Goal: Information Seeking & Learning: Find specific fact

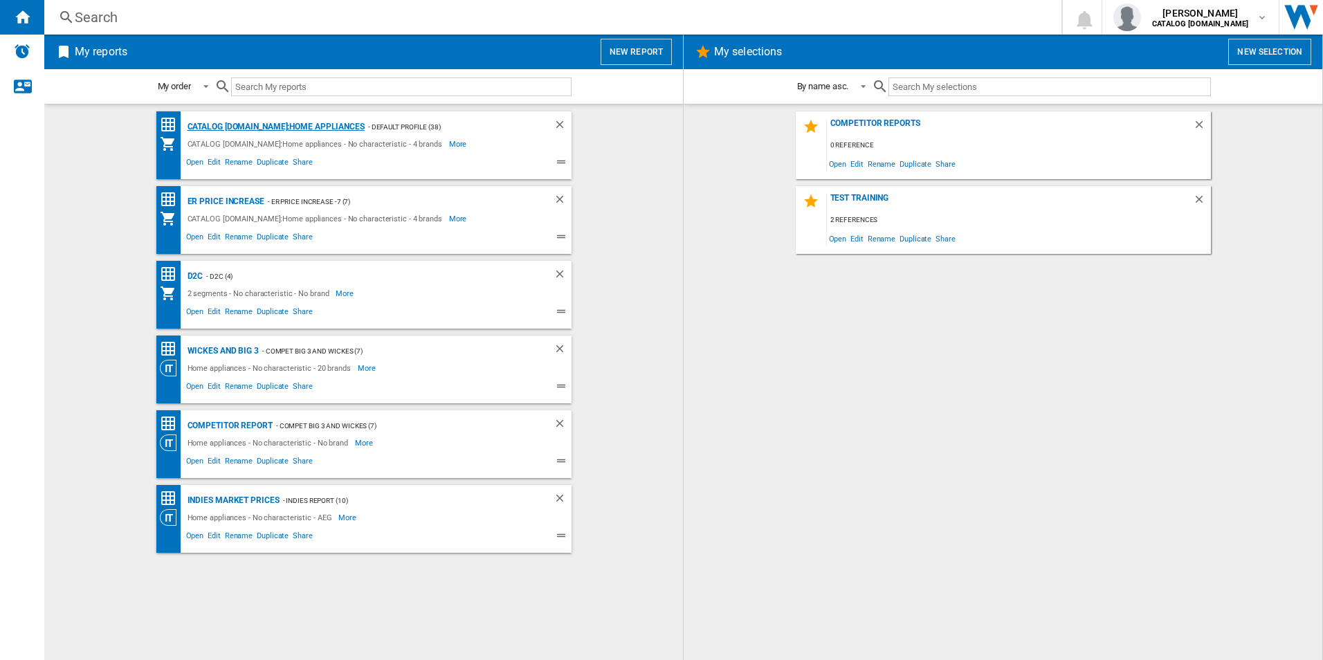
click at [215, 121] on div "CATALOG [DOMAIN_NAME]:Home appliances" at bounding box center [274, 126] width 181 height 17
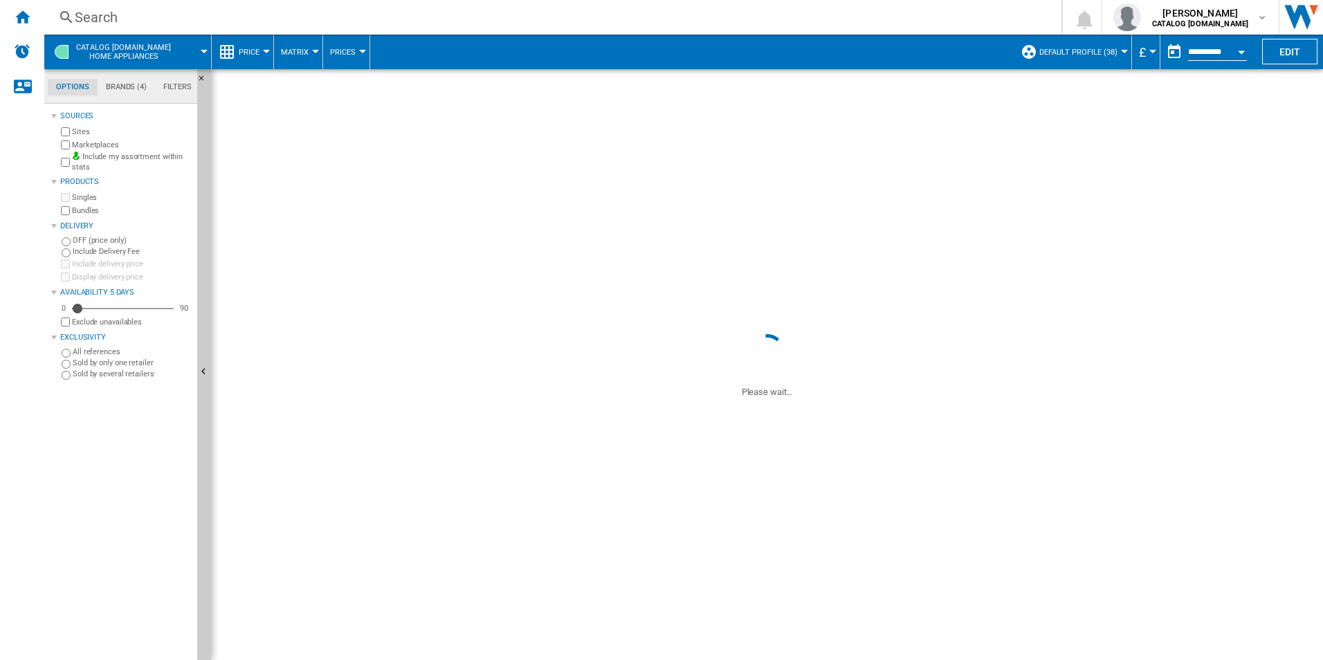
click at [364, 14] on div "Search" at bounding box center [550, 17] width 951 height 19
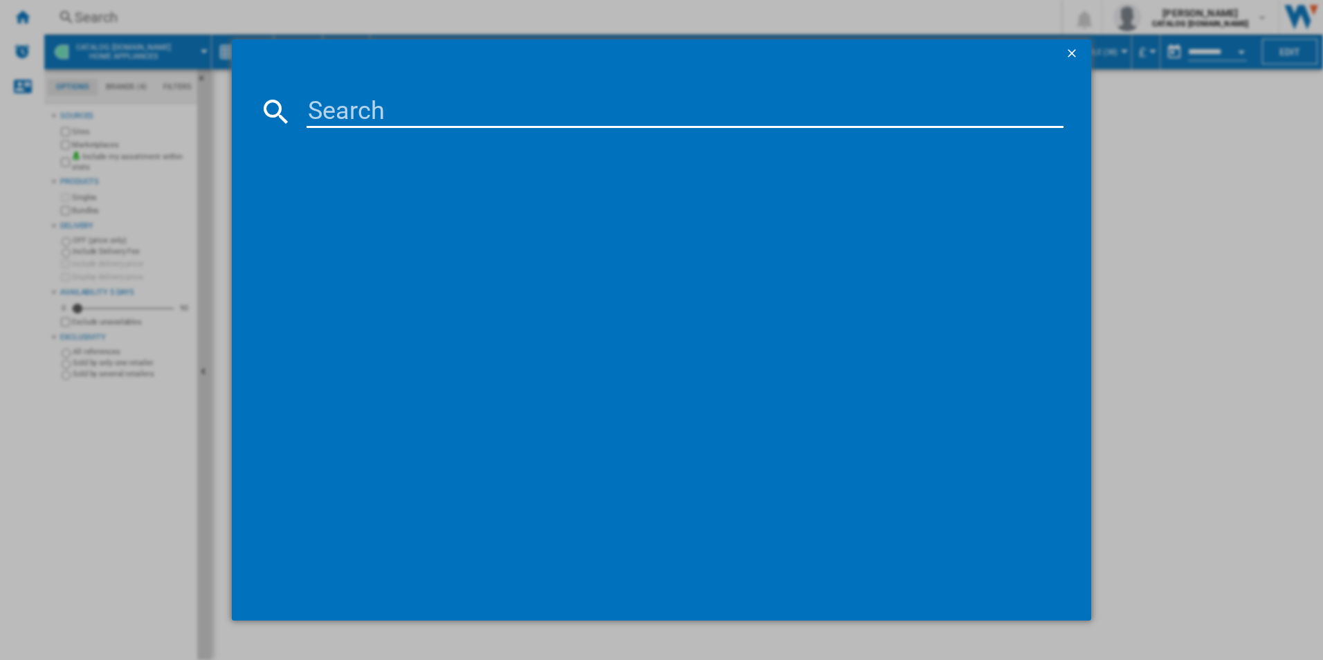
click at [395, 108] on input at bounding box center [686, 111] width 758 height 33
paste input "IAE84411FB"
type input "IAE84411FB"
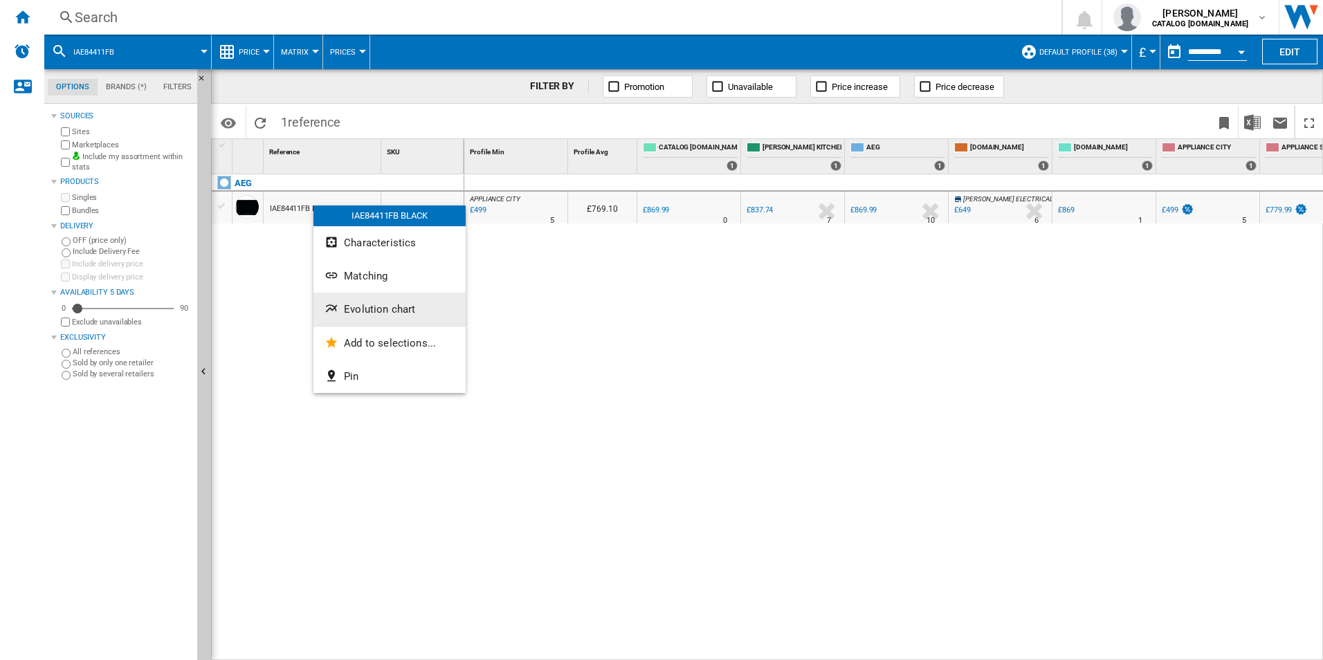
click at [341, 310] on button "Evolution chart" at bounding box center [390, 309] width 152 height 33
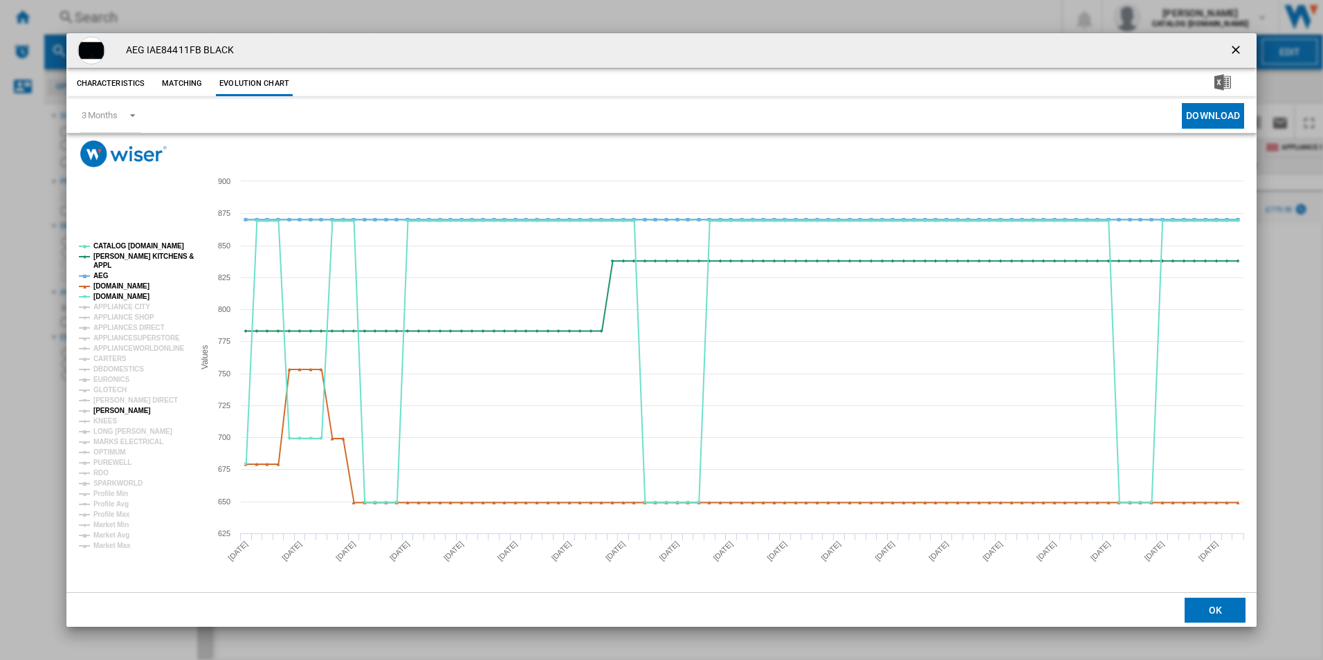
click at [111, 409] on tspan "[PERSON_NAME]" at bounding box center [121, 411] width 57 height 8
click at [116, 285] on tspan "[DOMAIN_NAME]" at bounding box center [121, 286] width 56 height 8
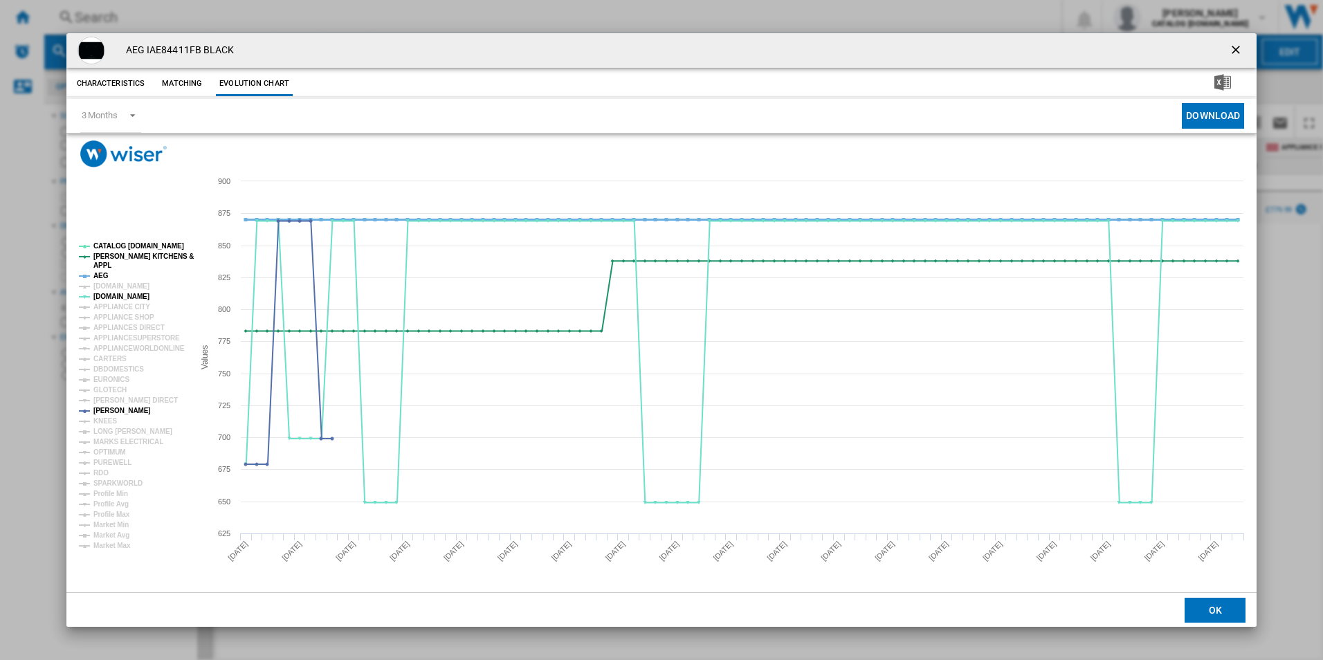
click at [99, 273] on tspan "AEG" at bounding box center [100, 276] width 15 height 8
click at [118, 253] on tspan "[PERSON_NAME] KITCHENS &" at bounding box center [143, 257] width 100 height 8
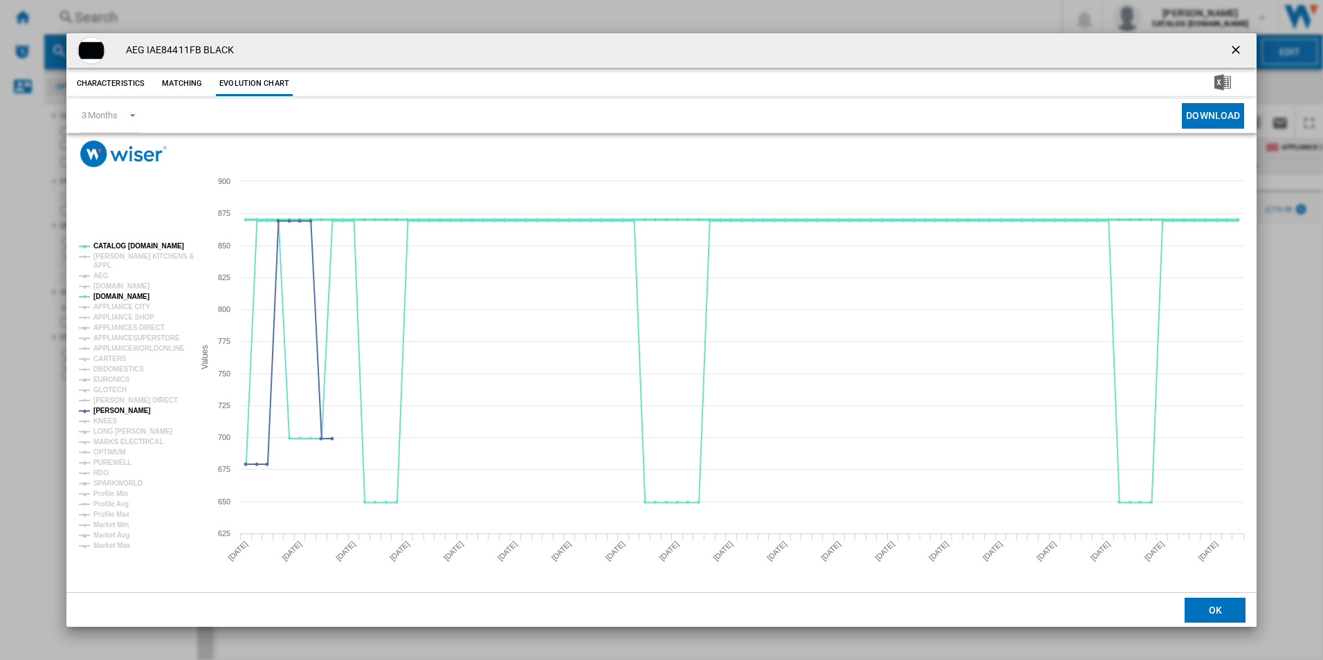
click at [120, 247] on tspan "CATALOG [DOMAIN_NAME]" at bounding box center [138, 246] width 91 height 8
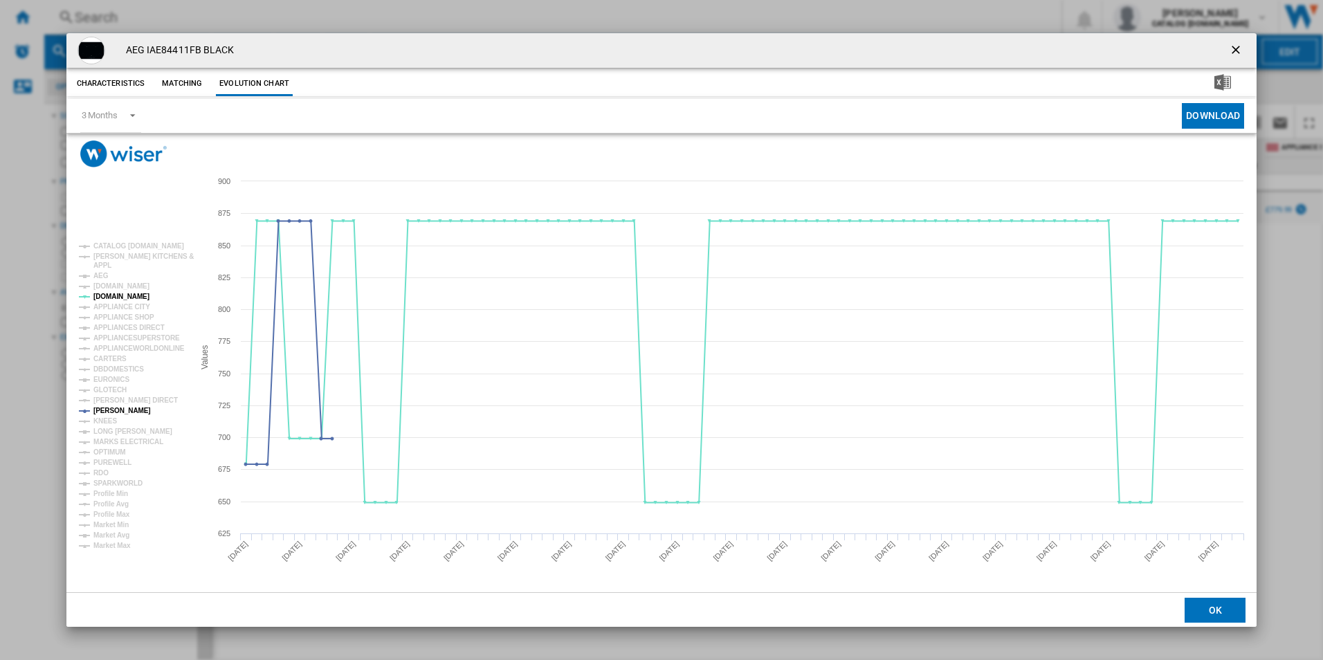
drag, startPoint x: 1238, startPoint y: 48, endPoint x: 1092, endPoint y: 33, distance: 146.8
click at [1238, 48] on ng-md-icon "getI18NText('BUTTONS.CLOSE_DIALOG')" at bounding box center [1237, 51] width 17 height 17
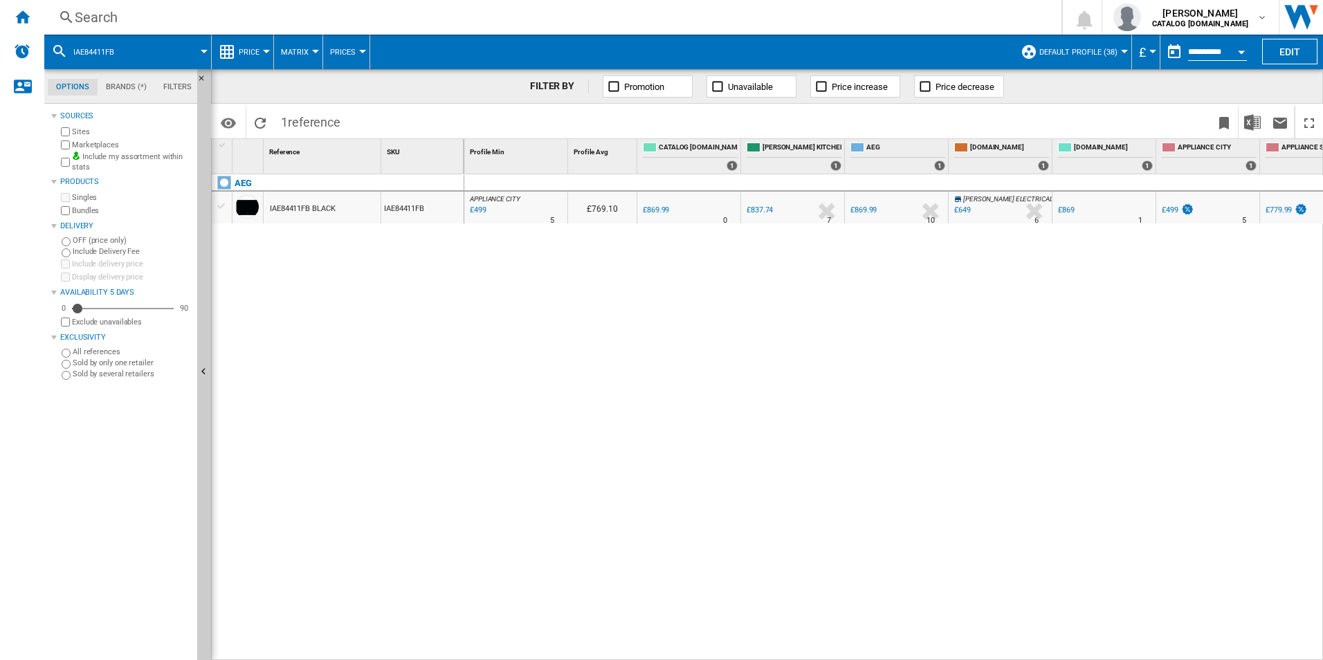
click at [489, 18] on div "Search" at bounding box center [550, 17] width 951 height 19
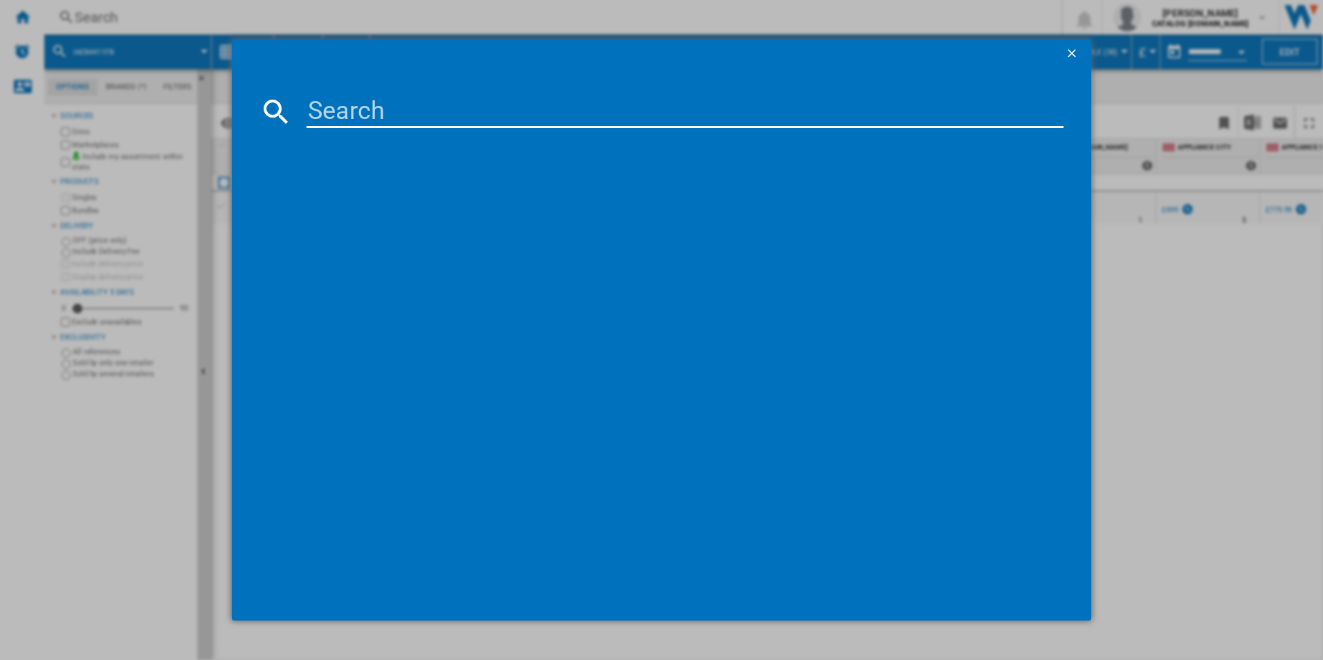
click at [463, 102] on input at bounding box center [686, 111] width 758 height 33
type input "NDV8791CT"
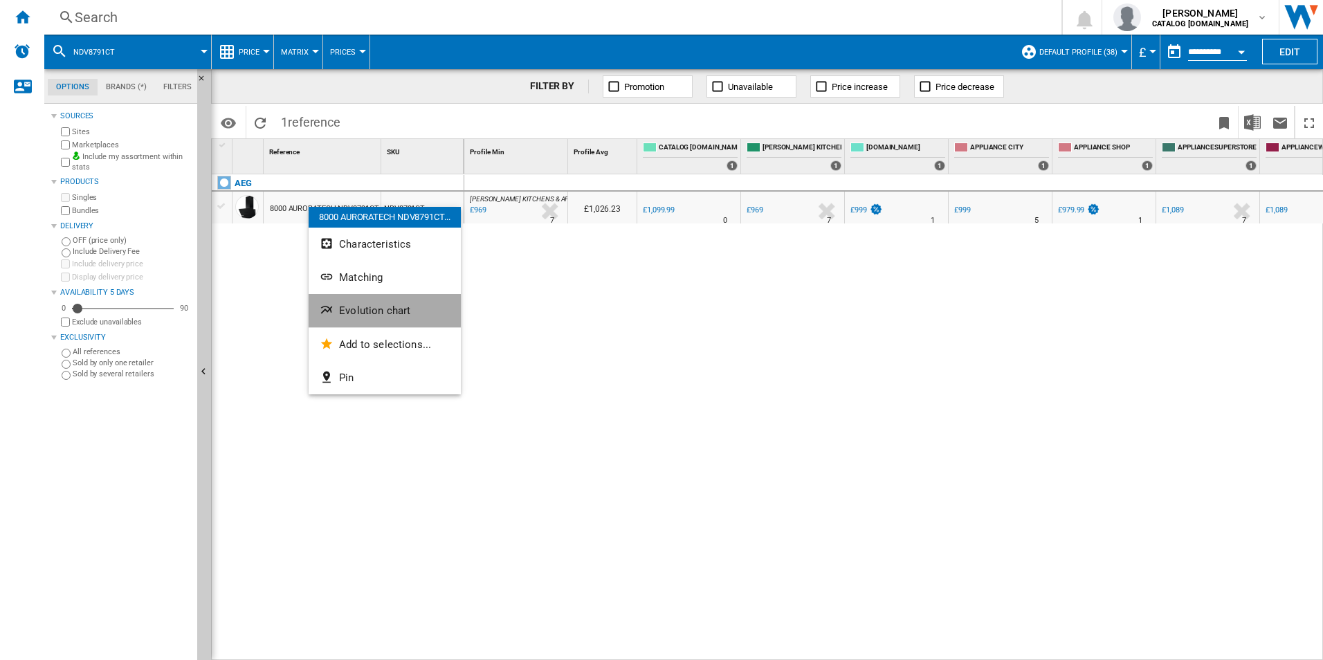
click at [341, 301] on button "Evolution chart" at bounding box center [385, 310] width 152 height 33
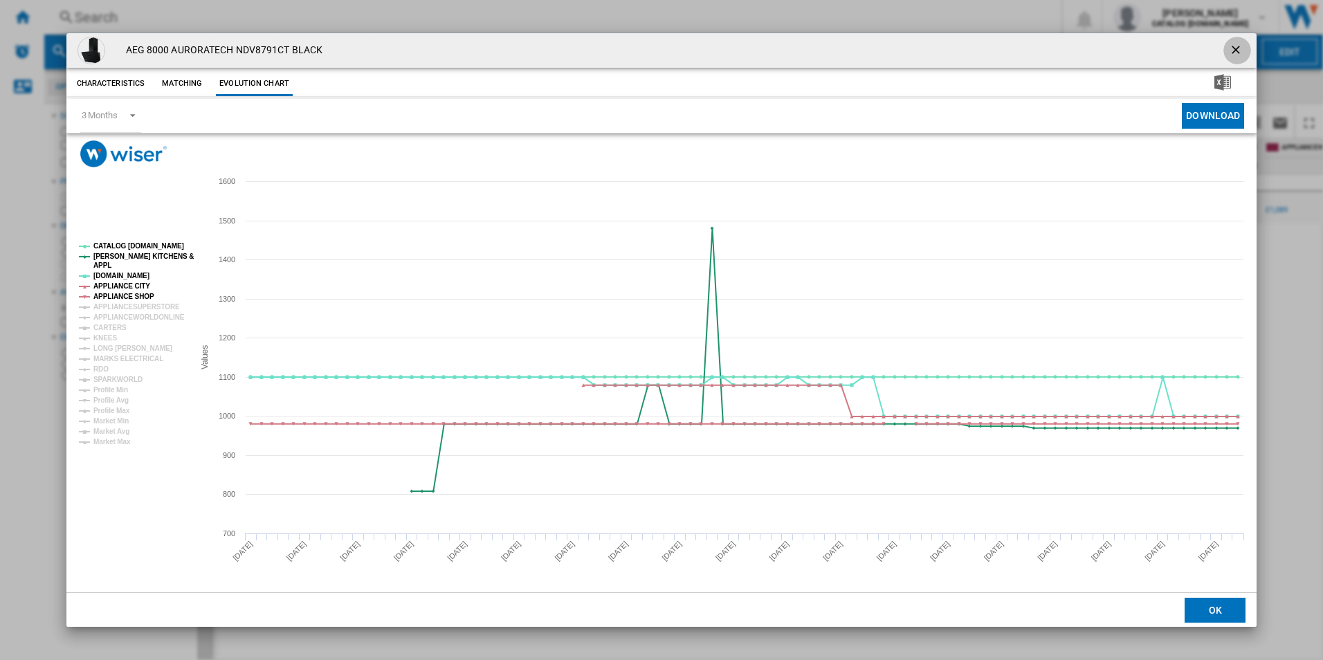
click at [1232, 43] on ng-md-icon "getI18NText('BUTTONS.CLOSE_DIALOG')" at bounding box center [1237, 51] width 17 height 17
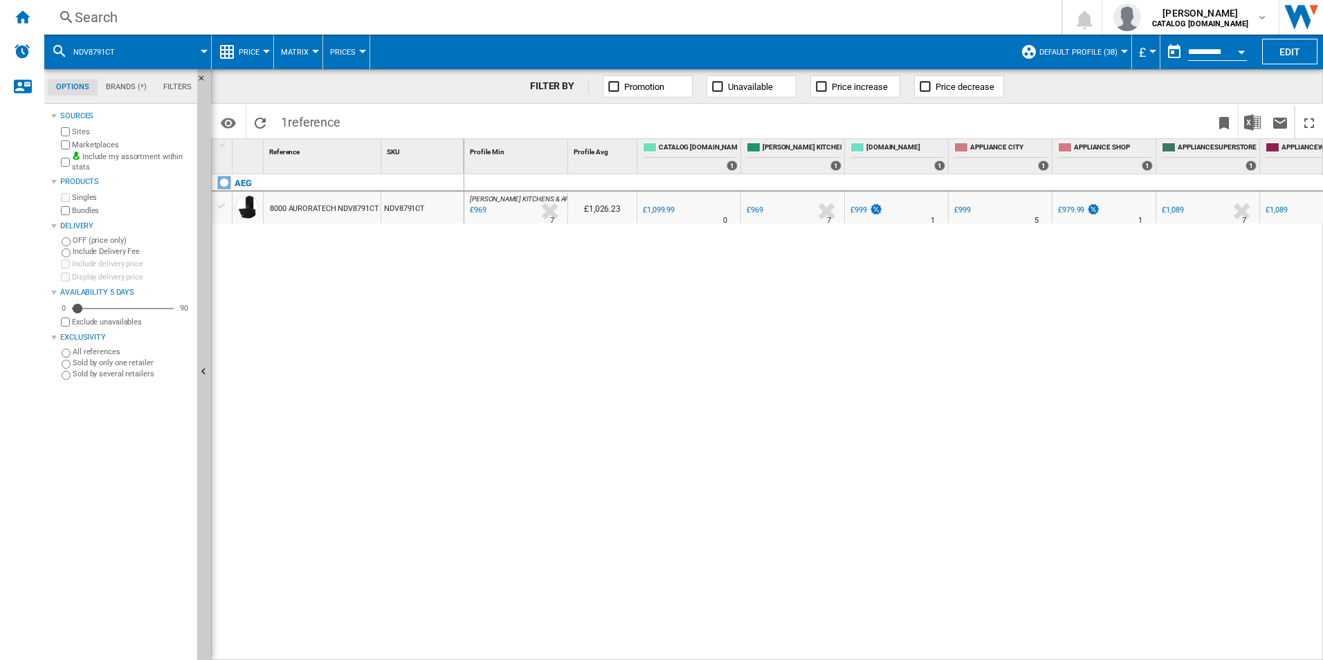
click at [319, 14] on div "Search" at bounding box center [550, 17] width 951 height 19
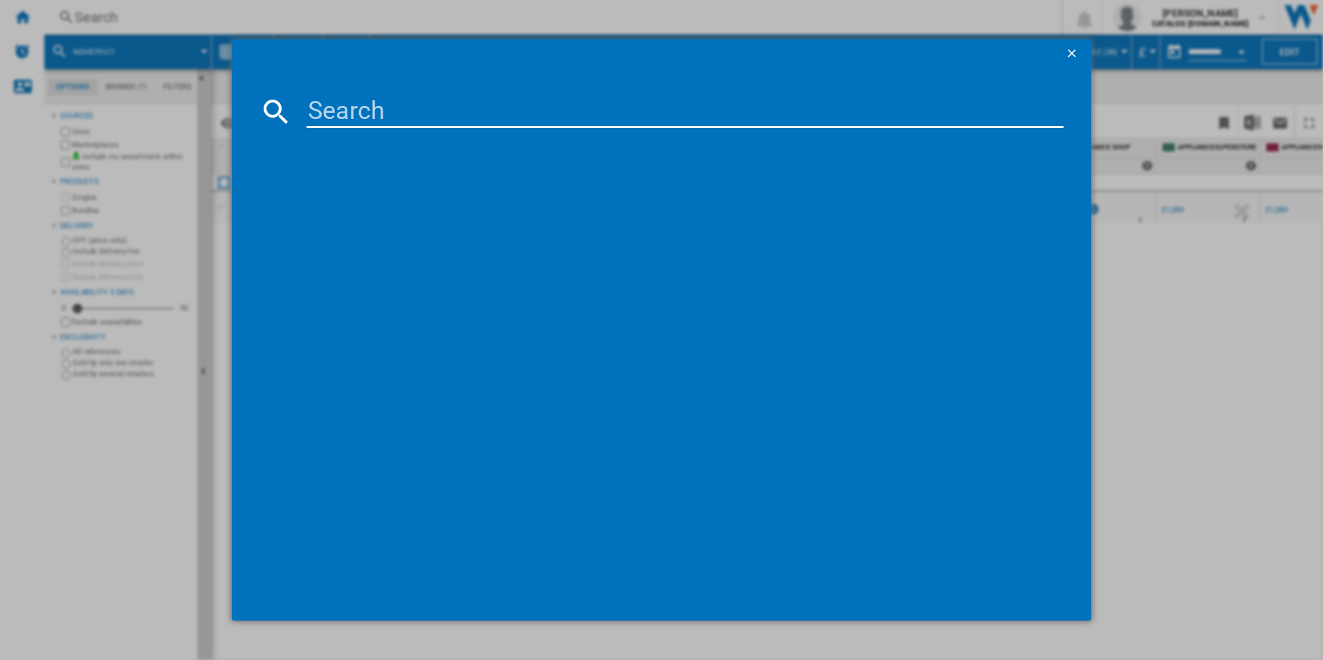
click at [348, 104] on input at bounding box center [686, 111] width 758 height 33
type input "TK95IN00FB"
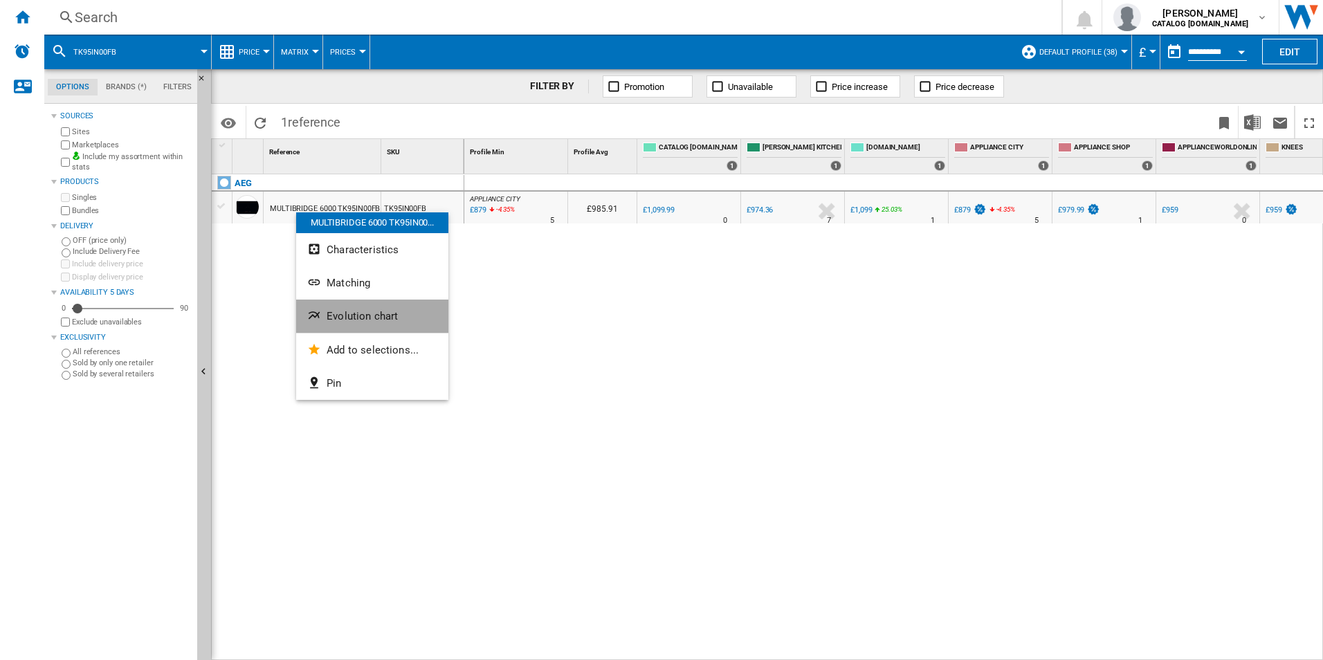
click at [341, 327] on button "Evolution chart" at bounding box center [372, 316] width 152 height 33
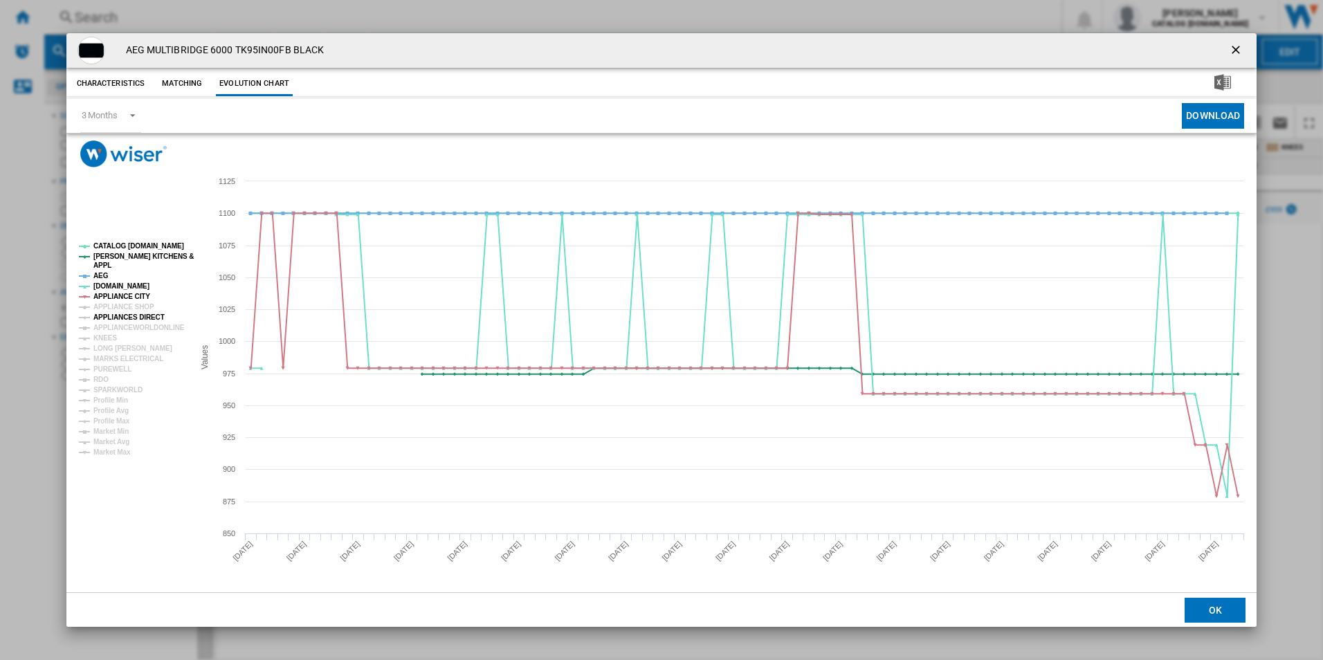
click at [139, 320] on tspan "APPLIANCES DIRECT" at bounding box center [128, 318] width 71 height 8
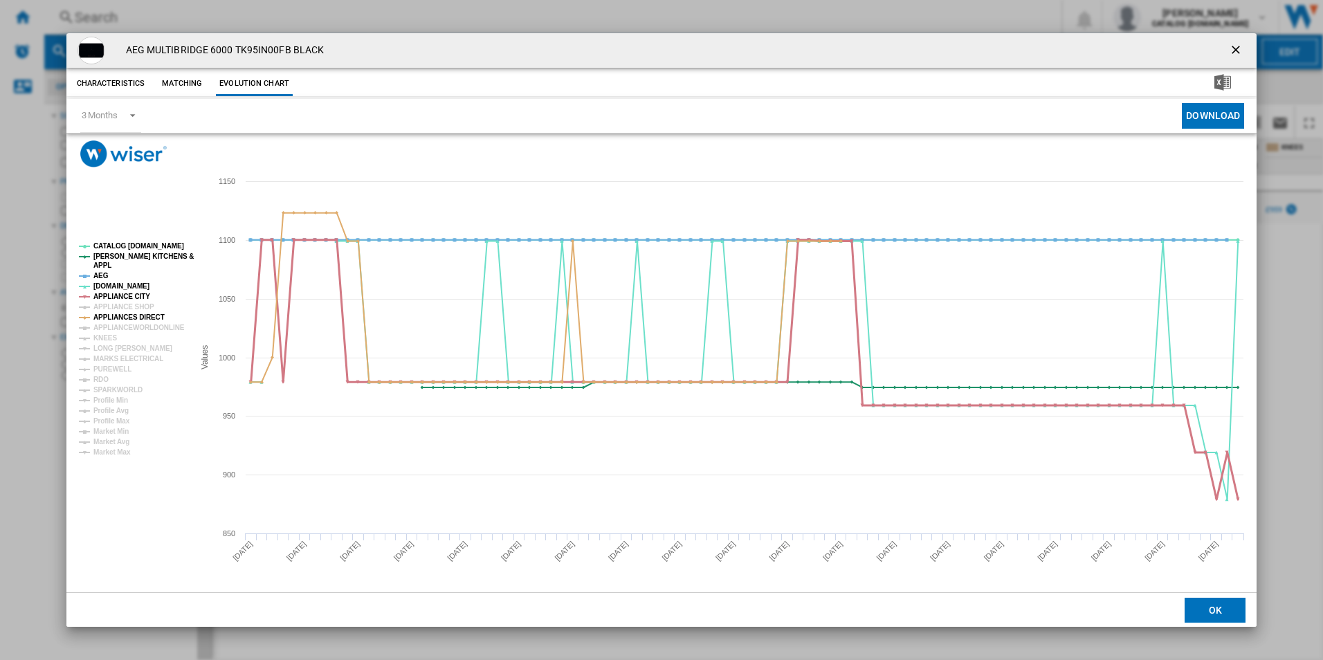
click at [134, 296] on tspan "APPLIANCE CITY" at bounding box center [121, 297] width 57 height 8
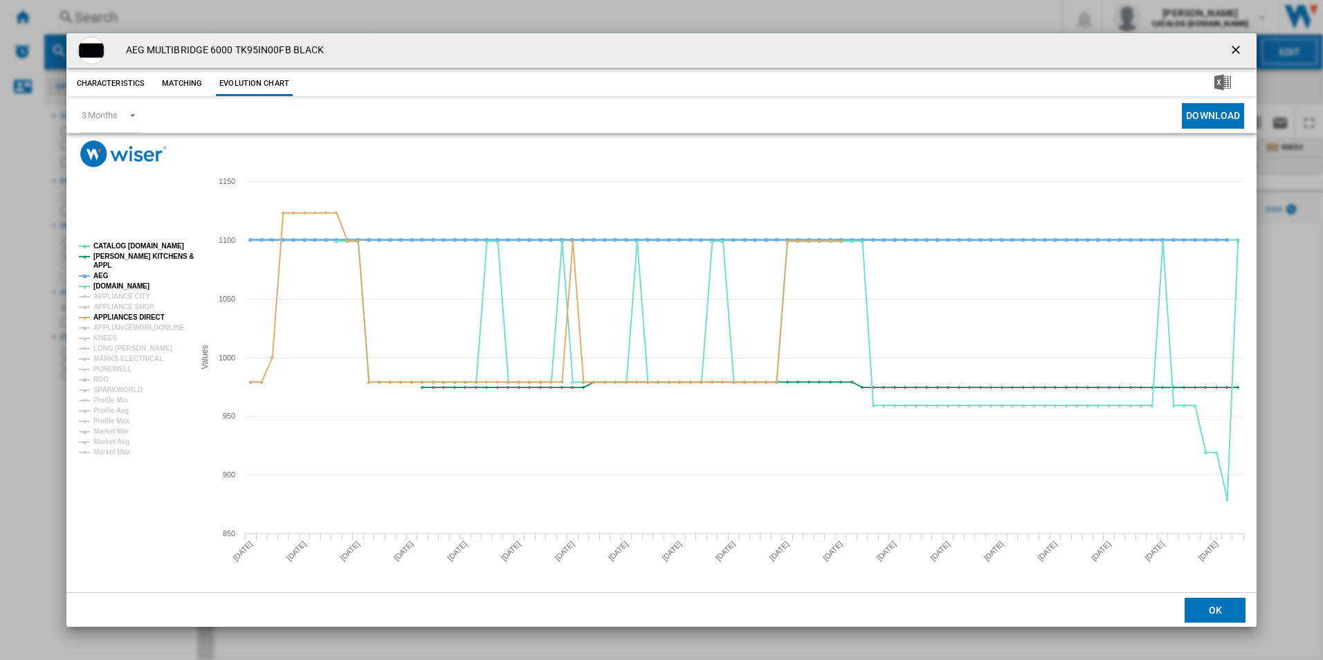
click at [101, 275] on tspan "AEG" at bounding box center [100, 276] width 15 height 8
click at [125, 259] on tspan "[PERSON_NAME] KITCHENS &" at bounding box center [143, 257] width 100 height 8
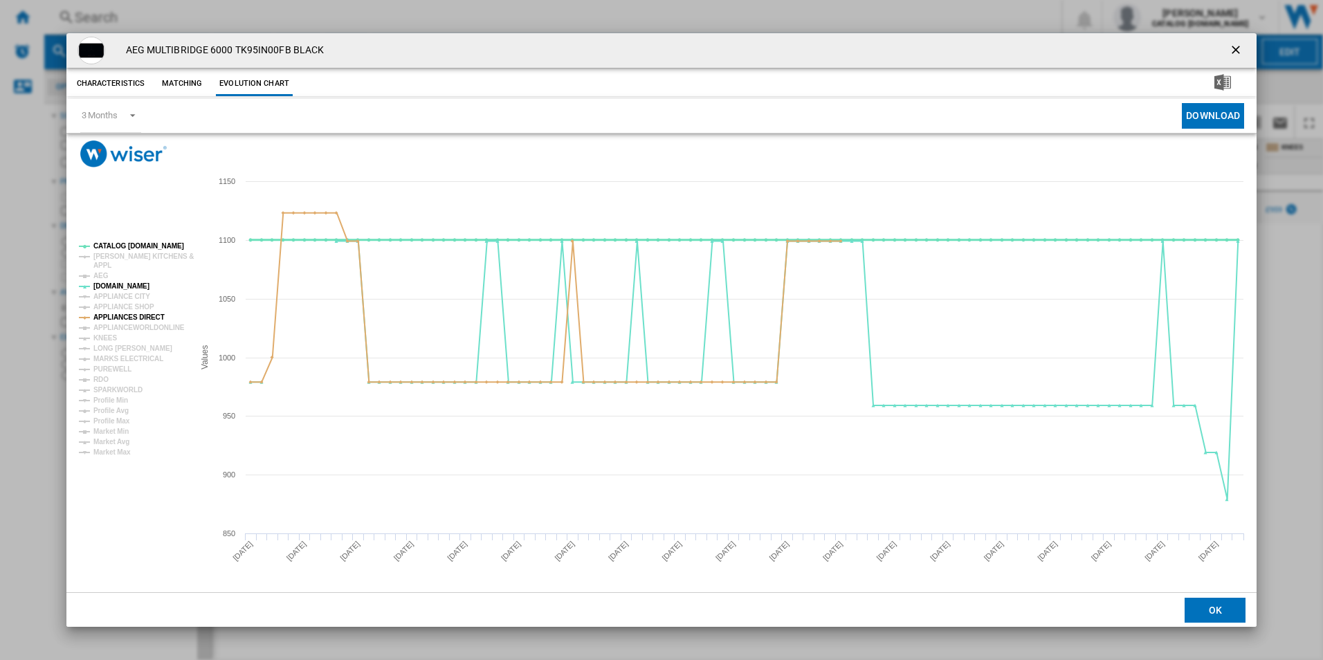
click at [145, 245] on tspan "CATALOG [DOMAIN_NAME]" at bounding box center [138, 246] width 91 height 8
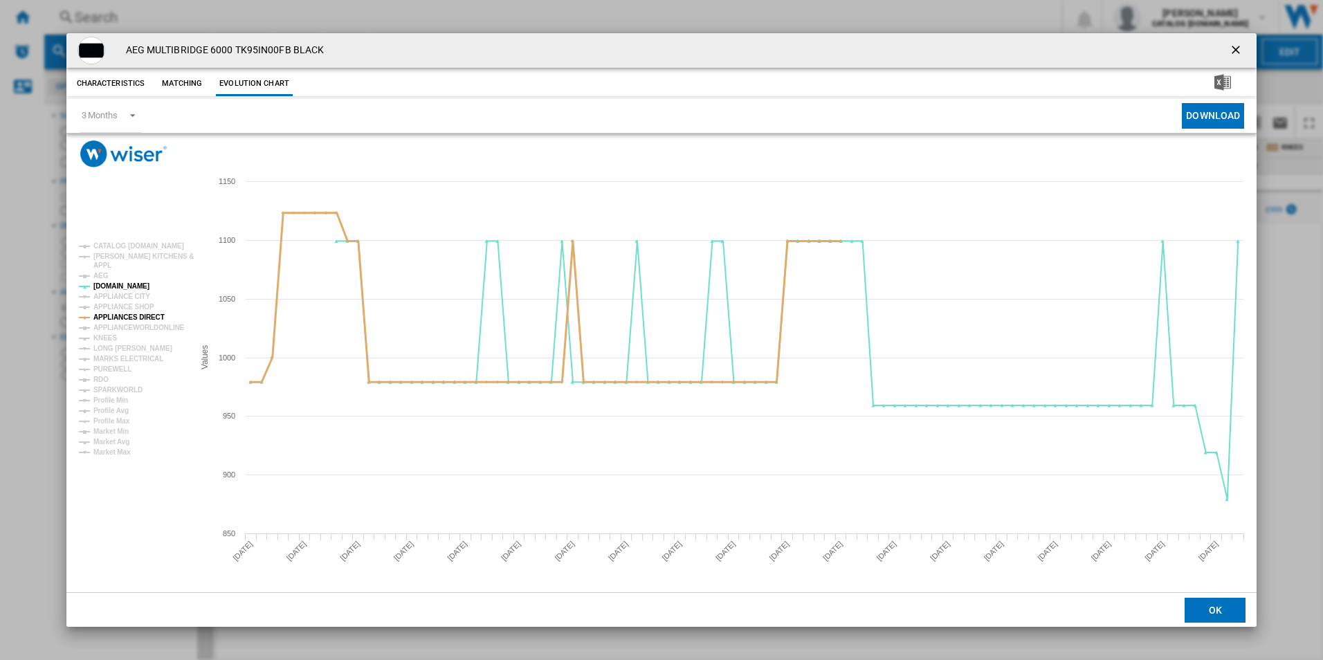
click at [136, 314] on tspan "APPLIANCES DIRECT" at bounding box center [128, 318] width 71 height 8
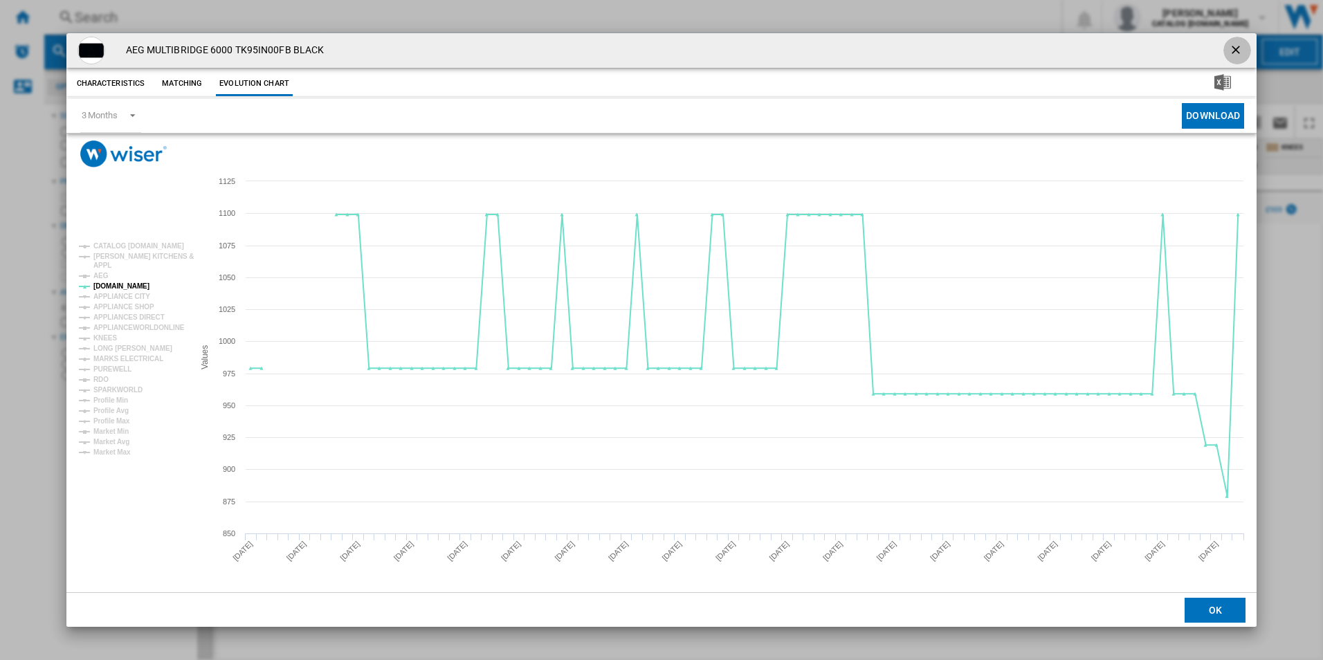
click at [1233, 44] on ng-md-icon "getI18NText('BUTTONS.CLOSE_DIALOG')" at bounding box center [1237, 51] width 17 height 17
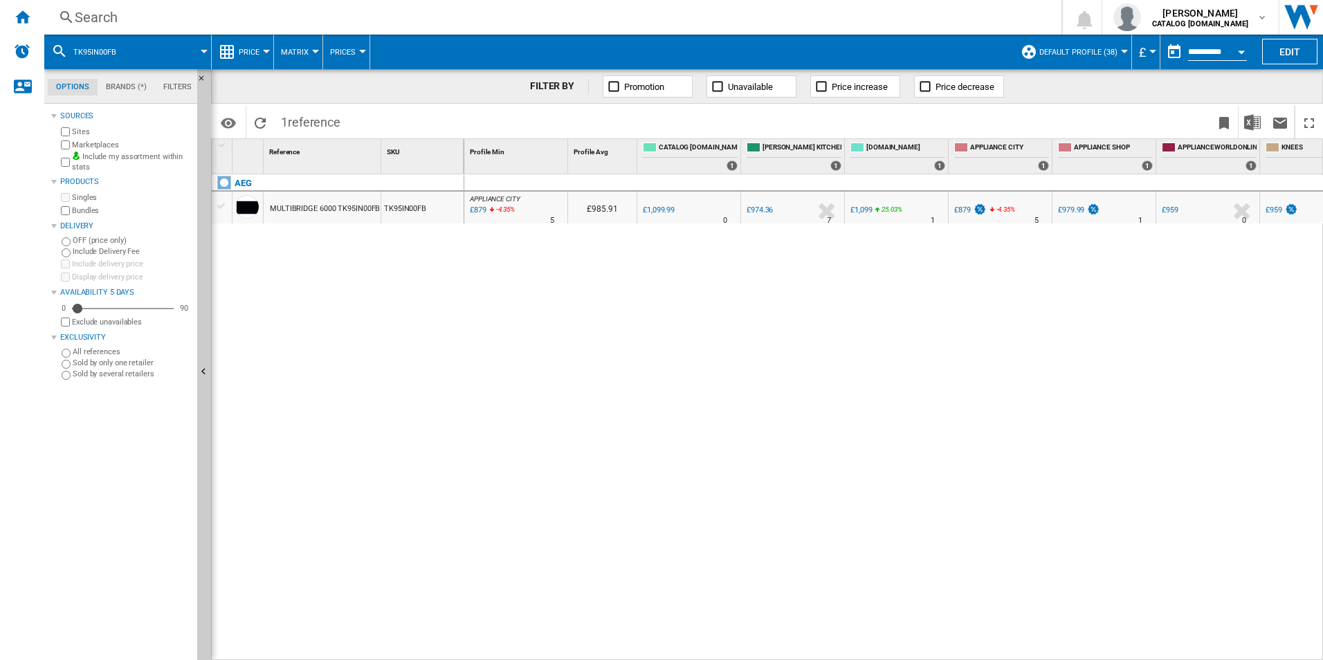
click at [451, 10] on div "Search" at bounding box center [550, 17] width 951 height 19
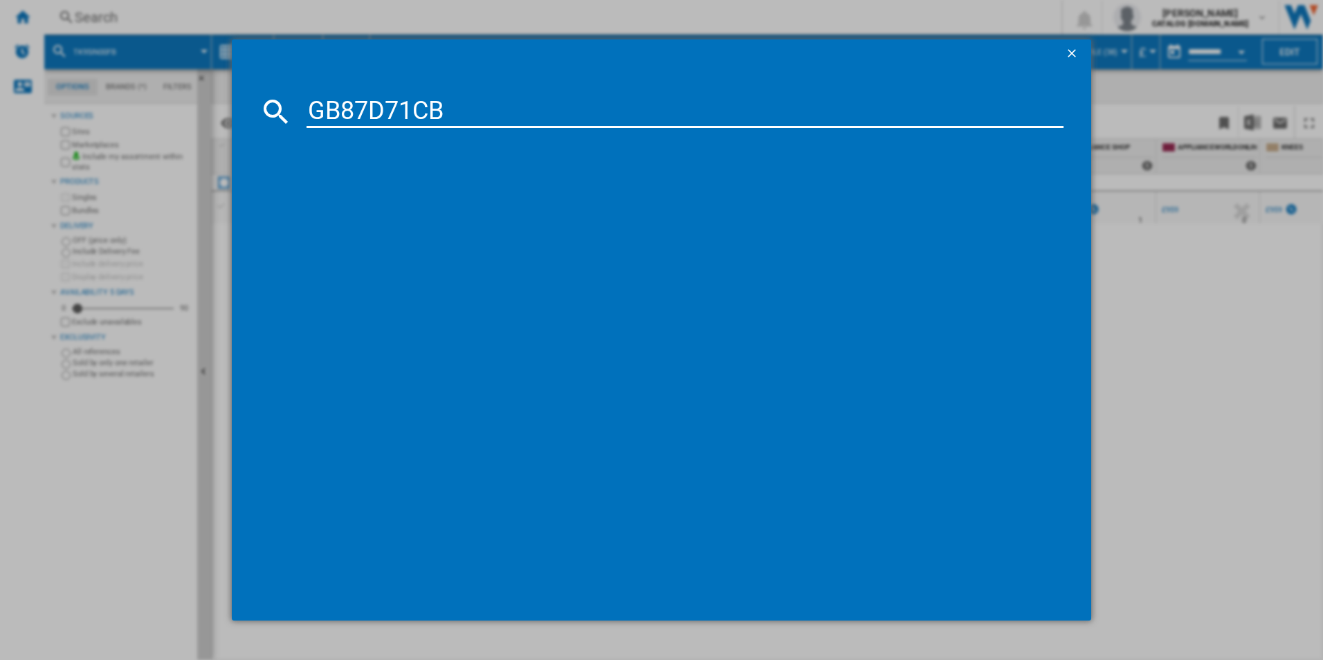
click at [365, 108] on input "GB87D71CB" at bounding box center [686, 111] width 758 height 33
type input "GB87D71CB"
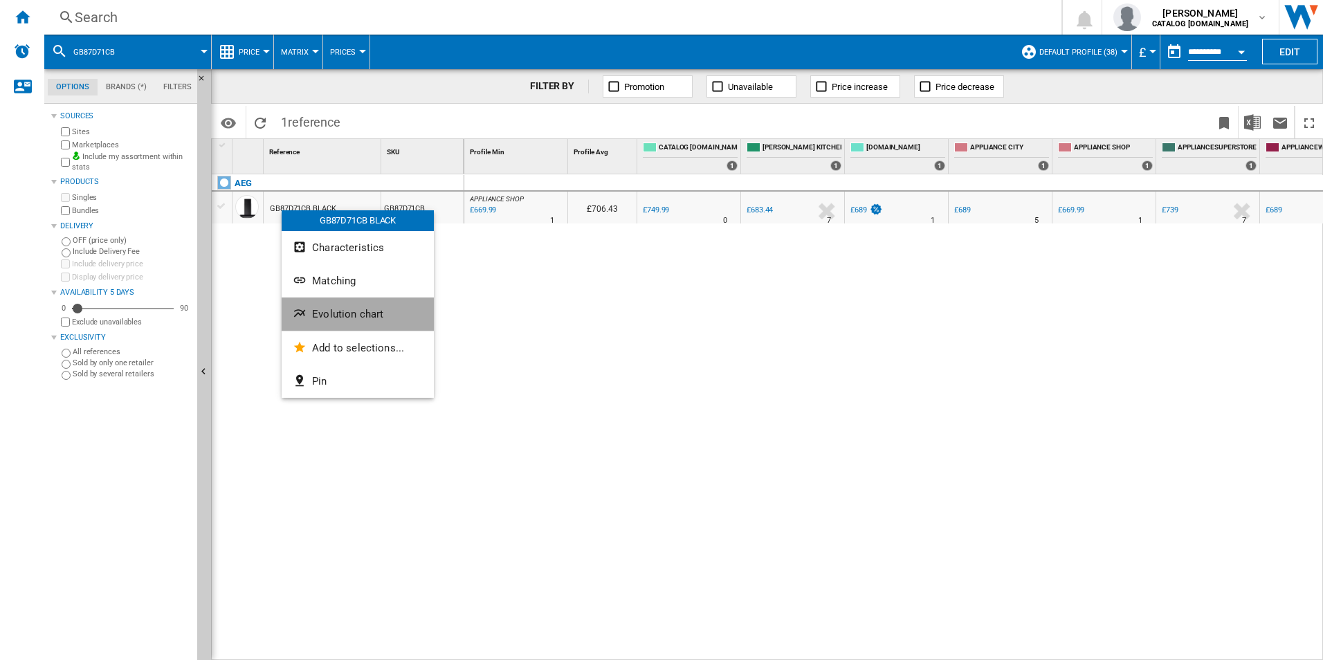
click at [329, 315] on span "Evolution chart" at bounding box center [347, 314] width 71 height 12
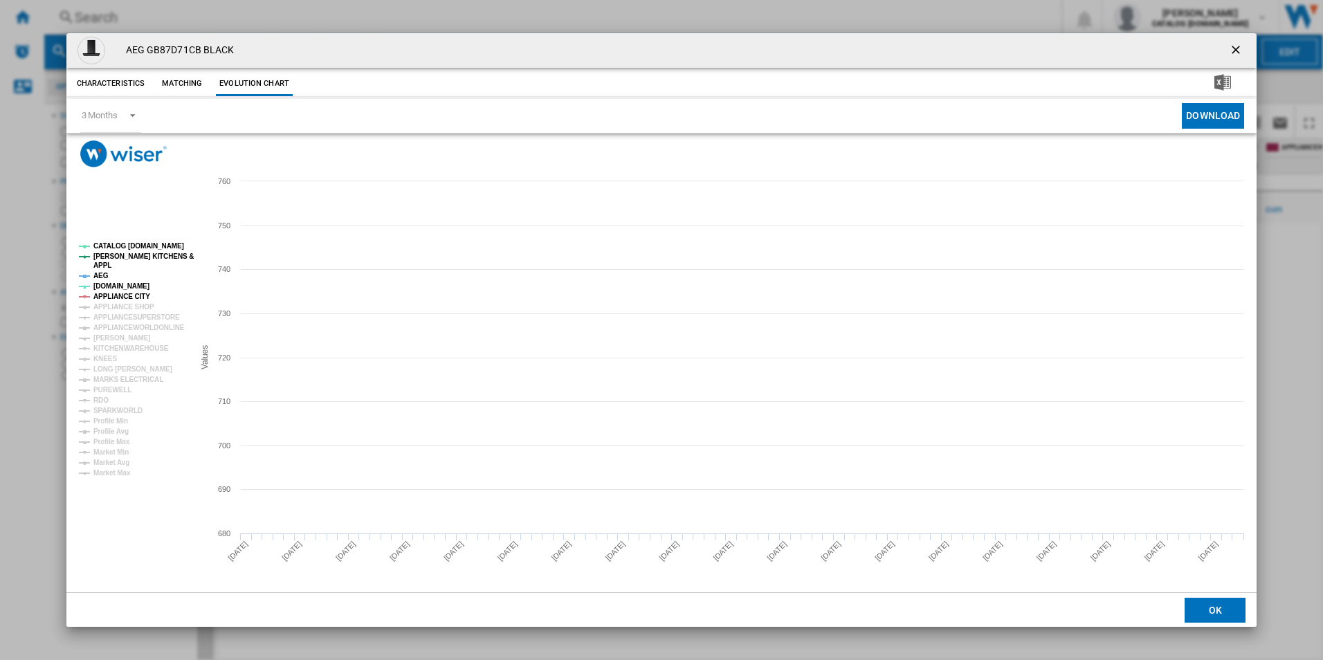
click at [118, 294] on tspan "APPLIANCE CITY" at bounding box center [121, 297] width 57 height 8
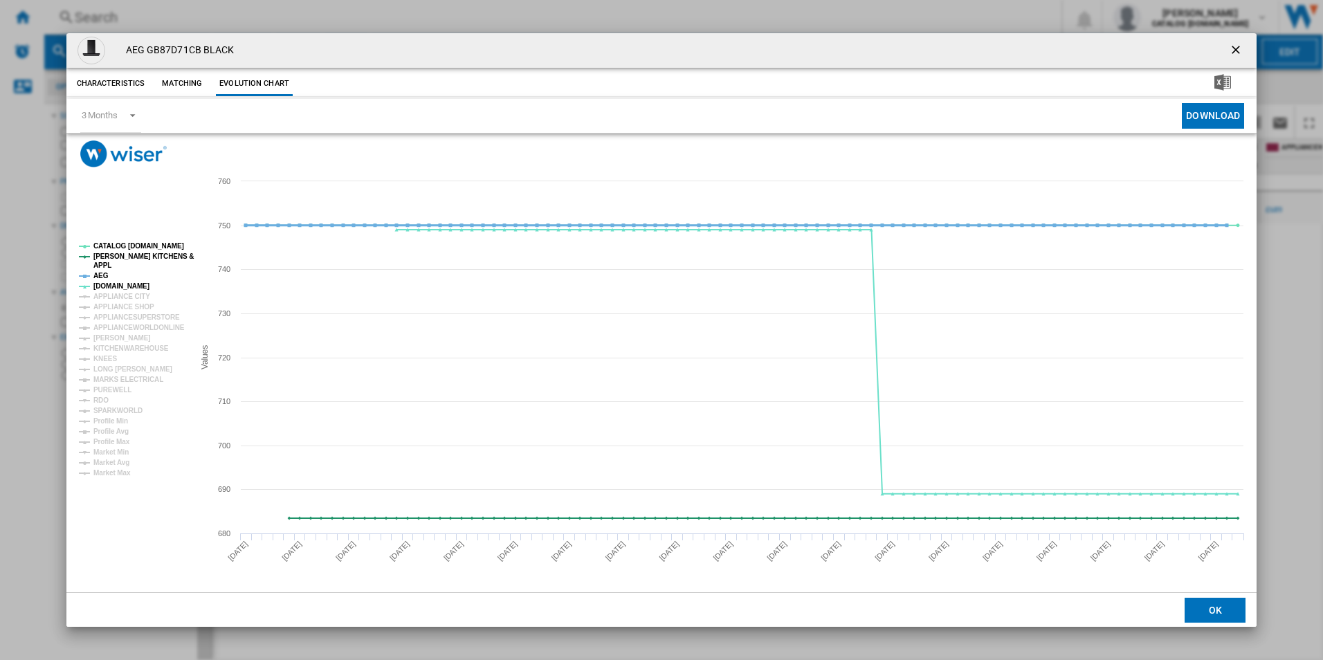
click at [101, 274] on tspan "AEG" at bounding box center [100, 276] width 15 height 8
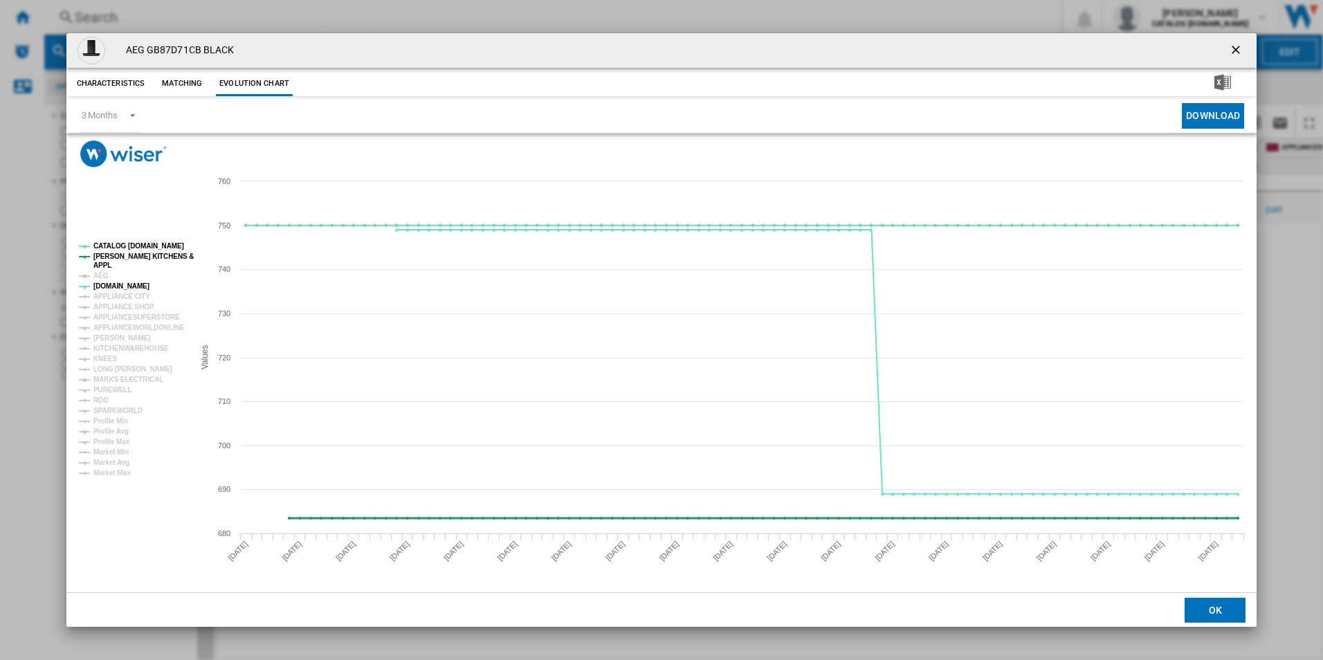
click at [123, 253] on tspan "[PERSON_NAME] KITCHENS &" at bounding box center [143, 257] width 100 height 8
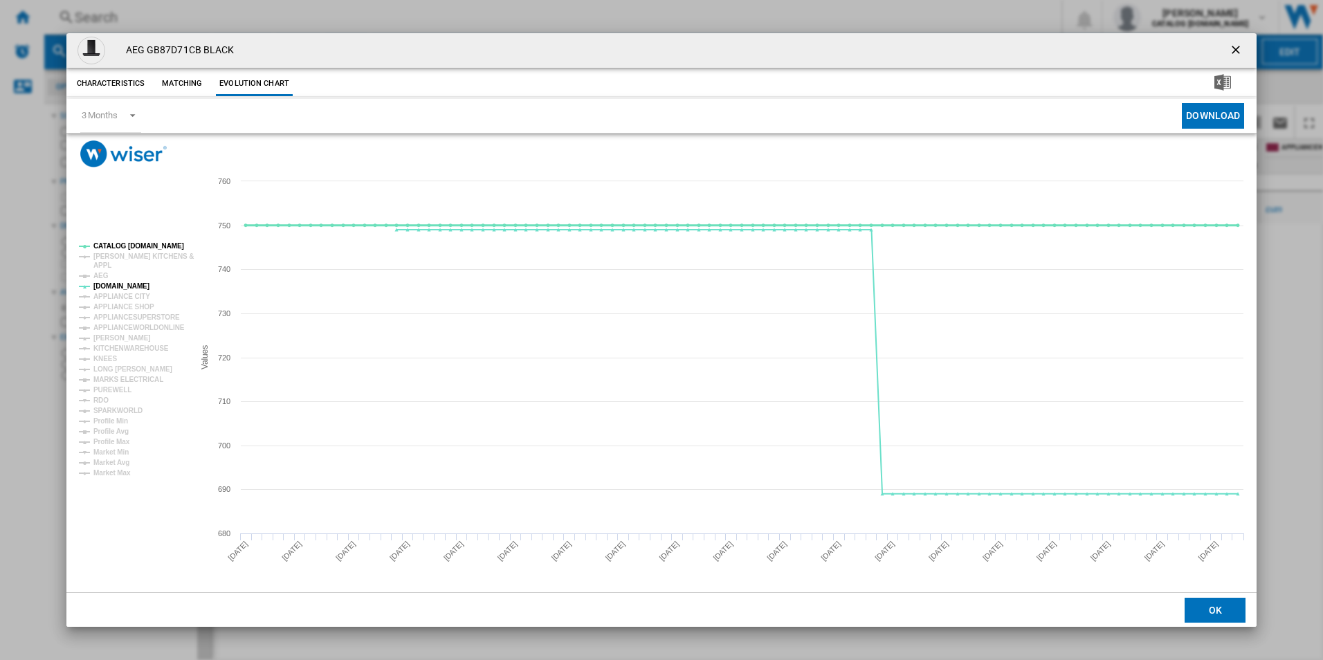
click at [124, 246] on tspan "CATALOG [DOMAIN_NAME]" at bounding box center [138, 246] width 91 height 8
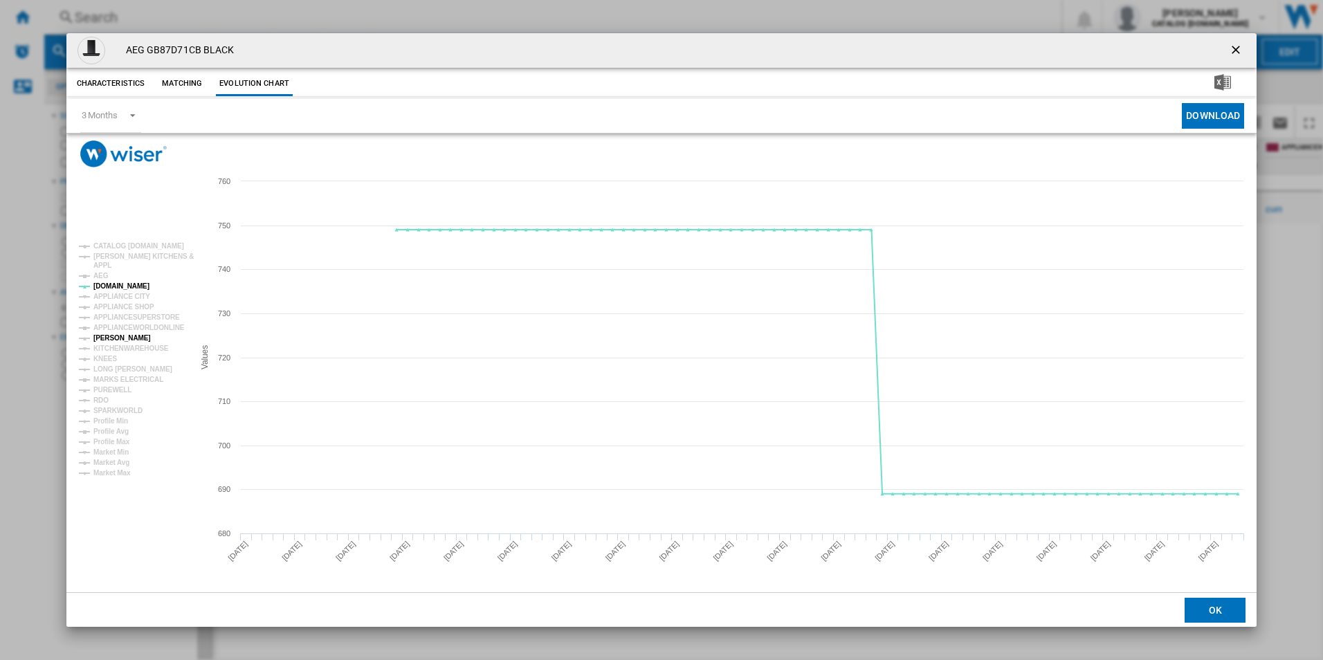
click at [117, 336] on tspan "[PERSON_NAME]" at bounding box center [121, 338] width 57 height 8
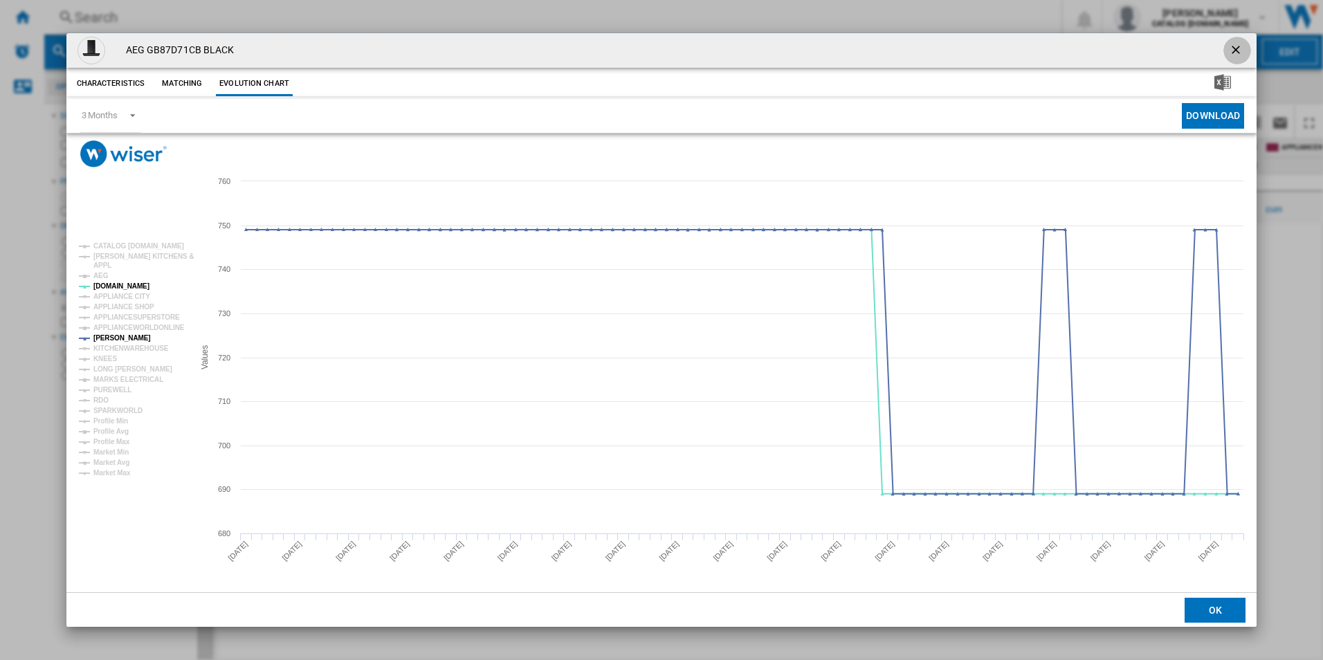
click at [1236, 46] on ng-md-icon "getI18NText('BUTTONS.CLOSE_DIALOG')" at bounding box center [1237, 51] width 17 height 17
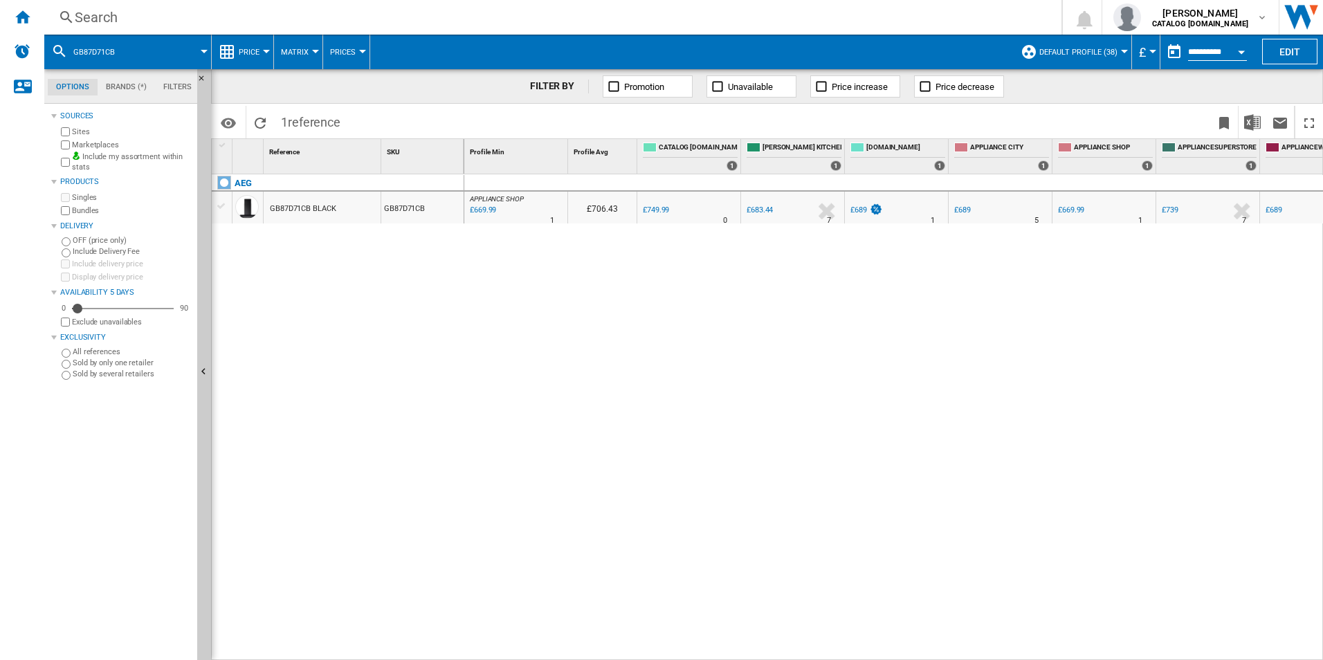
click at [476, 24] on div "Search" at bounding box center [550, 17] width 951 height 19
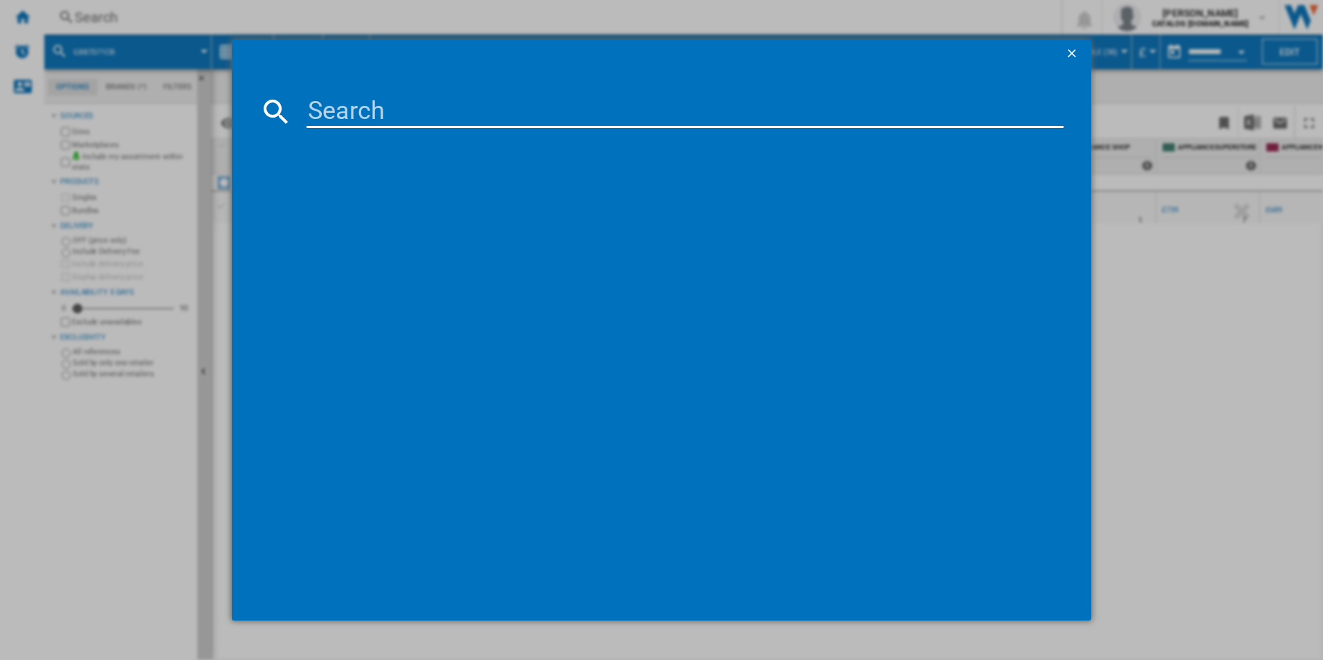
click at [440, 117] on input at bounding box center [686, 111] width 758 height 33
type input "NDC7721SB"
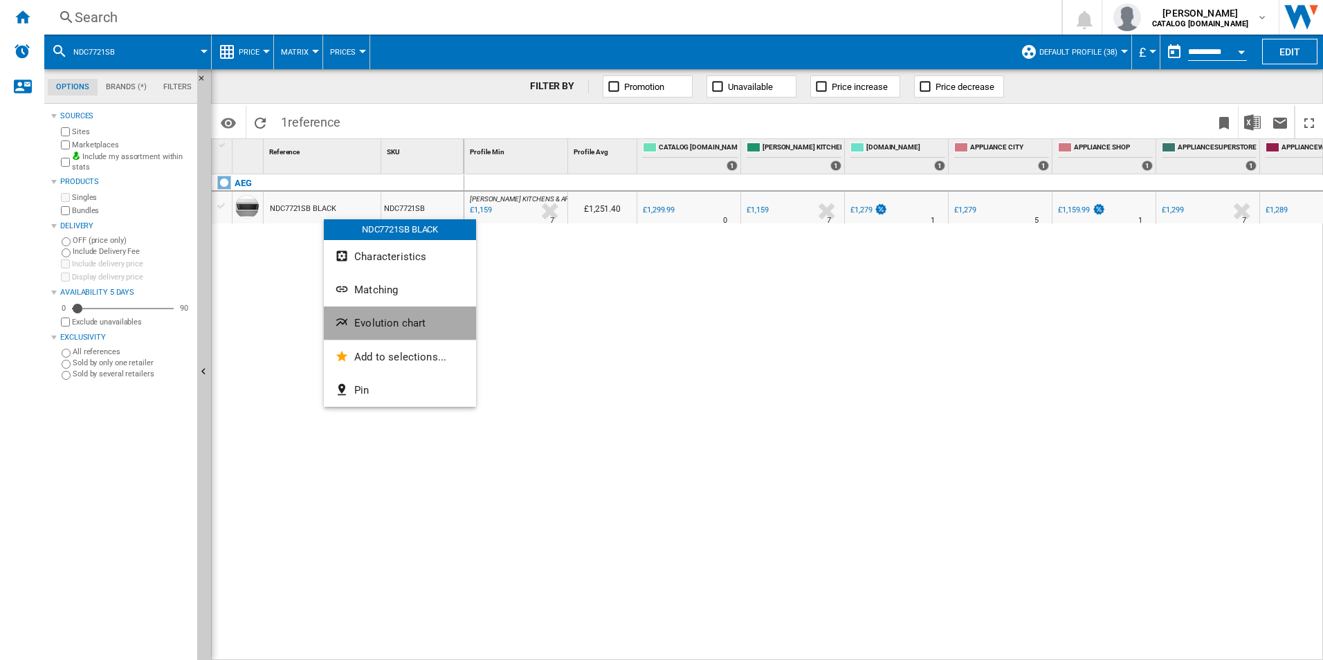
click at [365, 334] on button "Evolution chart" at bounding box center [400, 323] width 152 height 33
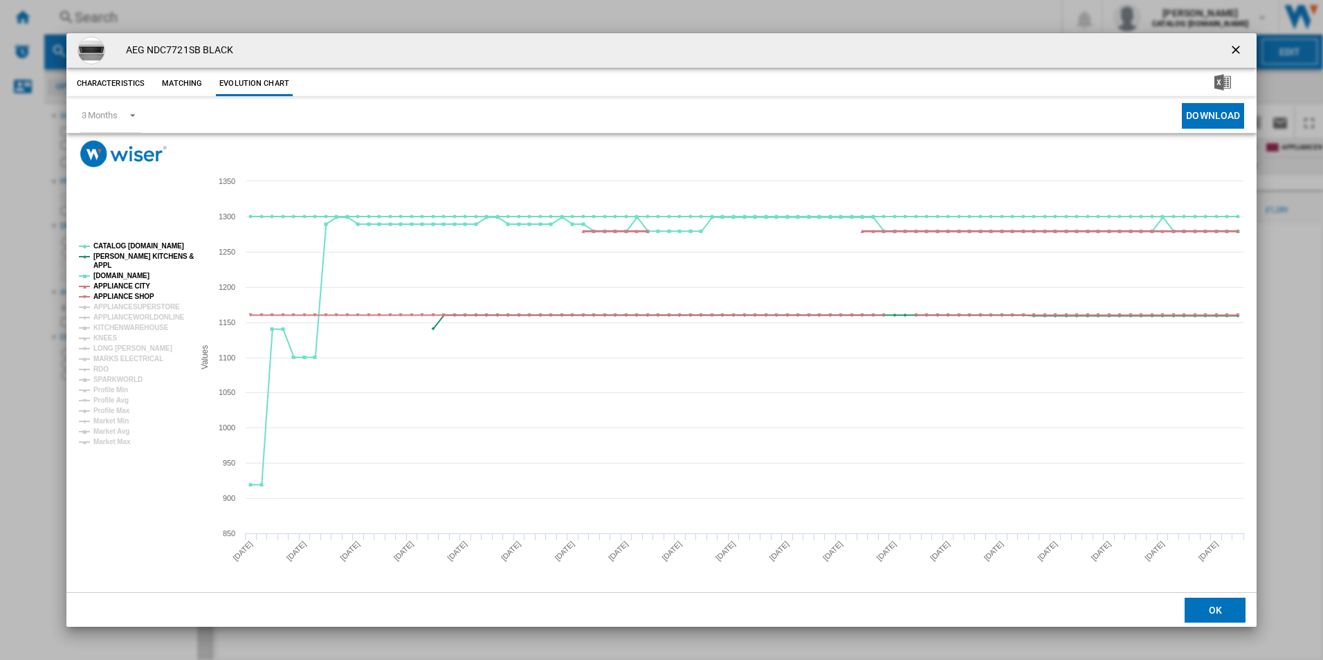
click at [120, 286] on tspan "APPLIANCE CITY" at bounding box center [121, 286] width 57 height 8
click at [122, 298] on tspan "APPLIANCE SHOP" at bounding box center [123, 297] width 61 height 8
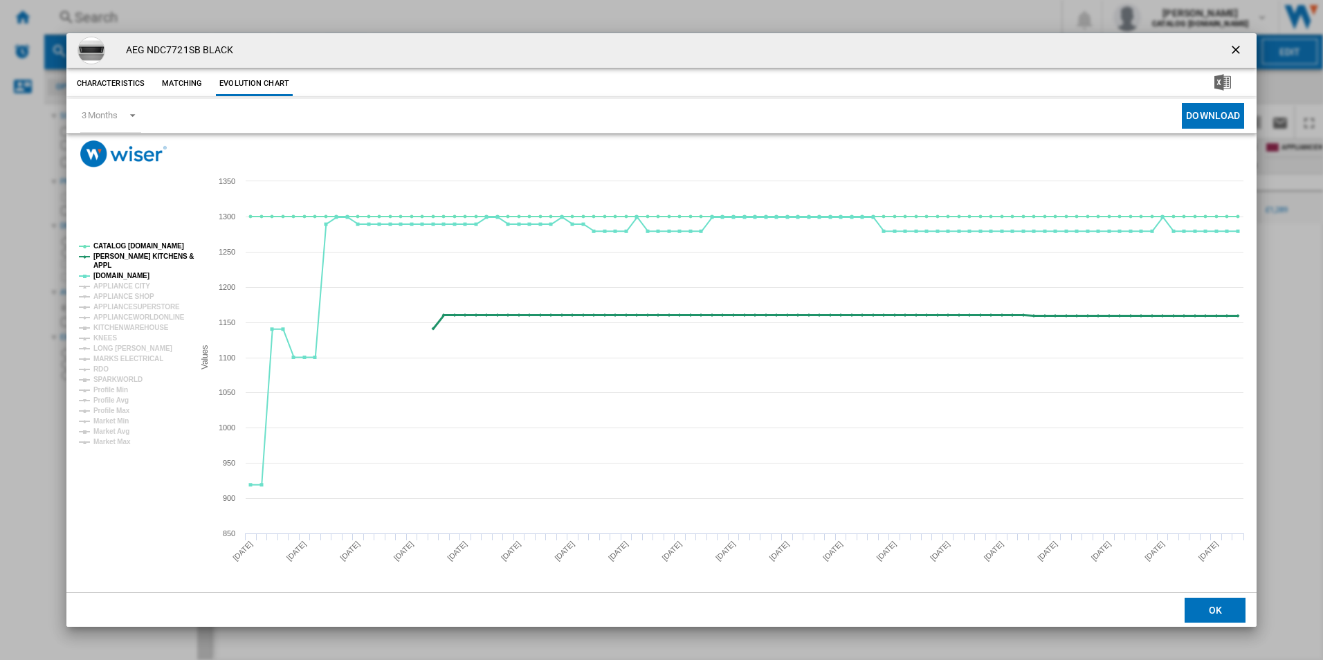
click at [145, 256] on tspan "[PERSON_NAME] KITCHENS &" at bounding box center [143, 257] width 100 height 8
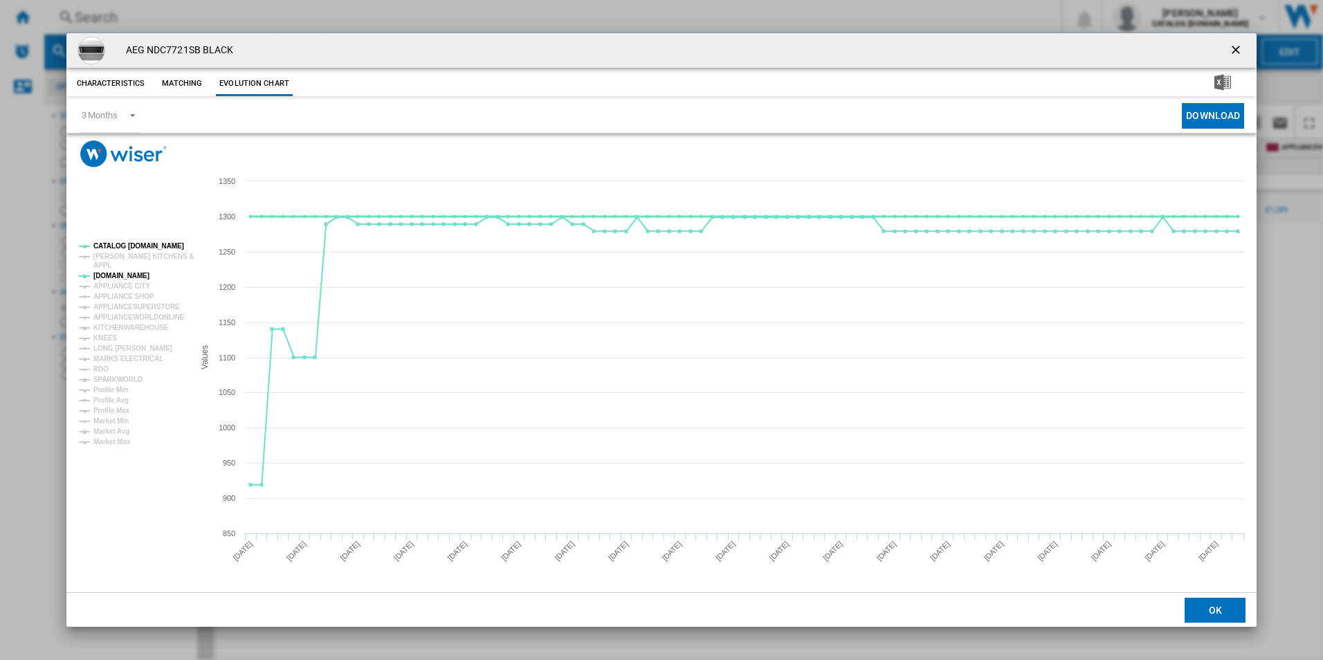
click at [146, 248] on tspan "CATALOG [DOMAIN_NAME]" at bounding box center [138, 246] width 91 height 8
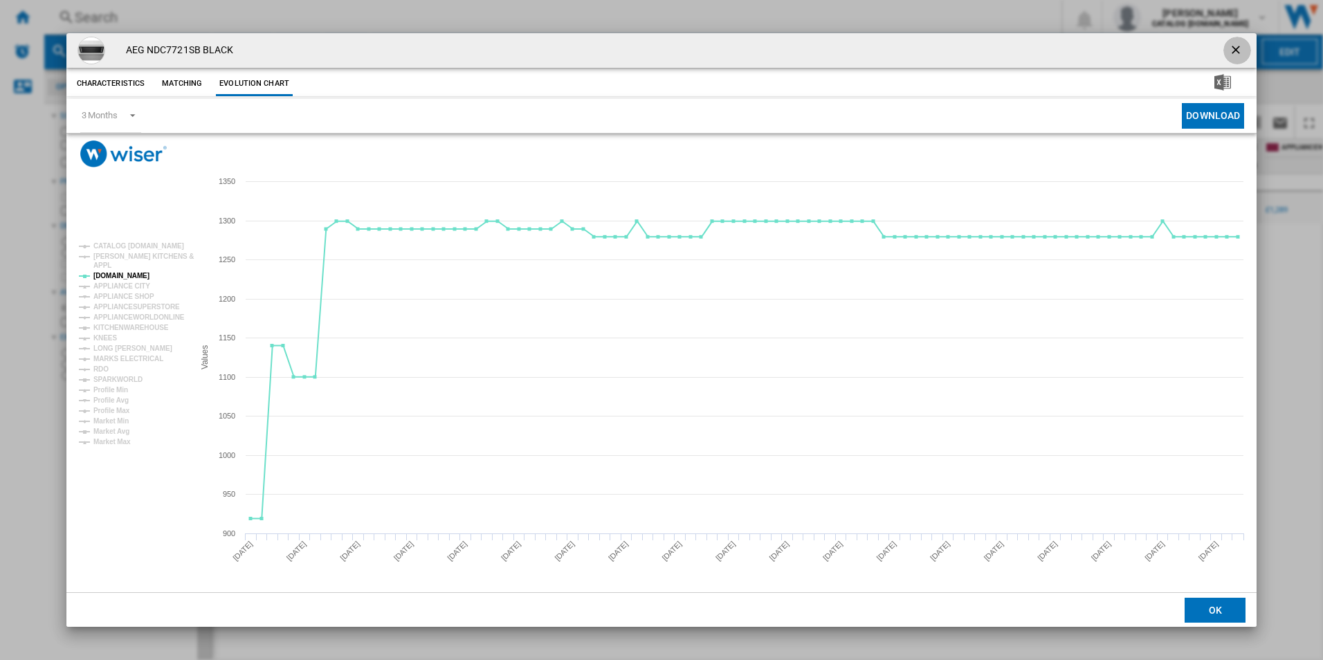
click at [1236, 44] on ng-md-icon "getI18NText('BUTTONS.CLOSE_DIALOG')" at bounding box center [1237, 51] width 17 height 17
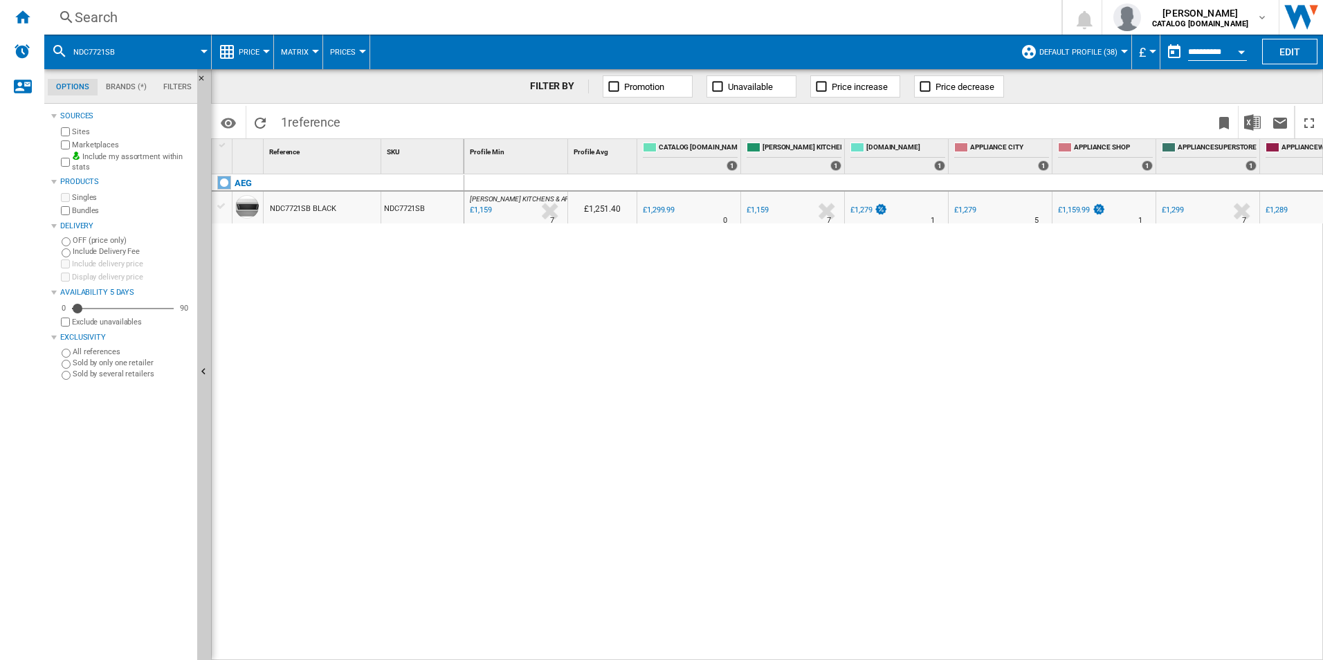
click at [545, 26] on div "Search" at bounding box center [550, 17] width 951 height 19
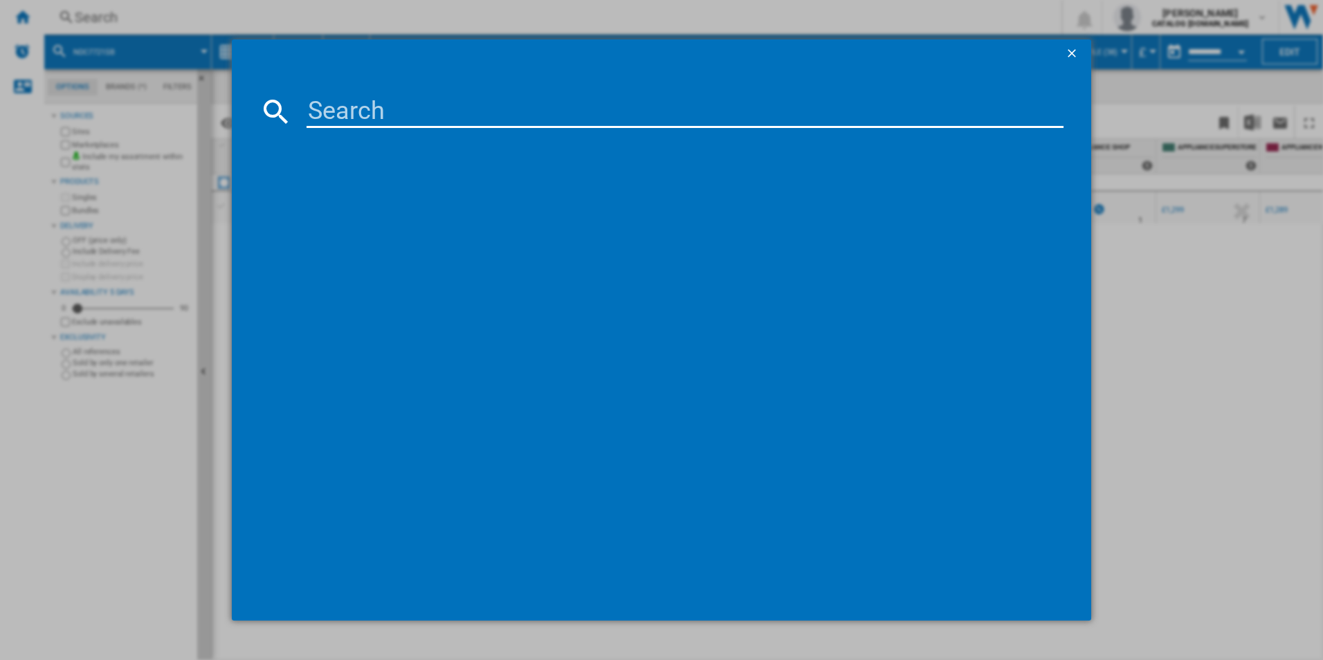
click at [433, 109] on input at bounding box center [686, 111] width 758 height 33
type input "DCE731110M"
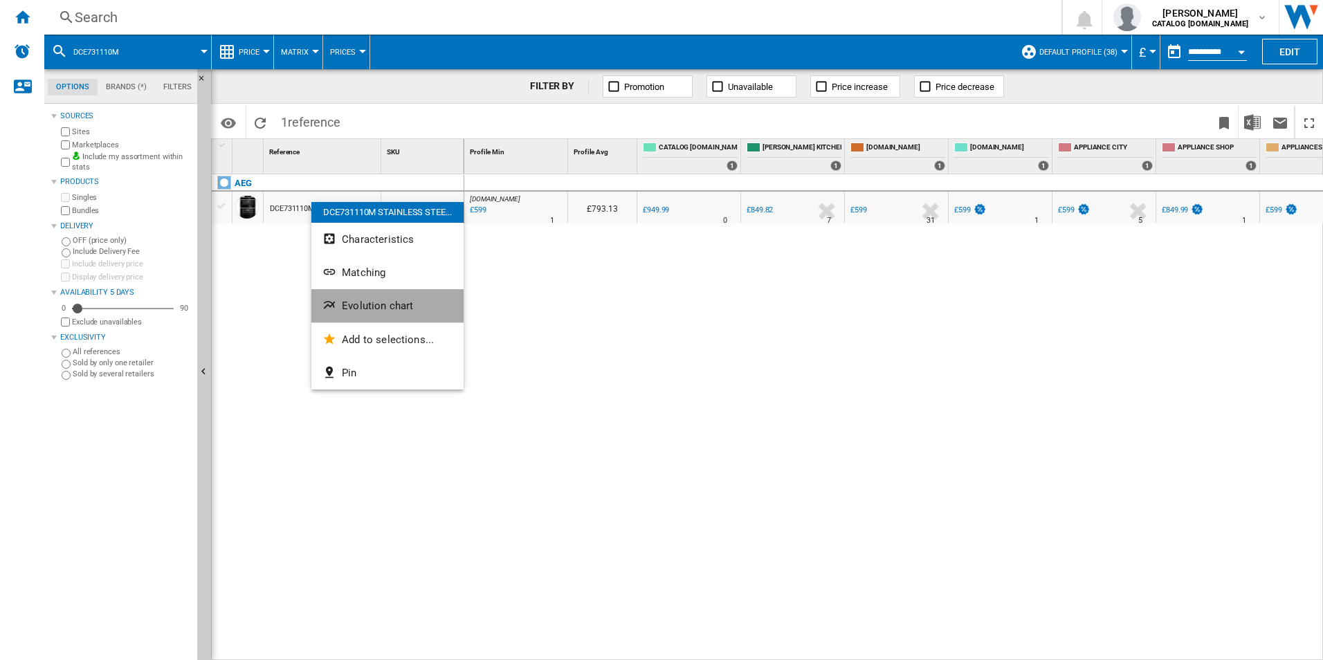
click at [343, 303] on span "Evolution chart" at bounding box center [377, 306] width 71 height 12
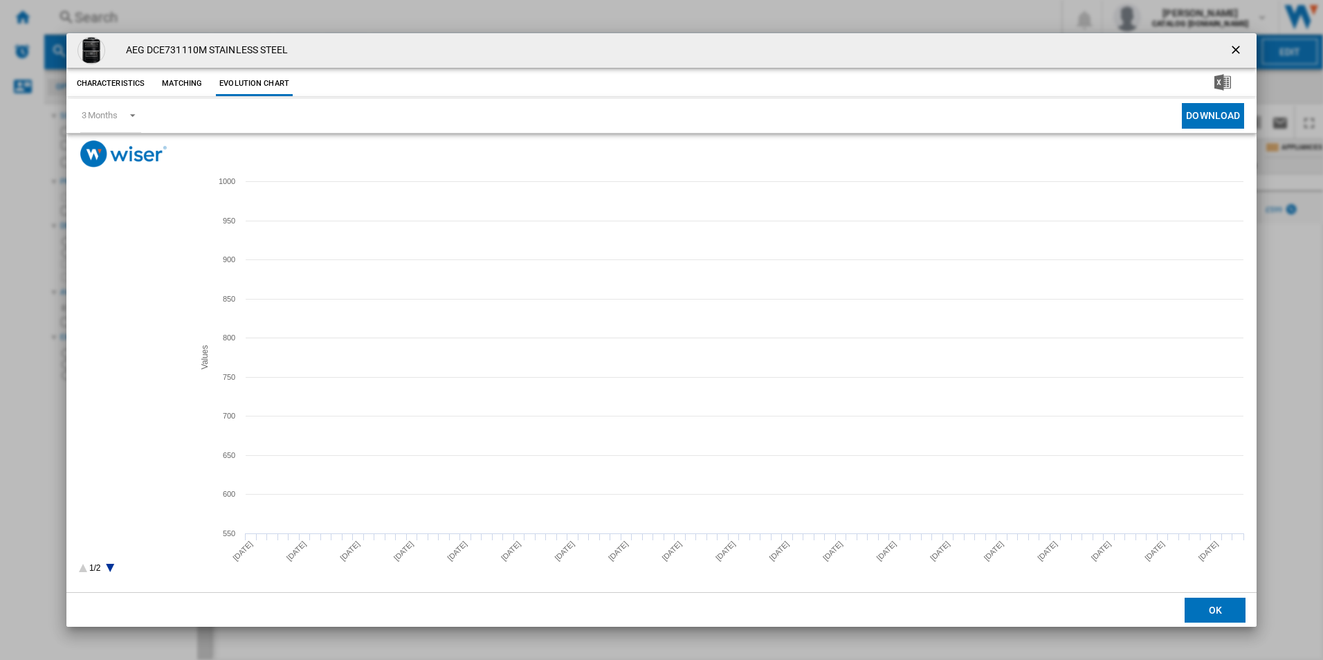
click at [114, 439] on tspan "[PERSON_NAME]" at bounding box center [121, 441] width 57 height 8
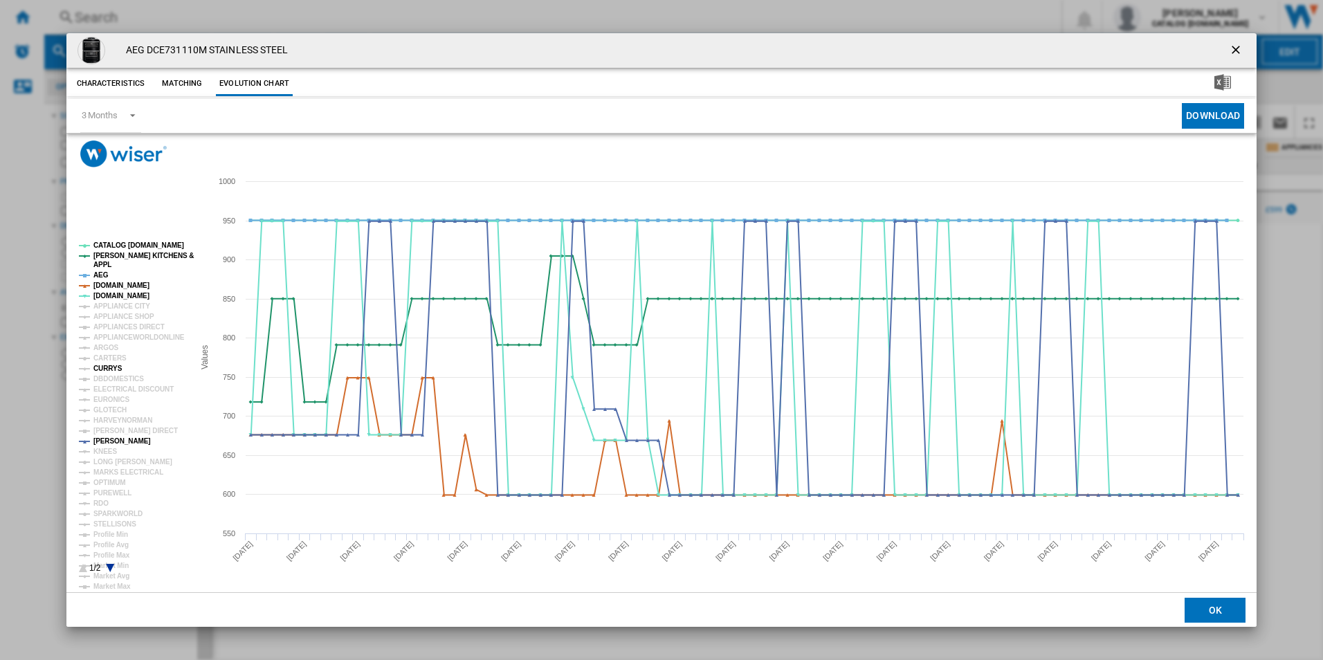
click at [107, 369] on tspan "CURRYS" at bounding box center [107, 369] width 29 height 8
click at [126, 284] on tspan "[DOMAIN_NAME]" at bounding box center [121, 286] width 56 height 8
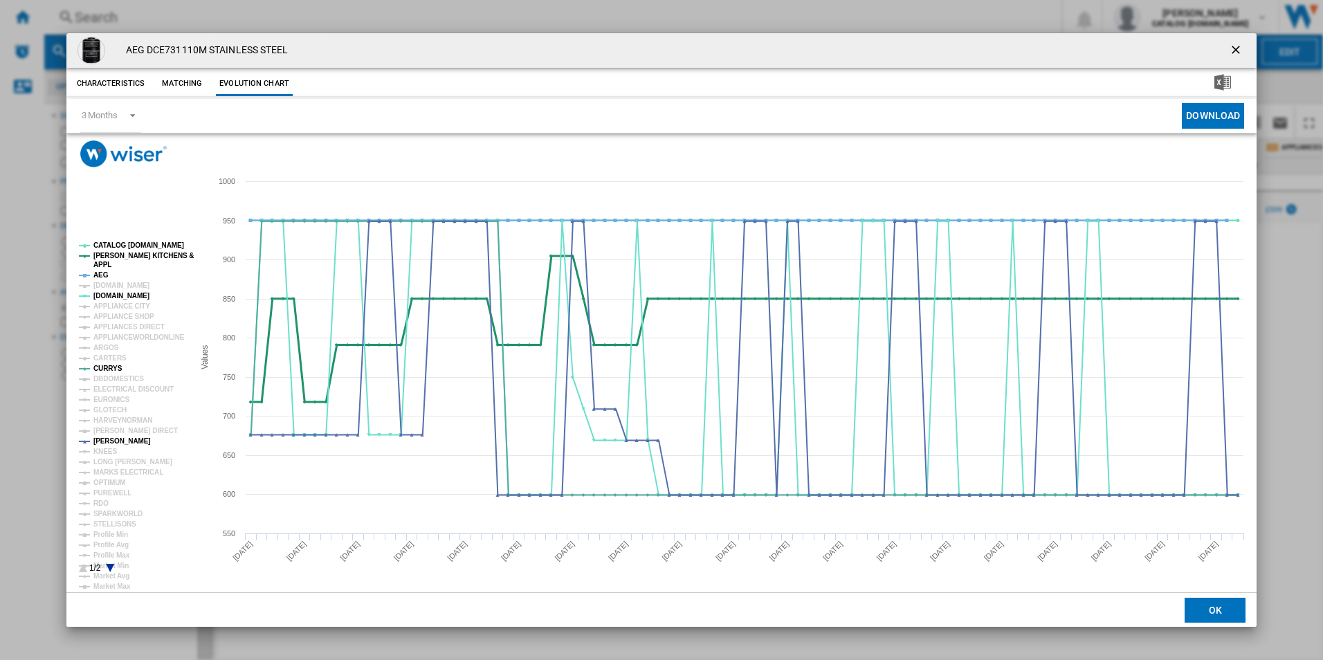
click at [131, 255] on tspan "[PERSON_NAME] KITCHENS &" at bounding box center [143, 256] width 100 height 8
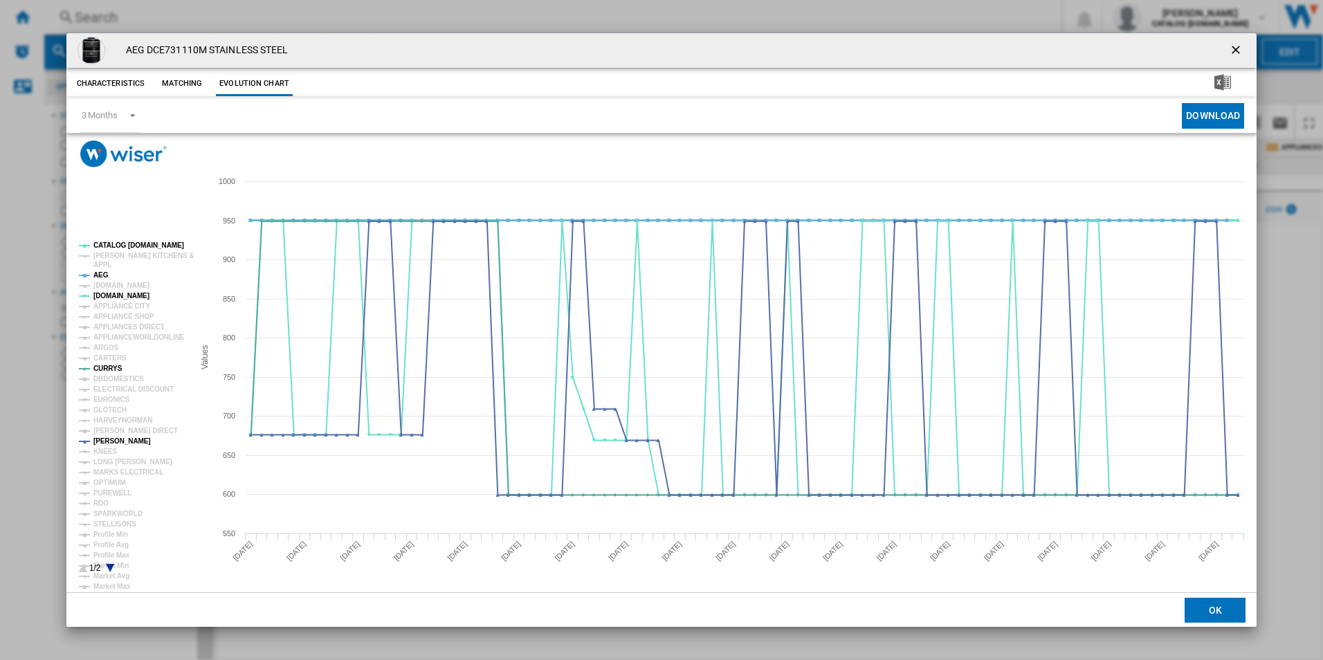
click at [129, 246] on tspan "CATALOG [DOMAIN_NAME]" at bounding box center [138, 246] width 91 height 8
click at [102, 273] on tspan "AEG" at bounding box center [100, 275] width 15 height 8
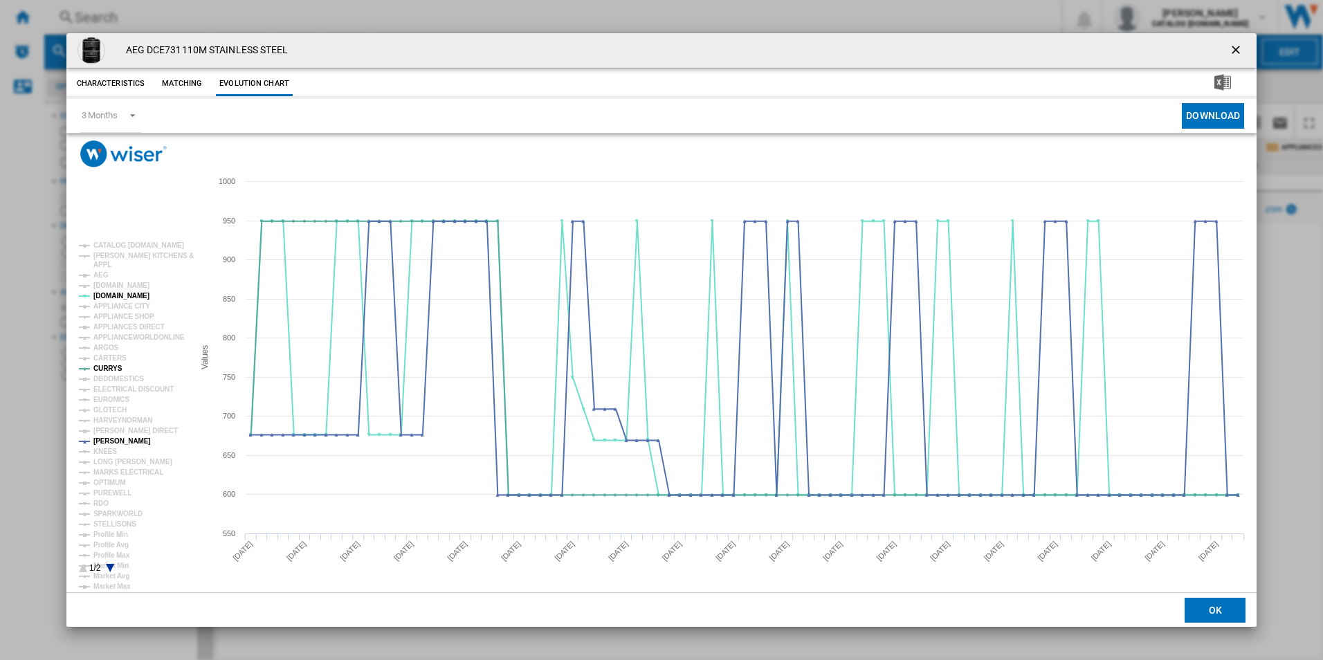
drag, startPoint x: 1236, startPoint y: 46, endPoint x: 918, endPoint y: 73, distance: 318.8
click at [1236, 46] on ng-md-icon "getI18NText('BUTTONS.CLOSE_DIALOG')" at bounding box center [1237, 51] width 17 height 17
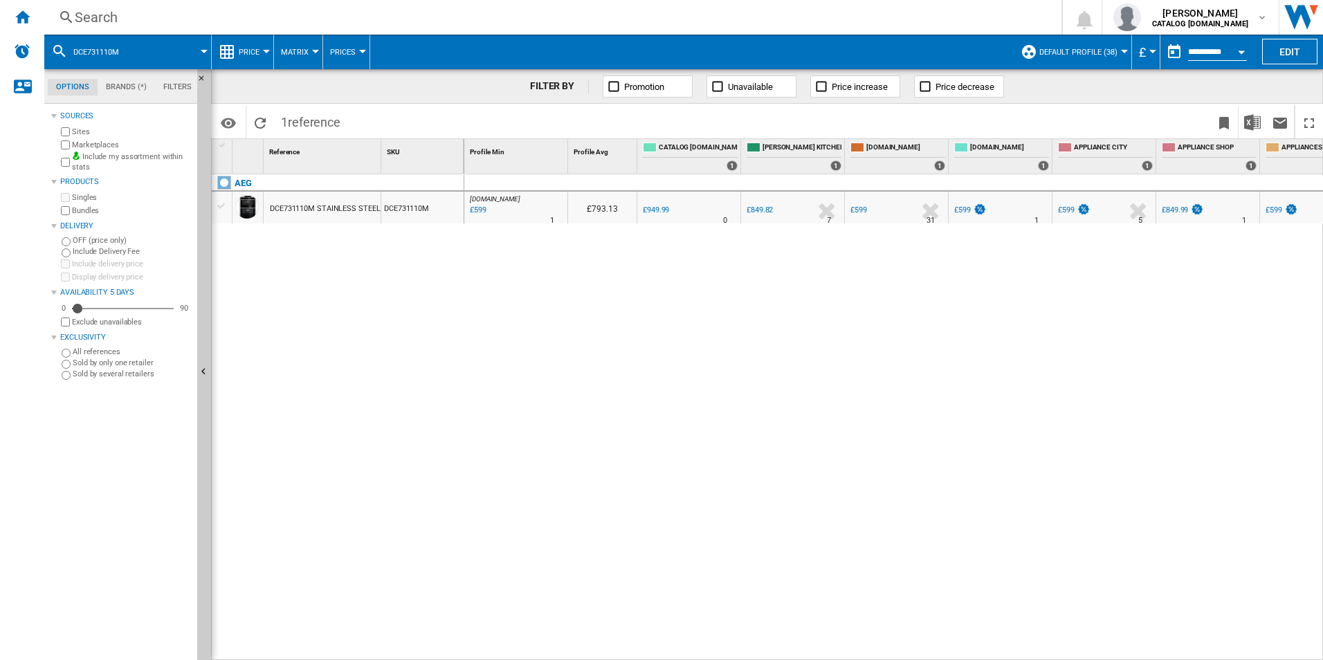
click at [471, 15] on div "Search" at bounding box center [550, 17] width 951 height 19
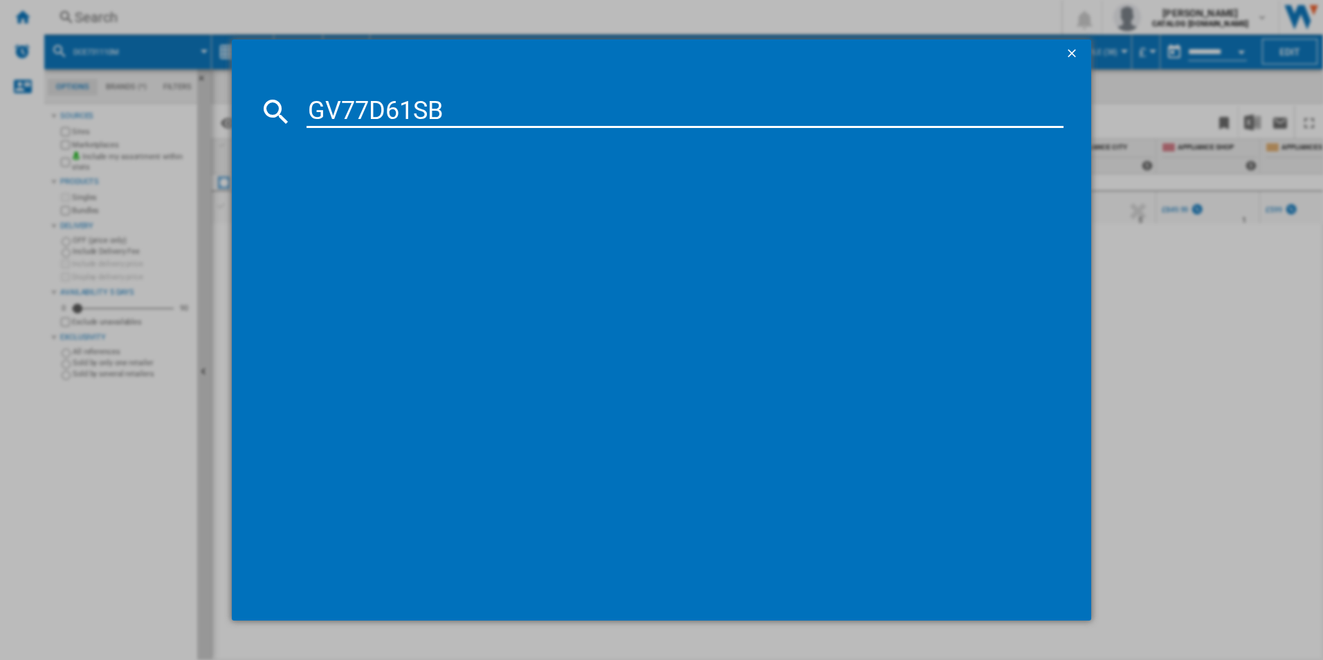
click at [378, 111] on input "GV77D61SB" at bounding box center [686, 111] width 758 height 33
type input "GV77D61SB"
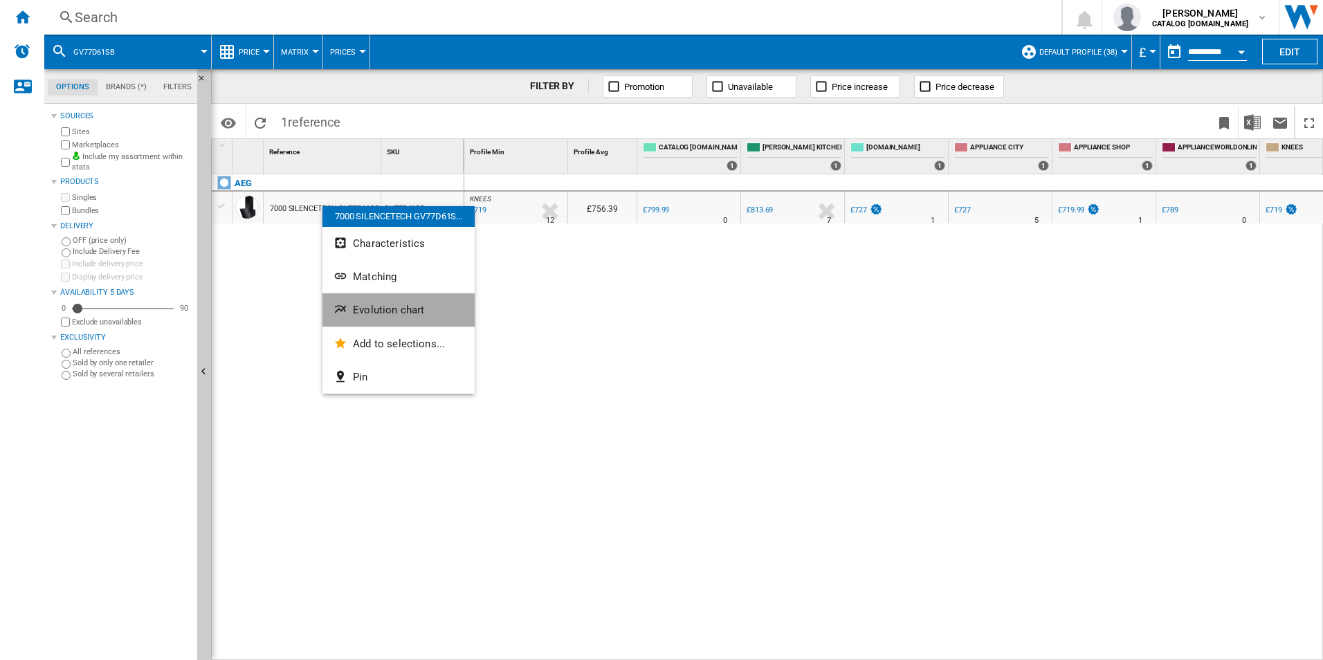
click at [356, 307] on span "Evolution chart" at bounding box center [388, 310] width 71 height 12
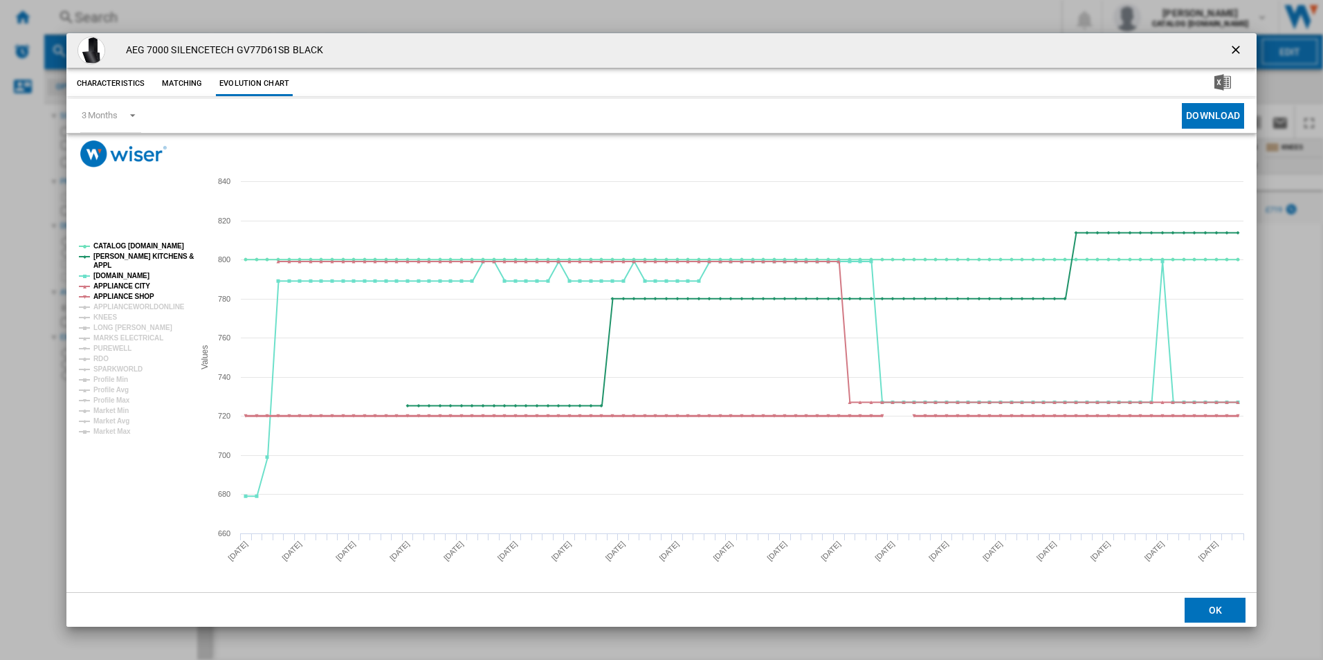
click at [136, 293] on tspan "APPLIANCE SHOP" at bounding box center [123, 297] width 61 height 8
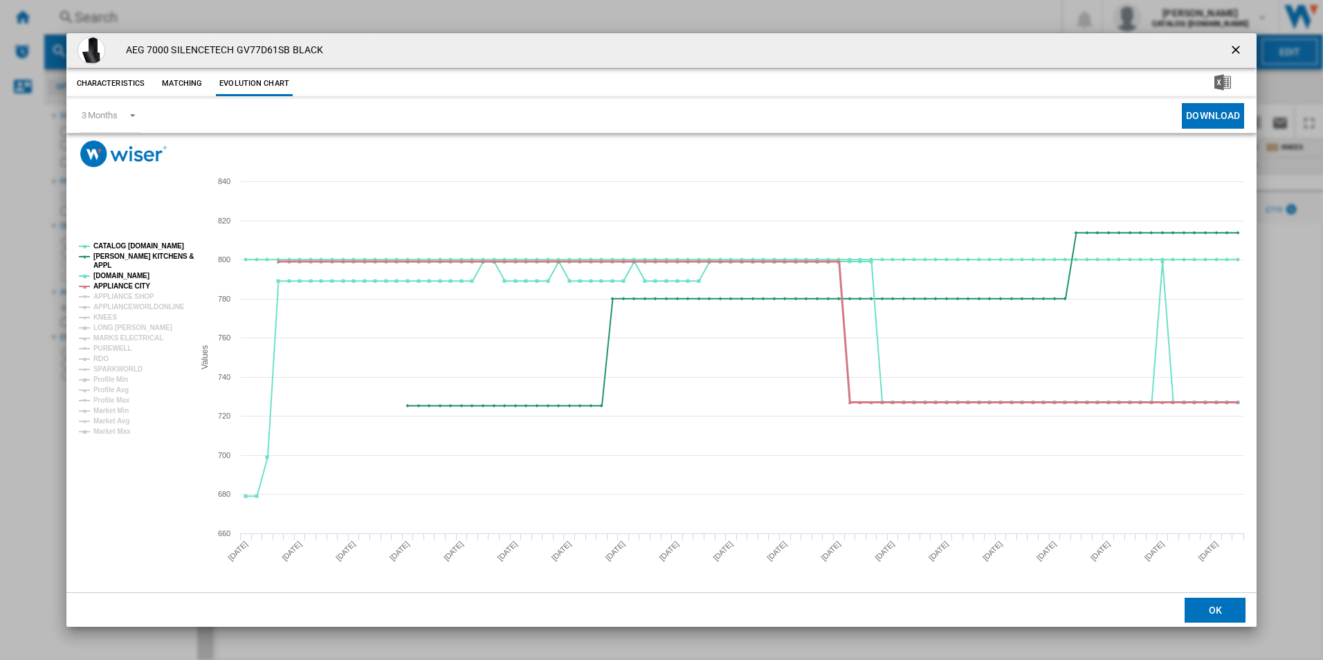
click at [130, 287] on tspan "APPLIANCE CITY" at bounding box center [121, 286] width 57 height 8
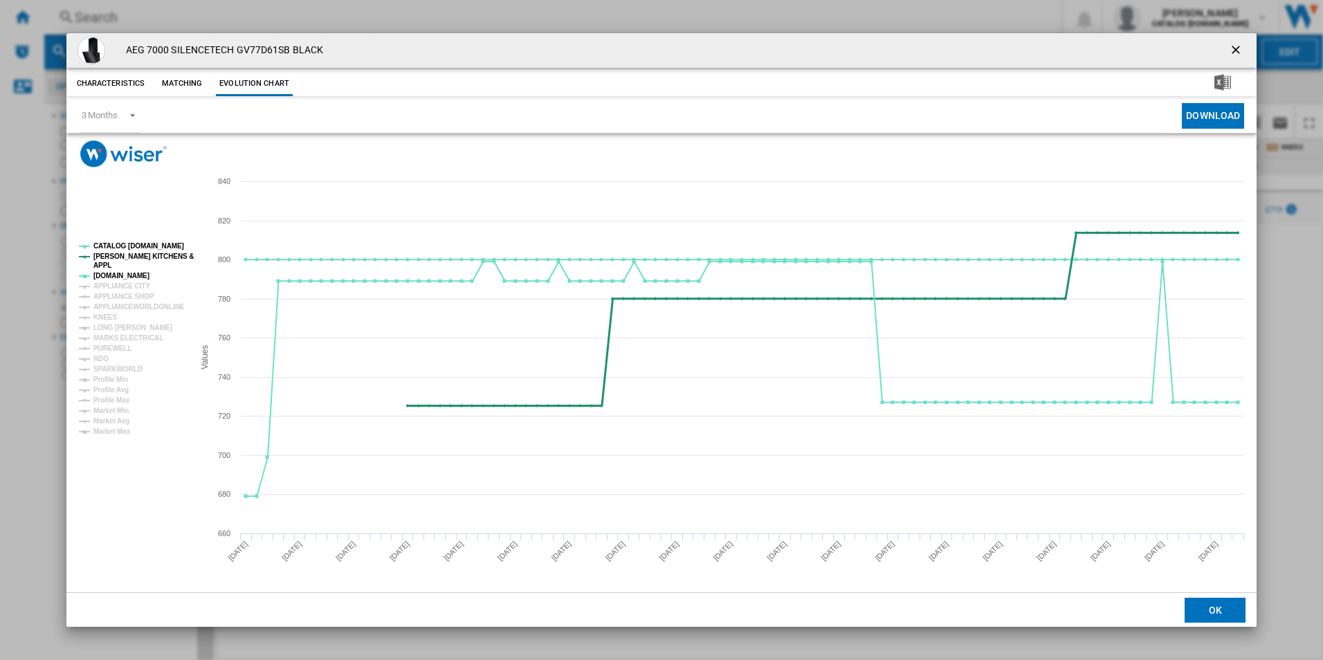
click at [132, 257] on tspan "[PERSON_NAME] KITCHENS &" at bounding box center [143, 257] width 100 height 8
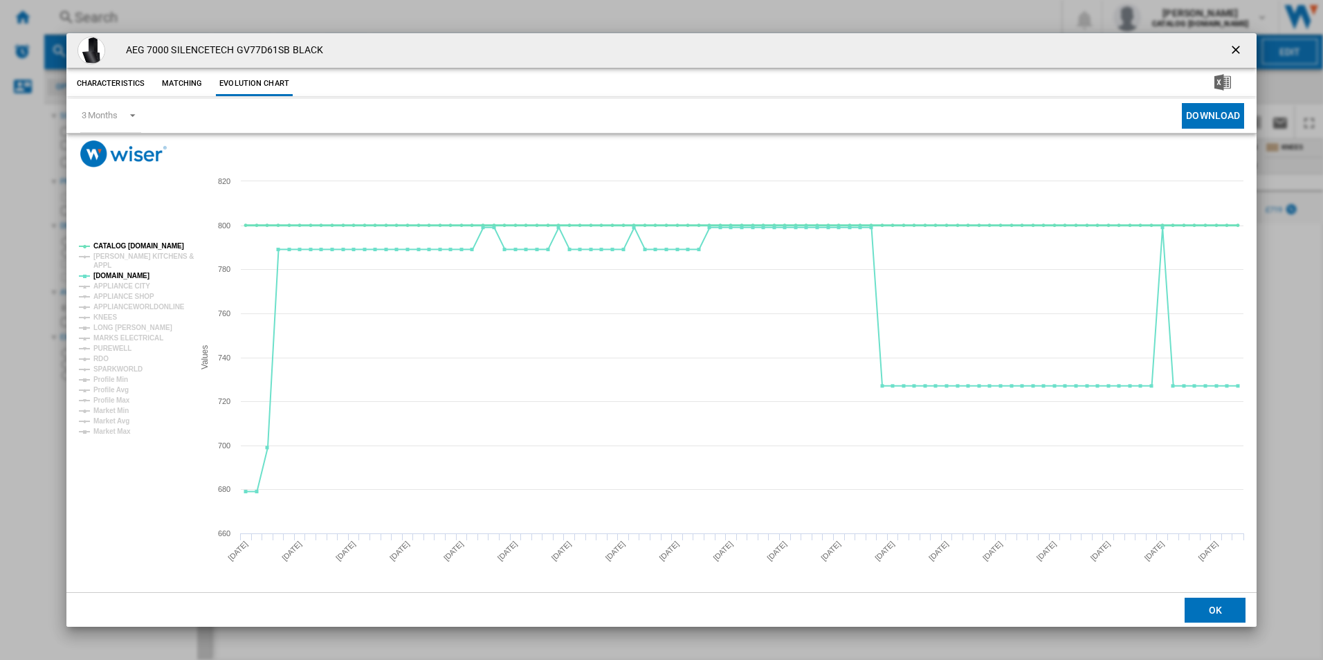
click at [134, 245] on tspan "CATALOG [DOMAIN_NAME]" at bounding box center [138, 246] width 91 height 8
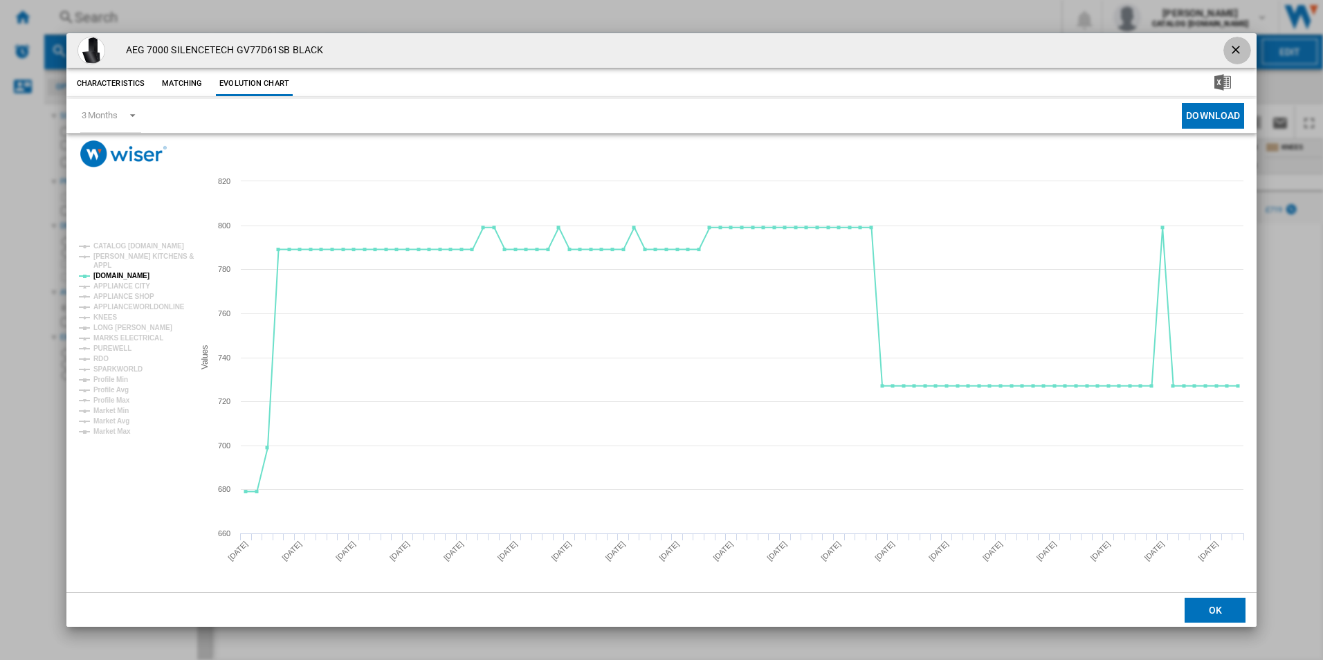
click at [1231, 50] on ng-md-icon "getI18NText('BUTTONS.CLOSE_DIALOG')" at bounding box center [1237, 51] width 17 height 17
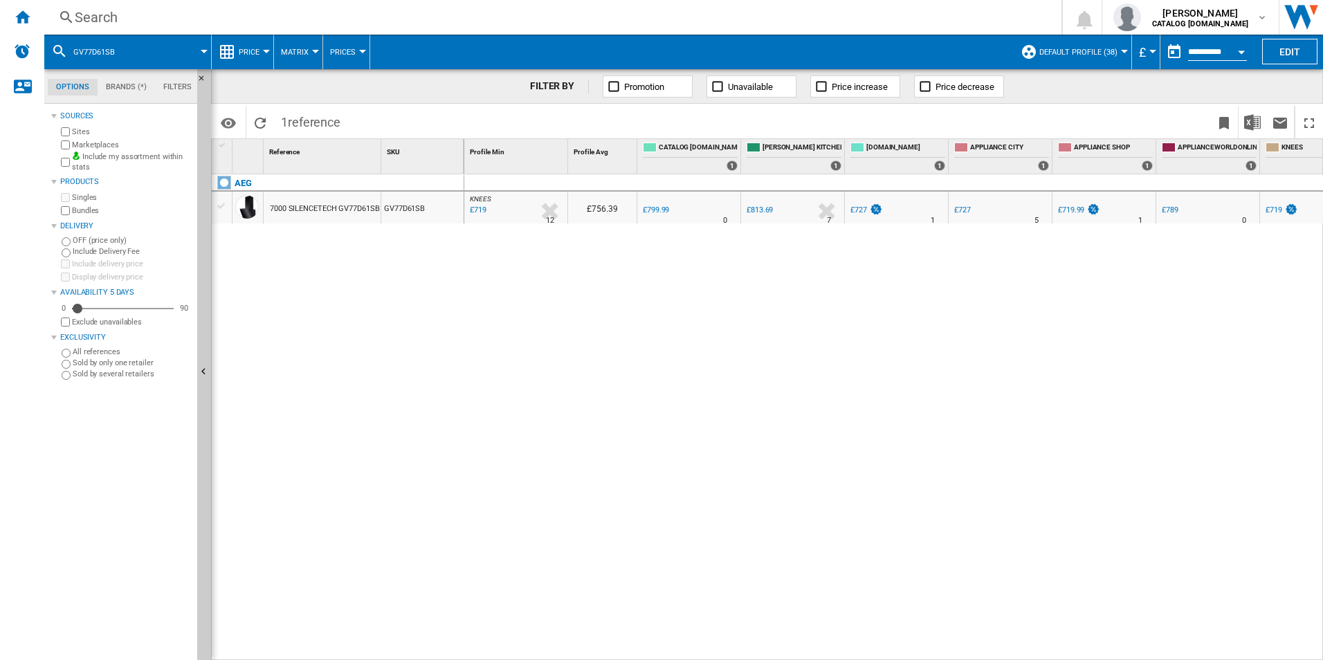
click at [345, 10] on div "Search" at bounding box center [550, 17] width 951 height 19
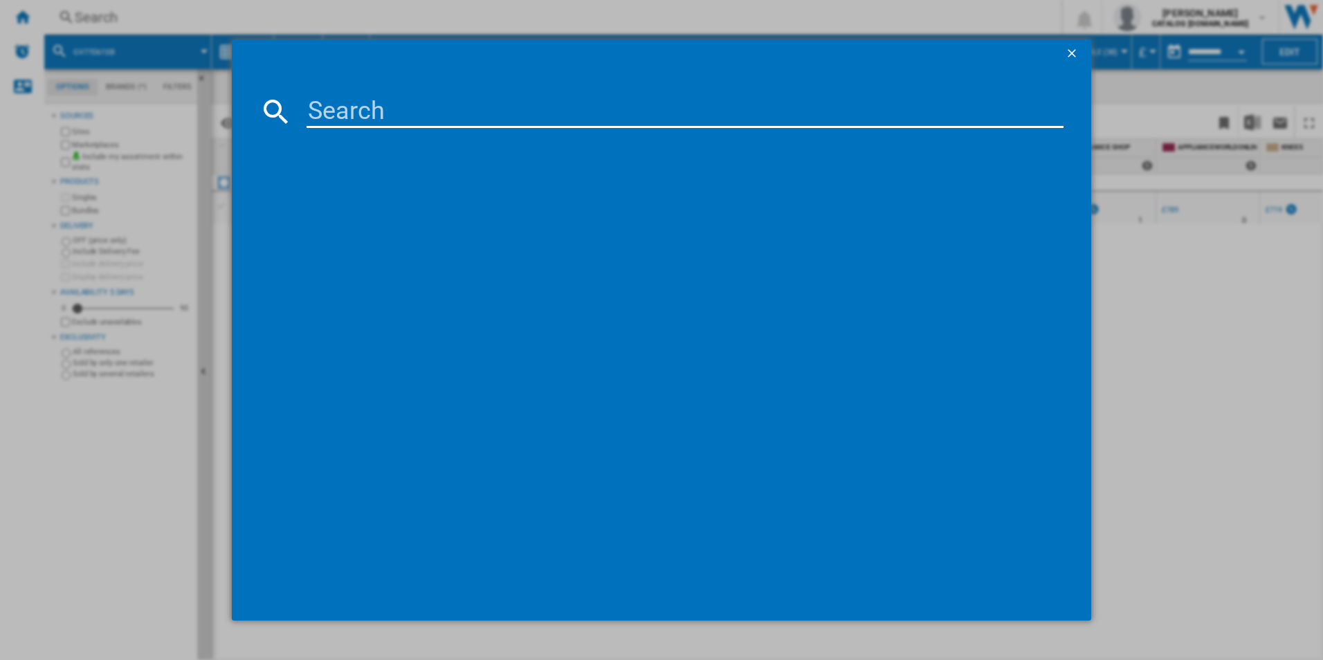
click at [343, 113] on input at bounding box center [686, 111] width 758 height 33
type input "NDV8761CT"
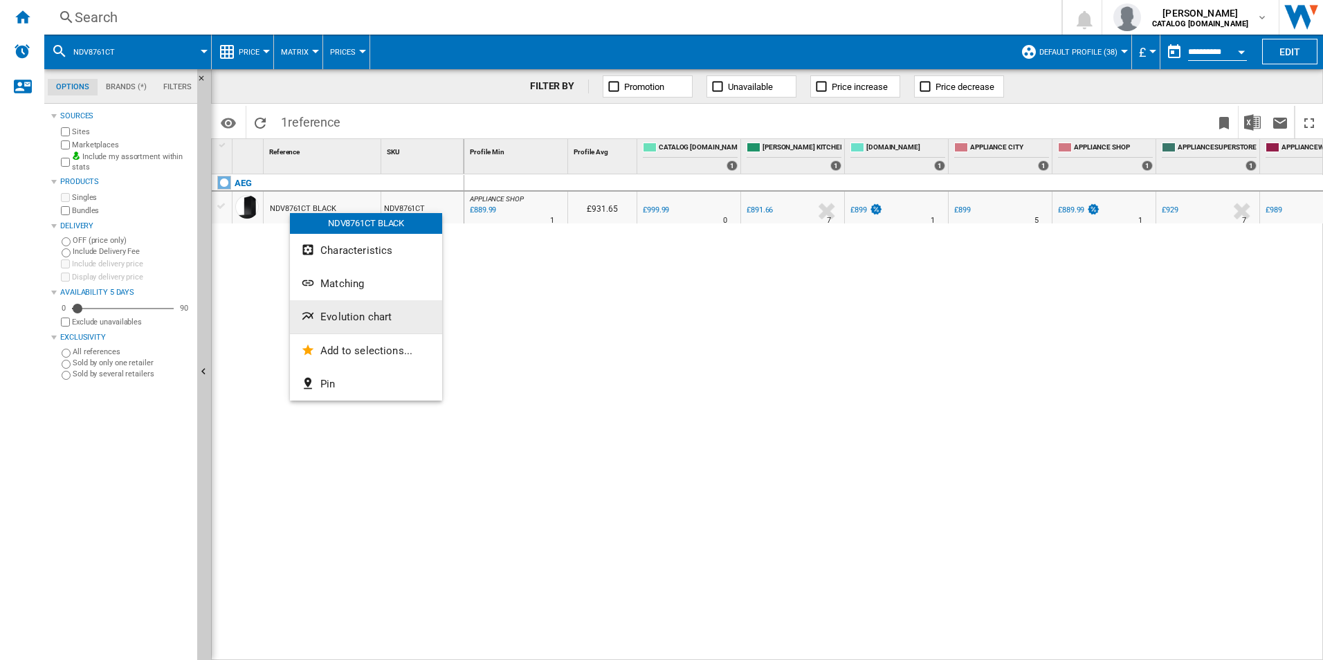
click at [336, 309] on button "Evolution chart" at bounding box center [366, 316] width 152 height 33
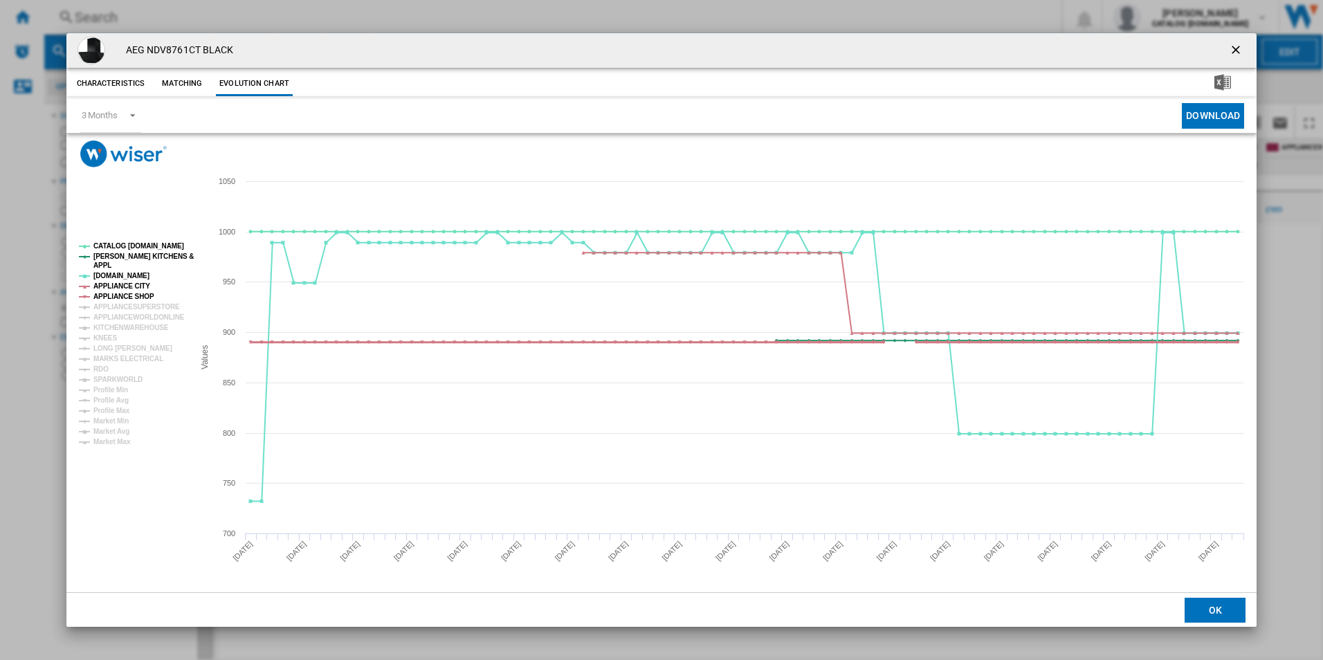
click at [134, 294] on tspan "APPLIANCE SHOP" at bounding box center [123, 297] width 61 height 8
click at [134, 287] on tspan "APPLIANCE CITY" at bounding box center [121, 286] width 57 height 8
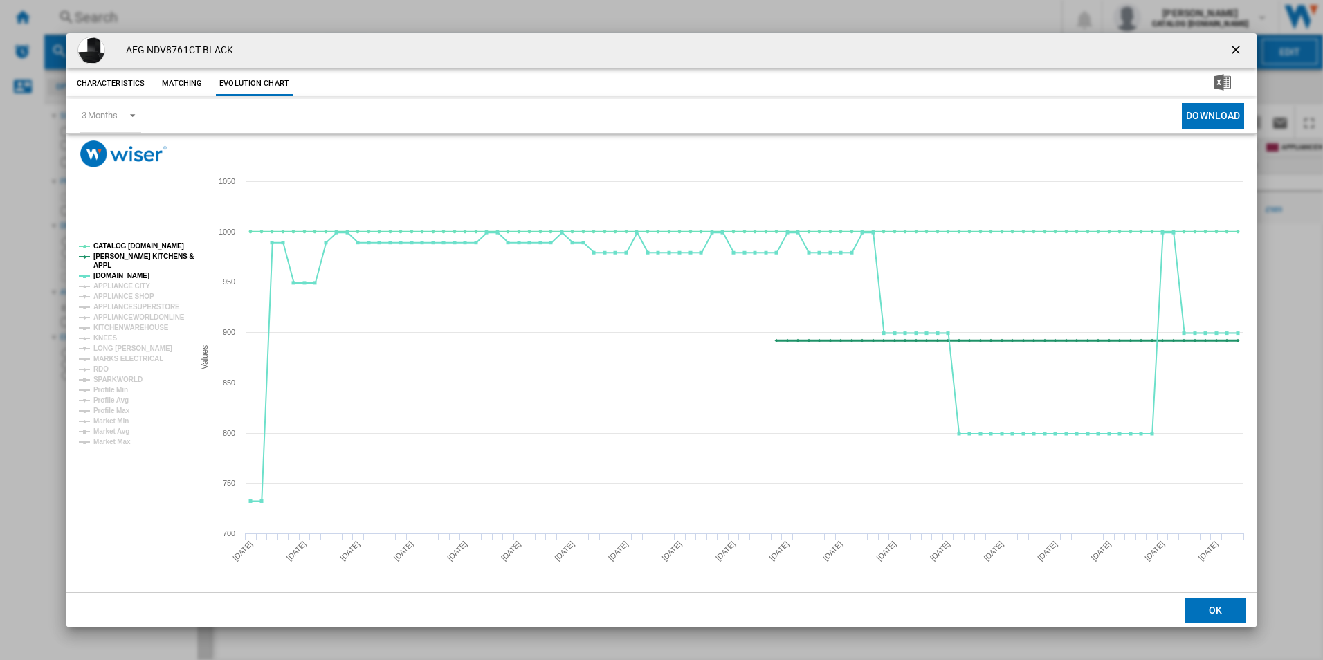
click at [143, 258] on tspan "[PERSON_NAME] KITCHENS &" at bounding box center [143, 257] width 100 height 8
click at [146, 248] on tspan "CATALOG [DOMAIN_NAME]" at bounding box center [138, 246] width 91 height 8
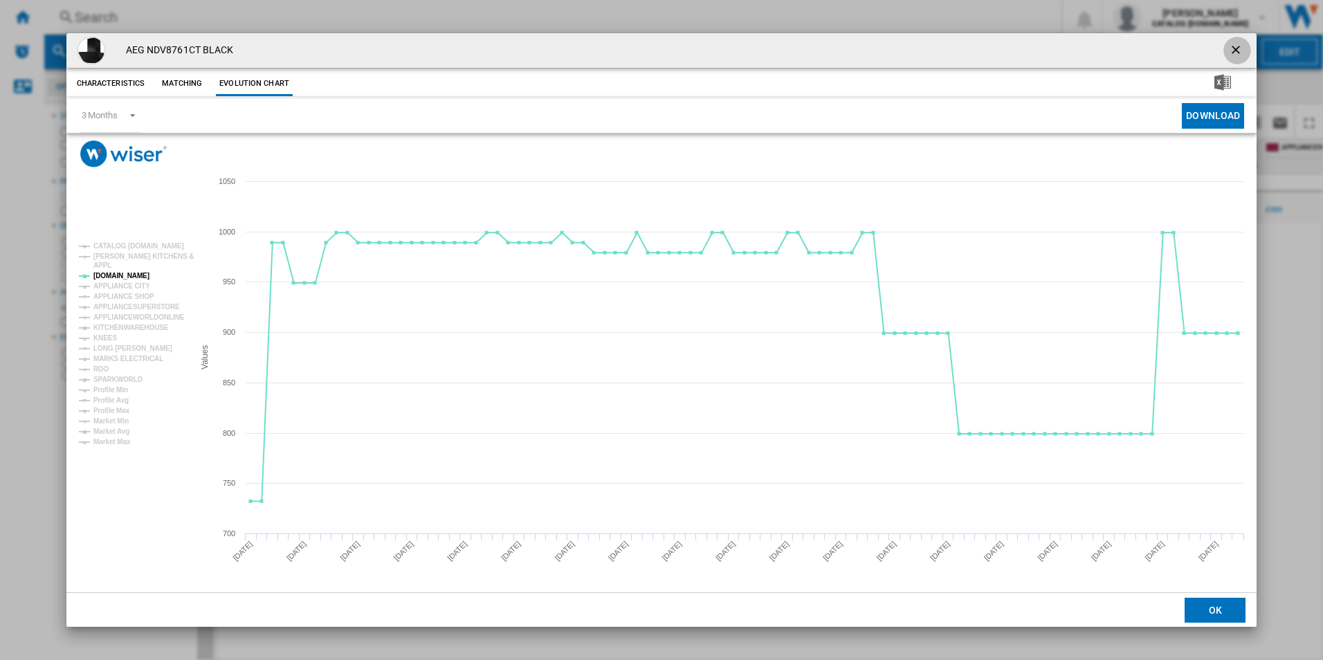
click at [1239, 48] on ng-md-icon "getI18NText('BUTTONS.CLOSE_DIALOG')" at bounding box center [1237, 51] width 17 height 17
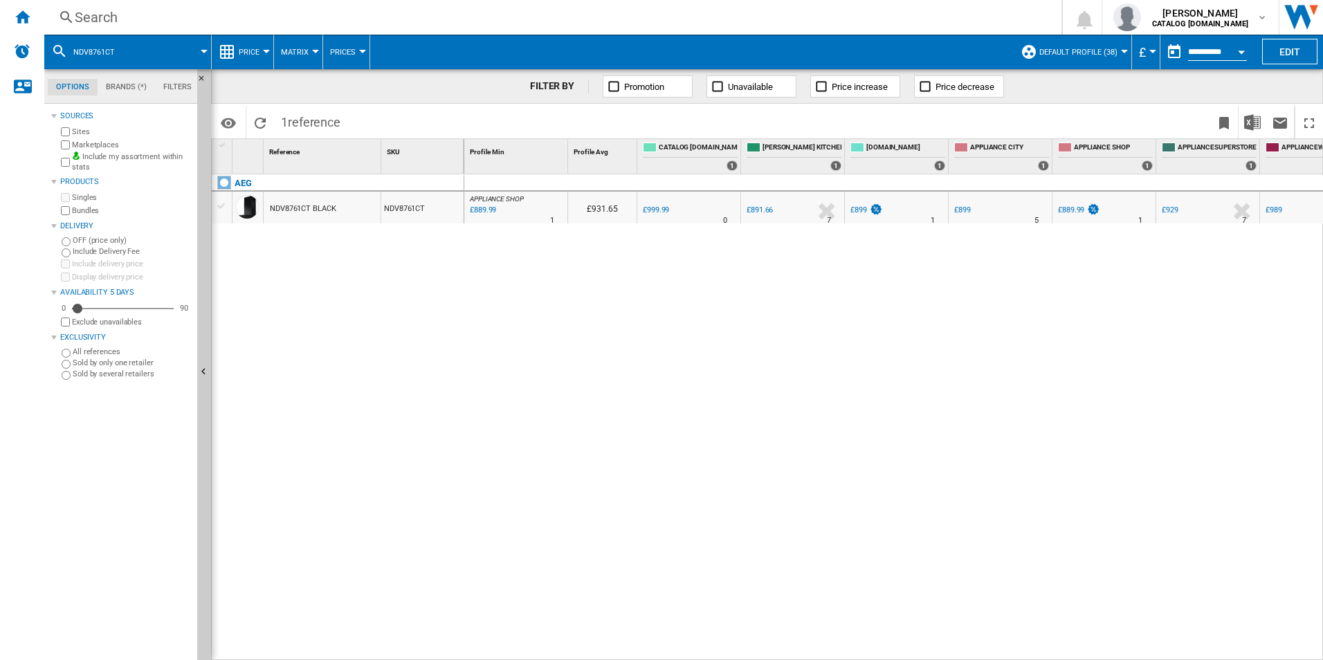
click at [446, 26] on div "Search" at bounding box center [550, 17] width 951 height 19
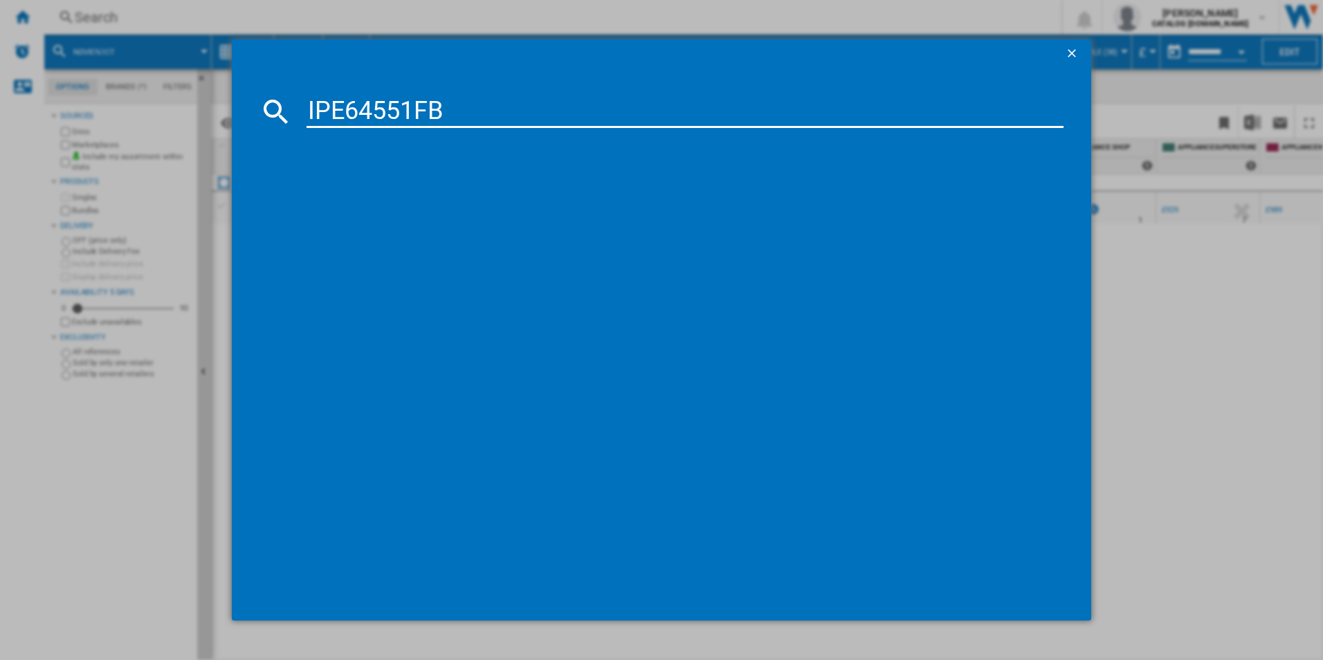
click at [400, 121] on input "IPE64551FB" at bounding box center [686, 111] width 758 height 33
type input "IPE64551FB"
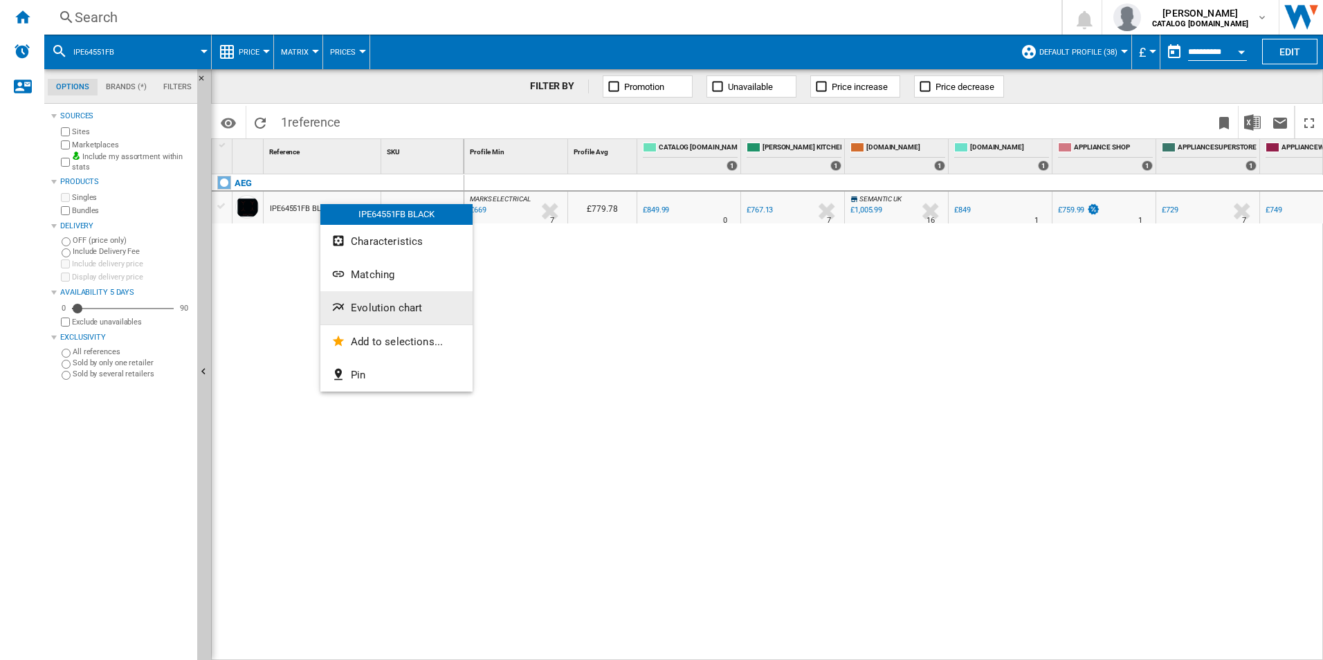
click at [359, 305] on span "Evolution chart" at bounding box center [386, 308] width 71 height 12
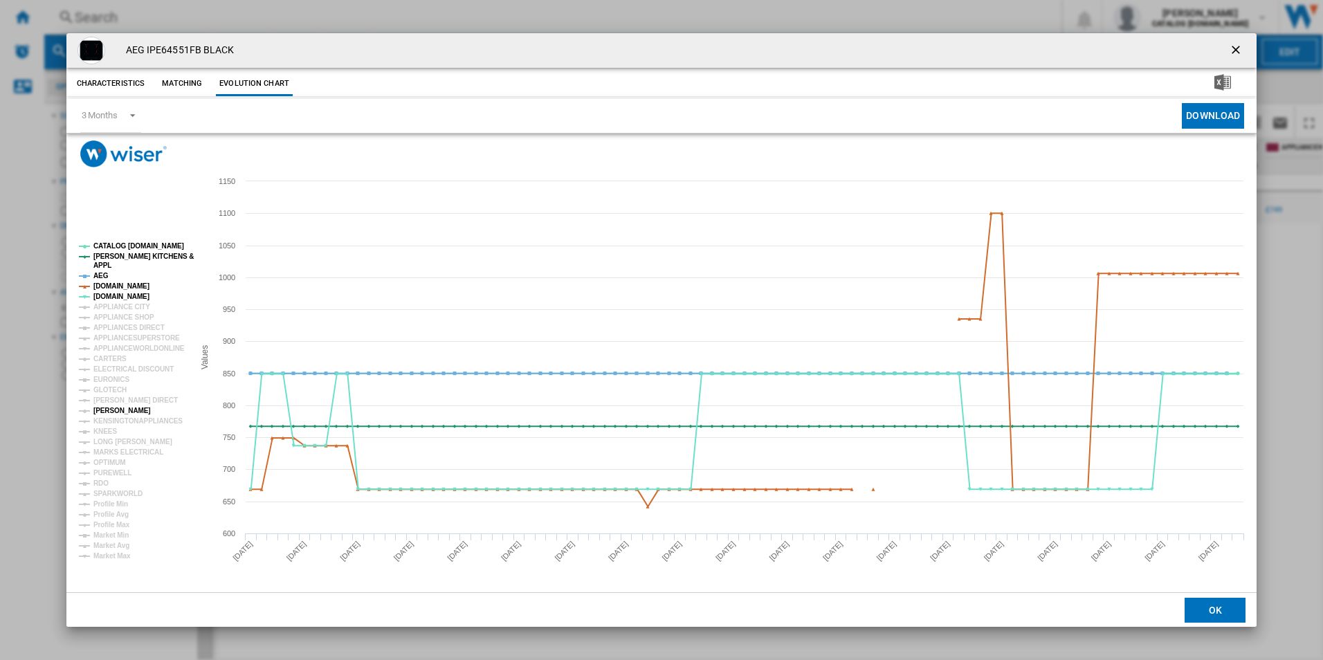
click at [115, 409] on tspan "[PERSON_NAME]" at bounding box center [121, 411] width 57 height 8
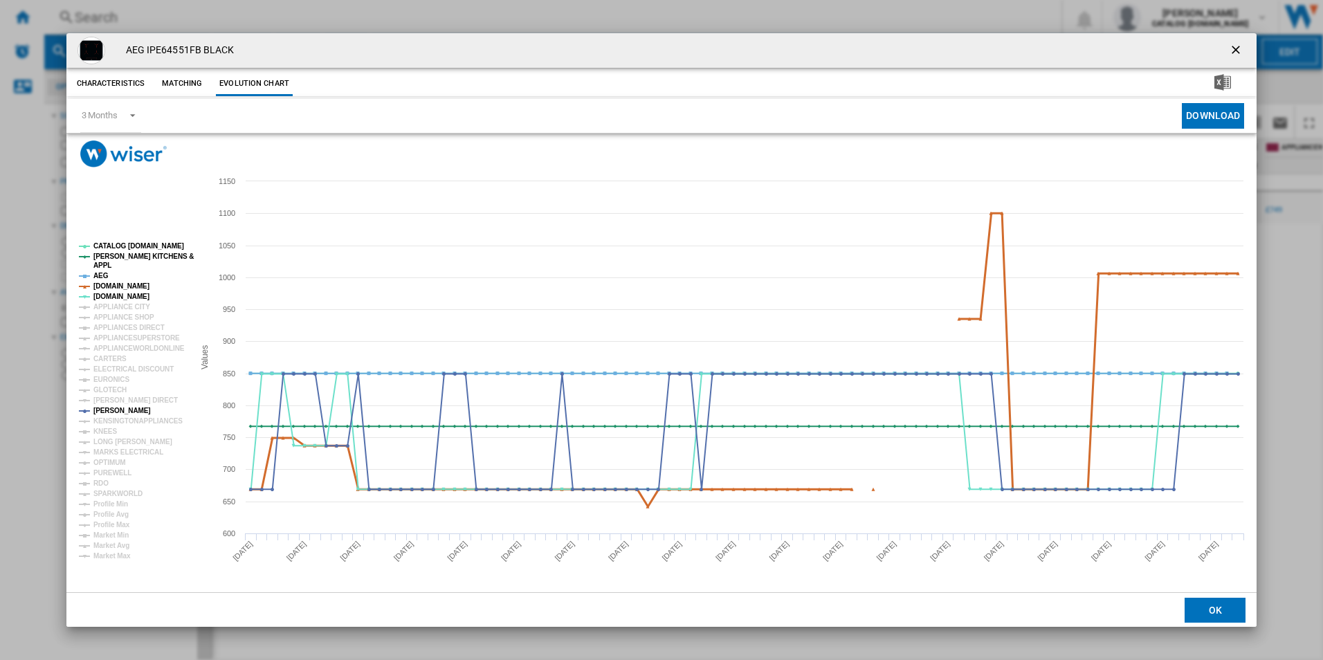
click at [124, 285] on tspan "[DOMAIN_NAME]" at bounding box center [121, 286] width 56 height 8
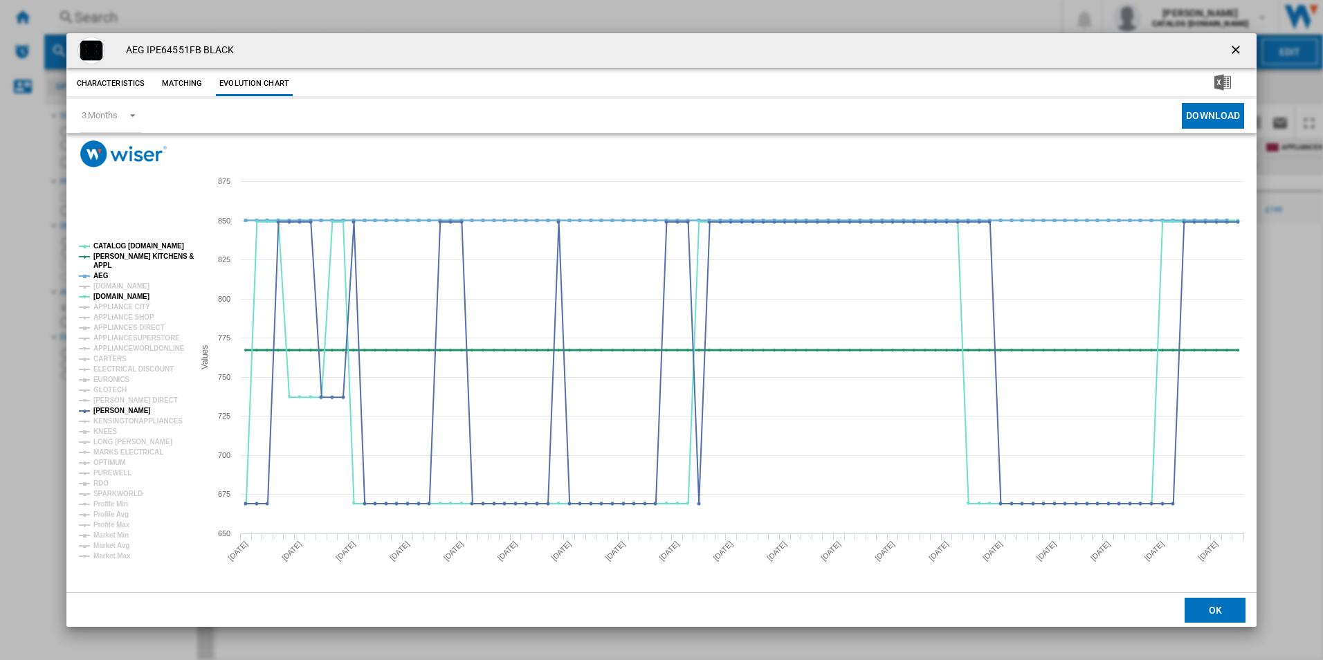
click at [124, 257] on tspan "[PERSON_NAME] KITCHENS &" at bounding box center [143, 257] width 100 height 8
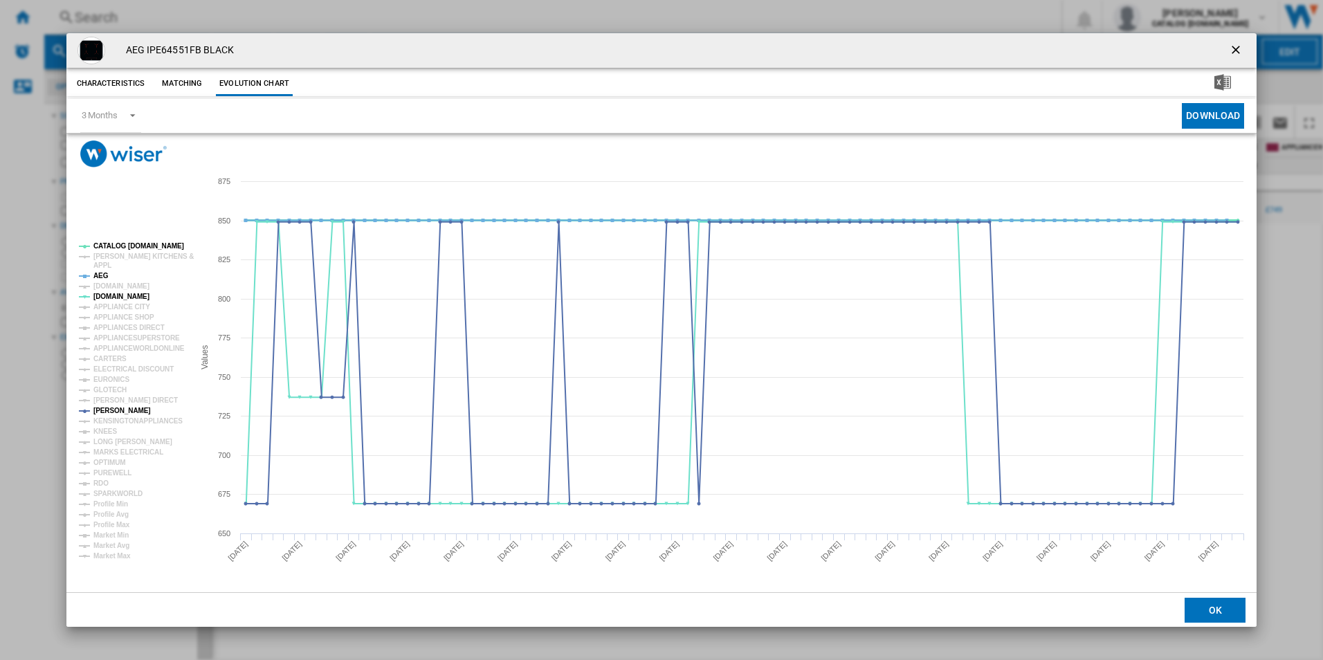
click at [125, 246] on tspan "CATALOG [DOMAIN_NAME]" at bounding box center [138, 246] width 91 height 8
click at [102, 273] on tspan "AEG" at bounding box center [100, 276] width 15 height 8
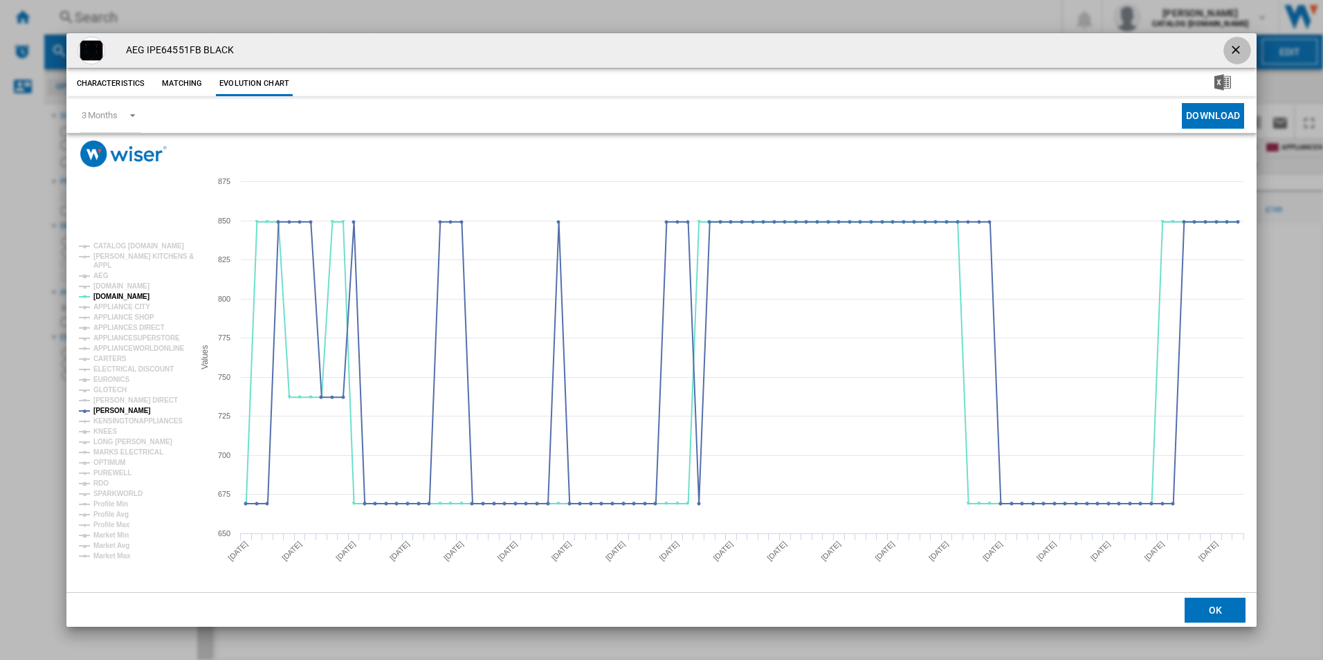
click at [1237, 44] on ng-md-icon "getI18NText('BUTTONS.CLOSE_DIALOG')" at bounding box center [1237, 51] width 17 height 17
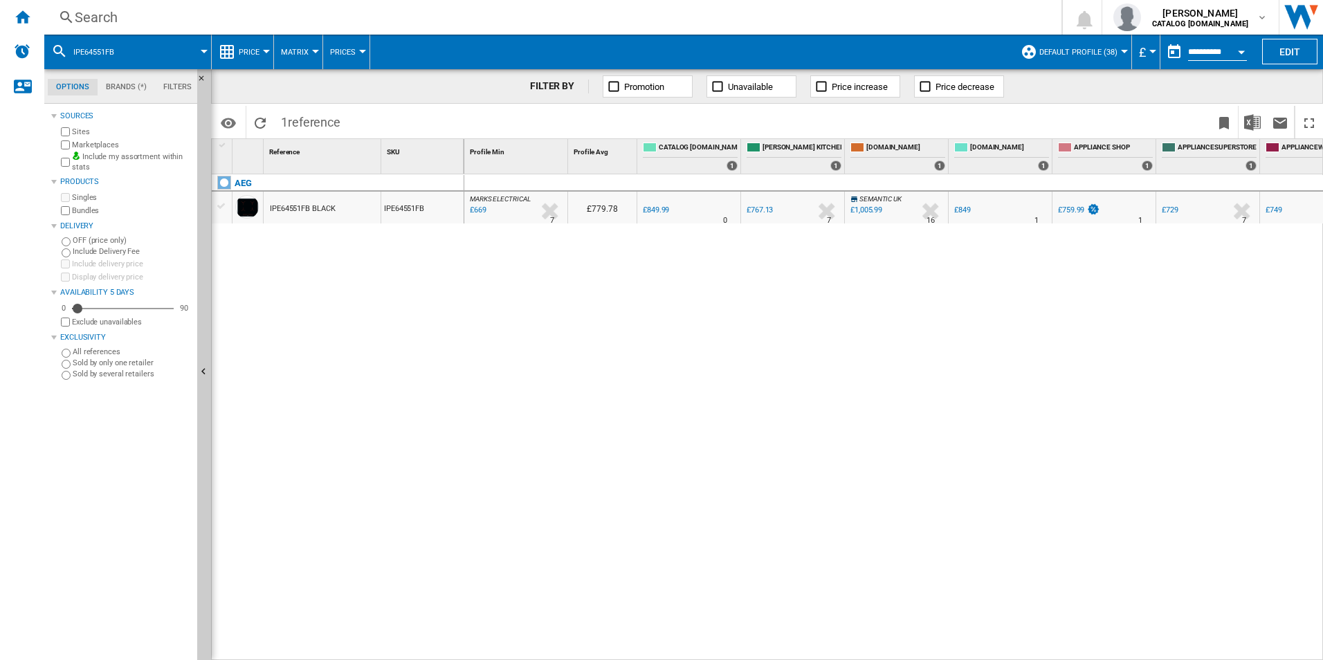
click at [487, 16] on div "Search" at bounding box center [550, 17] width 951 height 19
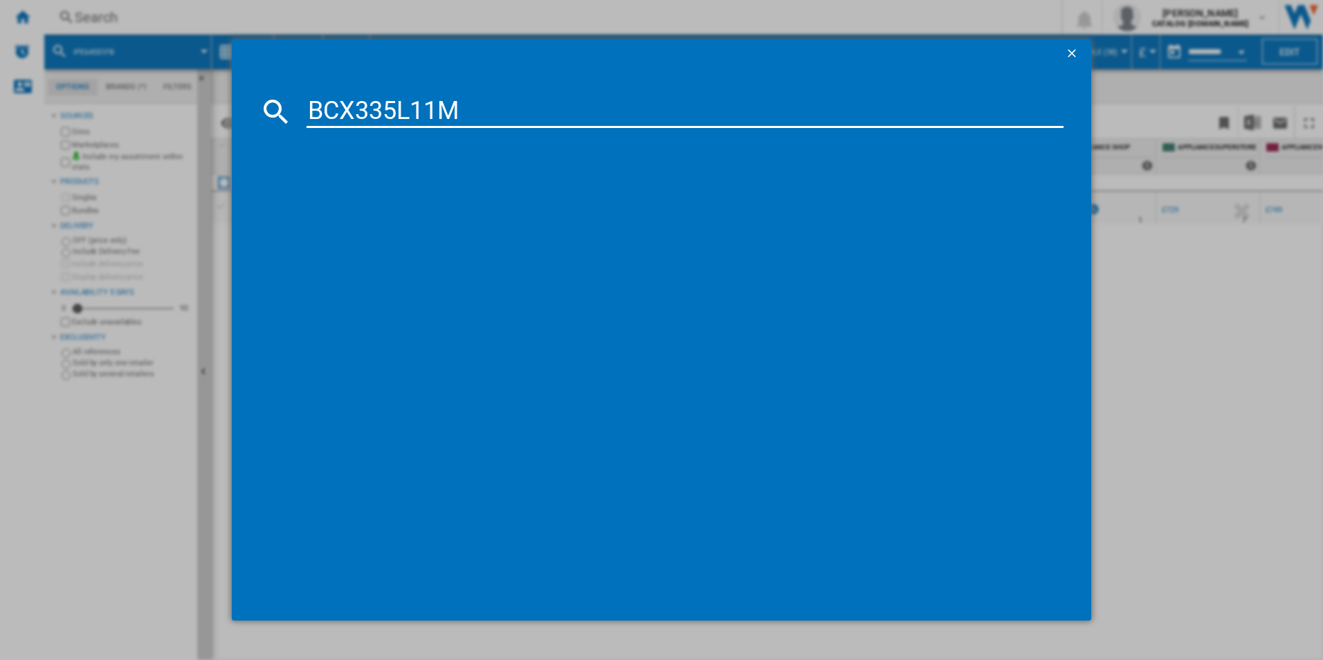
click at [410, 107] on input "BCX335L11M" at bounding box center [686, 111] width 758 height 33
type input "BCX335L11M"
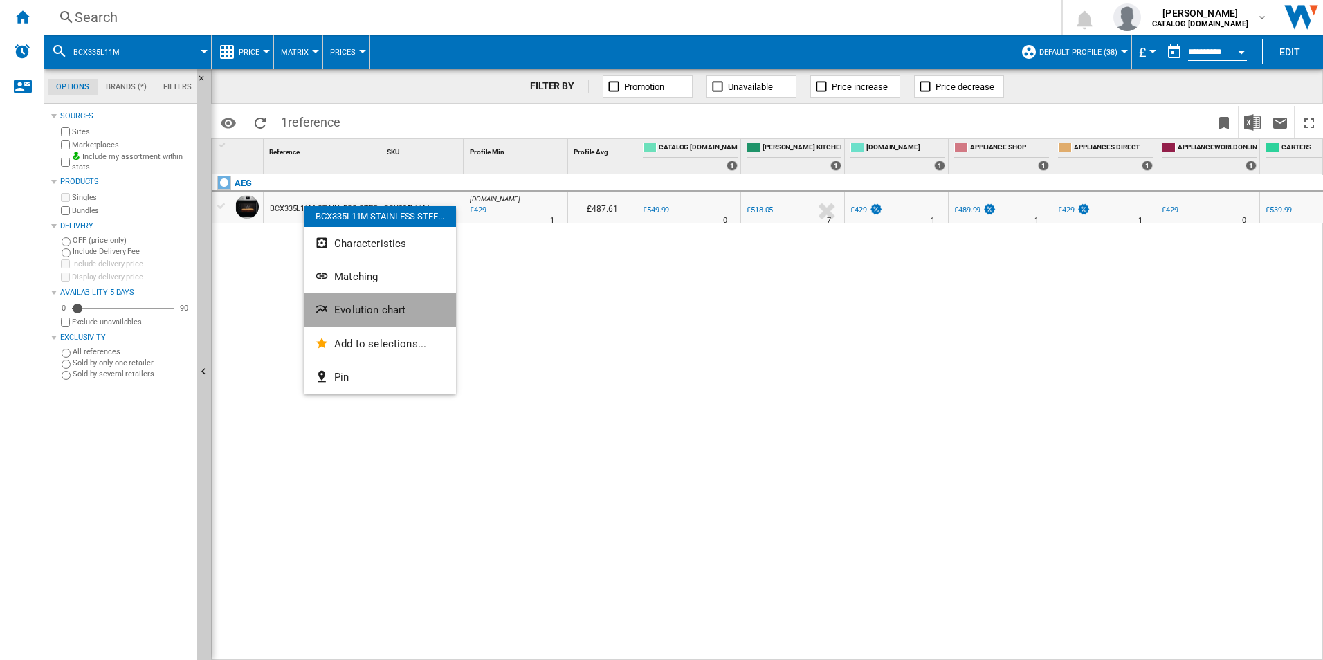
click at [345, 306] on span "Evolution chart" at bounding box center [369, 310] width 71 height 12
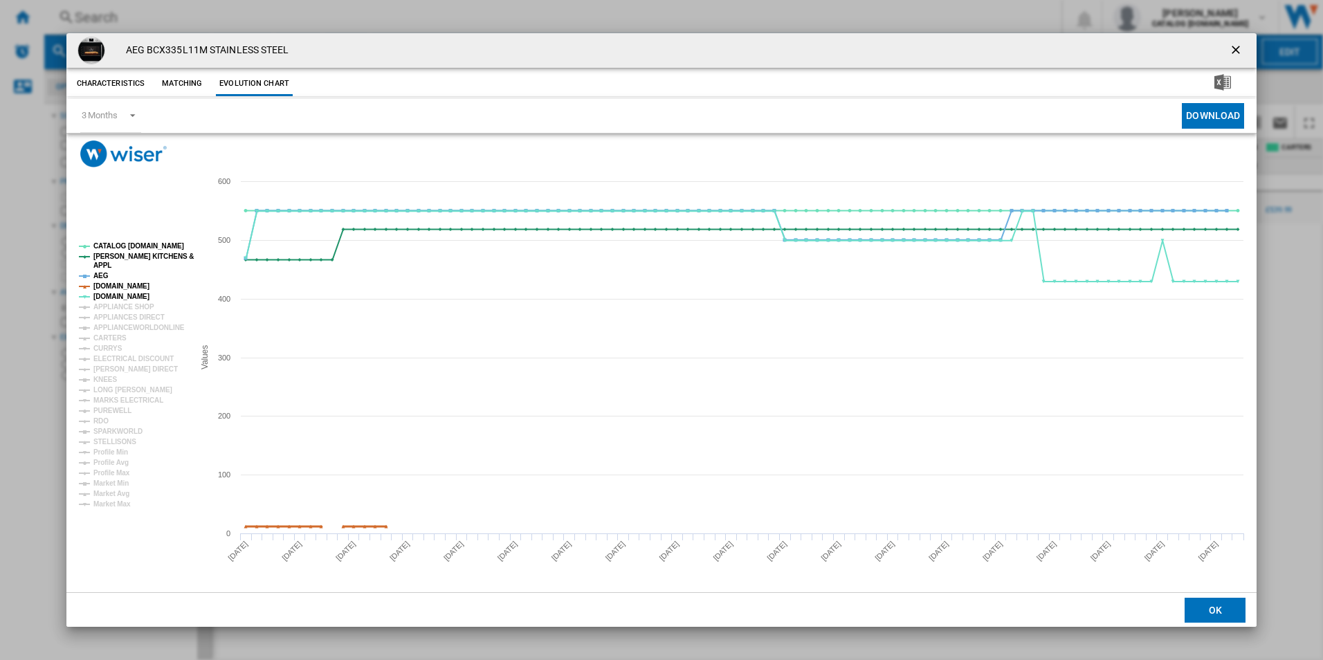
click at [130, 282] on tspan "[DOMAIN_NAME]" at bounding box center [121, 286] width 56 height 8
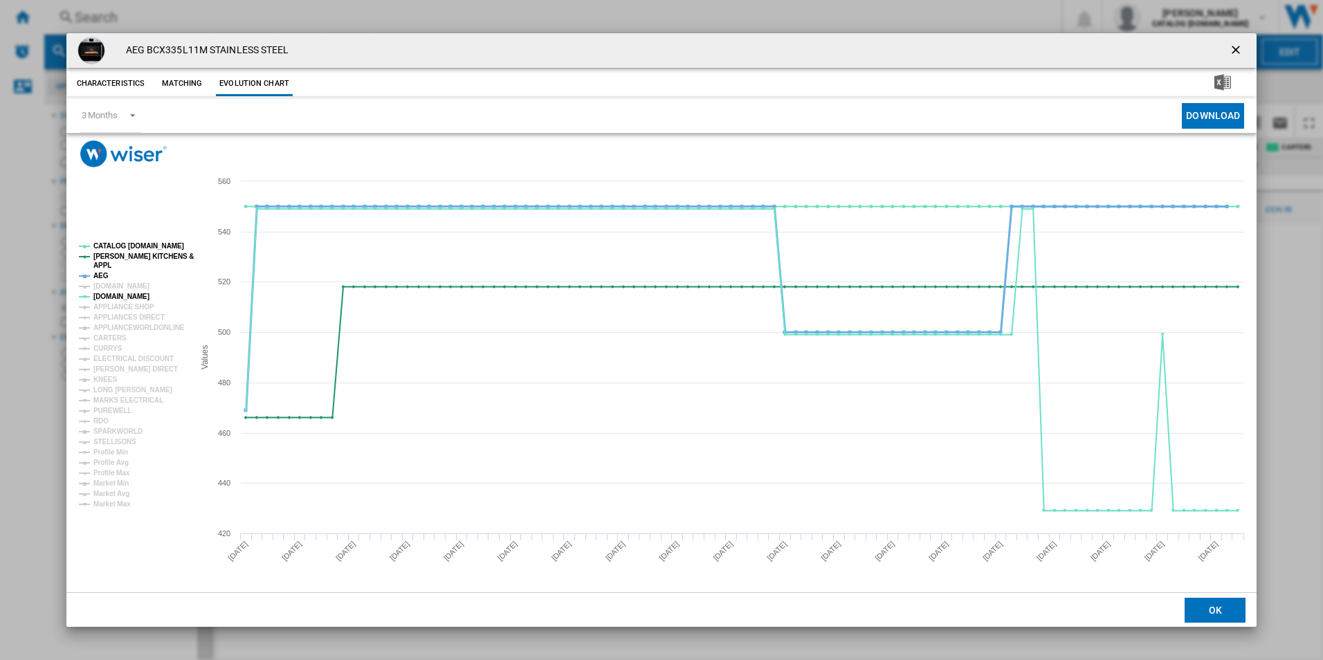
click at [100, 275] on tspan "AEG" at bounding box center [100, 276] width 15 height 8
click at [131, 257] on tspan "[PERSON_NAME] KITCHENS &" at bounding box center [143, 257] width 100 height 8
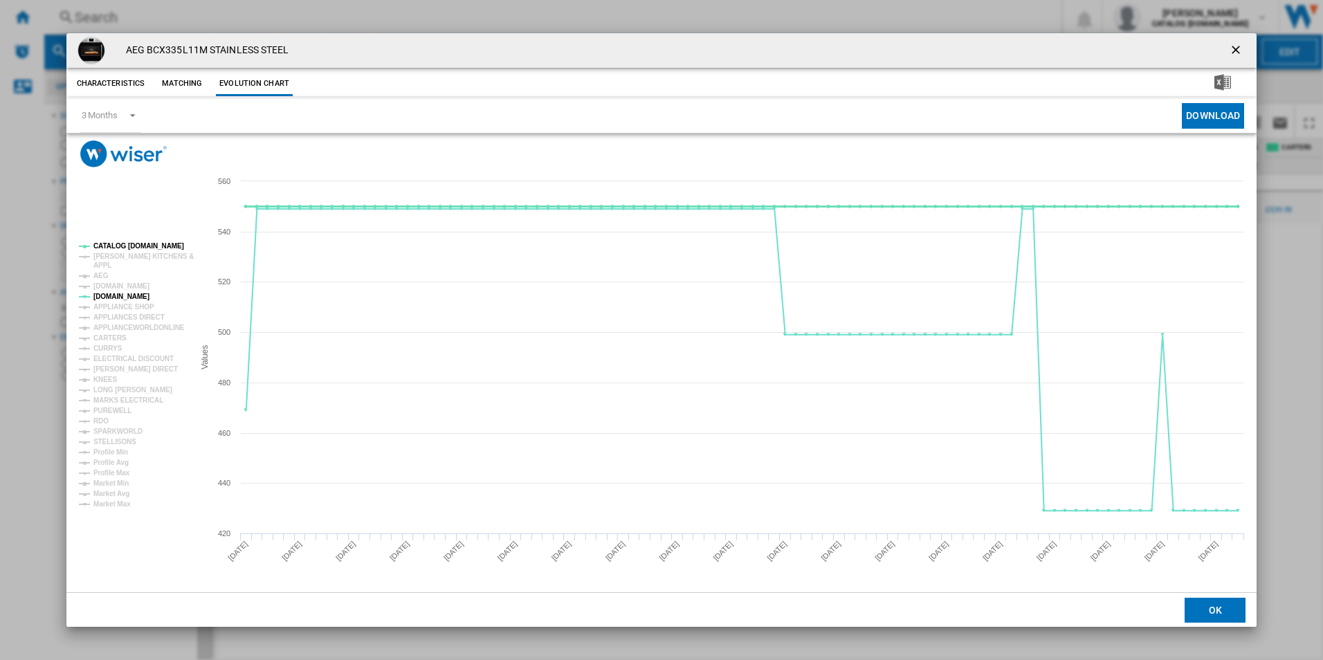
click at [129, 244] on tspan "CATALOG [DOMAIN_NAME]" at bounding box center [138, 246] width 91 height 8
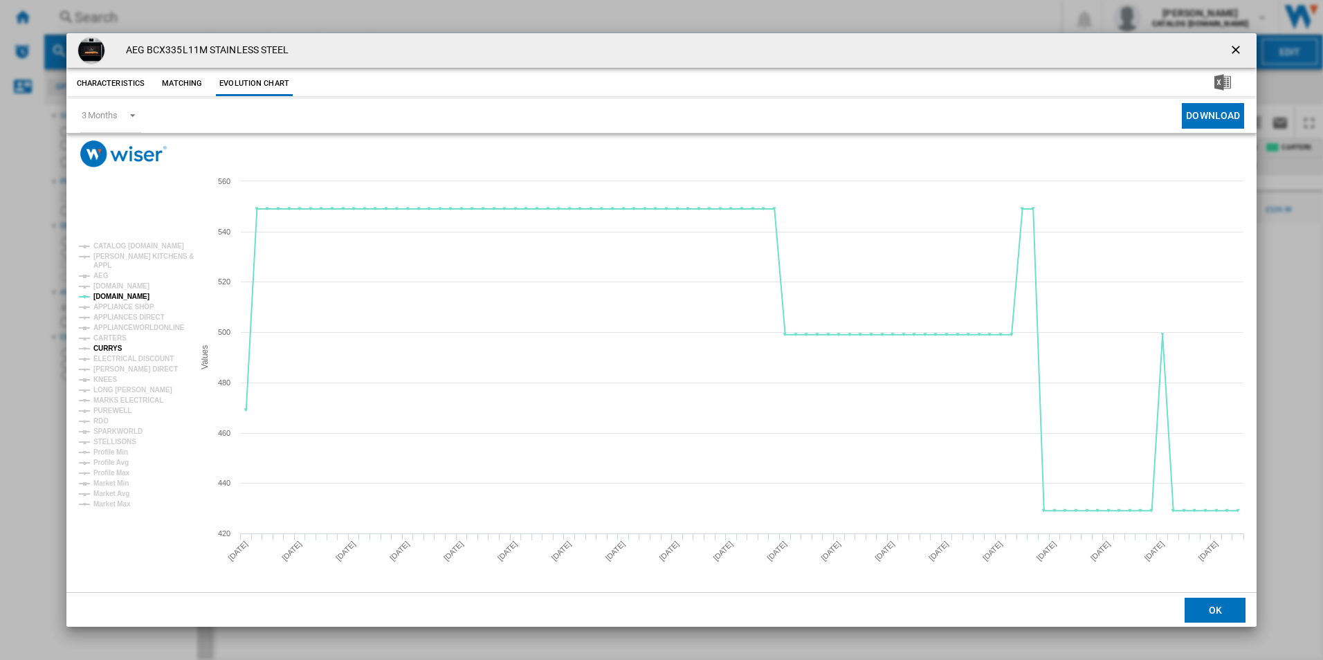
click at [109, 347] on tspan "CURRYS" at bounding box center [107, 349] width 29 height 8
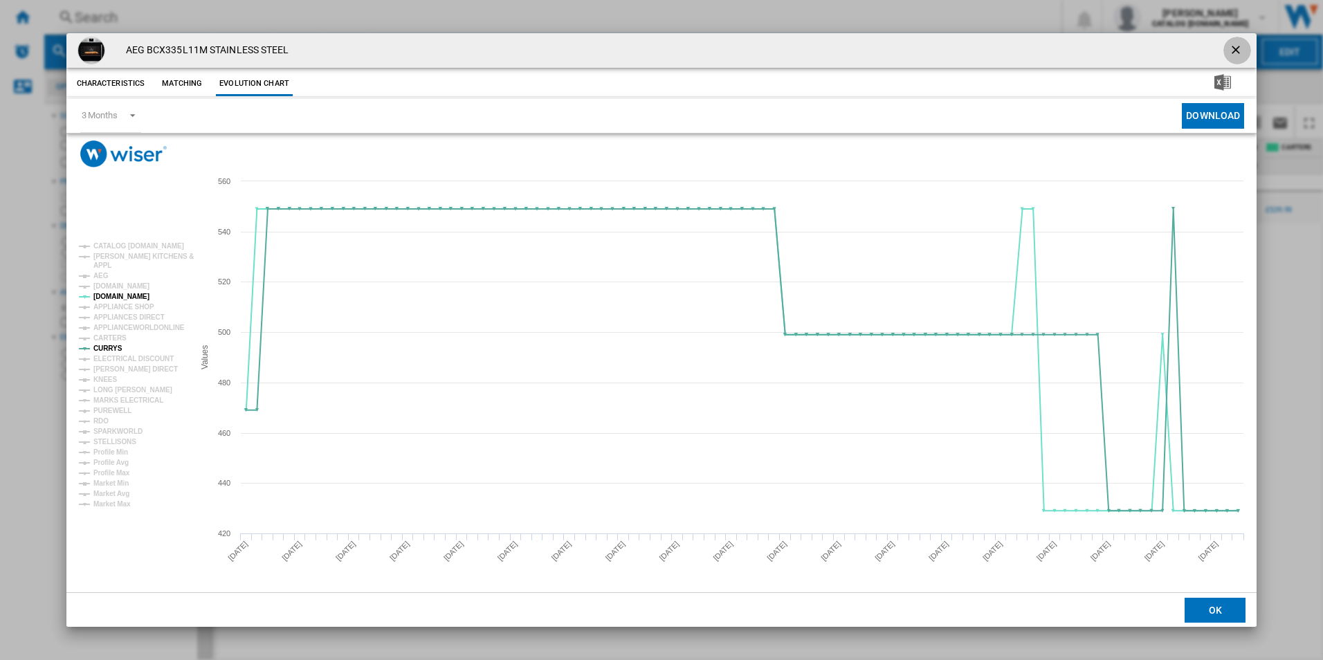
click at [1236, 51] on ng-md-icon "getI18NText('BUTTONS.CLOSE_DIALOG')" at bounding box center [1237, 51] width 17 height 17
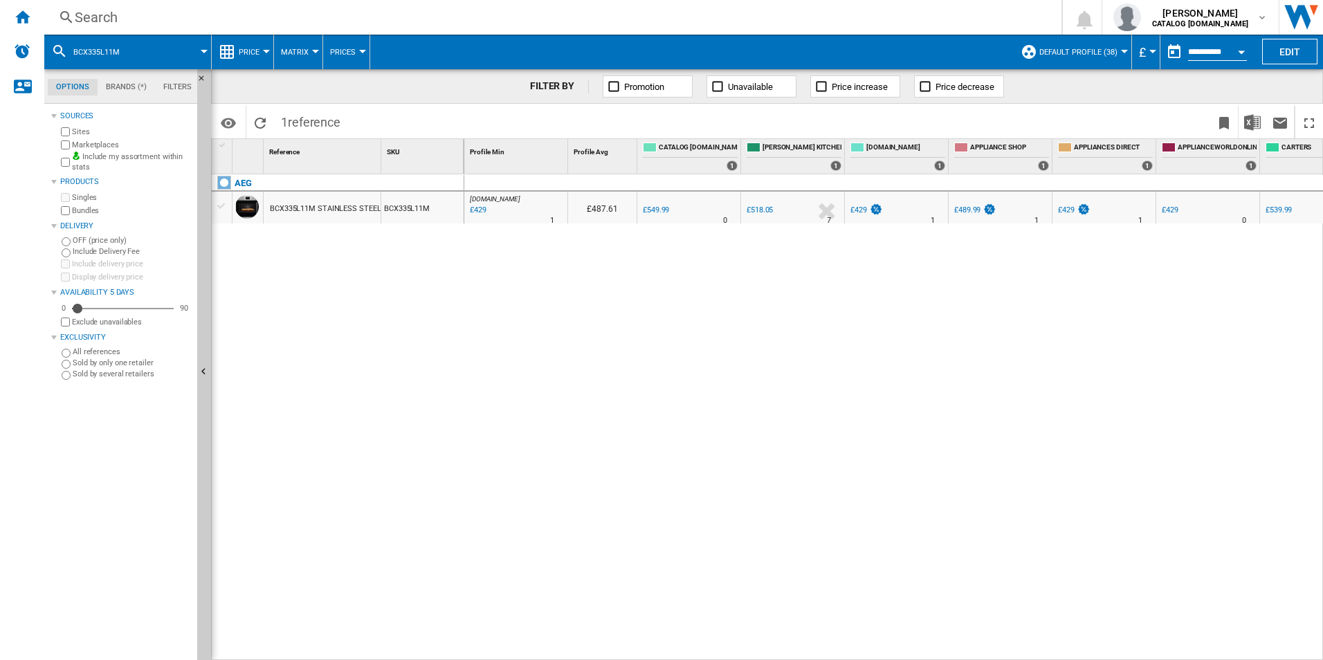
click at [557, 25] on div "Search" at bounding box center [550, 17] width 951 height 19
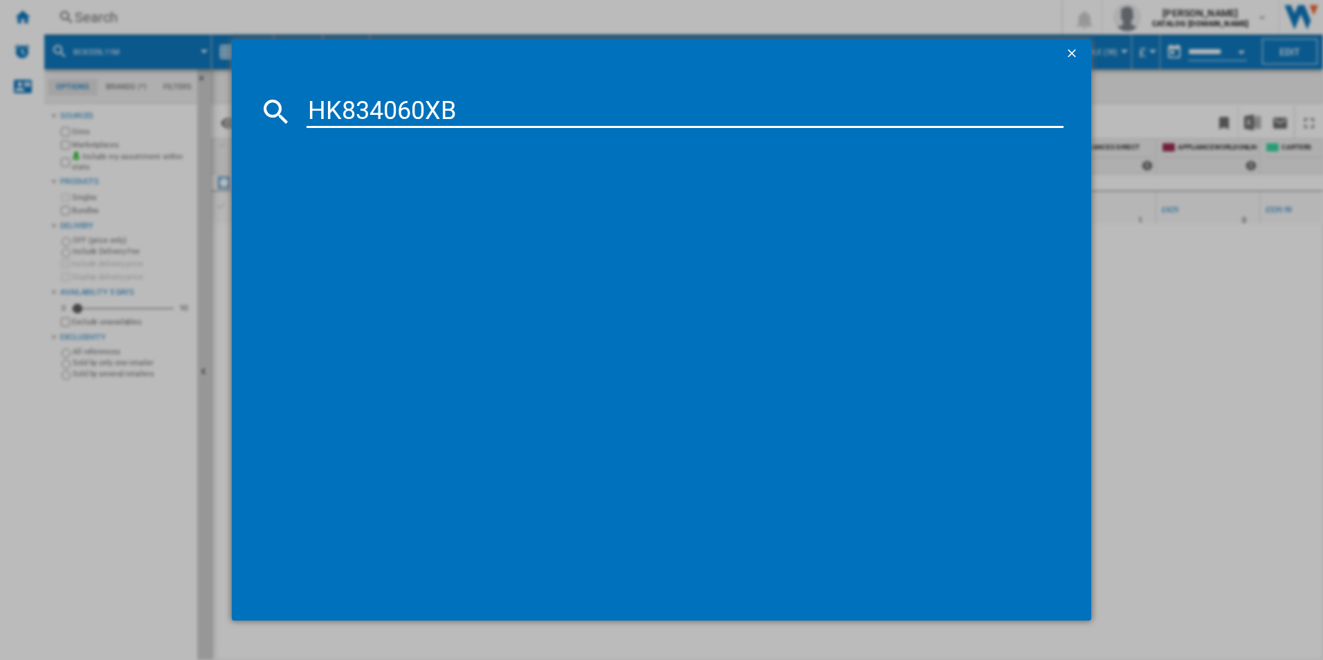
click at [423, 111] on input "HK834060XB" at bounding box center [686, 111] width 758 height 33
type input "HK834060XB"
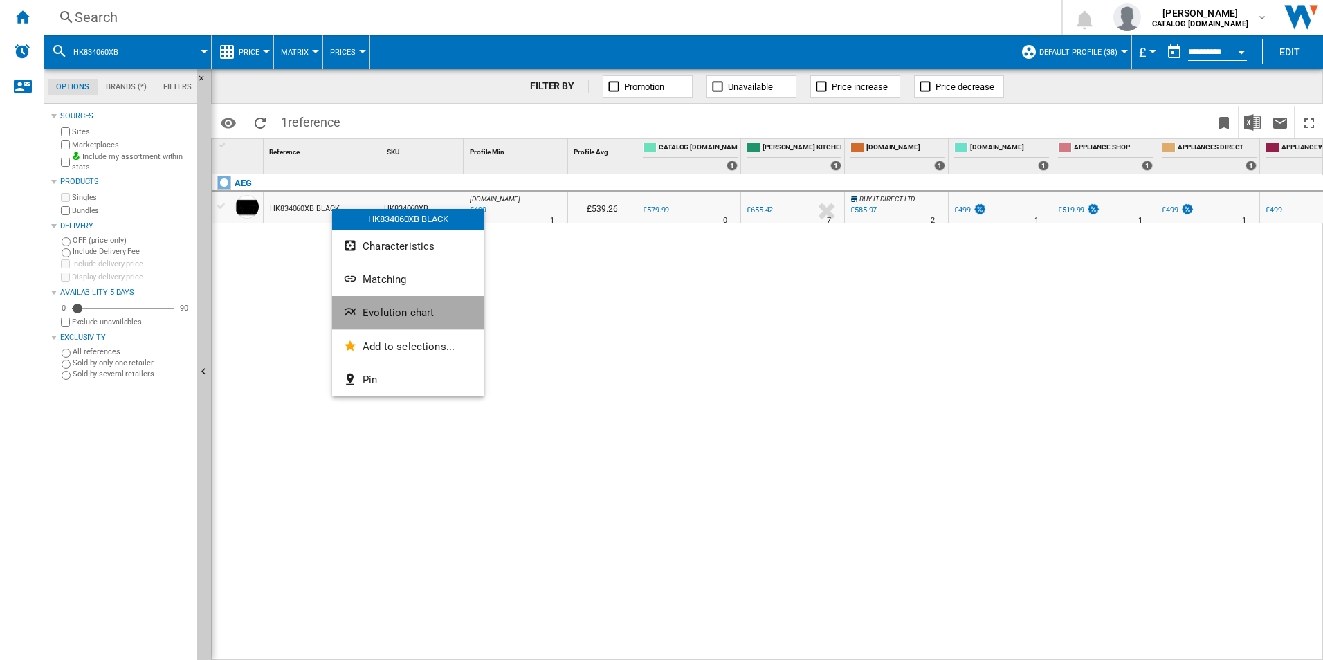
click at [377, 298] on button "Evolution chart" at bounding box center [408, 312] width 152 height 33
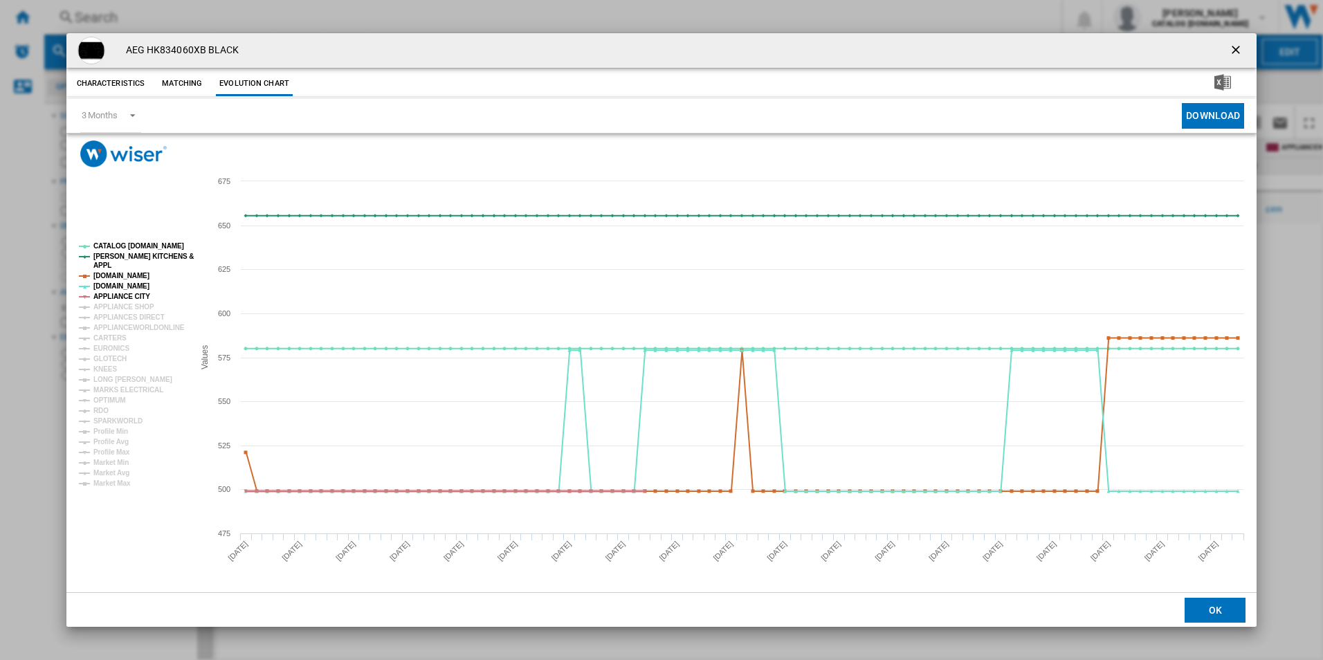
click at [133, 293] on tspan "APPLIANCE CITY" at bounding box center [121, 297] width 57 height 8
click at [133, 279] on tspan "[DOMAIN_NAME]" at bounding box center [121, 276] width 56 height 8
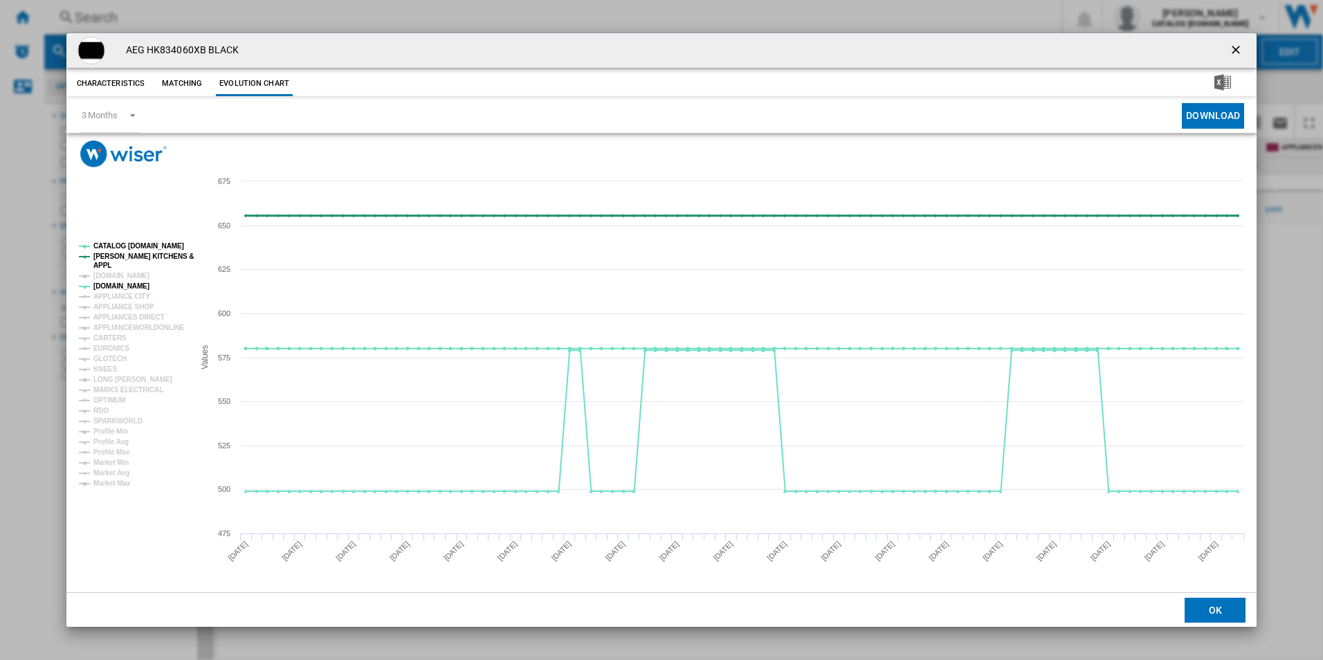
click at [139, 257] on tspan "[PERSON_NAME] KITCHENS &" at bounding box center [143, 257] width 100 height 8
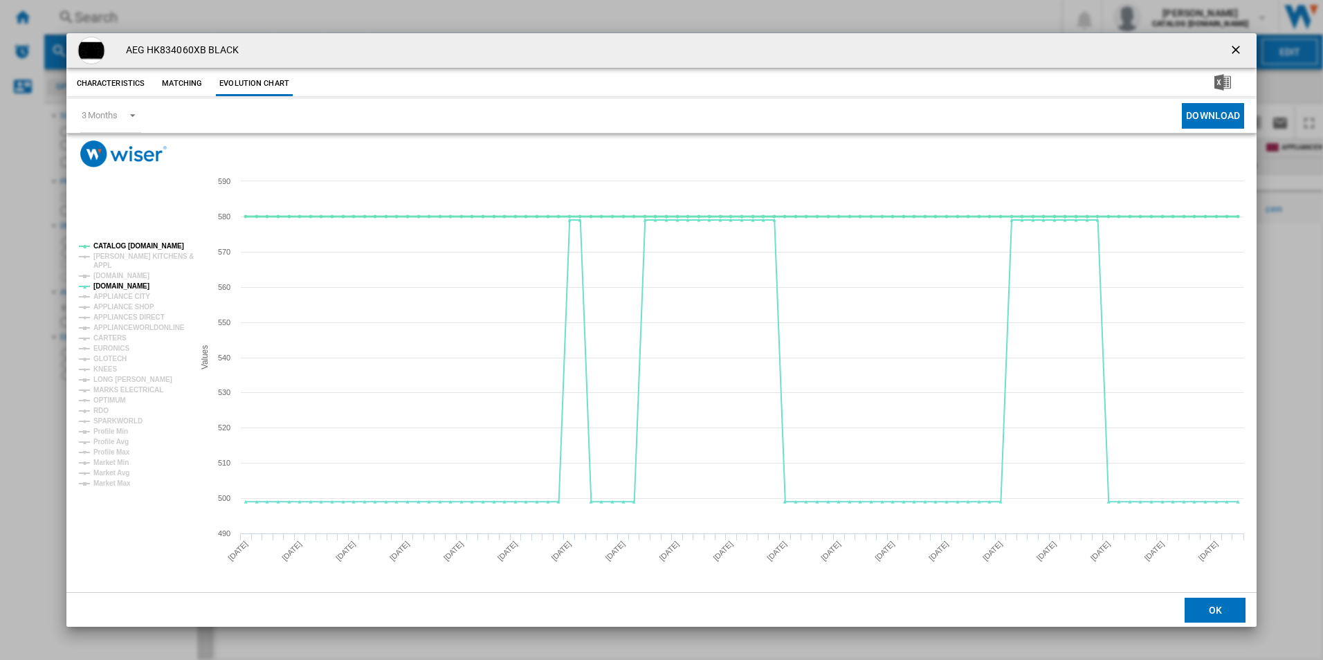
click at [141, 243] on tspan "CATALOG [DOMAIN_NAME]" at bounding box center [138, 246] width 91 height 8
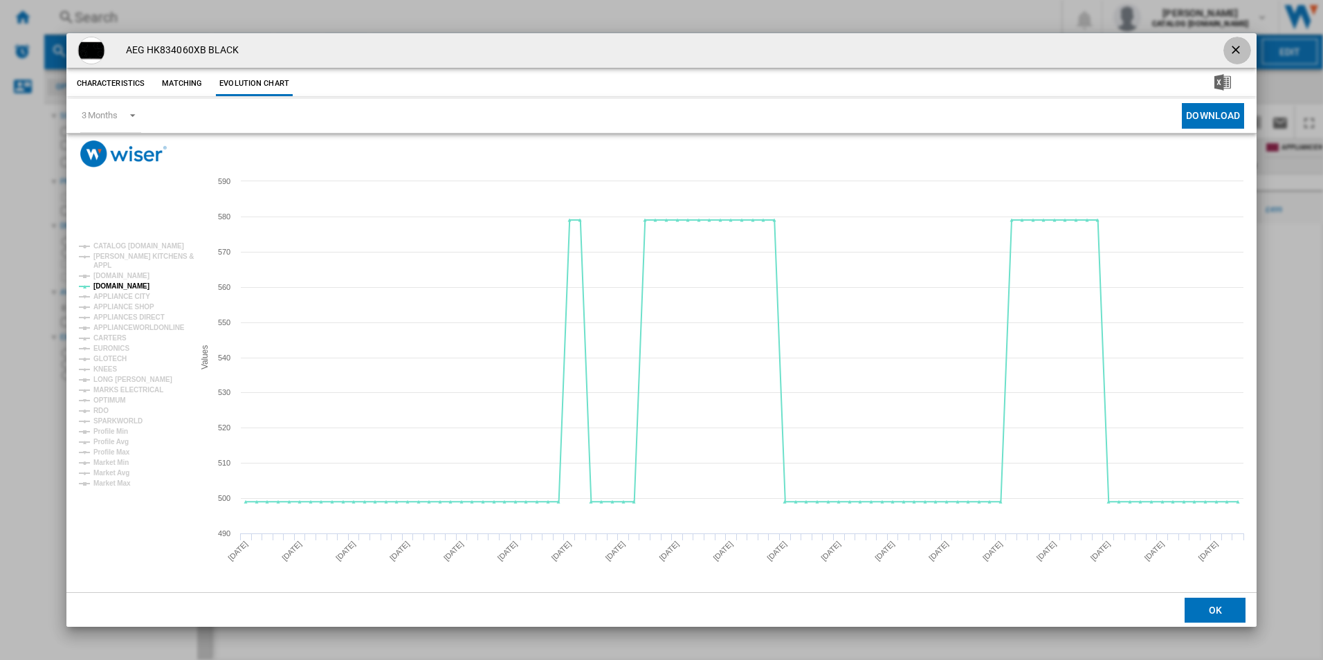
click at [1231, 51] on ng-md-icon "getI18NText('BUTTONS.CLOSE_DIALOG')" at bounding box center [1237, 51] width 17 height 17
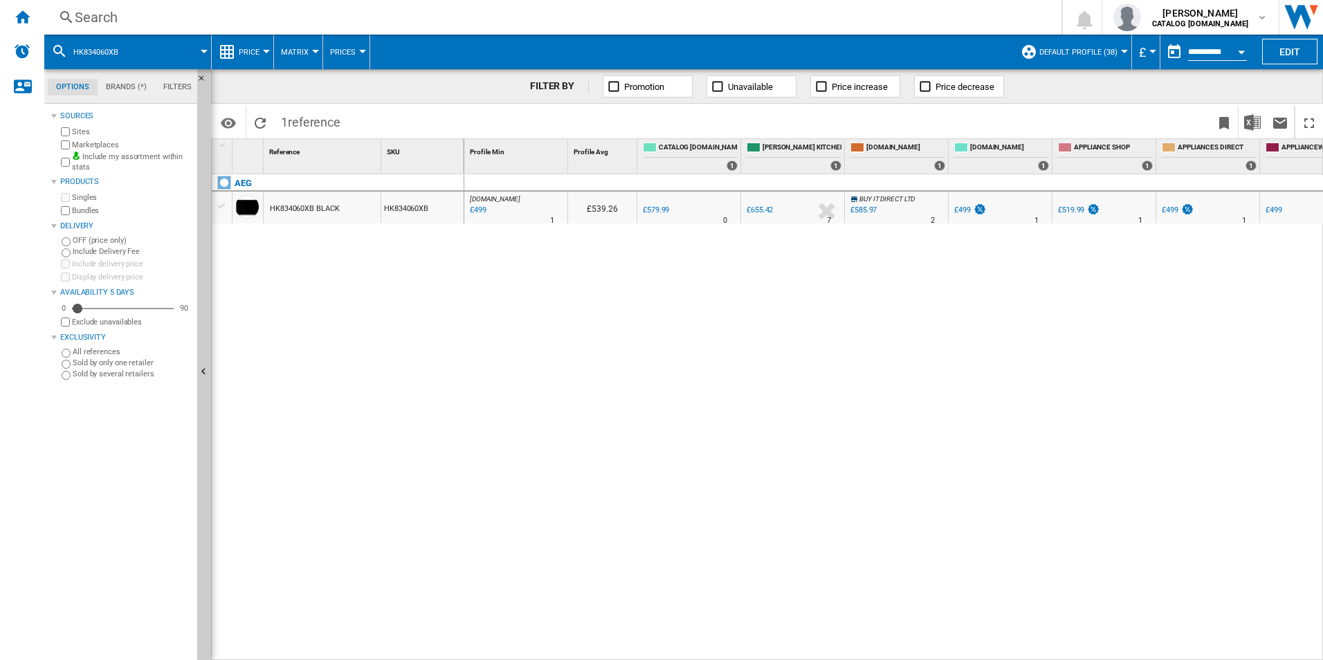
click at [581, 9] on div "Search" at bounding box center [550, 17] width 951 height 19
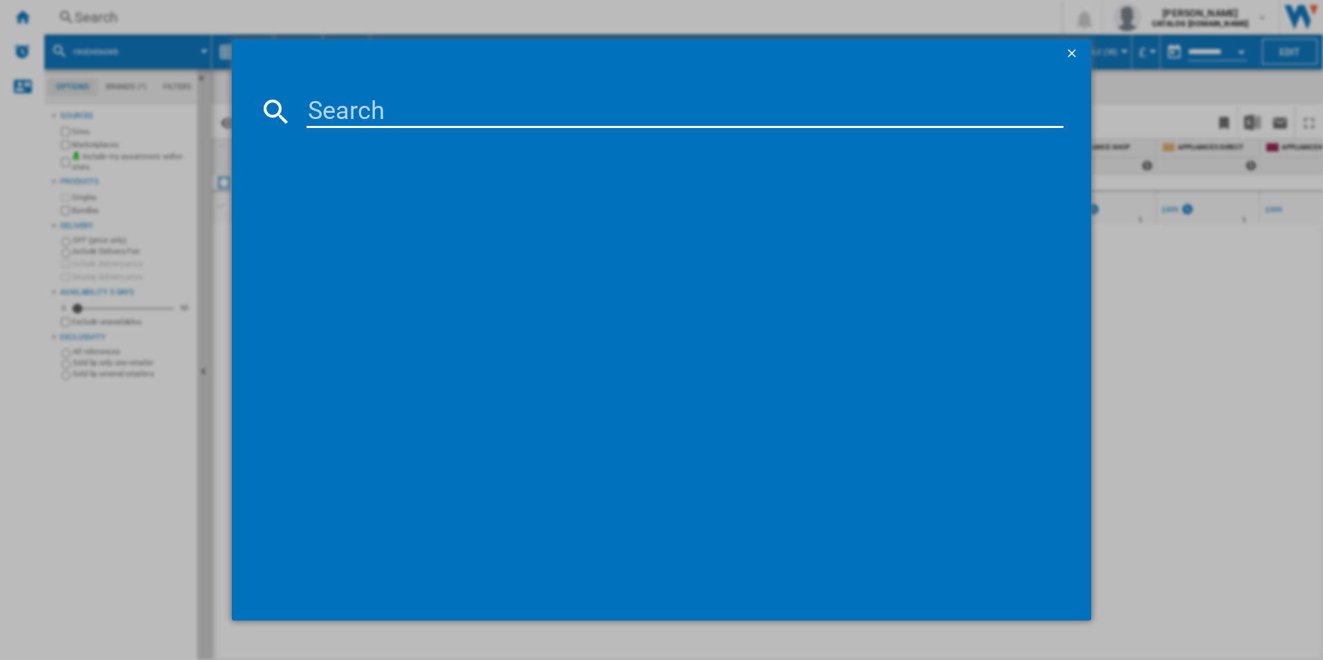
click at [405, 125] on input at bounding box center [686, 111] width 758 height 33
type input "IBX64200CB"
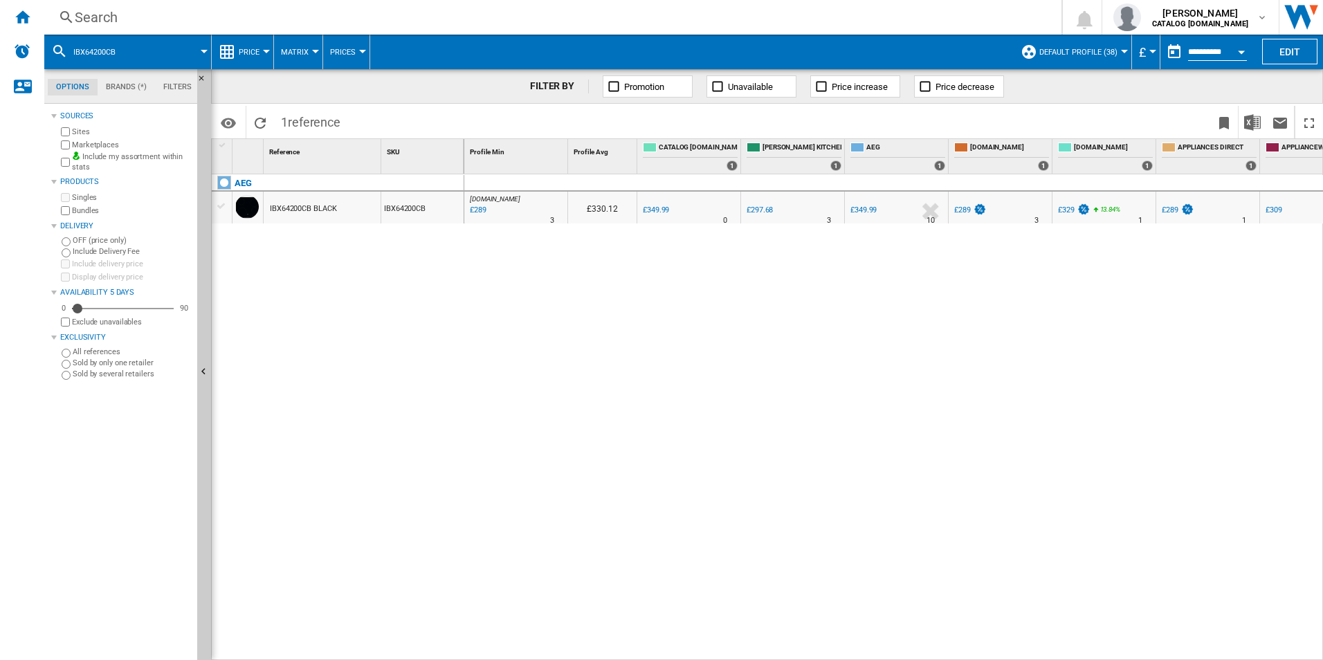
click at [438, 5] on div "Search Search 0 [PERSON_NAME] CATALOG [DOMAIN_NAME] CATALOG [DOMAIN_NAME] My se…" at bounding box center [683, 17] width 1279 height 35
click at [419, 17] on div "Search" at bounding box center [550, 17] width 951 height 19
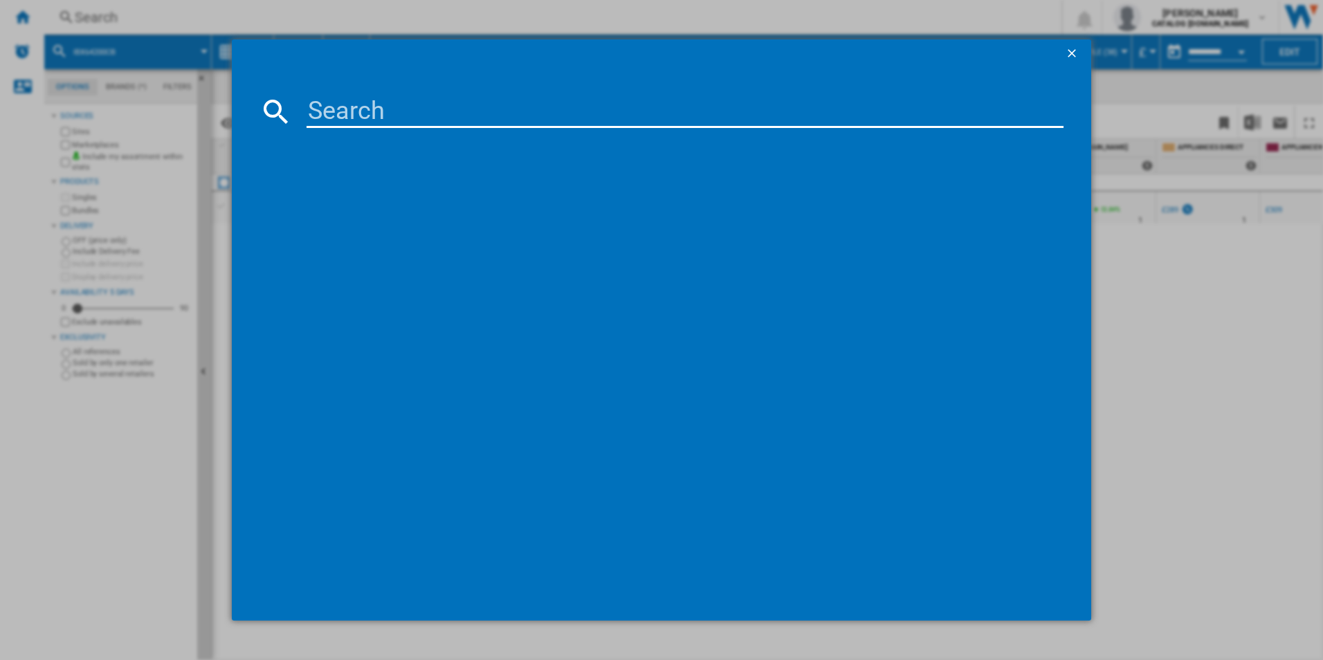
click at [368, 108] on input at bounding box center [686, 111] width 758 height 33
type input "IBX64200CB"
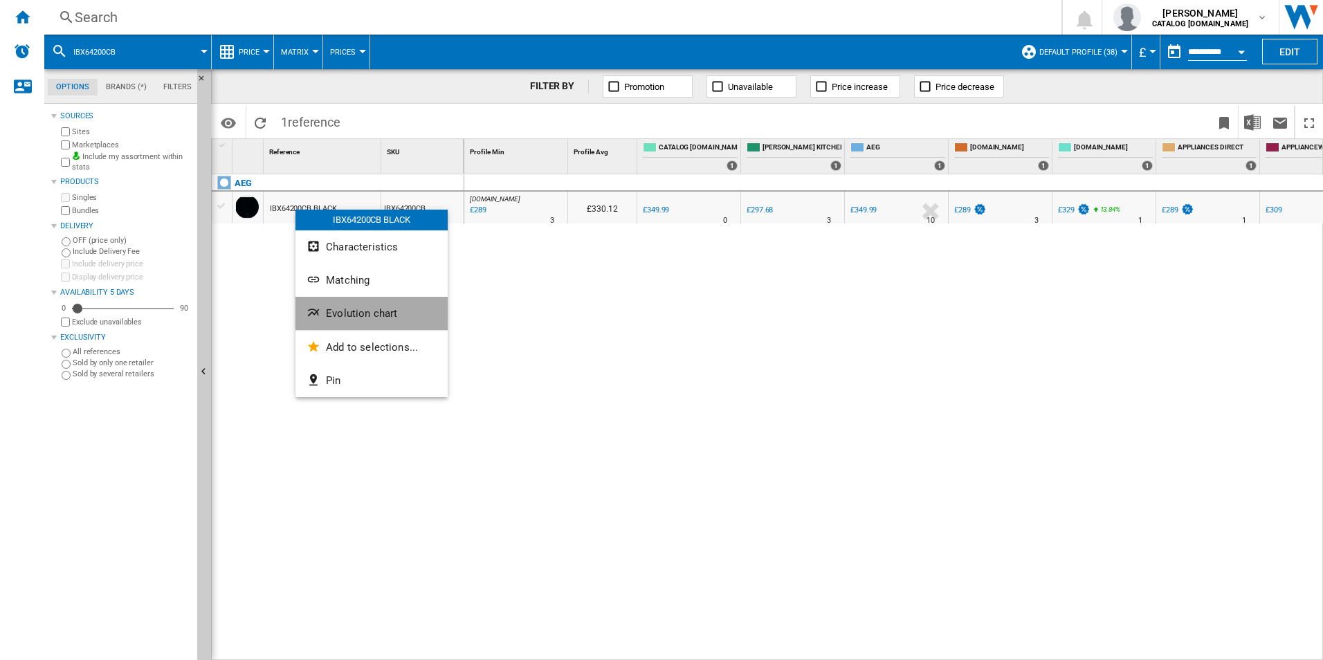
click at [335, 317] on span "Evolution chart" at bounding box center [361, 313] width 71 height 12
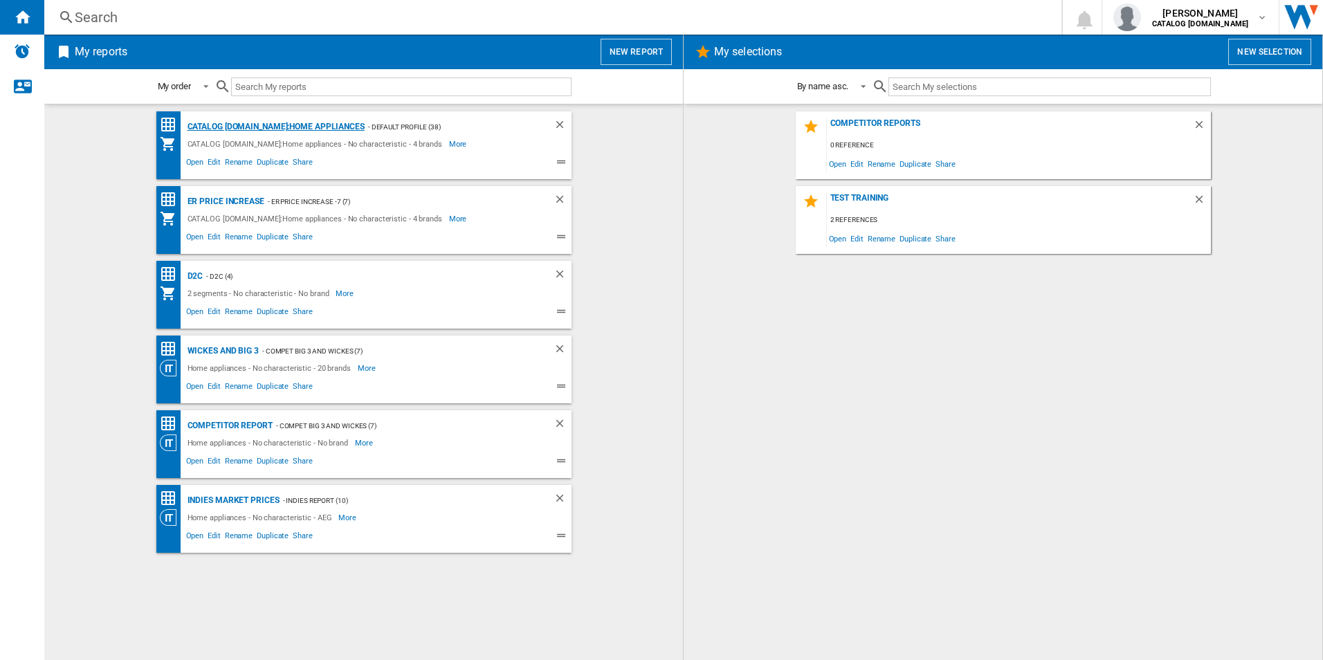
click at [272, 129] on div "CATALOG [DOMAIN_NAME]:Home appliances" at bounding box center [274, 126] width 181 height 17
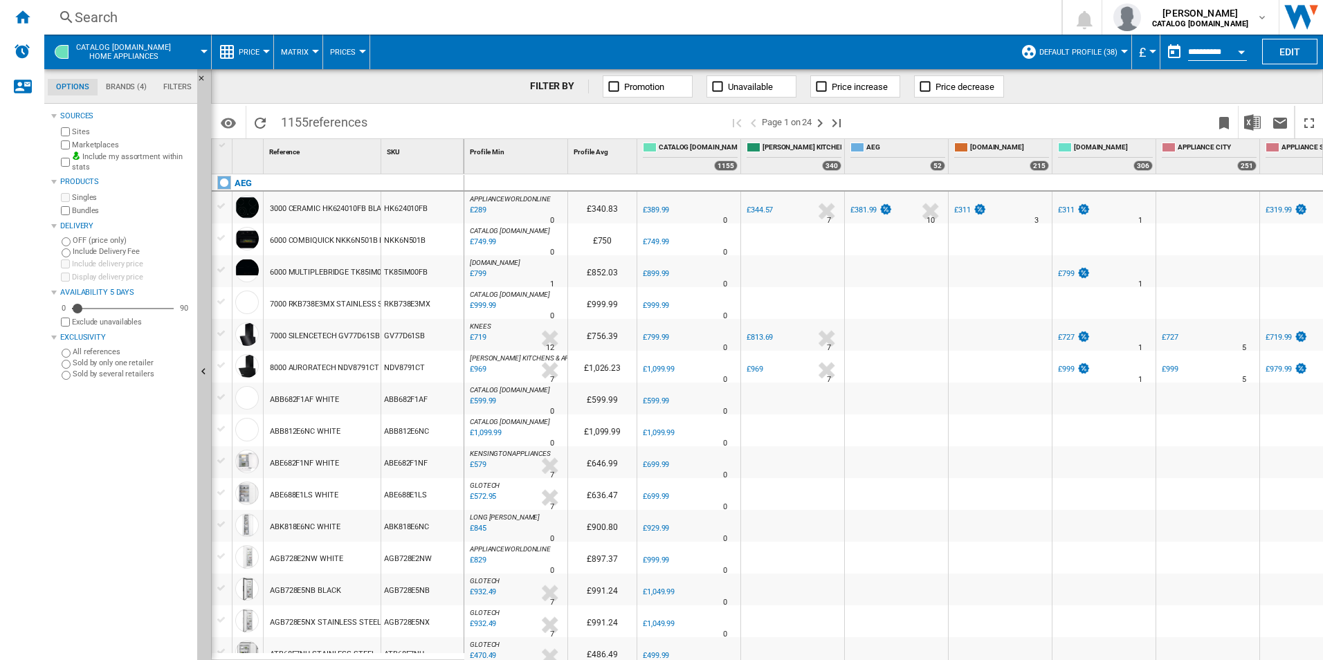
click at [597, 13] on div "Search" at bounding box center [550, 17] width 951 height 19
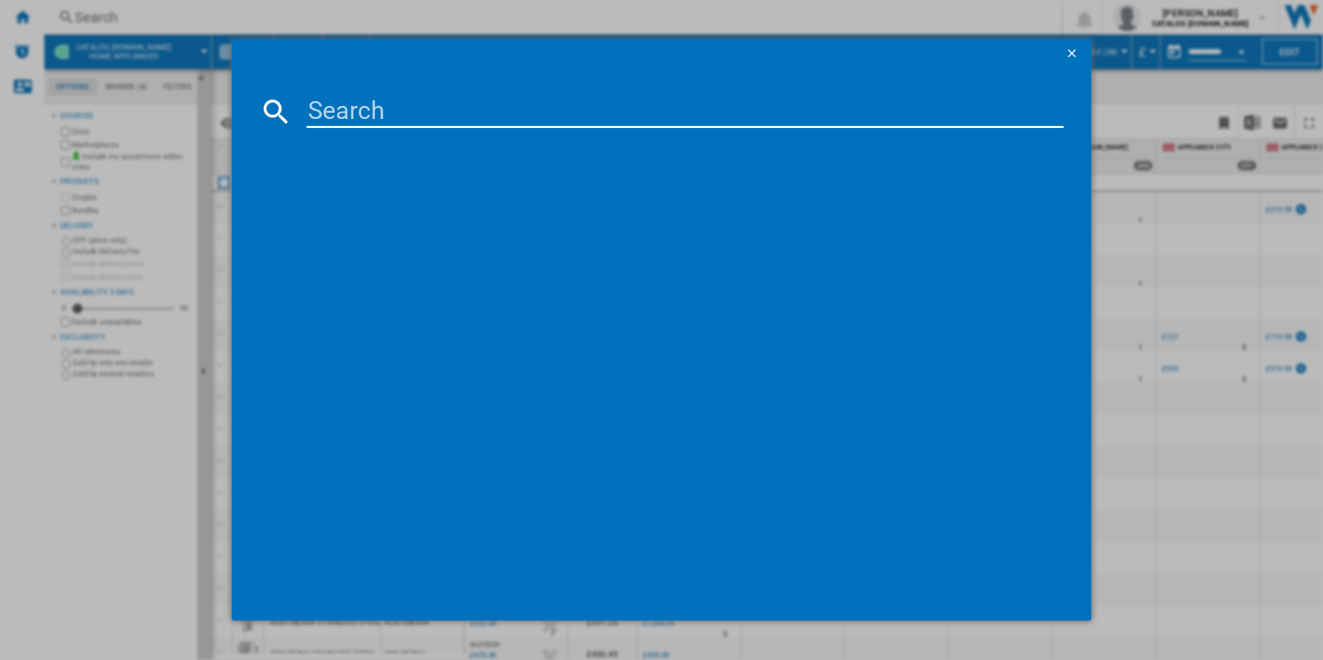
click at [480, 100] on input at bounding box center [686, 111] width 758 height 33
paste input "IBX64200CB"
type input "IBX64200CB"
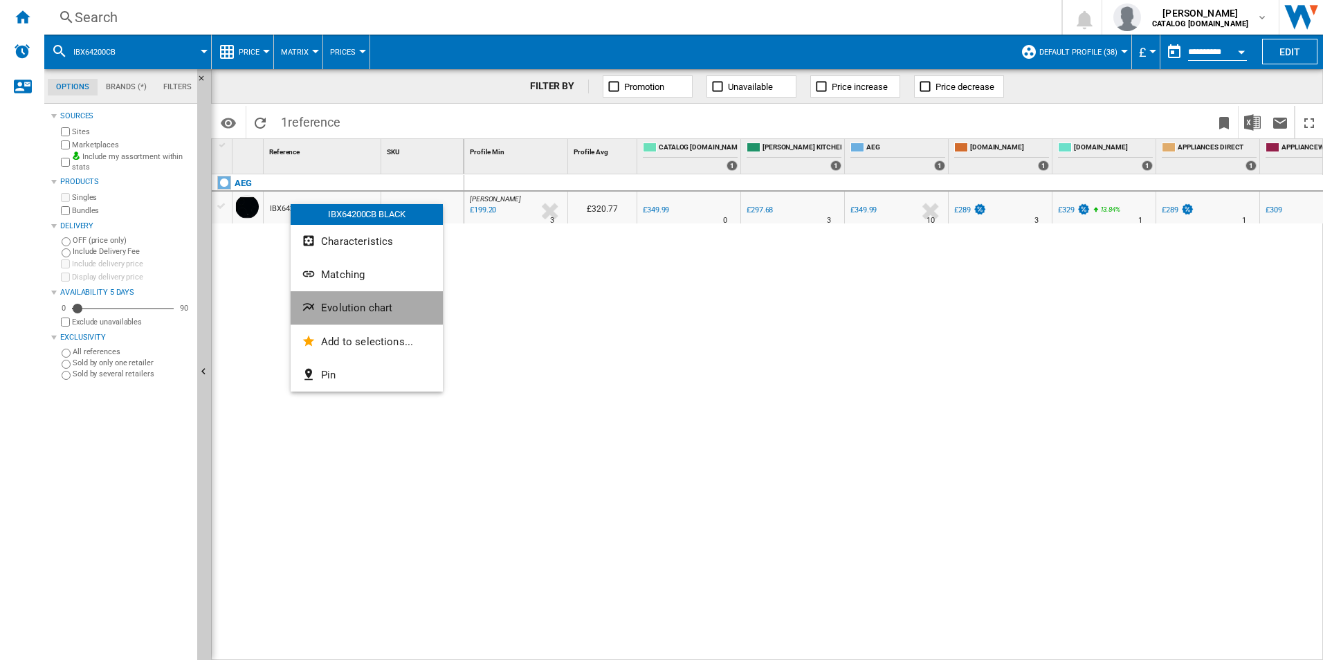
click at [331, 302] on span "Evolution chart" at bounding box center [356, 308] width 71 height 12
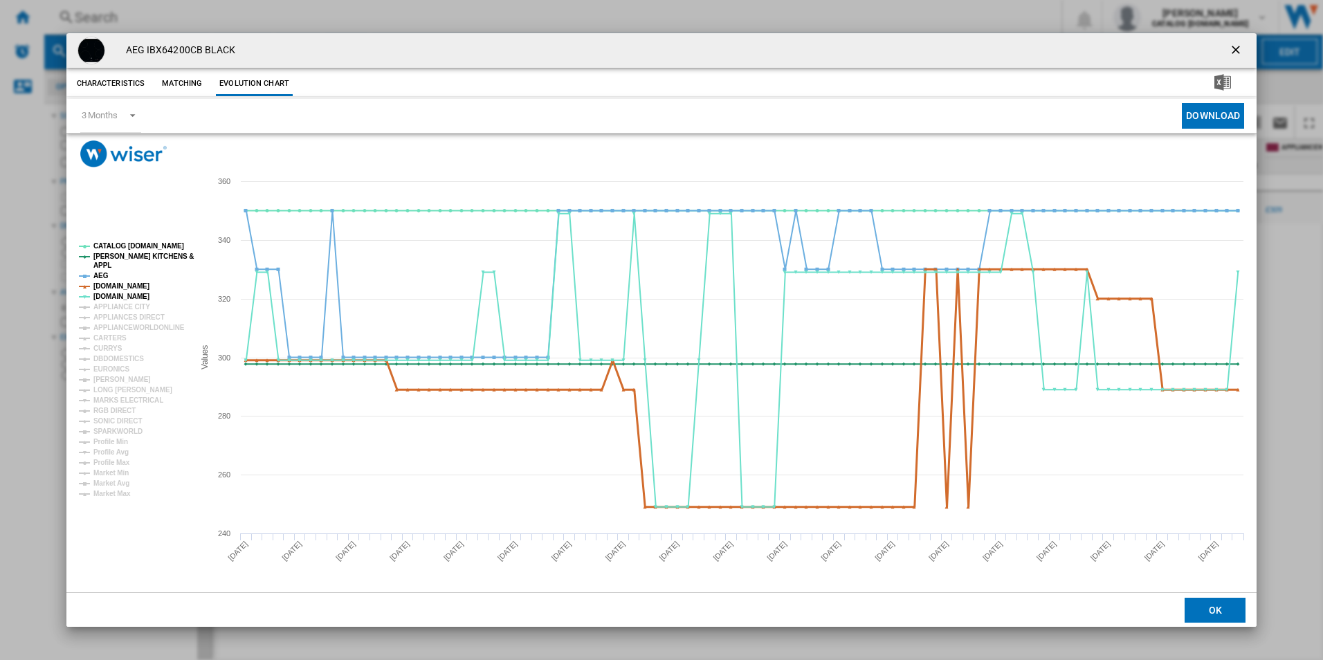
click at [132, 289] on tspan "[DOMAIN_NAME]" at bounding box center [121, 286] width 56 height 8
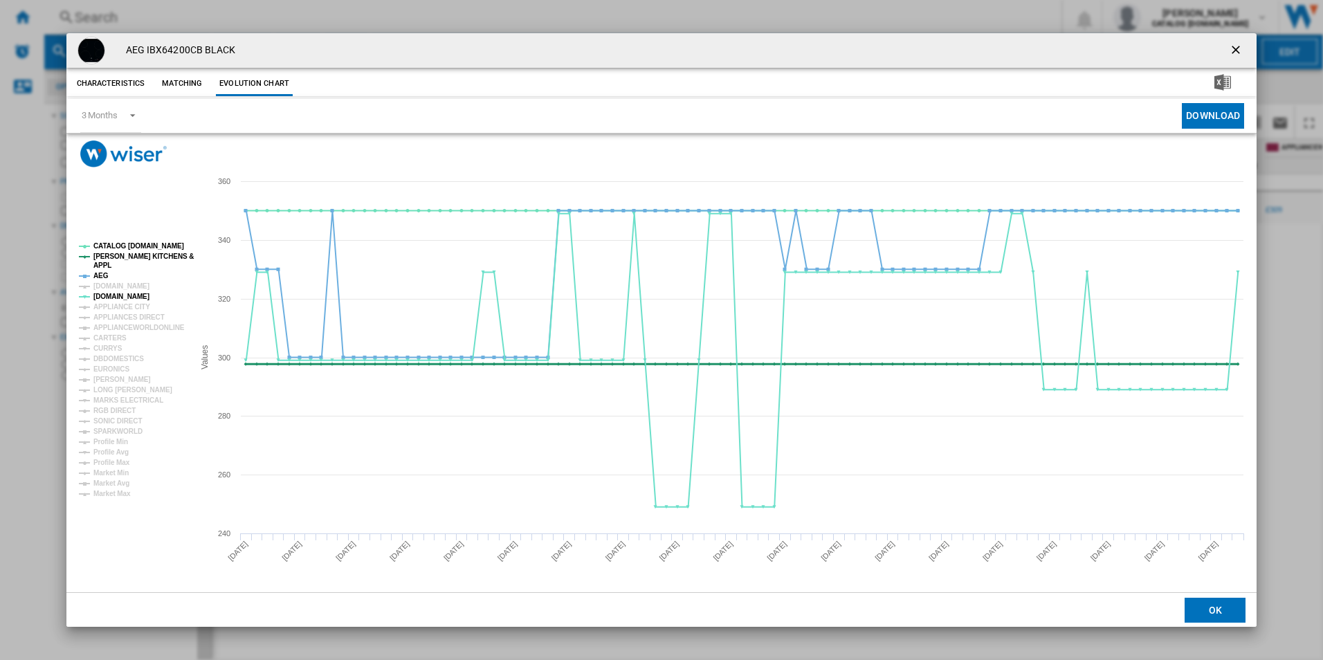
drag, startPoint x: 102, startPoint y: 274, endPoint x: 120, endPoint y: 251, distance: 28.7
click at [120, 251] on g "CATALOG [DOMAIN_NAME] [PERSON_NAME] KITCHENS & APPL AEG [DOMAIN_NAME] [DOMAIN_N…" at bounding box center [136, 369] width 115 height 255
click at [120, 253] on tspan "[PERSON_NAME] KITCHENS &" at bounding box center [143, 257] width 100 height 8
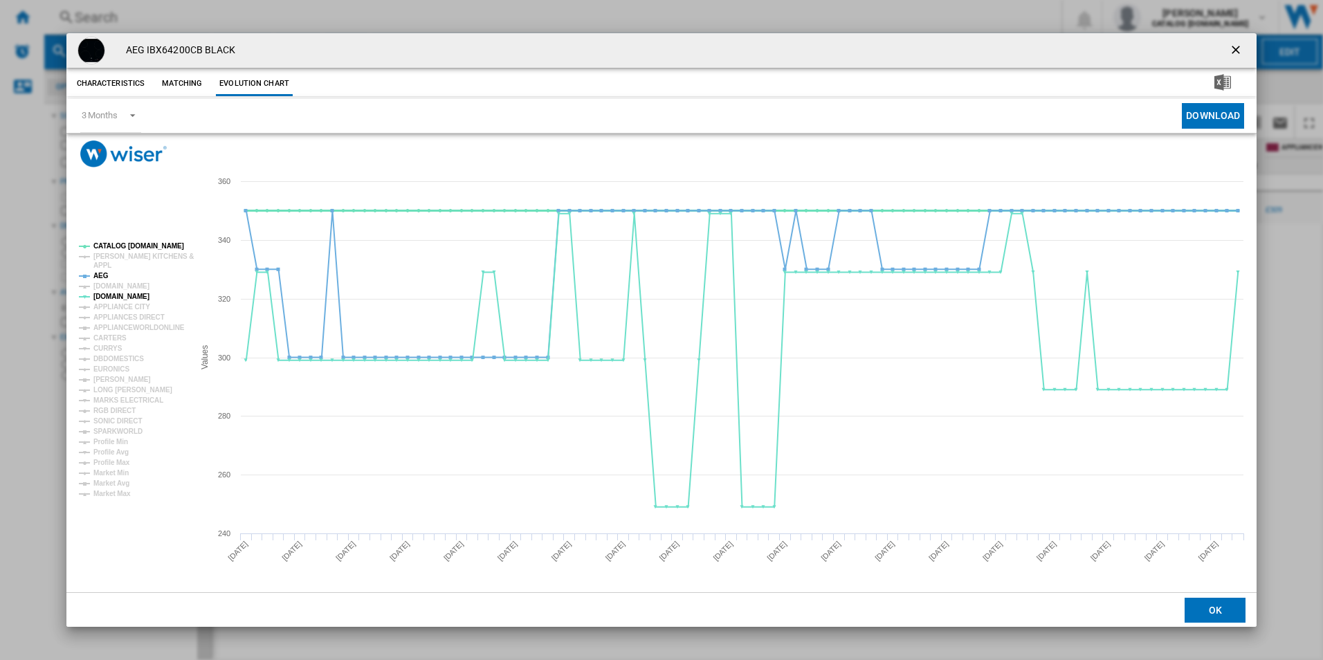
click at [120, 245] on tspan "CATALOG [DOMAIN_NAME]" at bounding box center [138, 246] width 91 height 8
click at [100, 277] on tspan "AEG" at bounding box center [100, 276] width 15 height 8
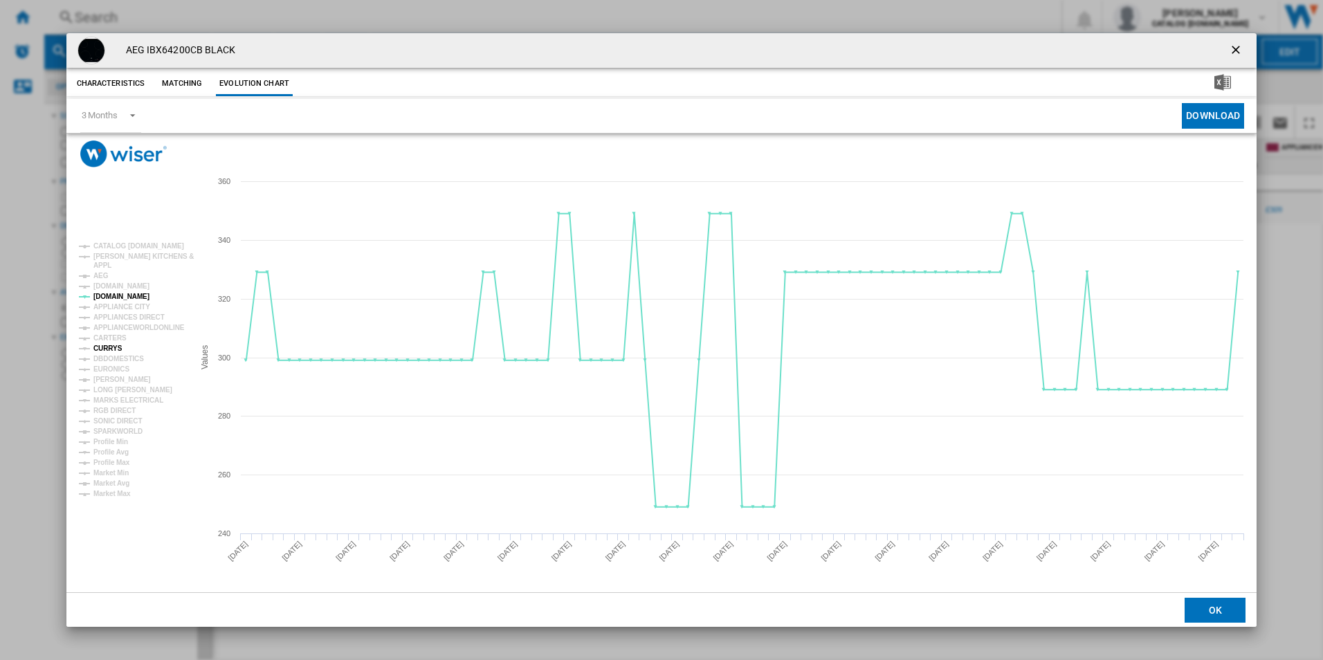
click at [107, 345] on tspan "CURRYS" at bounding box center [107, 349] width 29 height 8
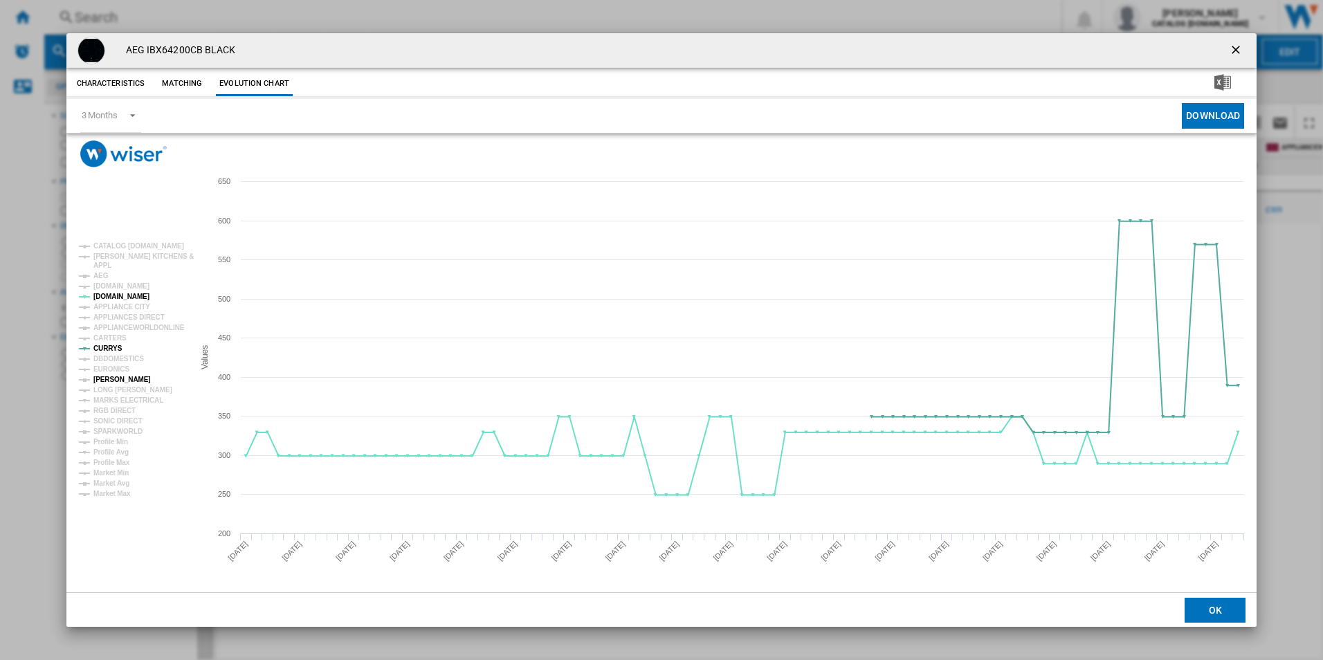
click at [114, 380] on tspan "[PERSON_NAME]" at bounding box center [121, 380] width 57 height 8
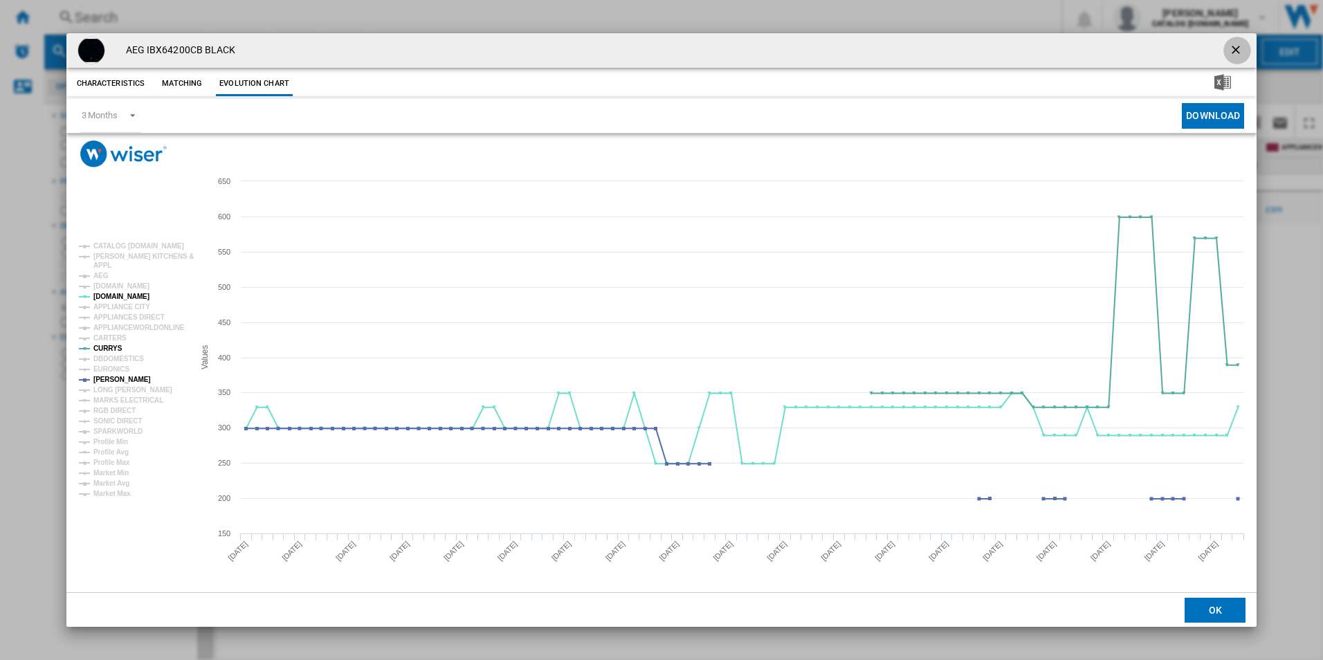
click at [1233, 50] on ng-md-icon "getI18NText('BUTTONS.CLOSE_DIALOG')" at bounding box center [1237, 51] width 17 height 17
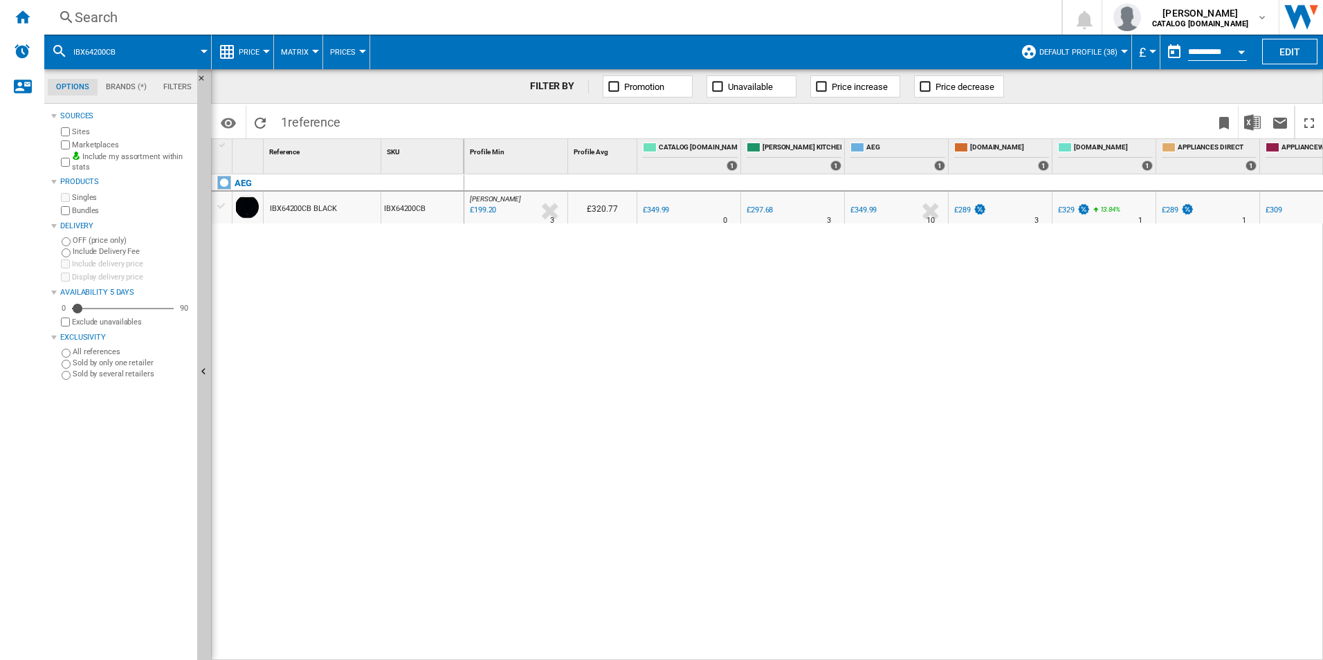
click at [420, 27] on div "Search Search 0 [PERSON_NAME] CATALOG [DOMAIN_NAME] CATALOG [DOMAIN_NAME] My se…" at bounding box center [683, 17] width 1279 height 35
click at [420, 26] on div "Search" at bounding box center [550, 17] width 951 height 19
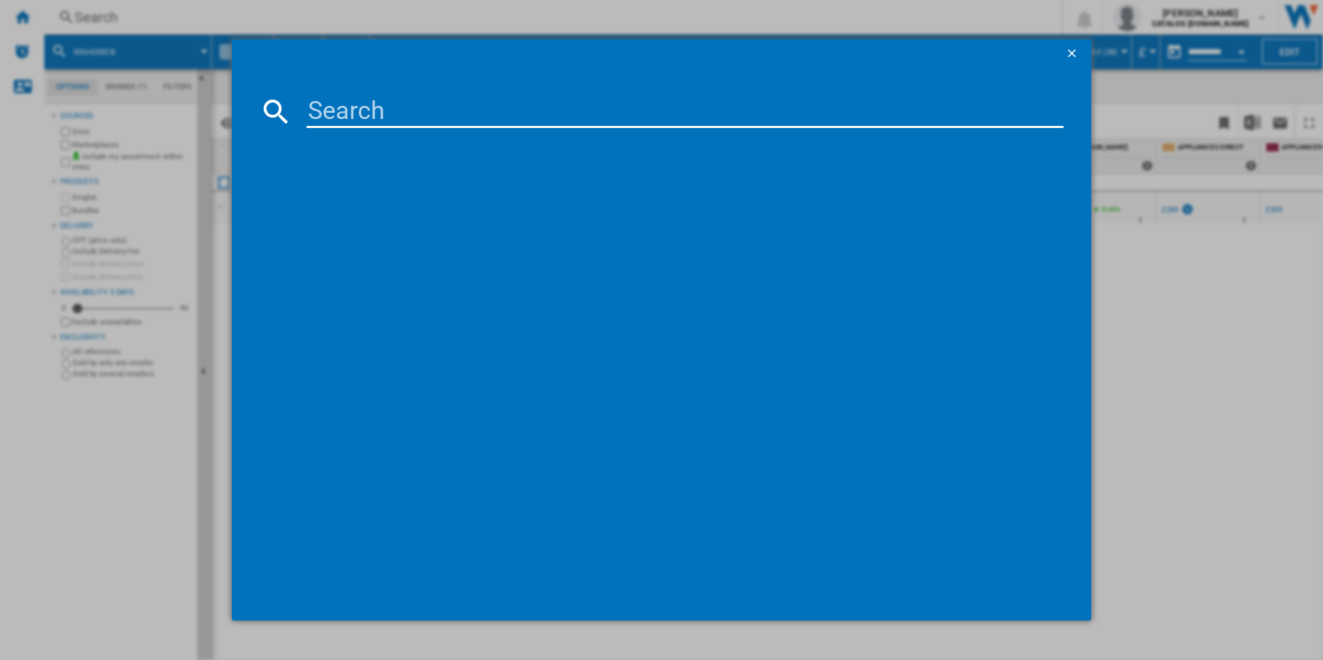
click at [415, 121] on input at bounding box center [686, 111] width 758 height 33
type input "IAE84421FB"
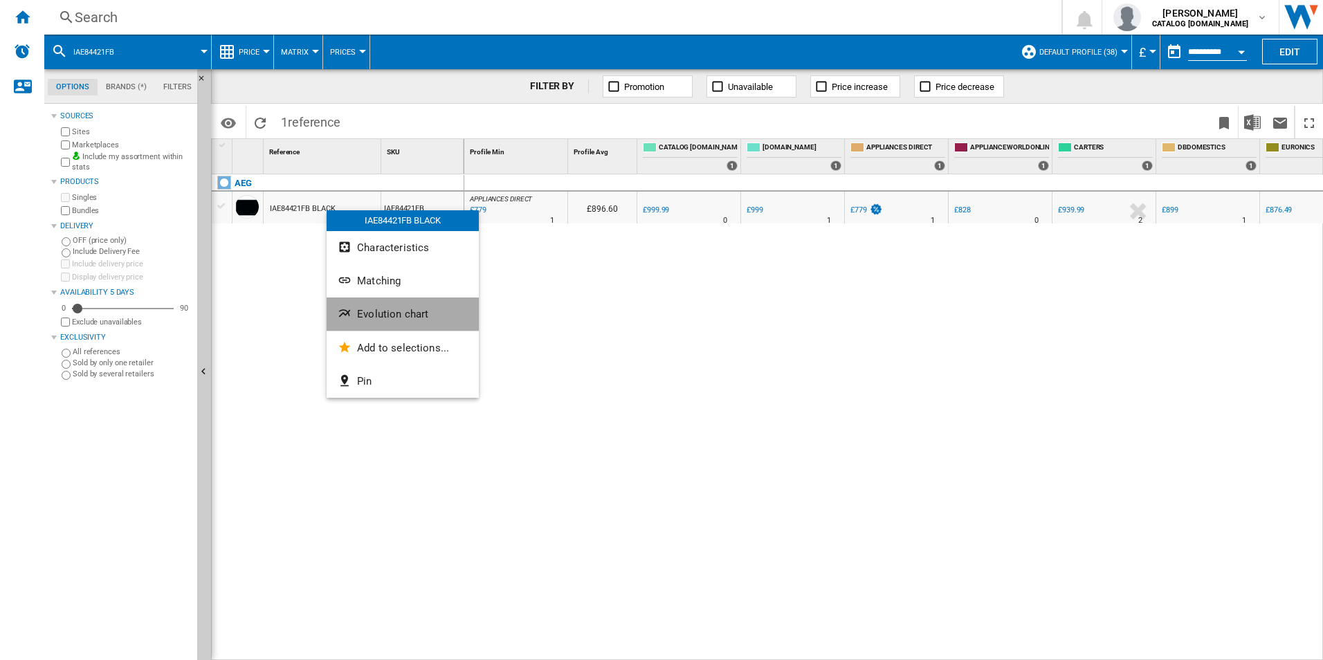
click at [347, 316] on ng-md-icon "Evolution chart" at bounding box center [346, 315] width 17 height 17
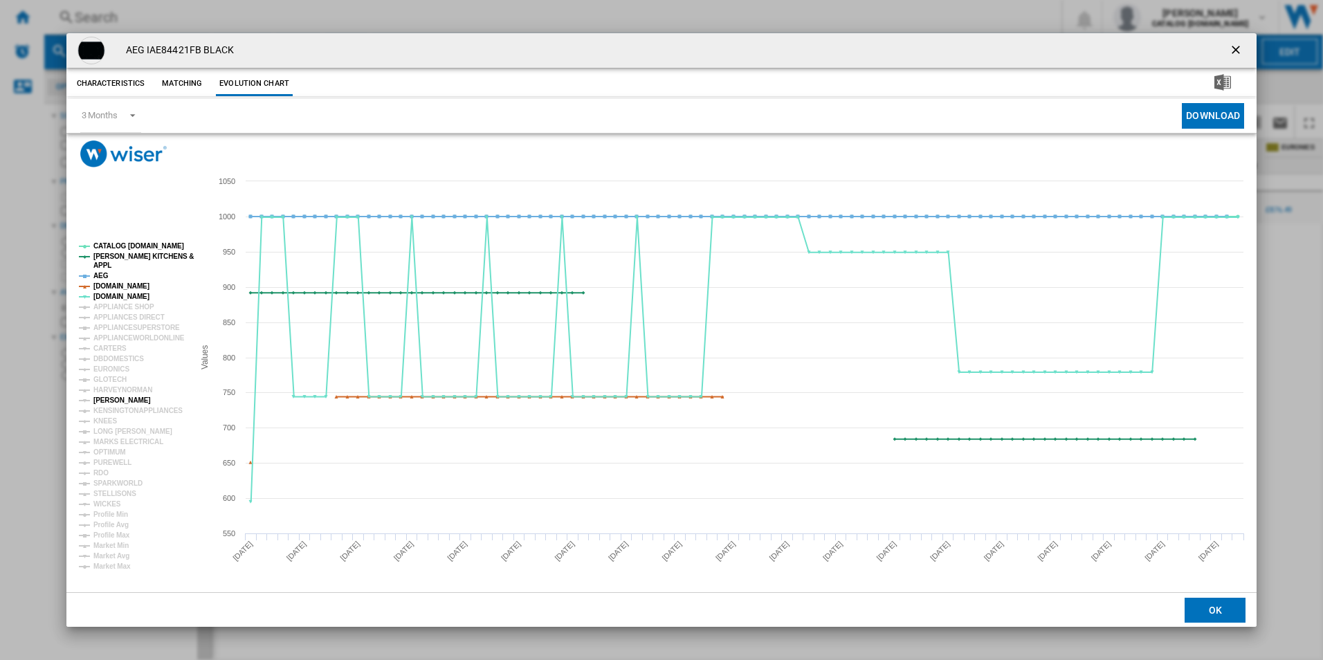
click at [115, 401] on tspan "[PERSON_NAME]" at bounding box center [121, 401] width 57 height 8
click at [125, 284] on tspan "[DOMAIN_NAME]" at bounding box center [121, 286] width 56 height 8
click at [101, 276] on tspan "AEG" at bounding box center [100, 276] width 15 height 8
click at [132, 255] on tspan "[PERSON_NAME] KITCHENS &" at bounding box center [143, 257] width 100 height 8
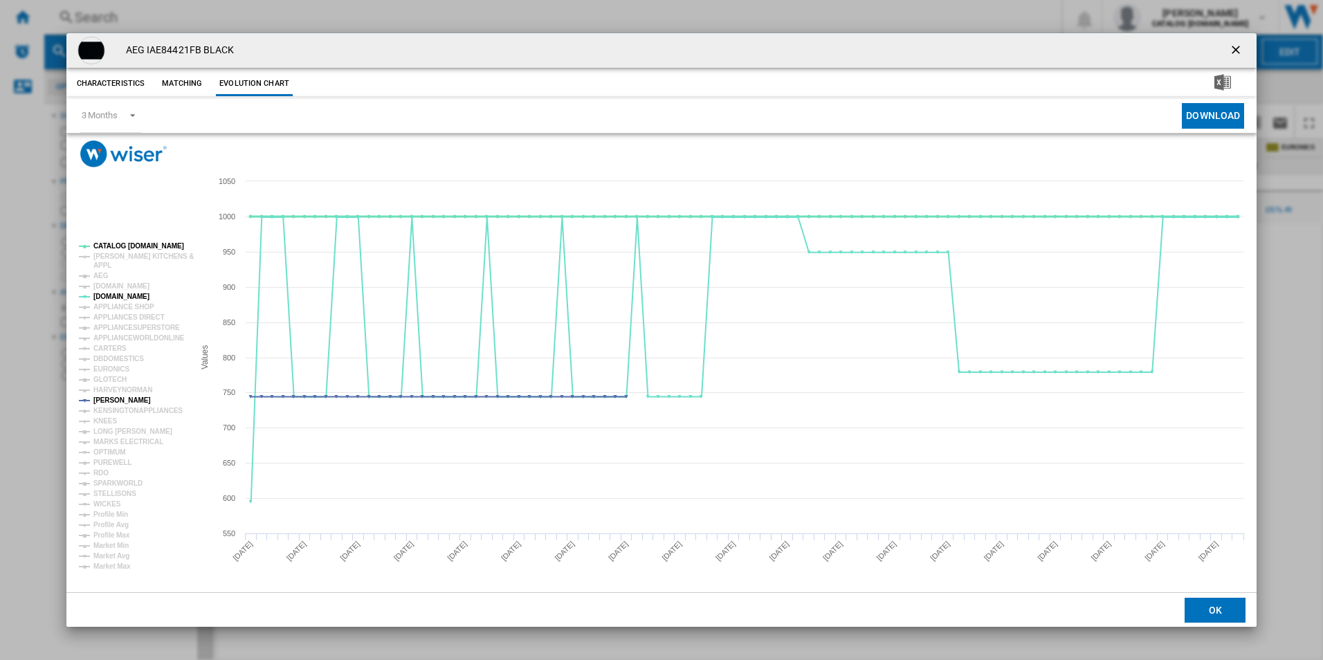
click at [133, 245] on tspan "CATALOG [DOMAIN_NAME]" at bounding box center [138, 246] width 91 height 8
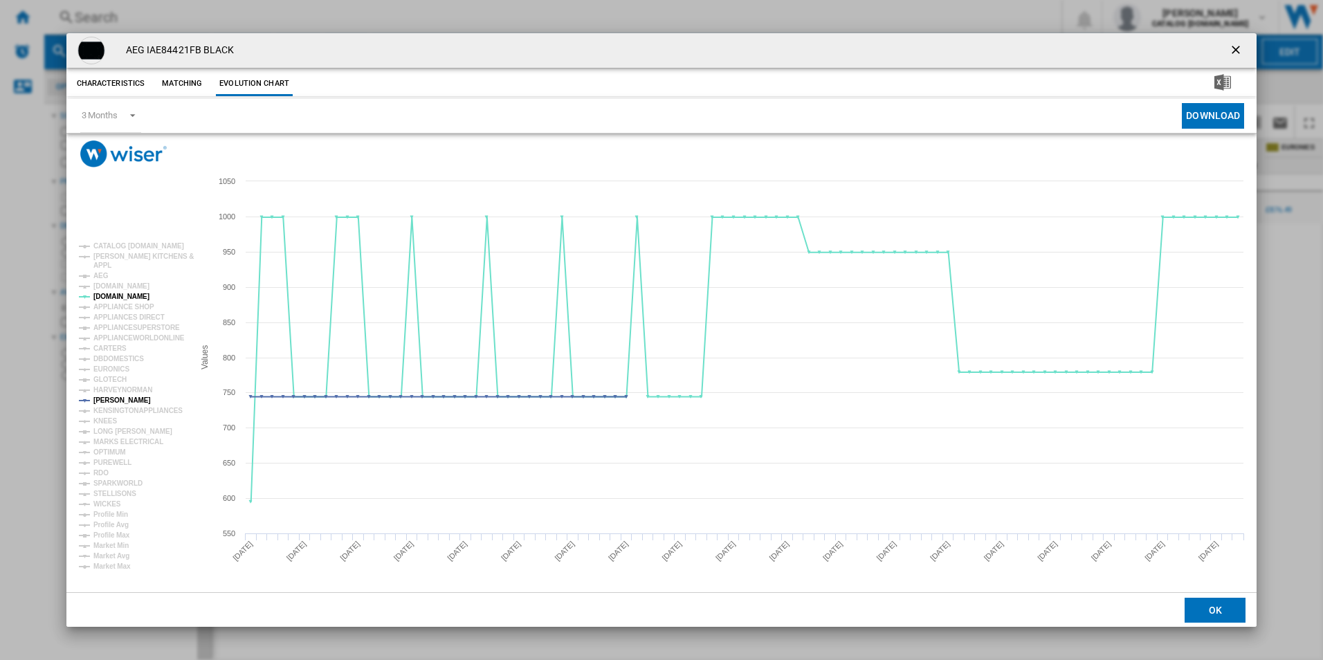
click at [1236, 47] on ng-md-icon "getI18NText('BUTTONS.CLOSE_DIALOG')" at bounding box center [1237, 51] width 17 height 17
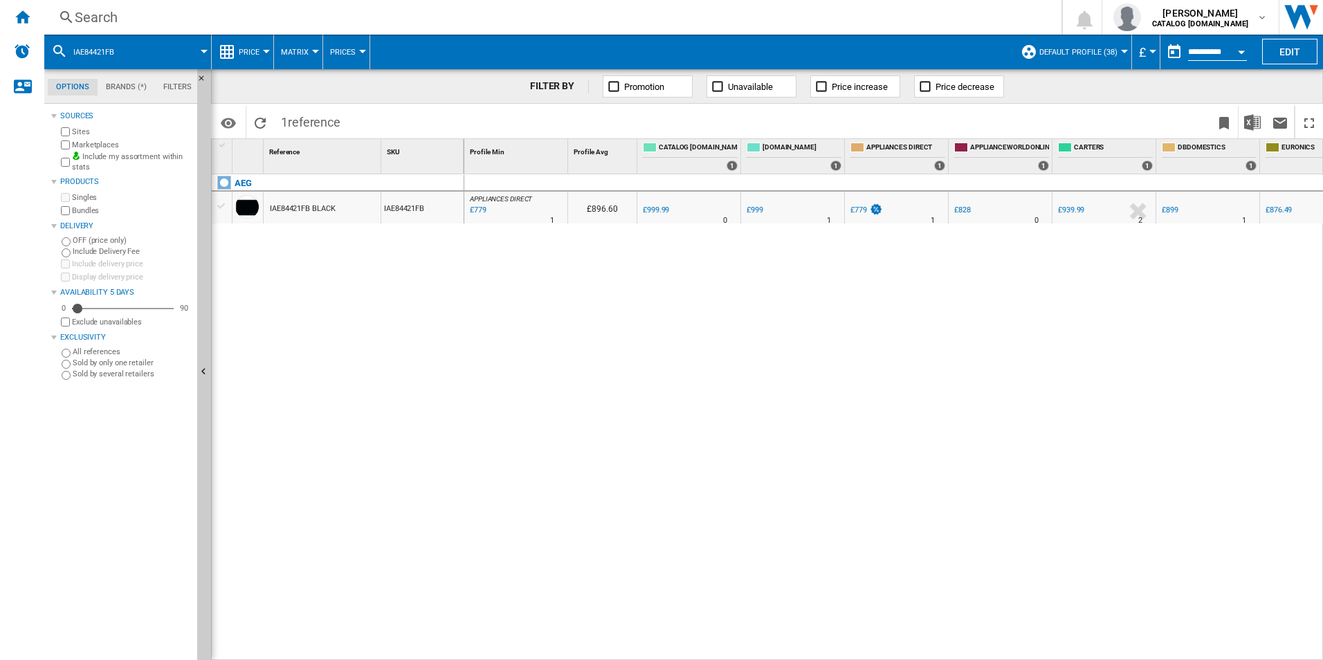
click at [548, 24] on div "Search" at bounding box center [550, 17] width 951 height 19
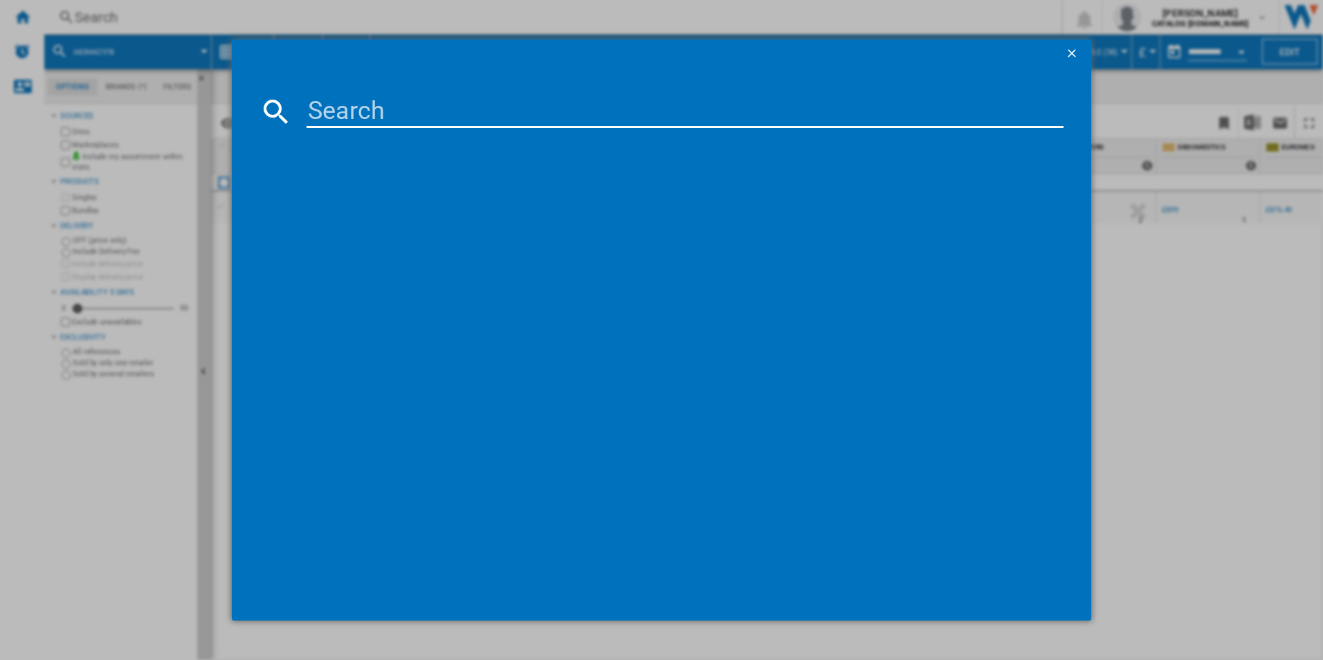
click at [438, 110] on input at bounding box center [686, 111] width 758 height 33
type input "DGE5661HM"
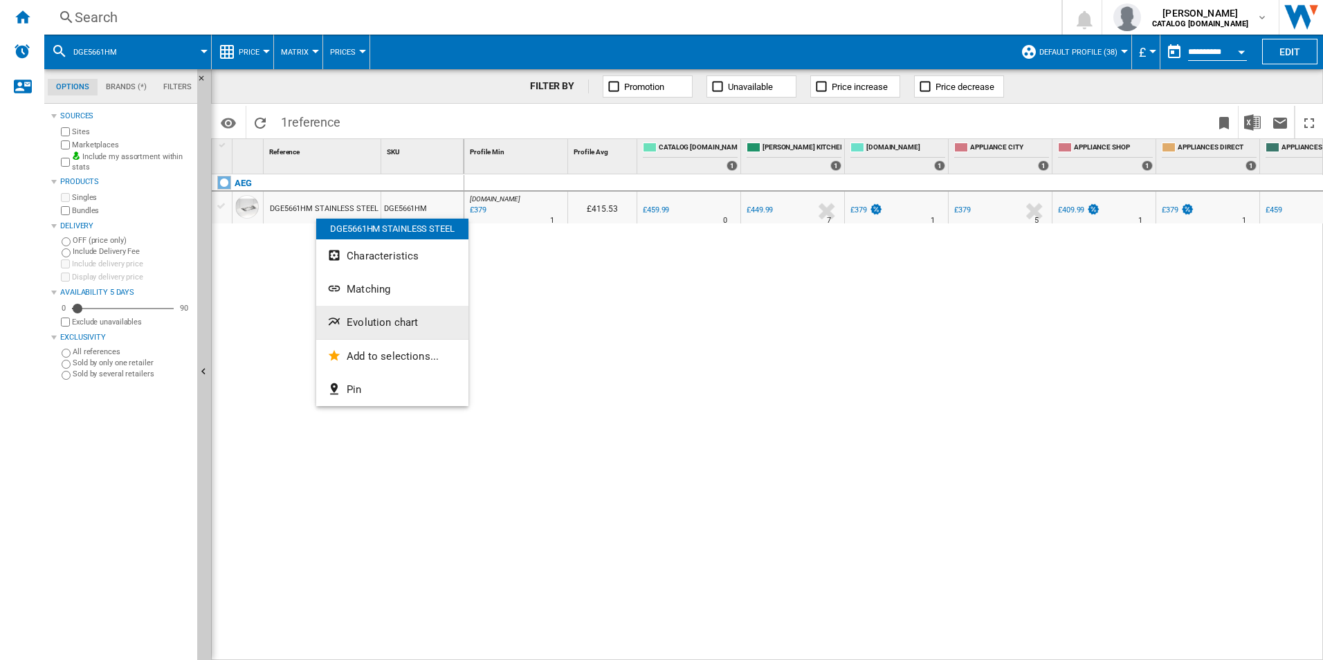
click at [345, 332] on button "Evolution chart" at bounding box center [392, 322] width 152 height 33
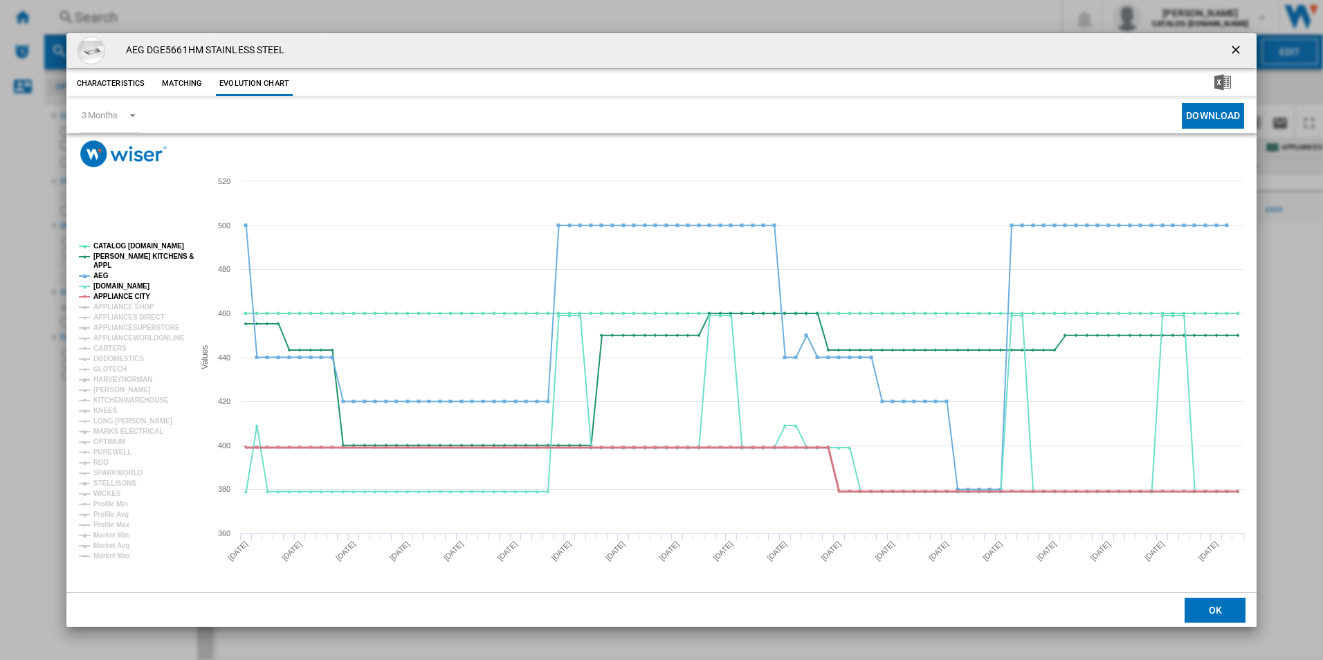
click at [114, 296] on tspan "APPLIANCE CITY" at bounding box center [121, 297] width 57 height 8
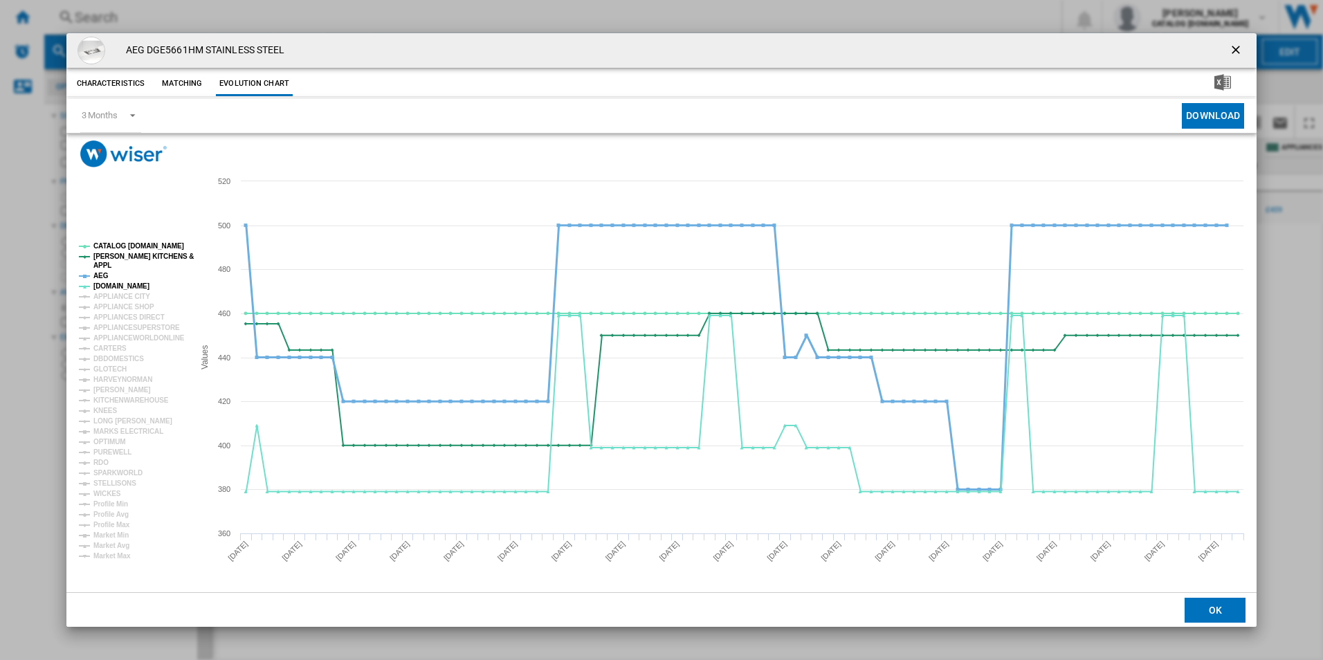
click at [102, 276] on tspan "AEG" at bounding box center [100, 276] width 15 height 8
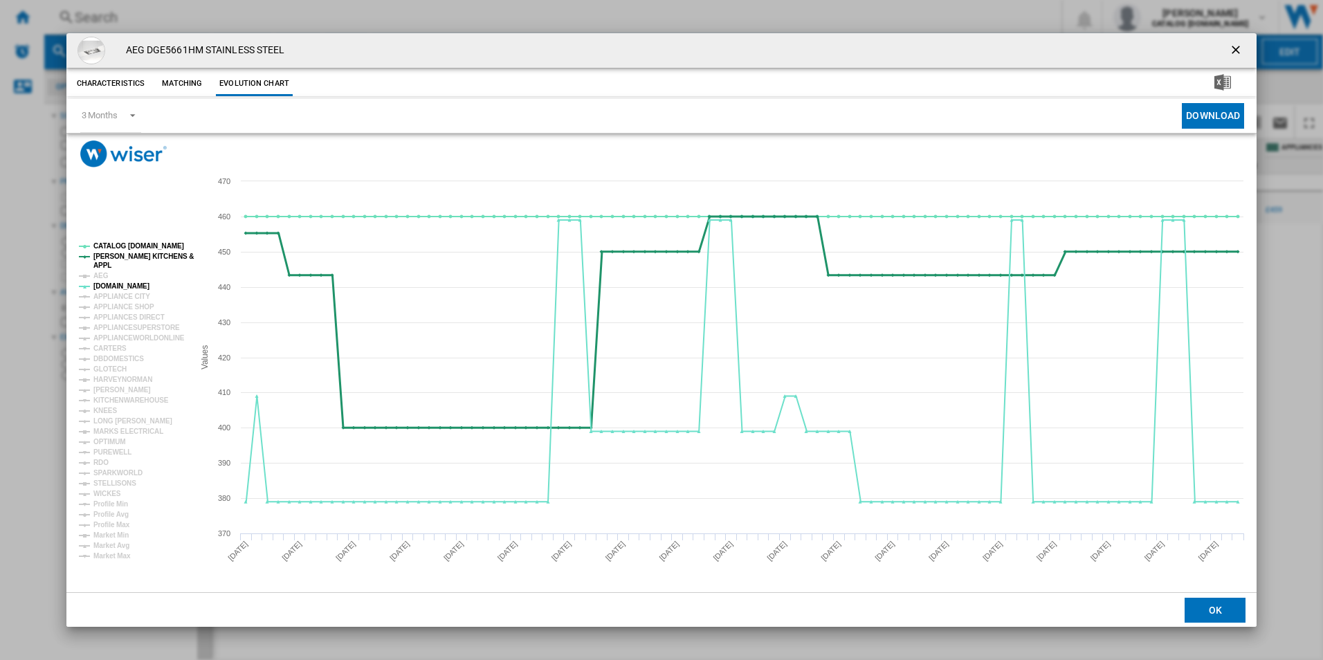
click at [122, 260] on tspan "[PERSON_NAME] KITCHENS &" at bounding box center [143, 257] width 100 height 8
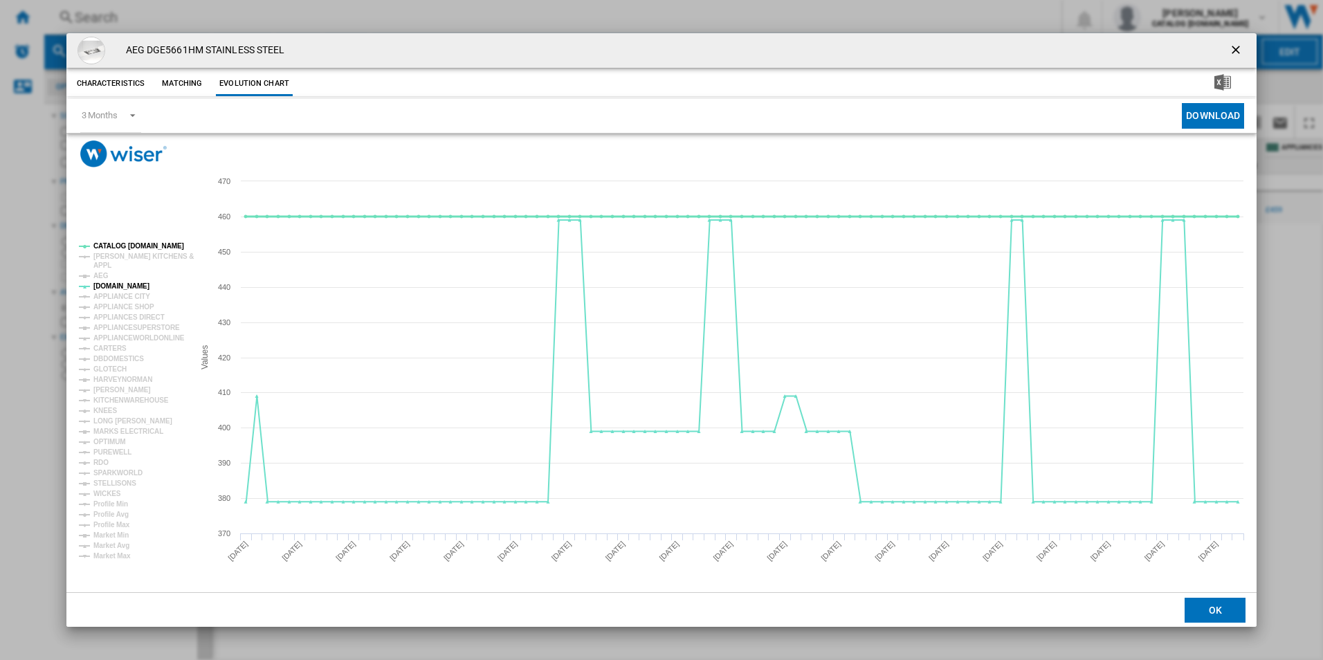
click at [128, 247] on tspan "CATALOG [DOMAIN_NAME]" at bounding box center [138, 246] width 91 height 8
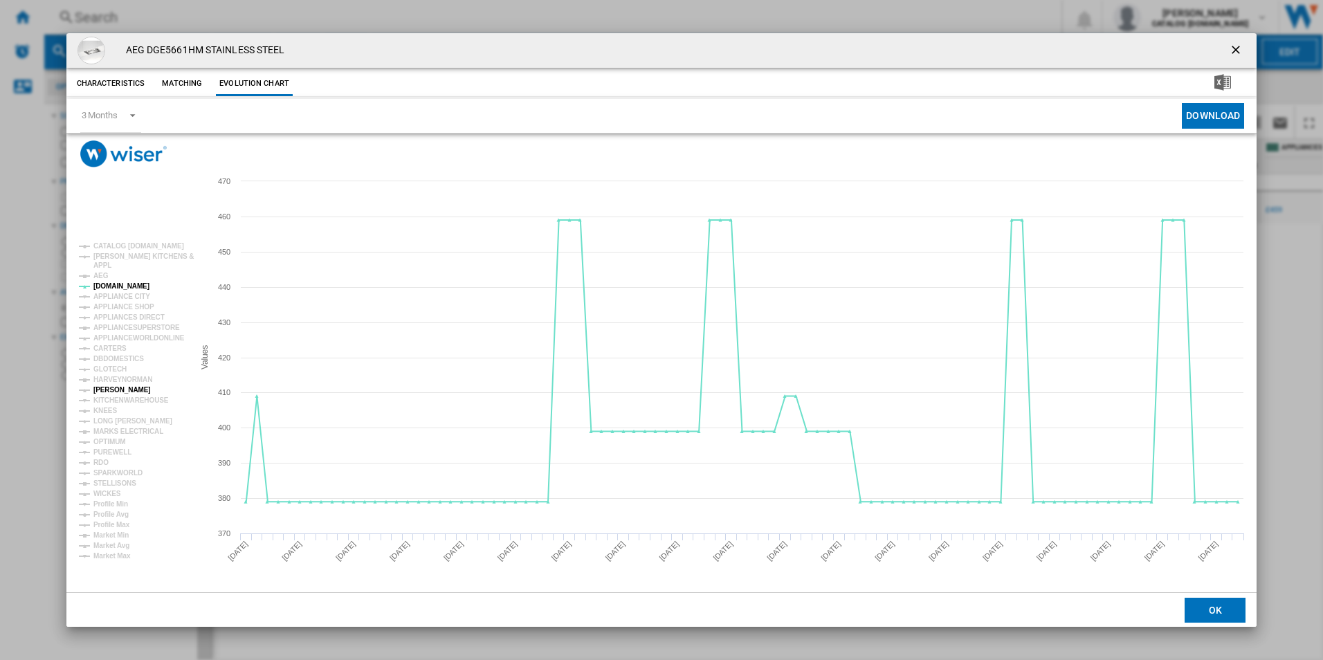
click at [118, 386] on tspan "[PERSON_NAME]" at bounding box center [121, 390] width 57 height 8
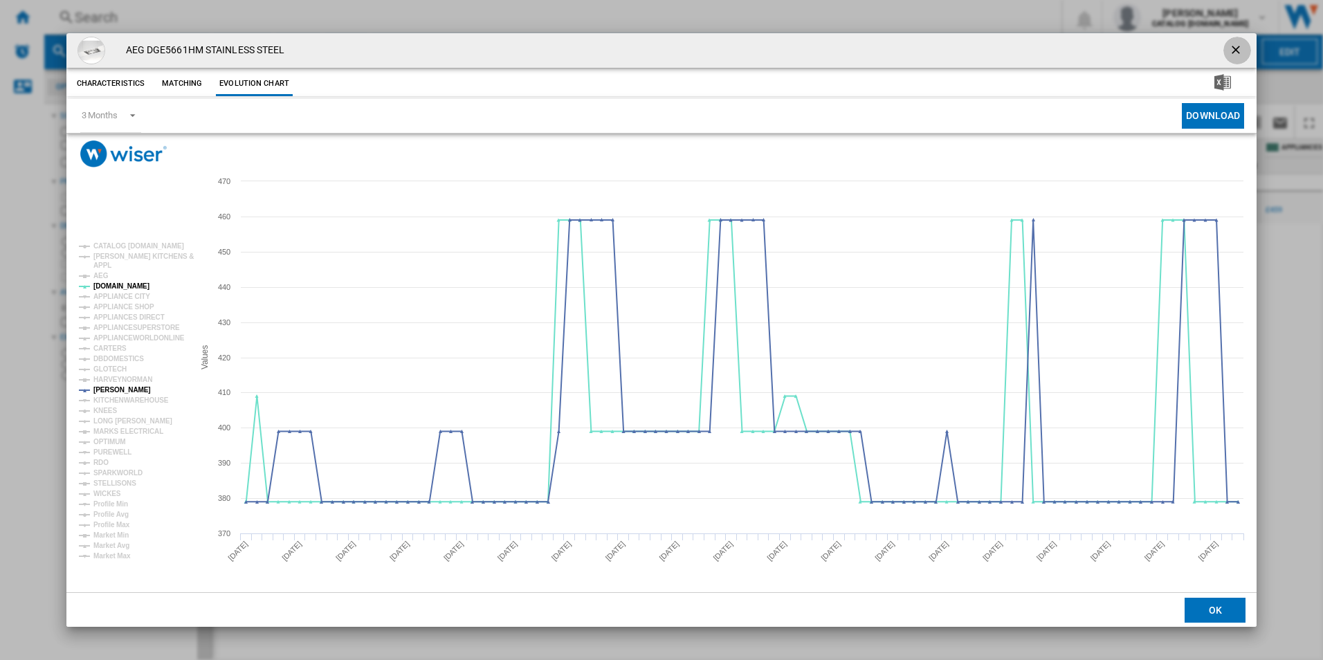
click at [1244, 45] on ng-md-icon "getI18NText('BUTTONS.CLOSE_DIALOG')" at bounding box center [1237, 51] width 17 height 17
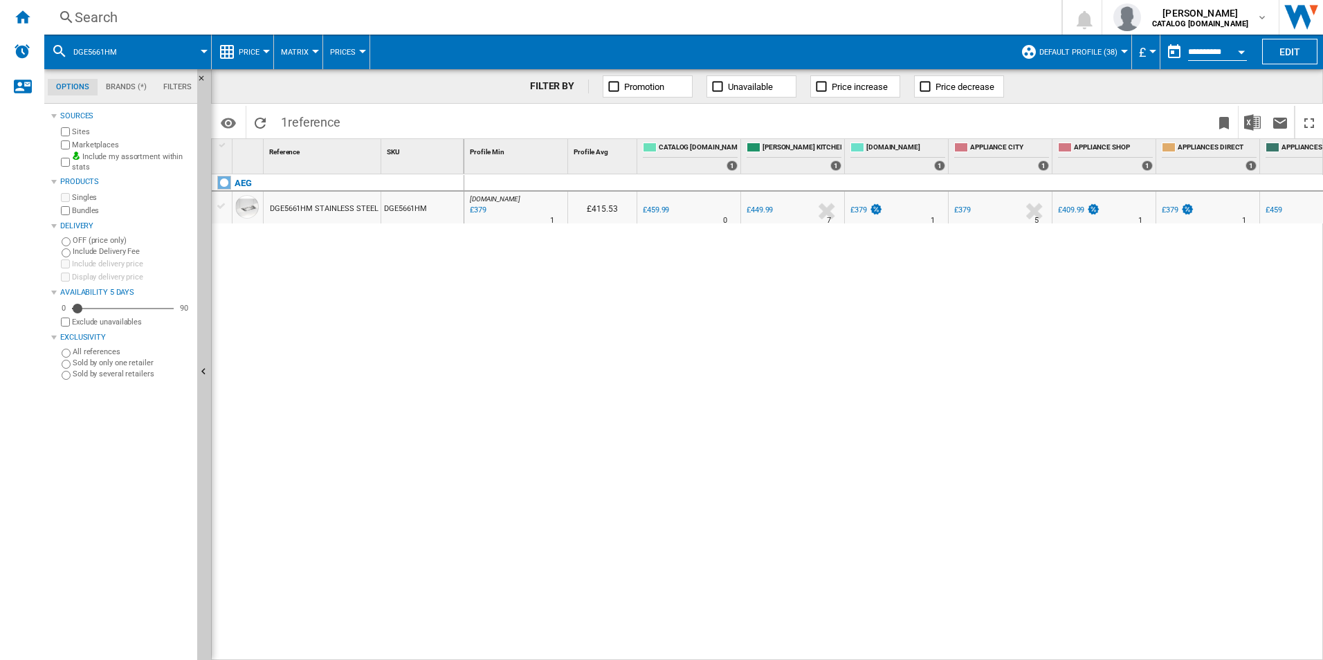
click at [561, 15] on div "Search" at bounding box center [550, 17] width 951 height 19
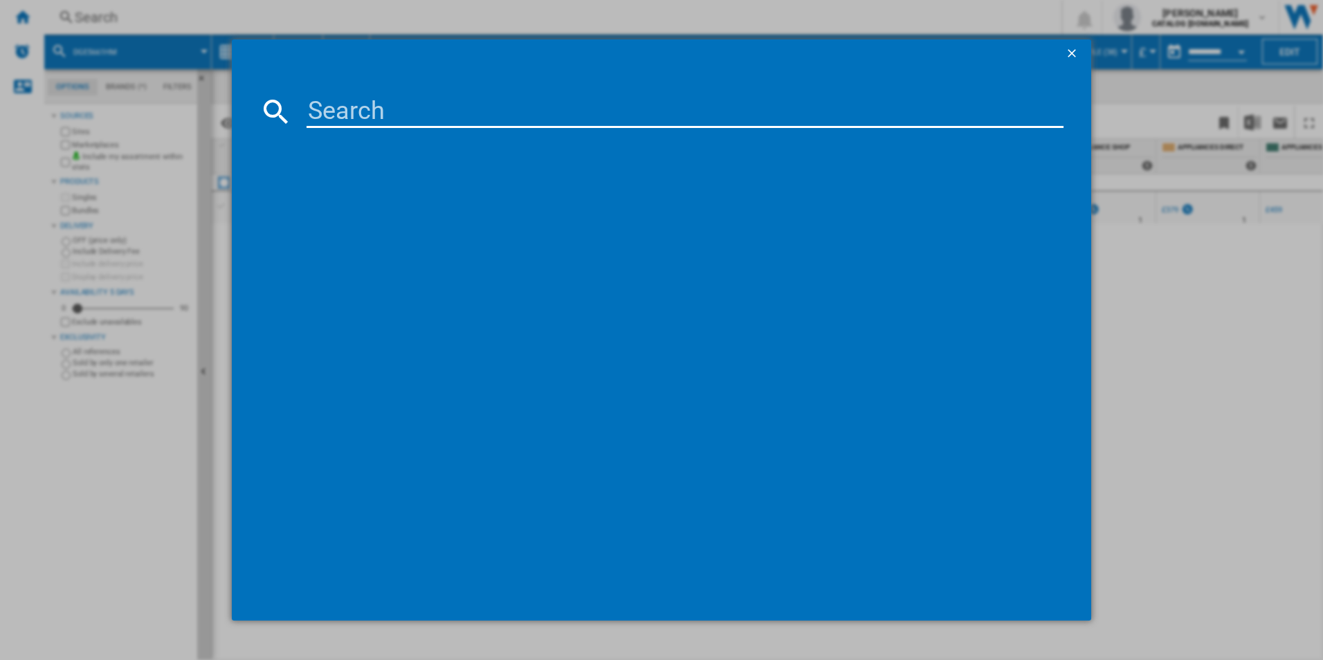
click at [447, 120] on input at bounding box center [686, 111] width 758 height 33
type input "TK9NK821B"
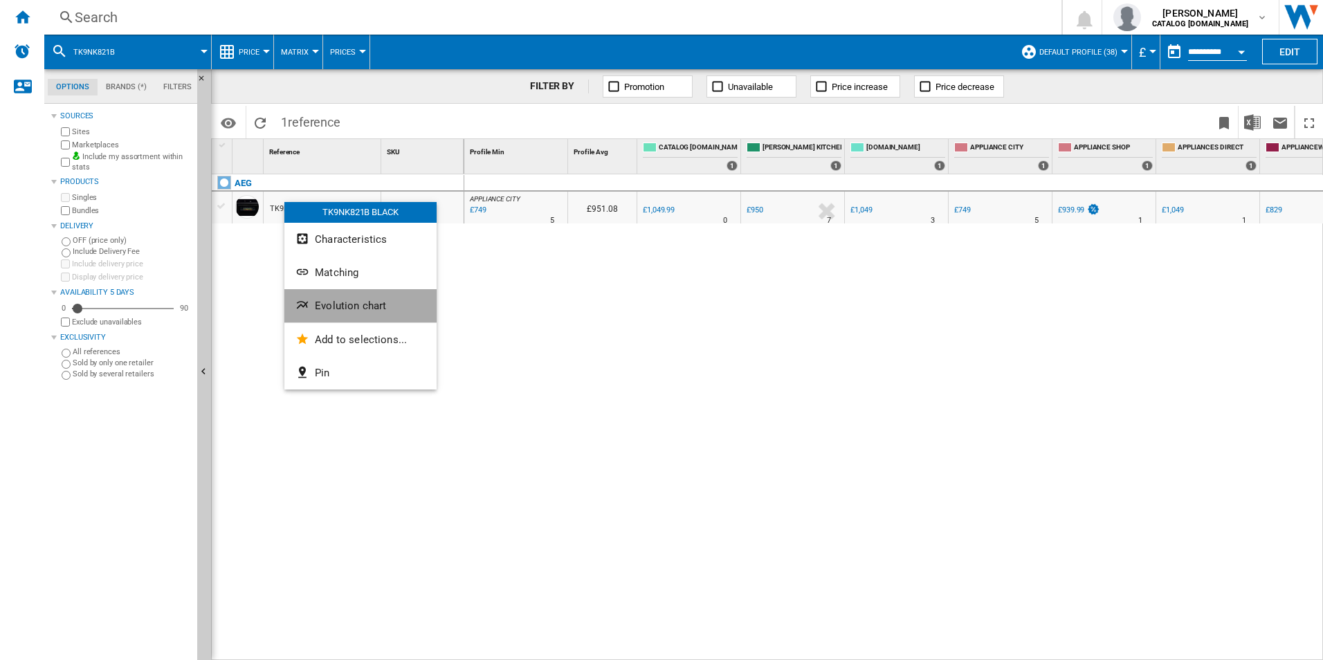
click at [334, 302] on span "Evolution chart" at bounding box center [350, 306] width 71 height 12
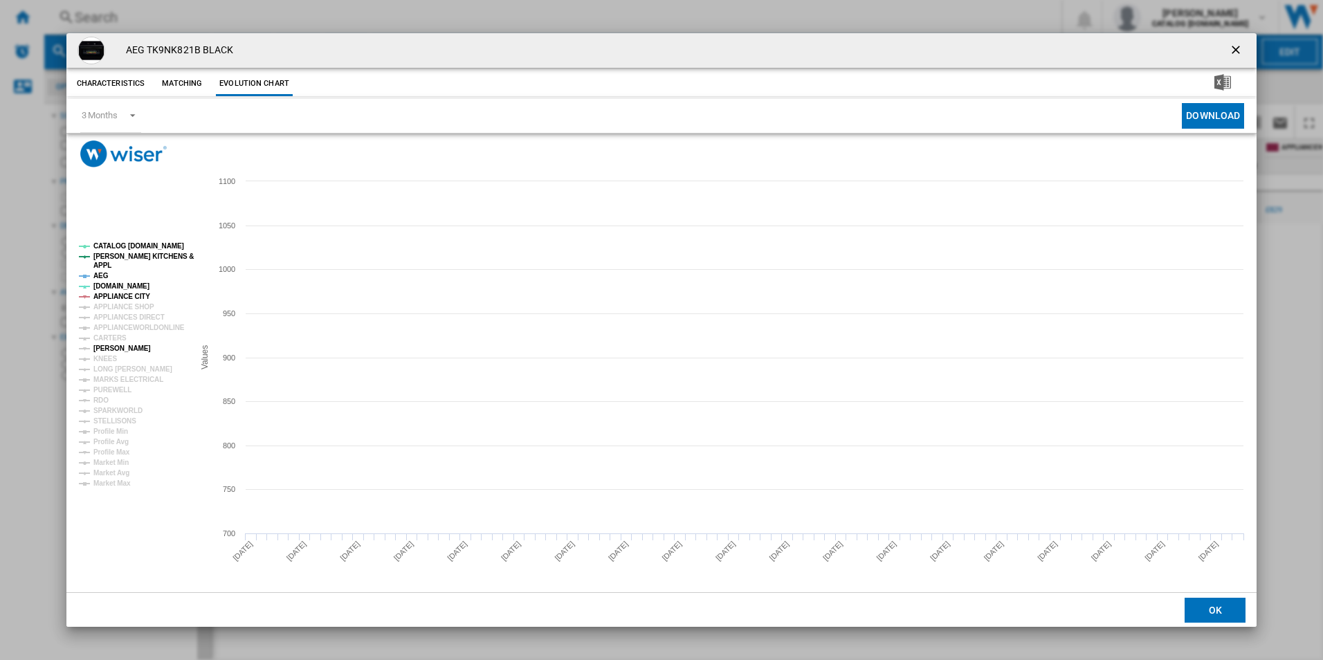
click at [108, 352] on tspan "[PERSON_NAME]" at bounding box center [121, 349] width 57 height 8
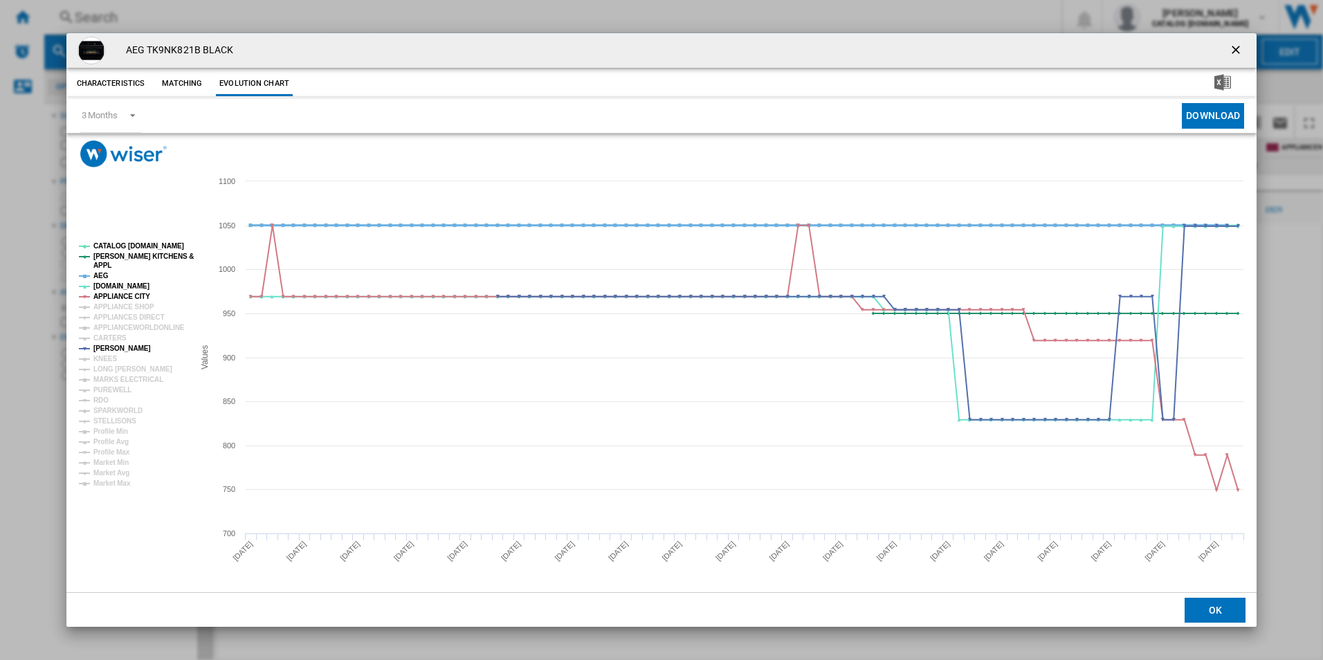
drag, startPoint x: 119, startPoint y: 294, endPoint x: 95, endPoint y: 268, distance: 35.8
click at [95, 268] on g "CATALOG [DOMAIN_NAME] [PERSON_NAME] KITCHENS & APPL AEG [DOMAIN_NAME] APPLIANCE…" at bounding box center [136, 364] width 115 height 245
click at [98, 275] on tspan "AEG" at bounding box center [100, 276] width 15 height 8
click at [127, 255] on tspan "[PERSON_NAME] KITCHENS &" at bounding box center [143, 257] width 100 height 8
click at [139, 244] on tspan "CATALOG [DOMAIN_NAME]" at bounding box center [138, 246] width 91 height 8
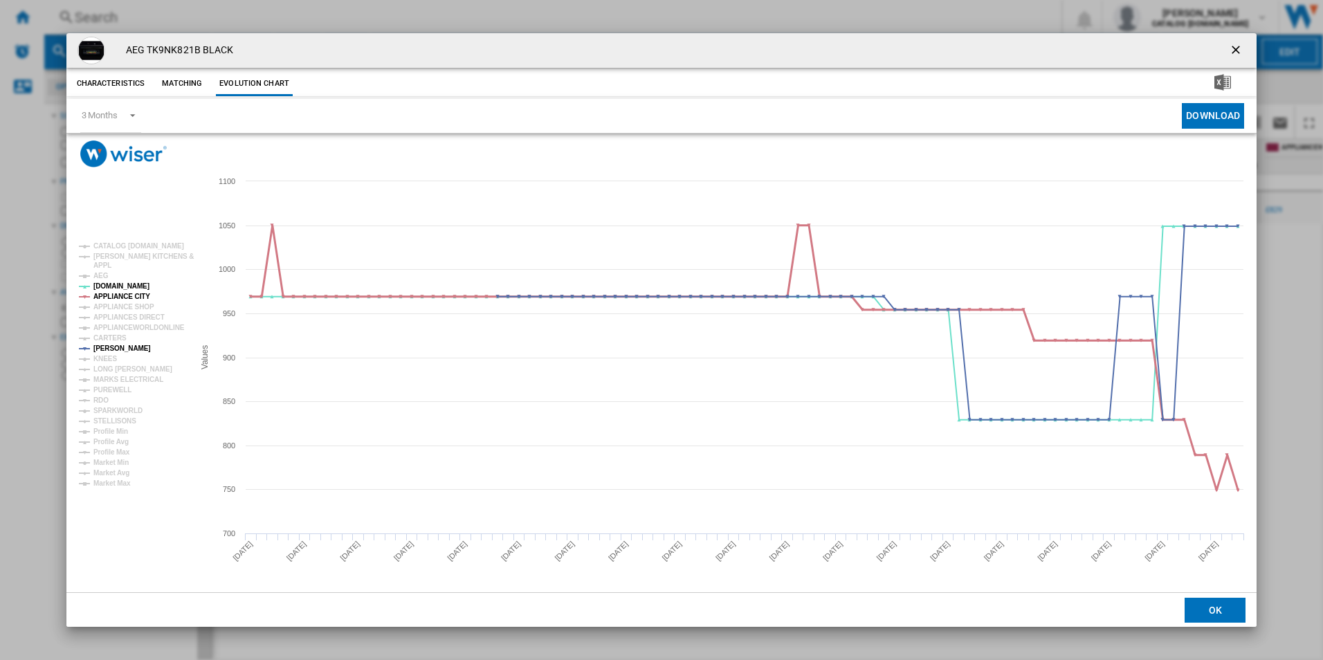
click at [138, 296] on tspan "APPLIANCE CITY" at bounding box center [121, 297] width 57 height 8
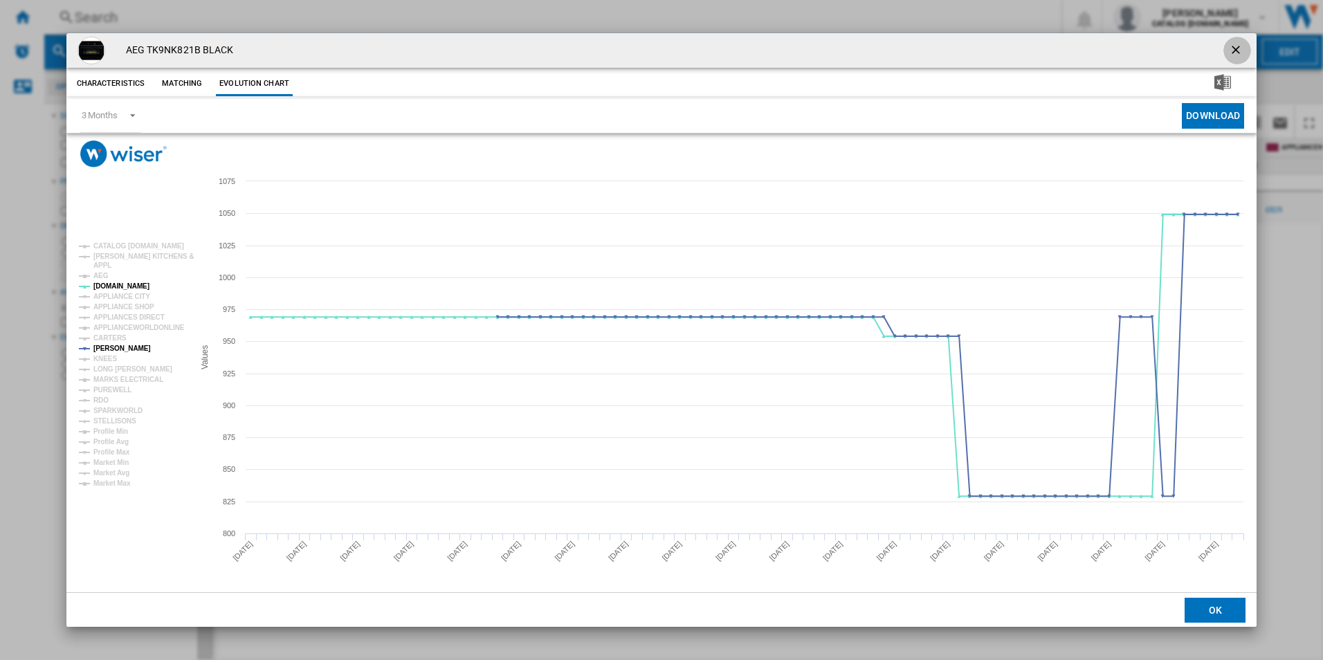
click at [1242, 46] on ng-md-icon "getI18NText('BUTTONS.CLOSE_DIALOG')" at bounding box center [1237, 51] width 17 height 17
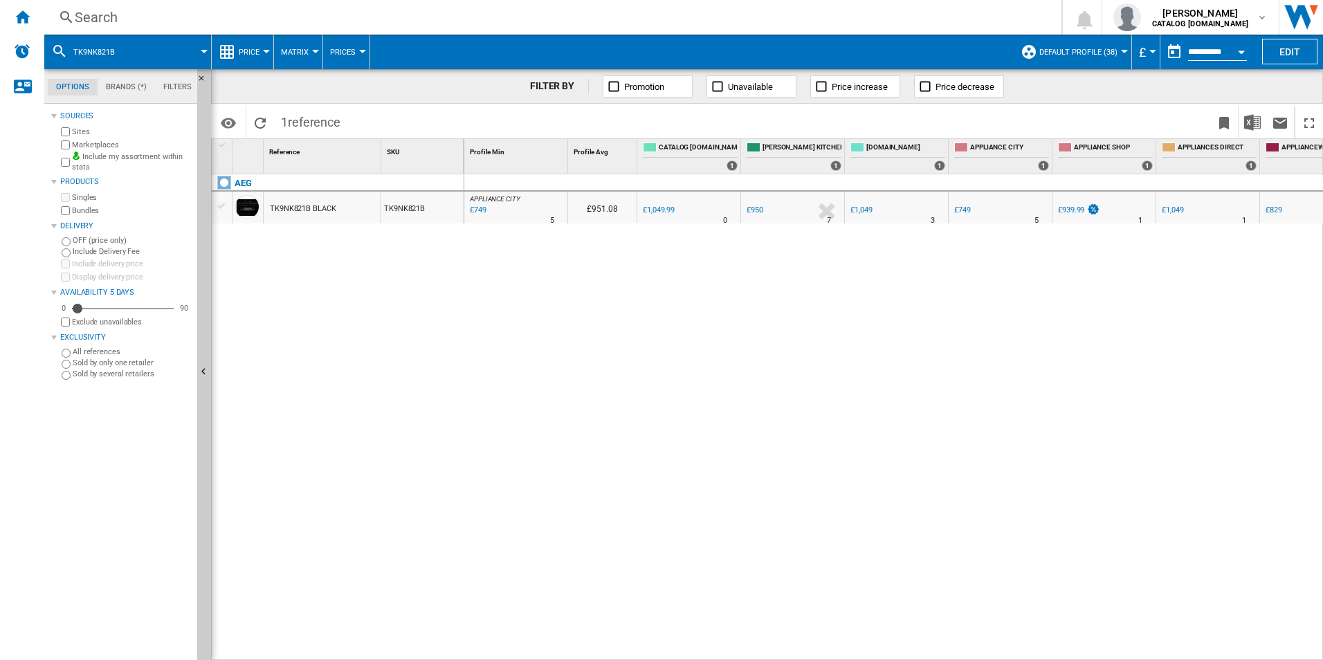
click at [474, 23] on div "Search" at bounding box center [550, 17] width 951 height 19
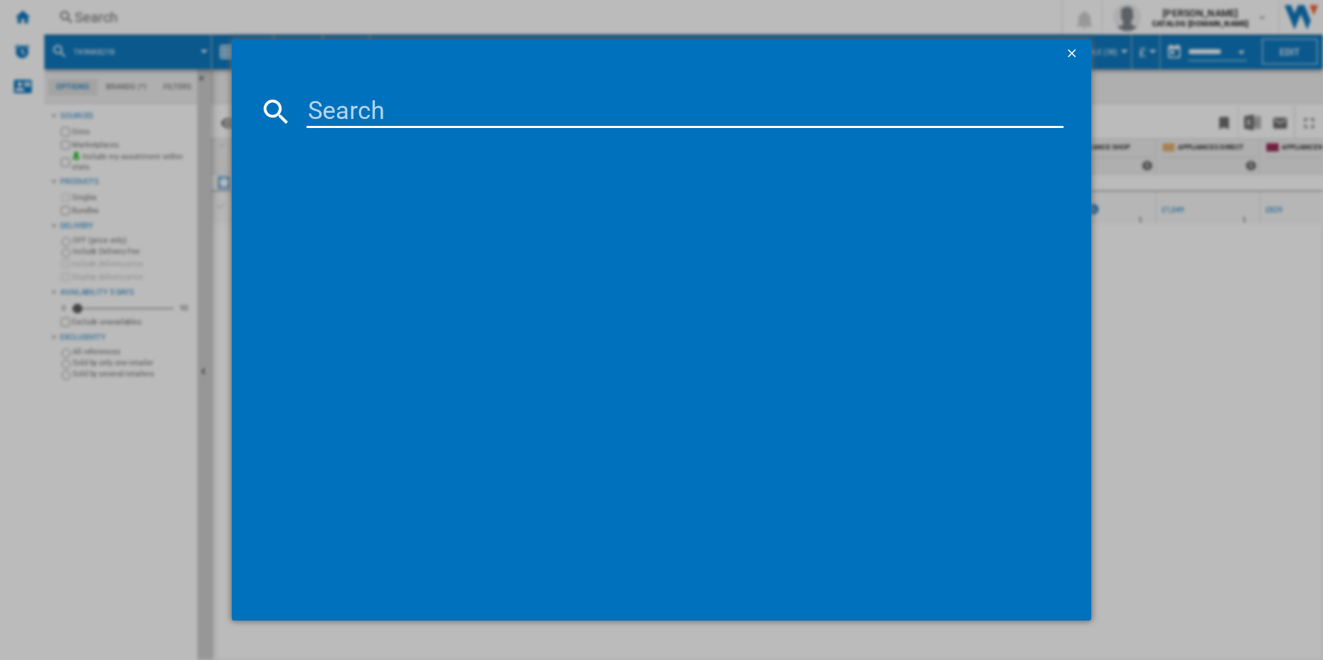
click at [438, 113] on input at bounding box center [686, 111] width 758 height 33
type input "TT9PB831AB"
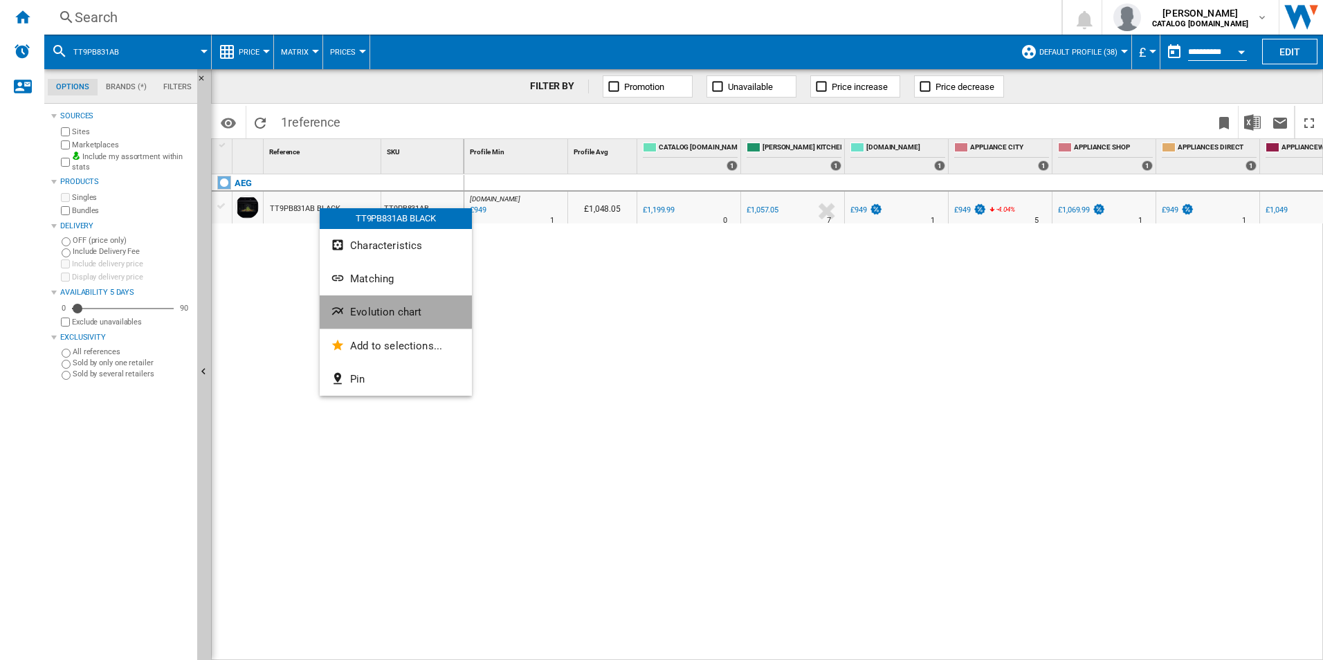
click at [353, 308] on span "Evolution chart" at bounding box center [385, 312] width 71 height 12
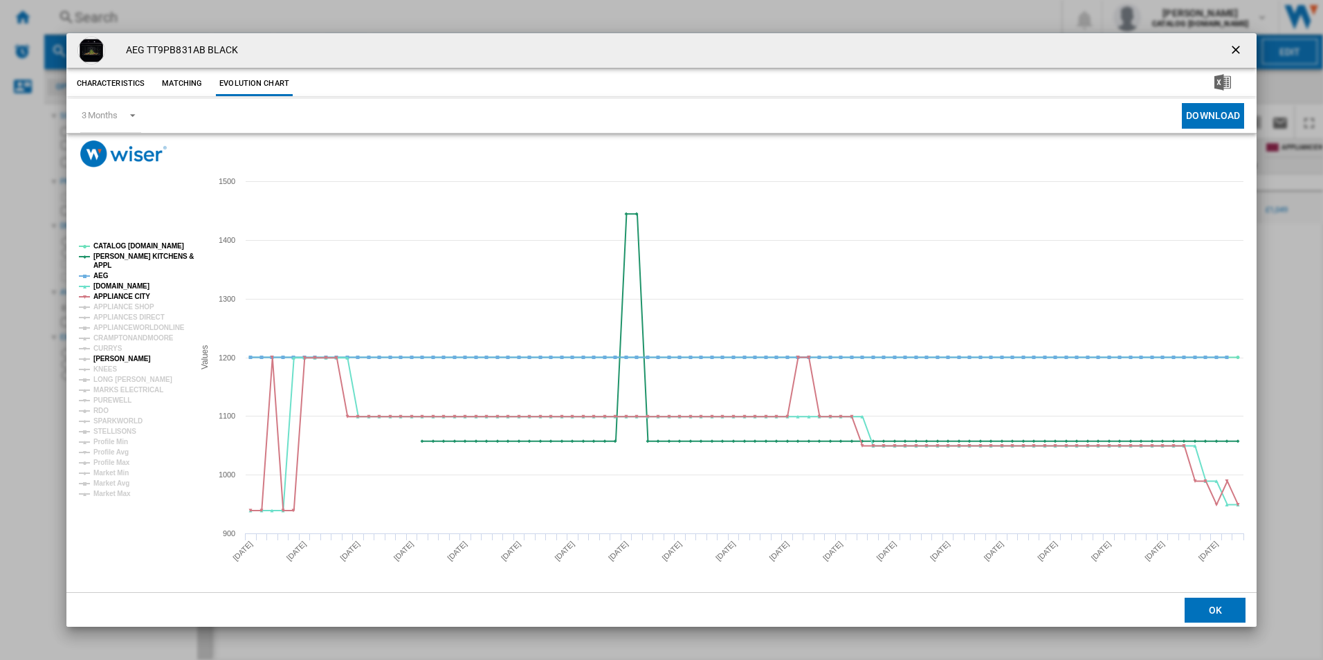
click at [119, 356] on tspan "[PERSON_NAME]" at bounding box center [121, 359] width 57 height 8
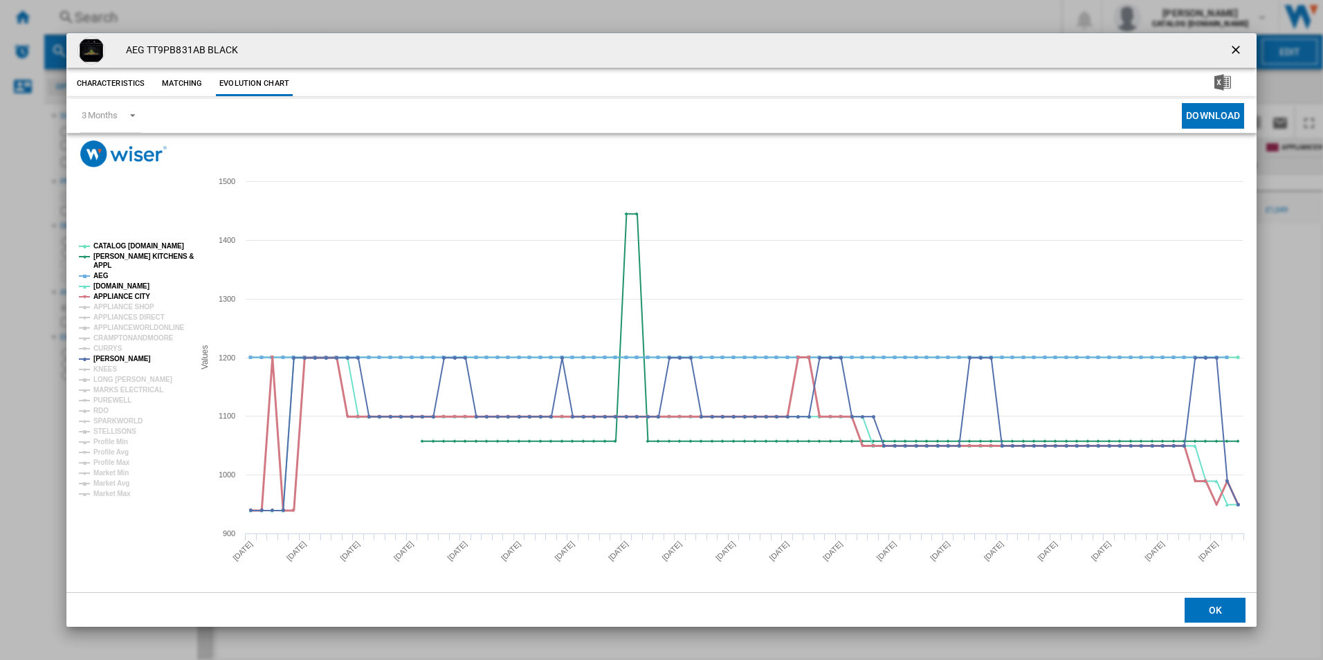
click at [130, 294] on tspan "APPLIANCE CITY" at bounding box center [121, 297] width 57 height 8
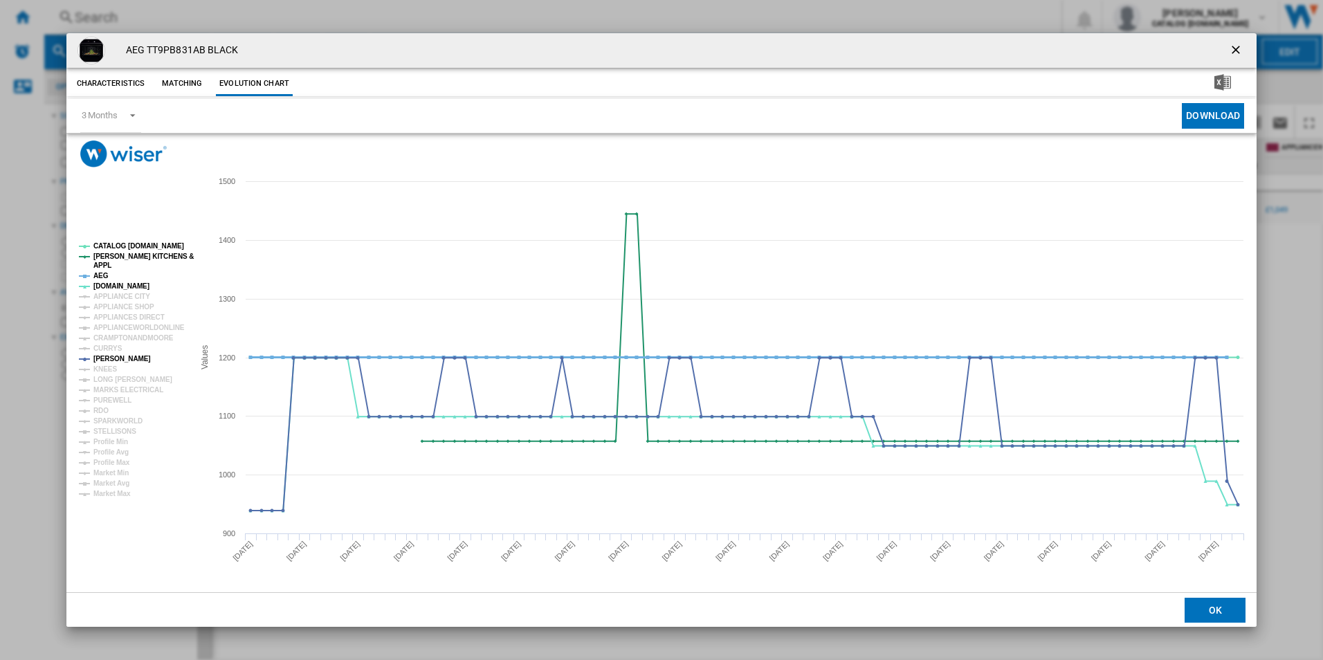
click at [96, 276] on tspan "AEG" at bounding box center [100, 276] width 15 height 8
click at [120, 258] on tspan "[PERSON_NAME] KITCHENS &" at bounding box center [143, 257] width 100 height 8
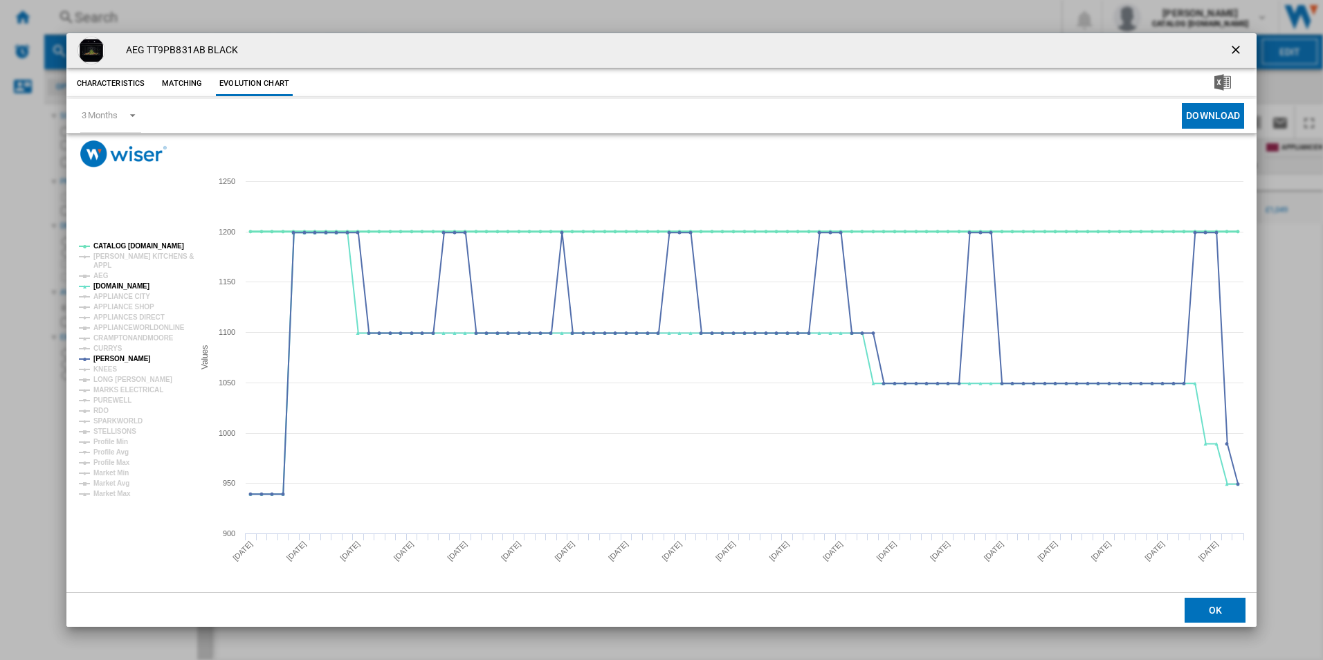
click at [144, 244] on tspan "CATALOG [DOMAIN_NAME]" at bounding box center [138, 246] width 91 height 8
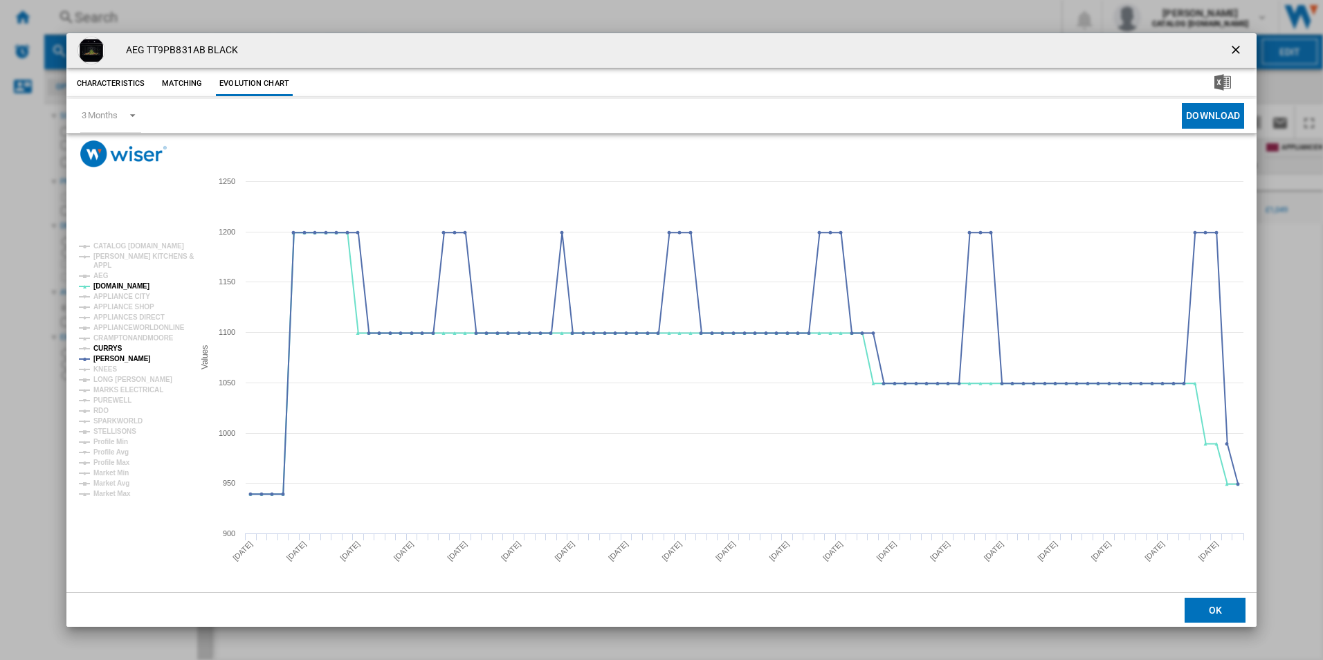
click at [111, 352] on tspan "CURRYS" at bounding box center [107, 349] width 29 height 8
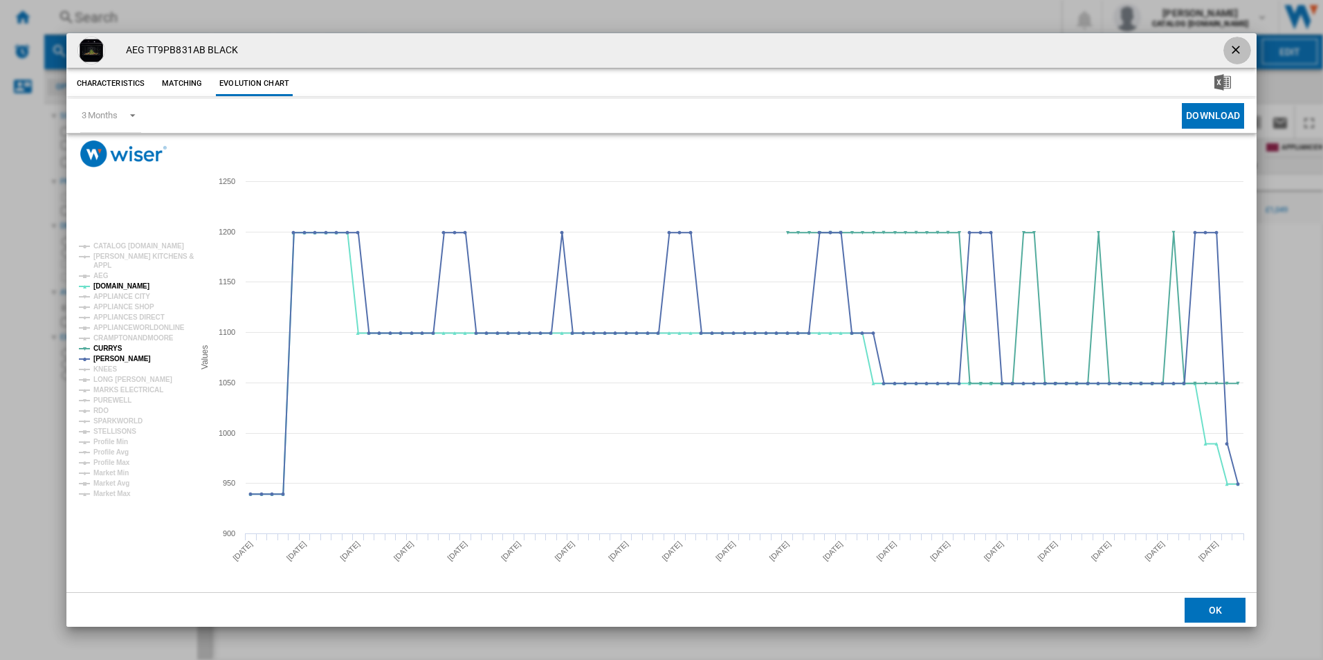
click at [1234, 48] on ng-md-icon "getI18NText('BUTTONS.CLOSE_DIALOG')" at bounding box center [1237, 51] width 17 height 17
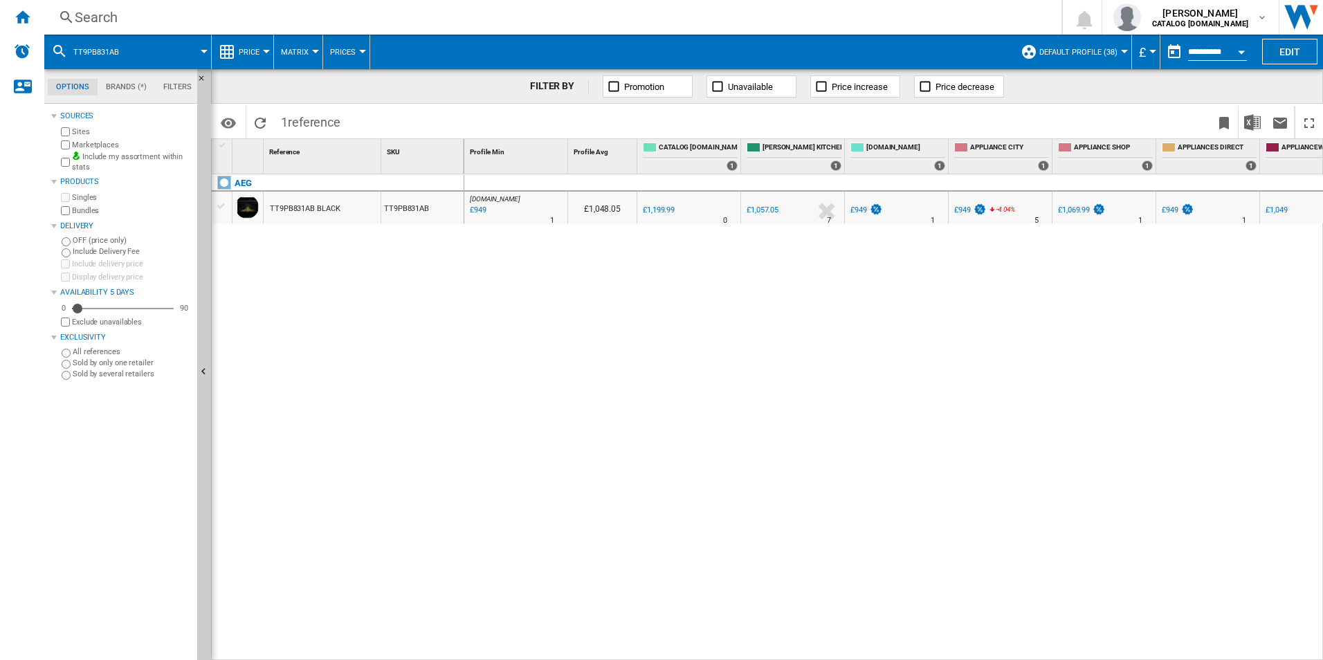
click at [554, 19] on div "Search" at bounding box center [550, 17] width 951 height 19
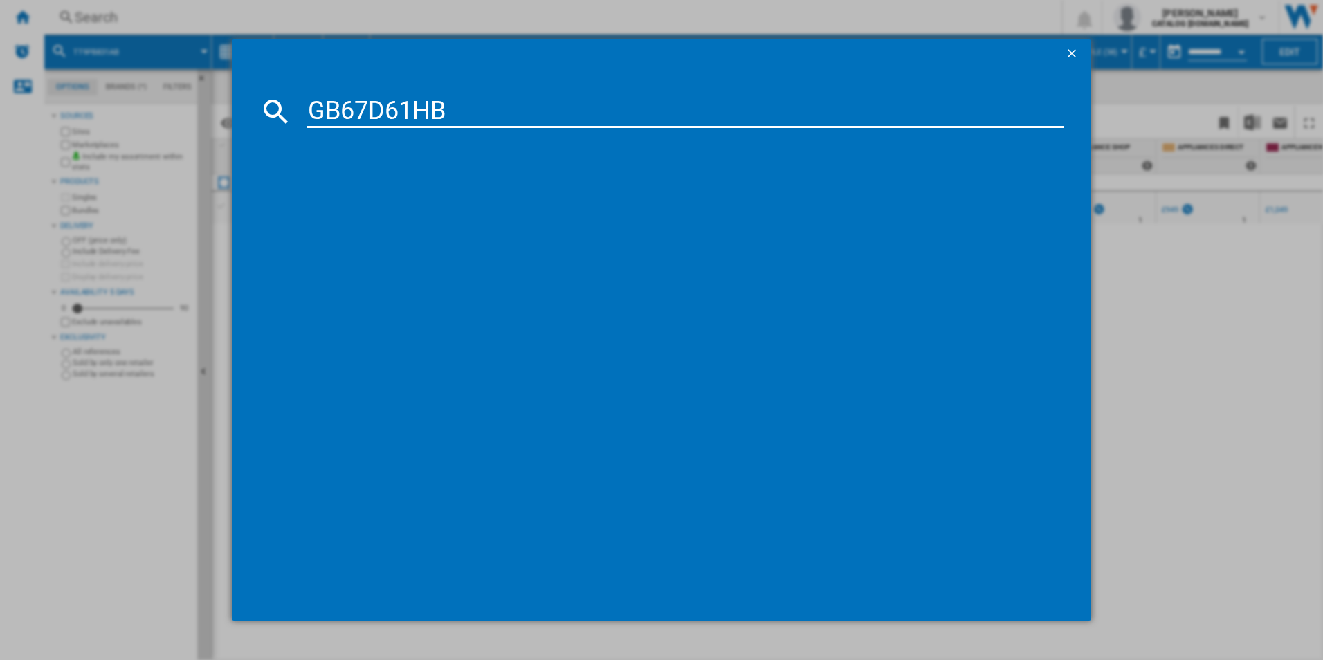
click at [499, 100] on input "GB67D61HB" at bounding box center [686, 111] width 758 height 33
type input "GB67D61HB"
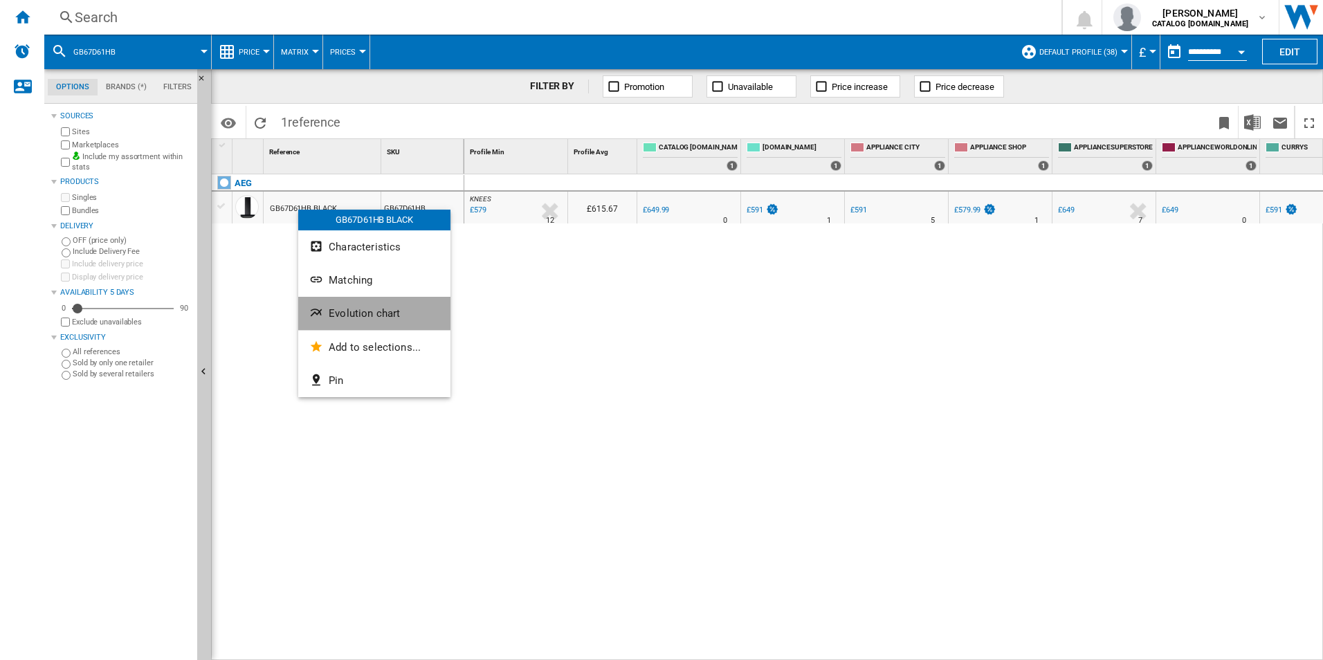
click at [340, 322] on button "Evolution chart" at bounding box center [374, 313] width 152 height 33
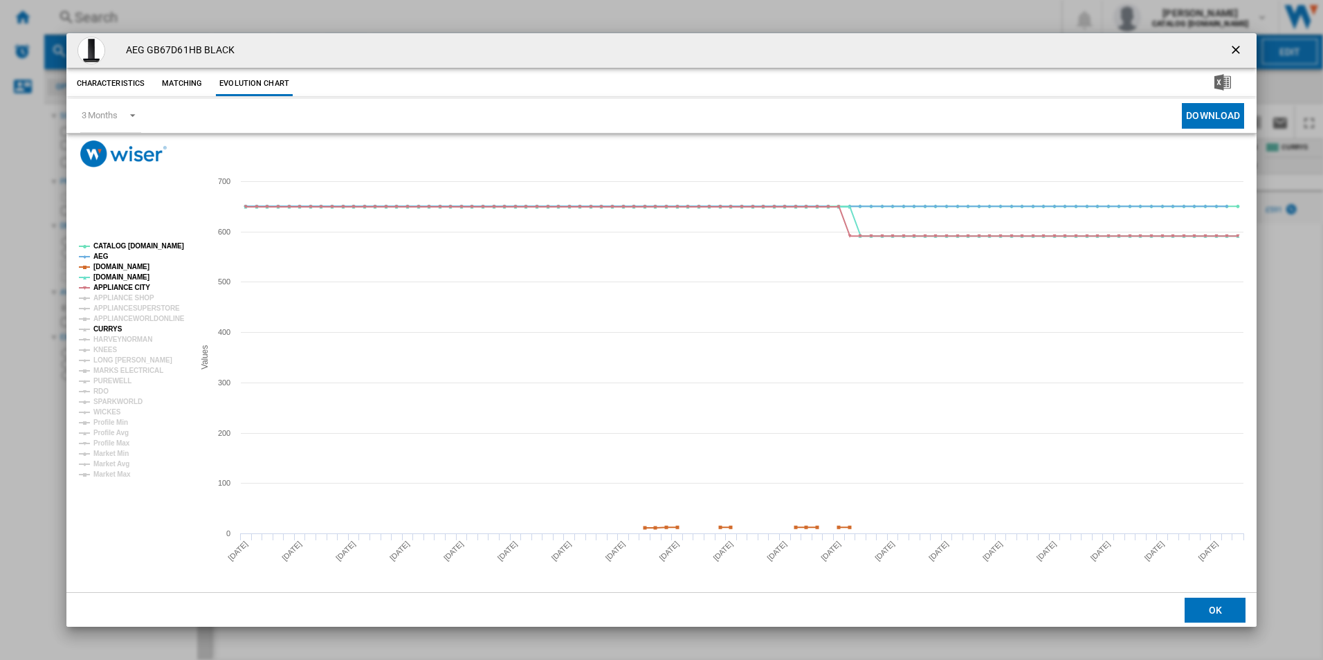
click at [105, 325] on tspan "CURRYS" at bounding box center [107, 329] width 29 height 8
click at [132, 285] on tspan "APPLIANCE CITY" at bounding box center [121, 288] width 57 height 8
click at [131, 266] on tspan "[DOMAIN_NAME]" at bounding box center [121, 267] width 56 height 8
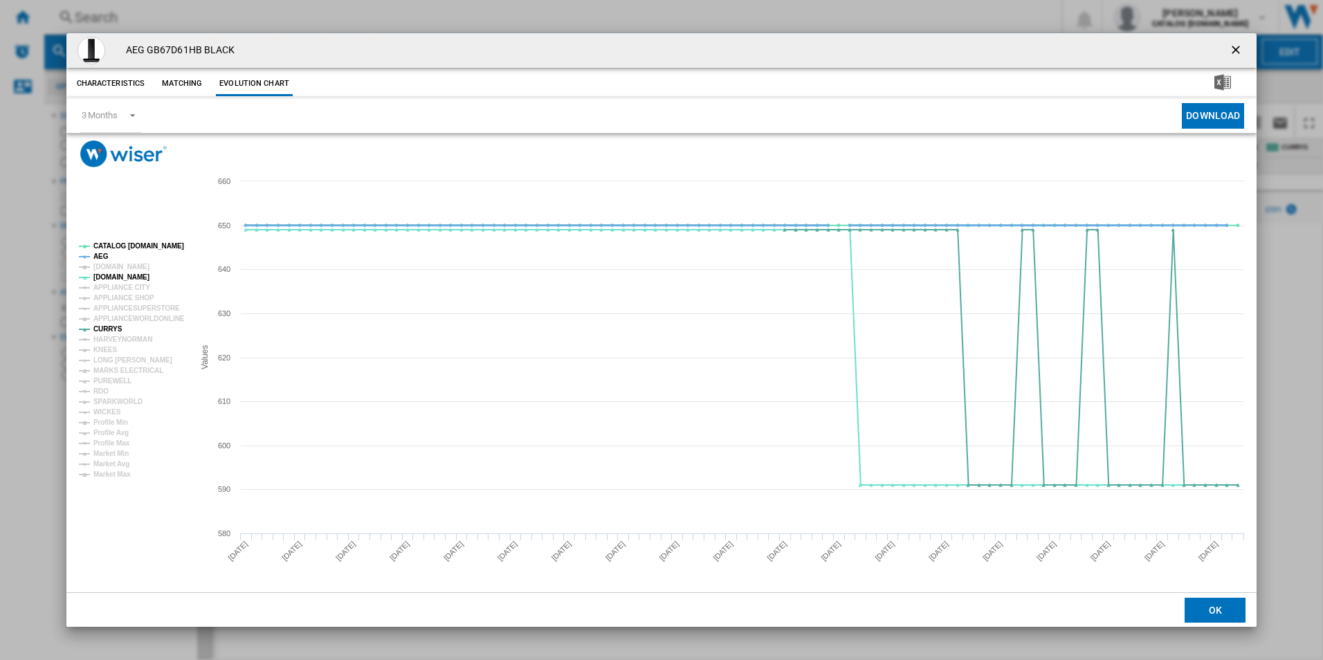
click at [102, 255] on tspan "AEG" at bounding box center [100, 257] width 15 height 8
click at [128, 246] on tspan "CATALOG [DOMAIN_NAME]" at bounding box center [138, 246] width 91 height 8
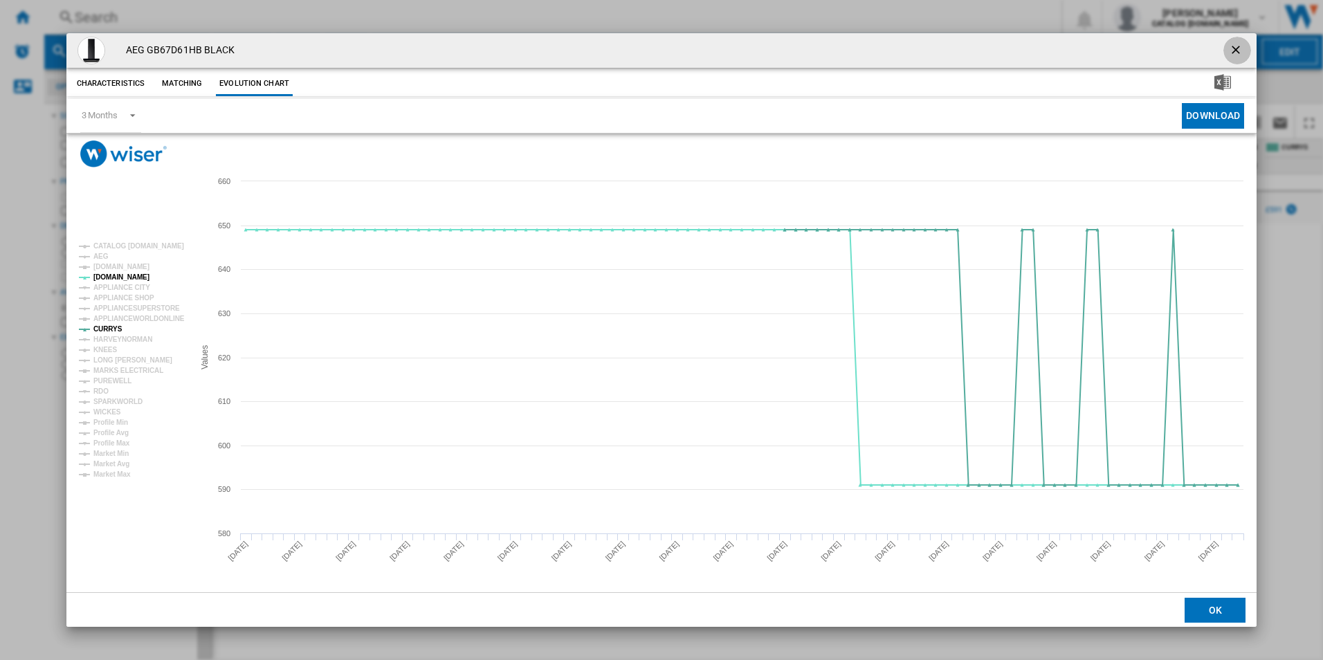
click at [1236, 50] on ng-md-icon "getI18NText('BUTTONS.CLOSE_DIALOG')" at bounding box center [1237, 51] width 17 height 17
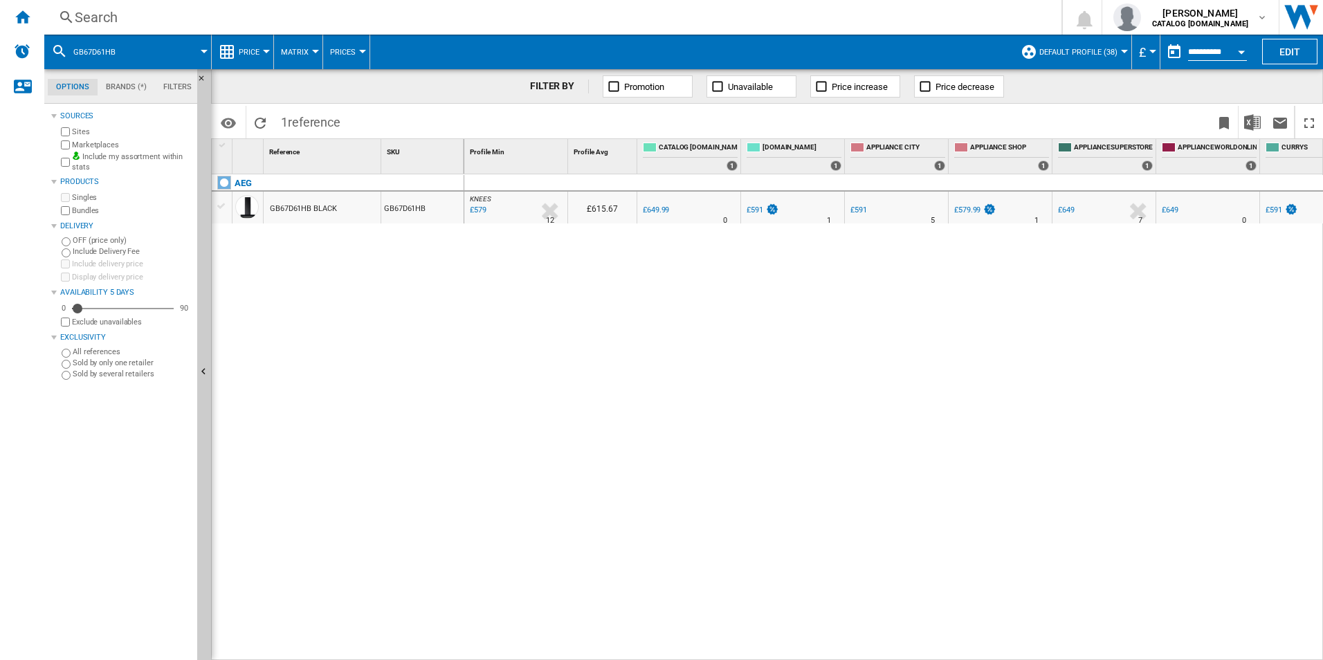
click at [421, 9] on div "Search" at bounding box center [550, 17] width 951 height 19
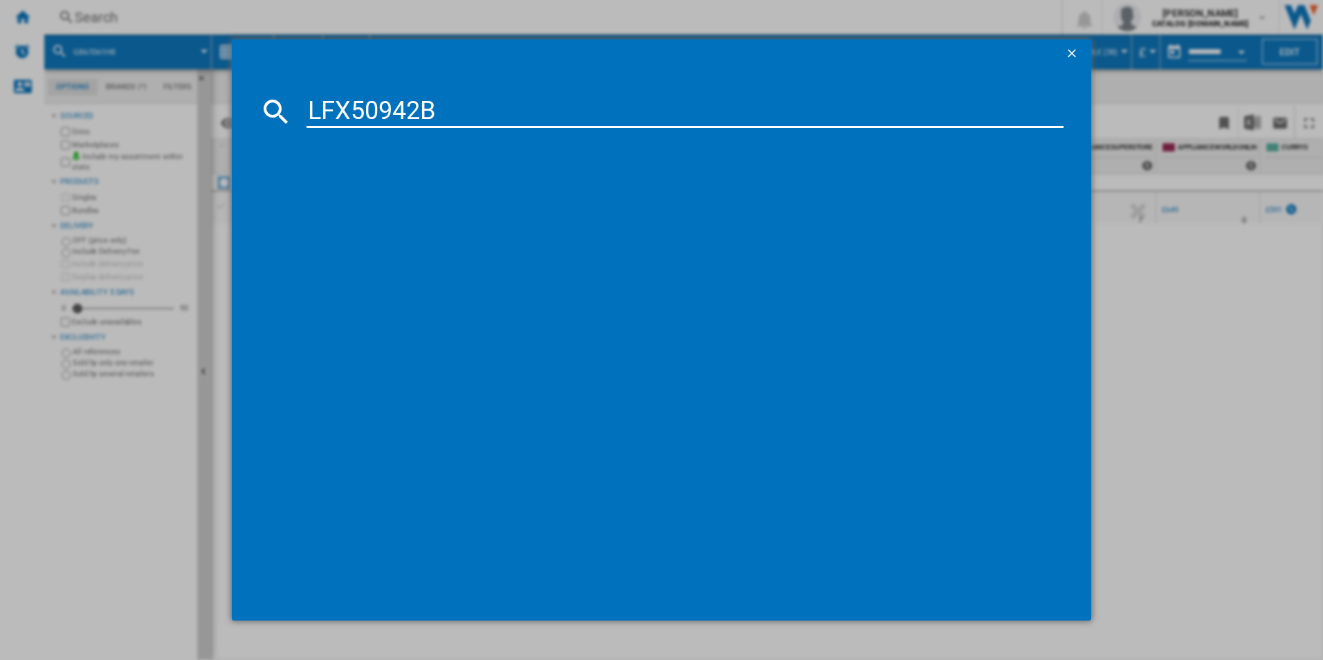
click at [358, 105] on input "LFX50942B" at bounding box center [686, 111] width 758 height 33
type input "LFX50942B"
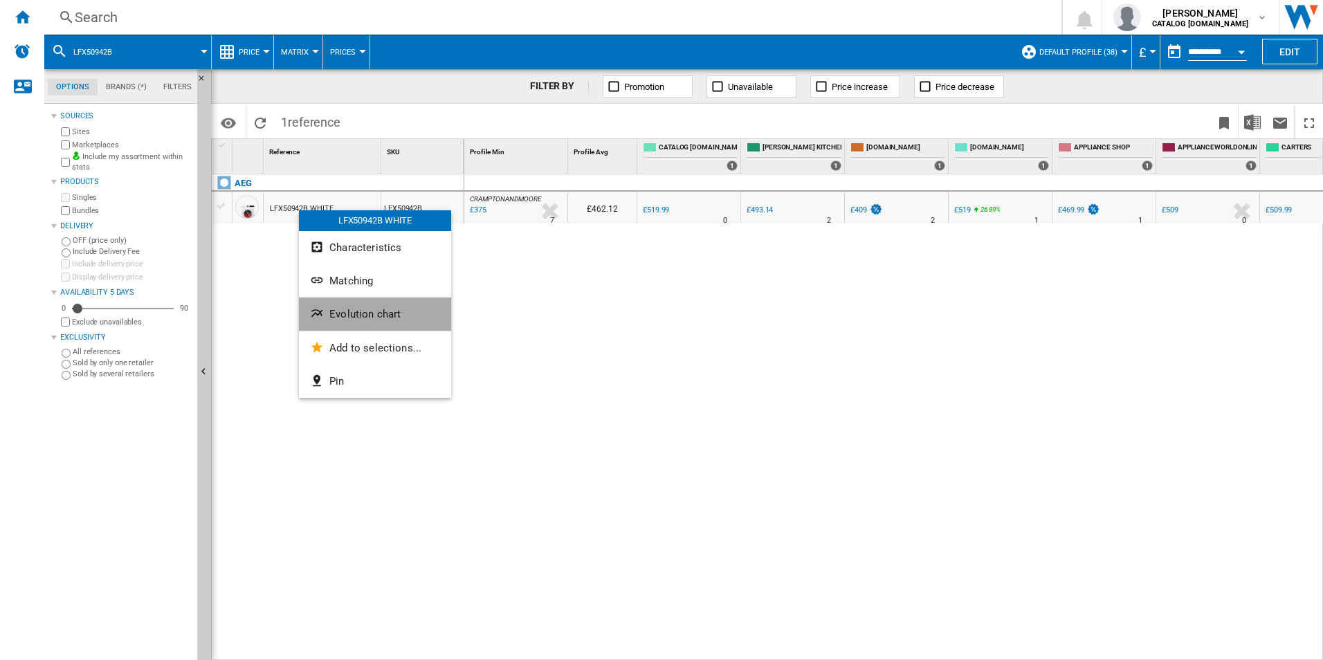
click at [325, 316] on ng-md-icon "Evolution chart" at bounding box center [318, 315] width 17 height 17
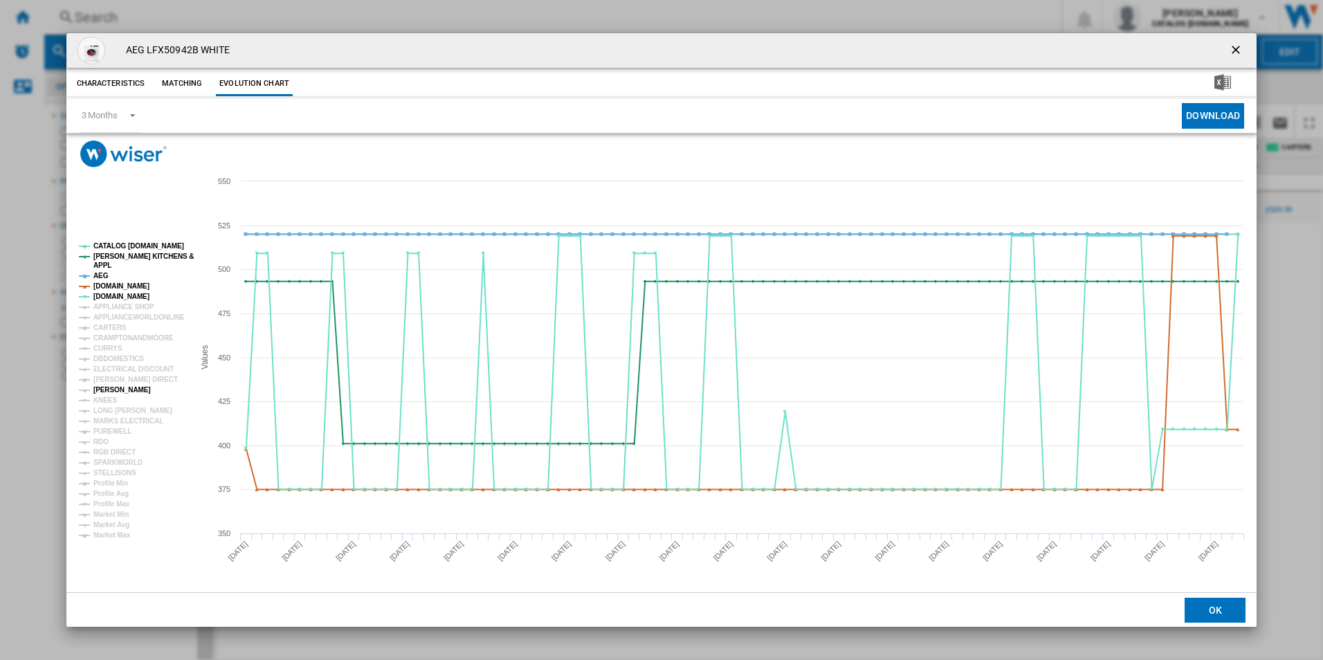
click at [108, 392] on tspan "[PERSON_NAME]" at bounding box center [121, 390] width 57 height 8
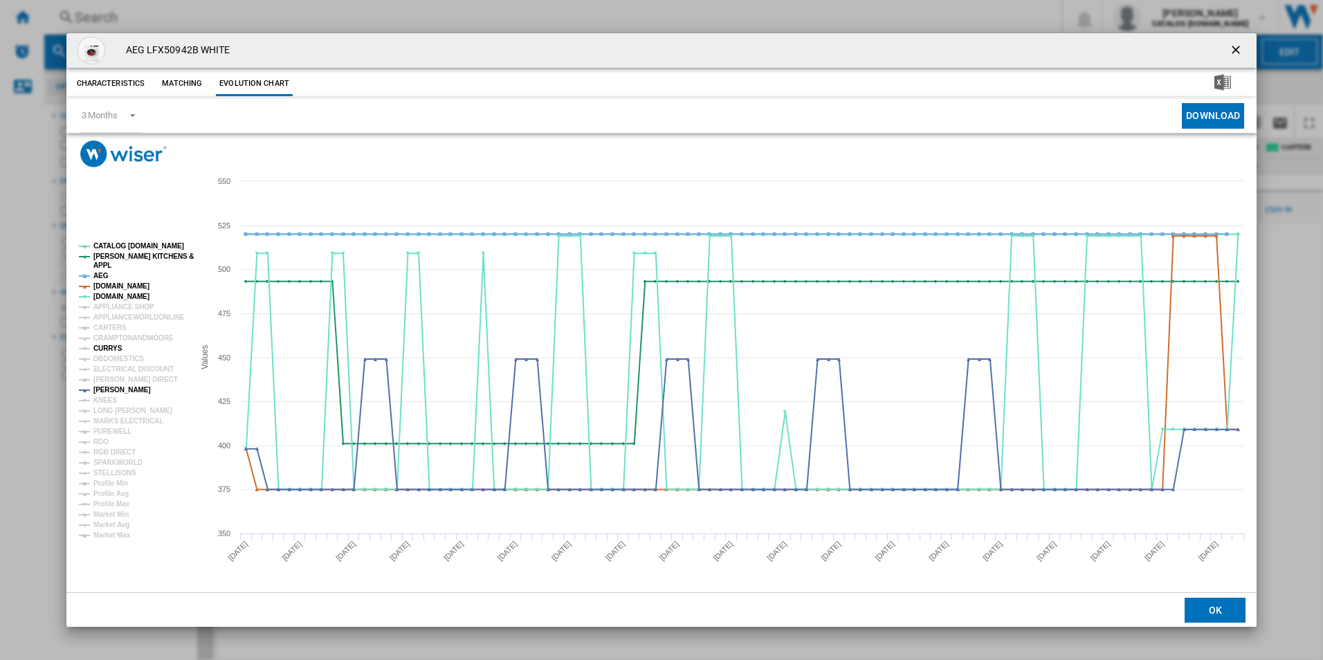
click at [108, 345] on tspan "CURRYS" at bounding box center [107, 349] width 29 height 8
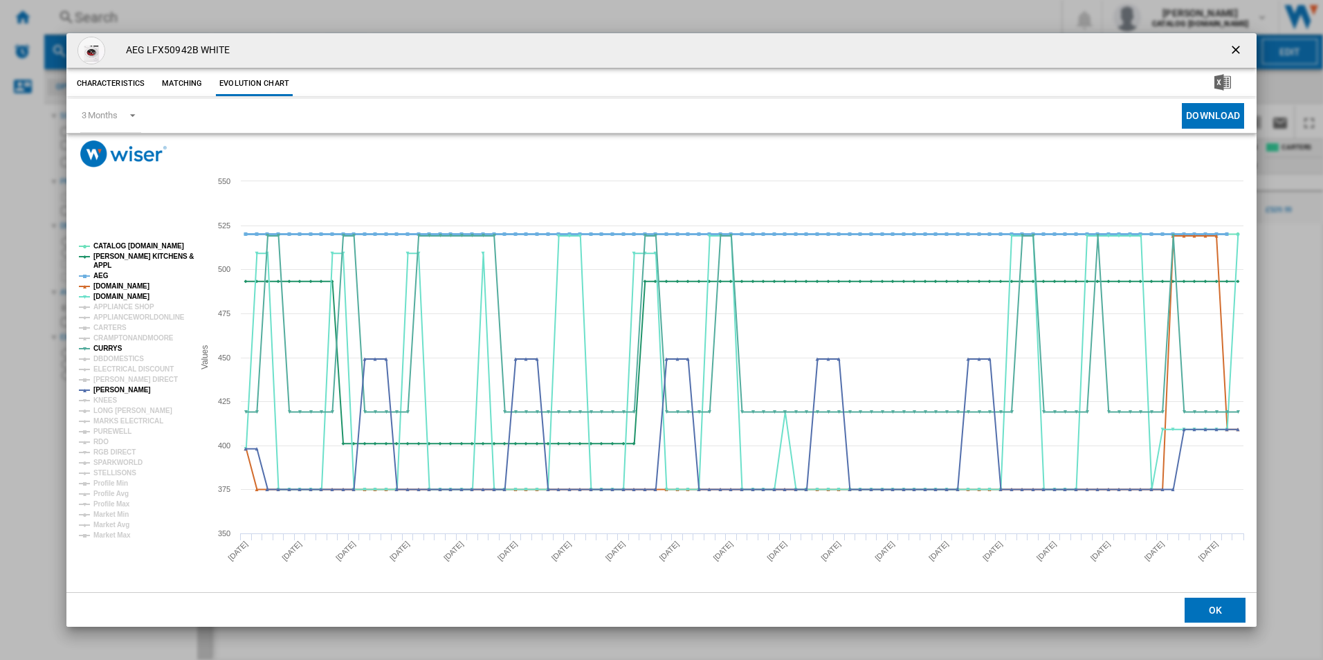
drag, startPoint x: 111, startPoint y: 287, endPoint x: 103, endPoint y: 271, distance: 17.6
click at [103, 271] on g "CATALOG [DOMAIN_NAME] [PERSON_NAME] KITCHENS & APPL AEG [DOMAIN_NAME] [DOMAIN_N…" at bounding box center [136, 390] width 115 height 297
click at [103, 272] on tspan "AEG" at bounding box center [100, 276] width 15 height 8
click at [103, 264] on tspan "APPL" at bounding box center [102, 266] width 18 height 8
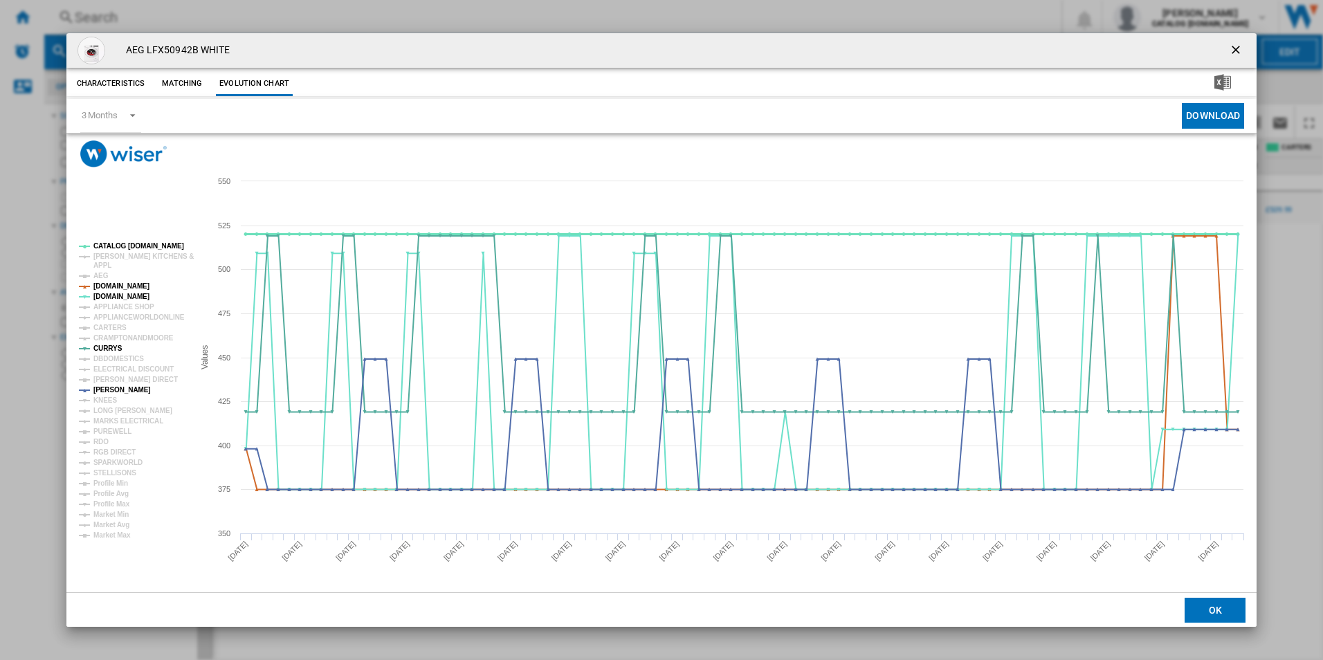
click at [117, 246] on tspan "CATALOG [DOMAIN_NAME]" at bounding box center [138, 246] width 91 height 8
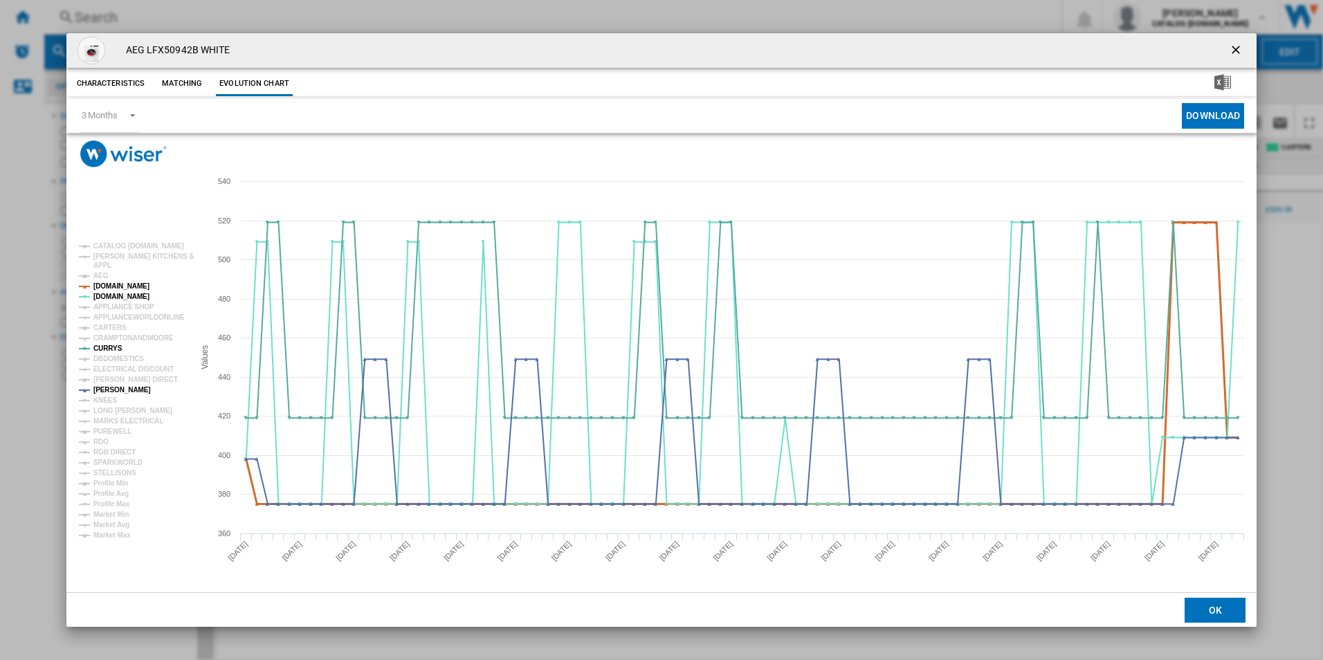
click at [127, 283] on tspan "[DOMAIN_NAME]" at bounding box center [121, 286] width 56 height 8
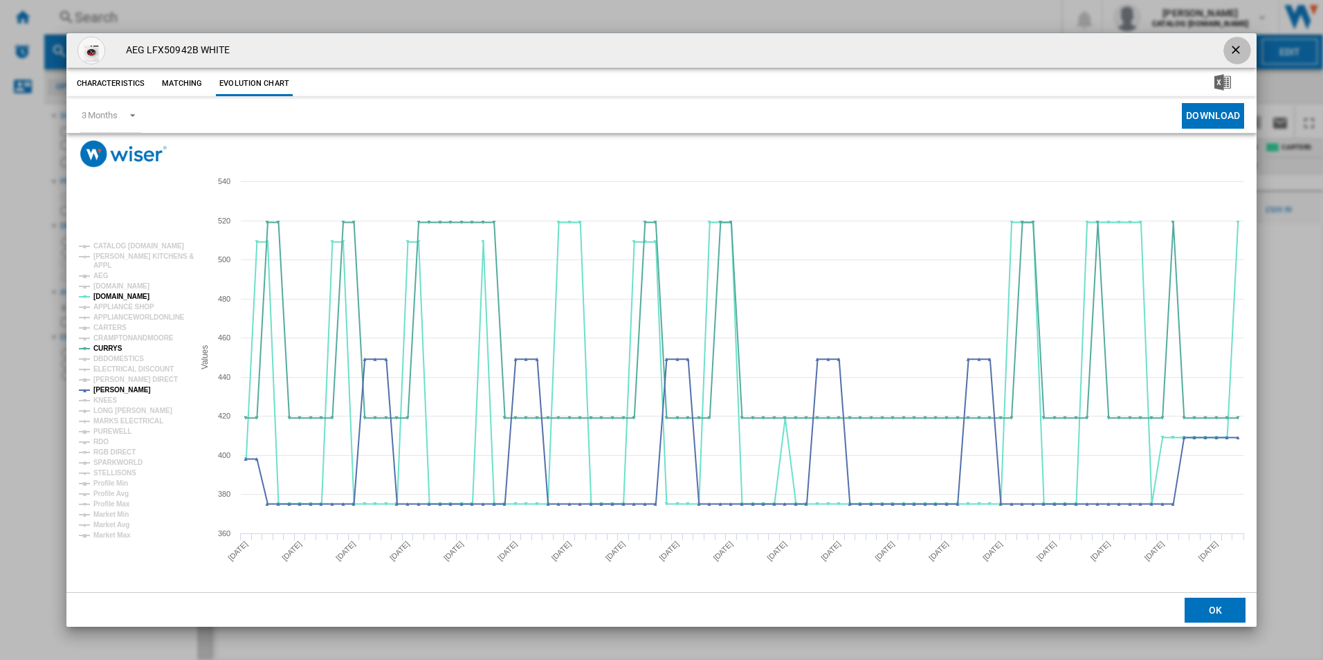
click at [1233, 40] on button "Product popup" at bounding box center [1238, 51] width 28 height 28
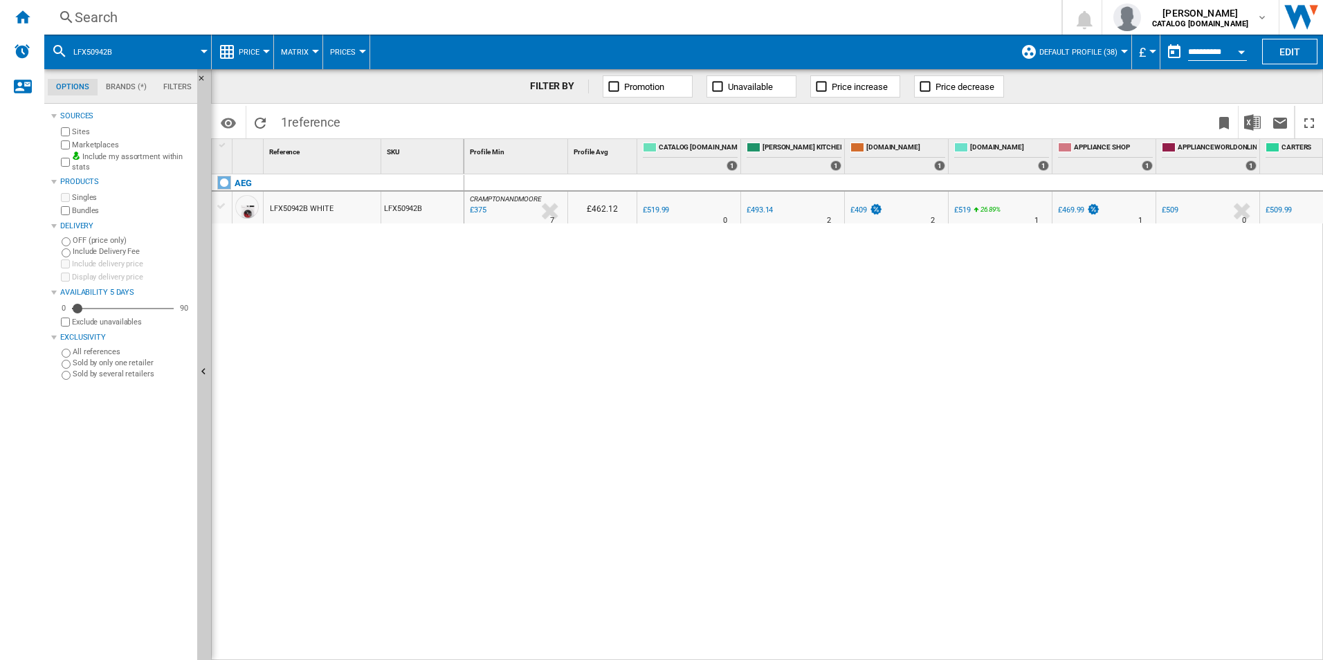
click at [475, 18] on div "Search" at bounding box center [550, 17] width 951 height 19
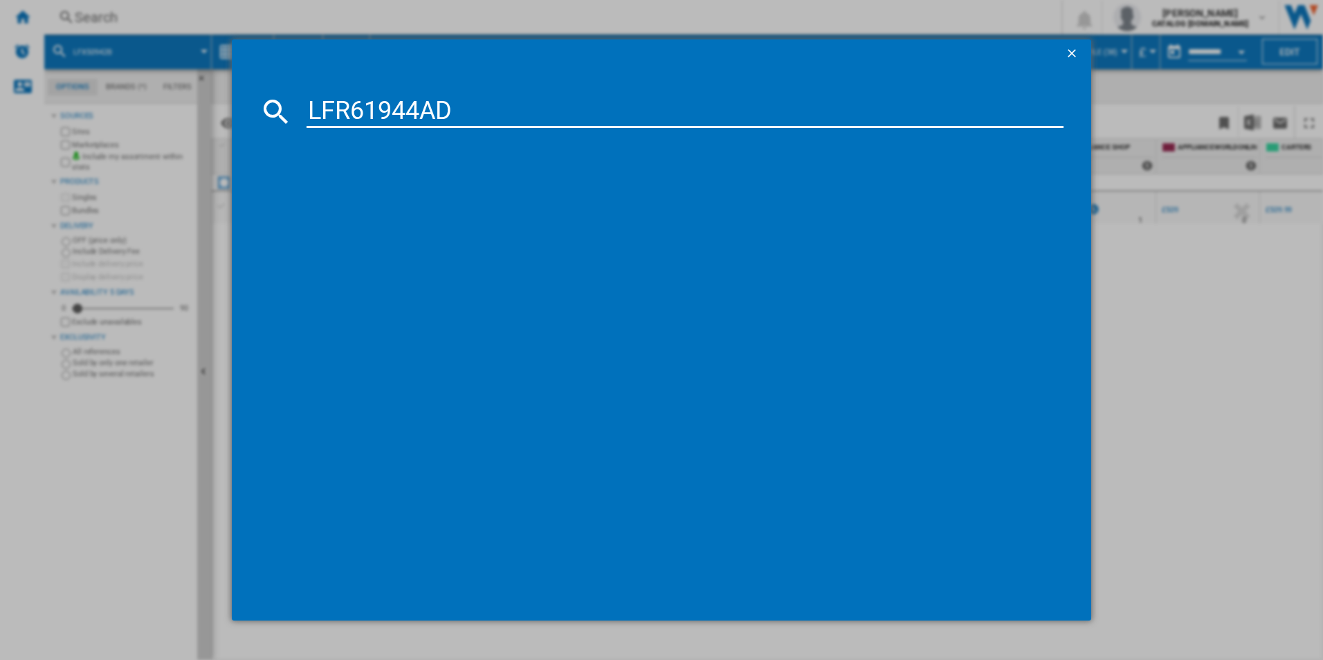
click at [433, 109] on input "LFR61944AD" at bounding box center [686, 111] width 758 height 33
type input "LFR61944AD"
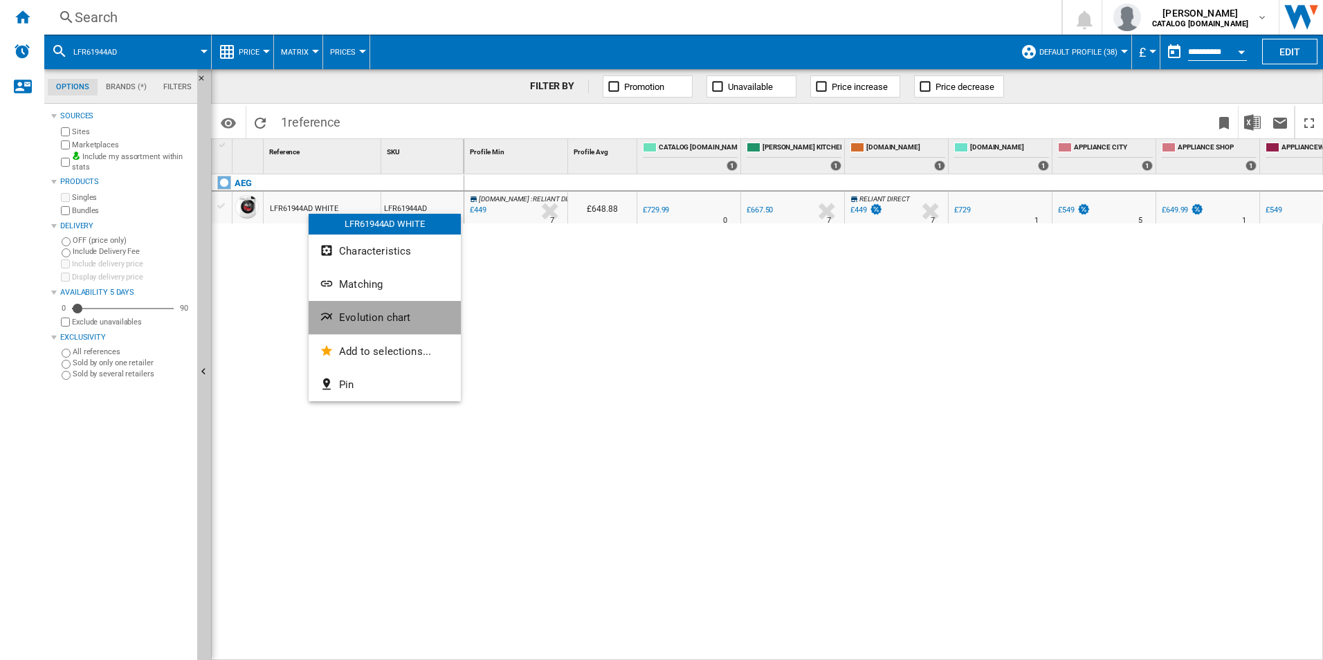
click at [339, 314] on span "Evolution chart" at bounding box center [374, 317] width 71 height 12
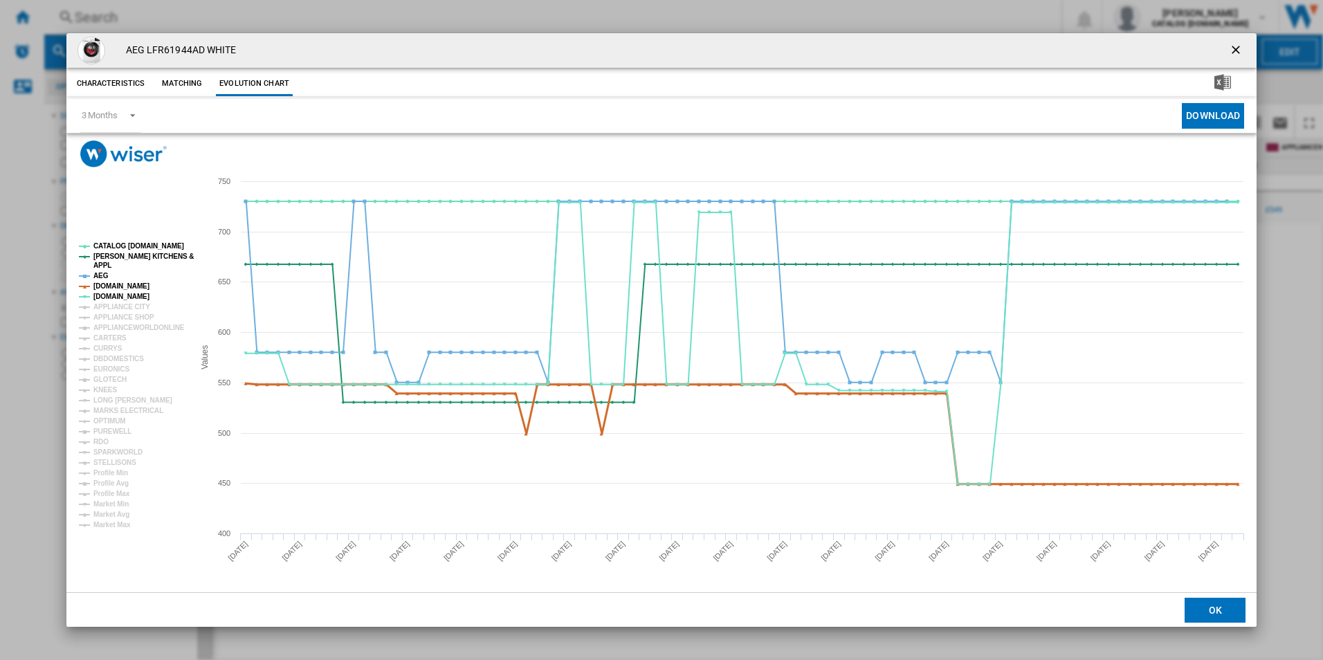
click at [119, 287] on tspan "[DOMAIN_NAME]" at bounding box center [121, 286] width 56 height 8
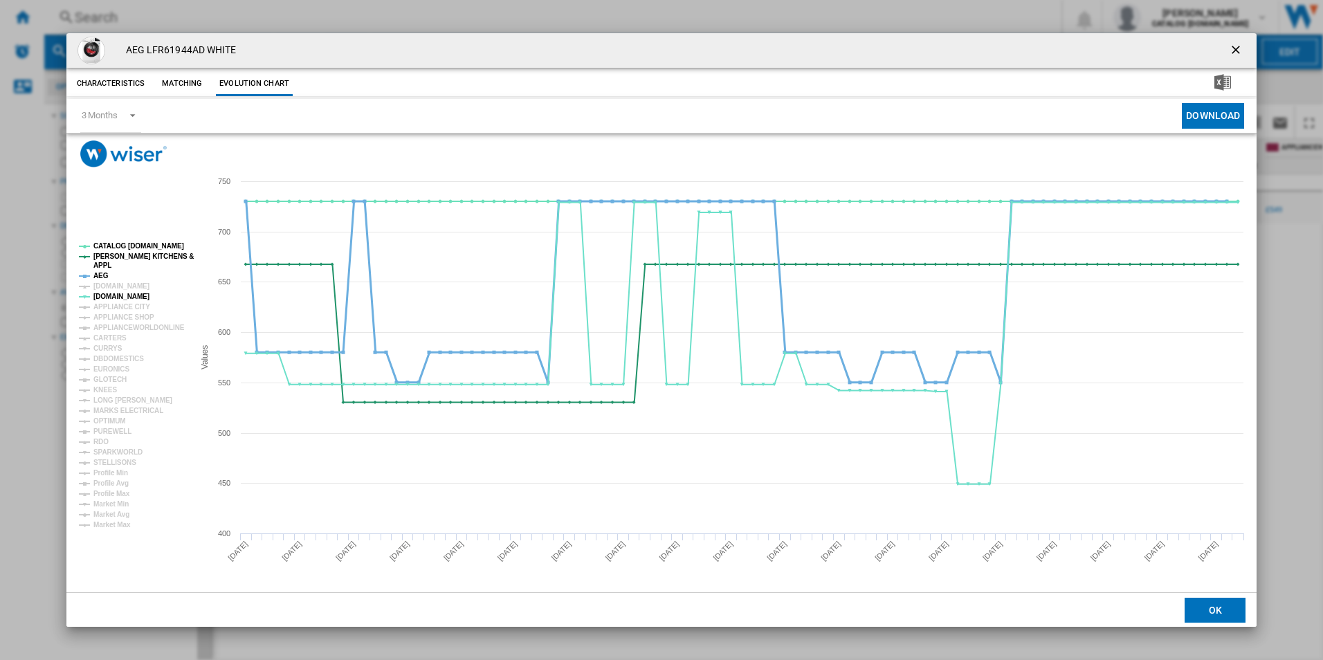
click at [100, 275] on tspan "AEG" at bounding box center [100, 276] width 15 height 8
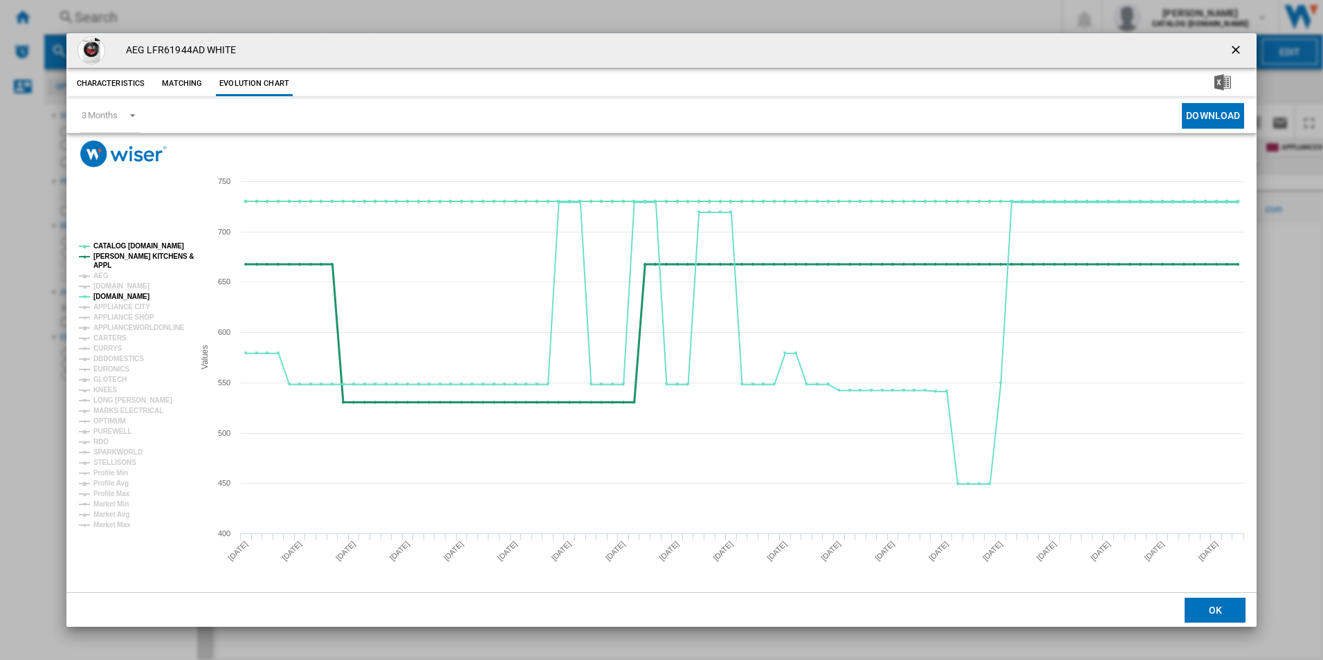
click at [108, 262] on tspan "APPL" at bounding box center [102, 266] width 18 height 8
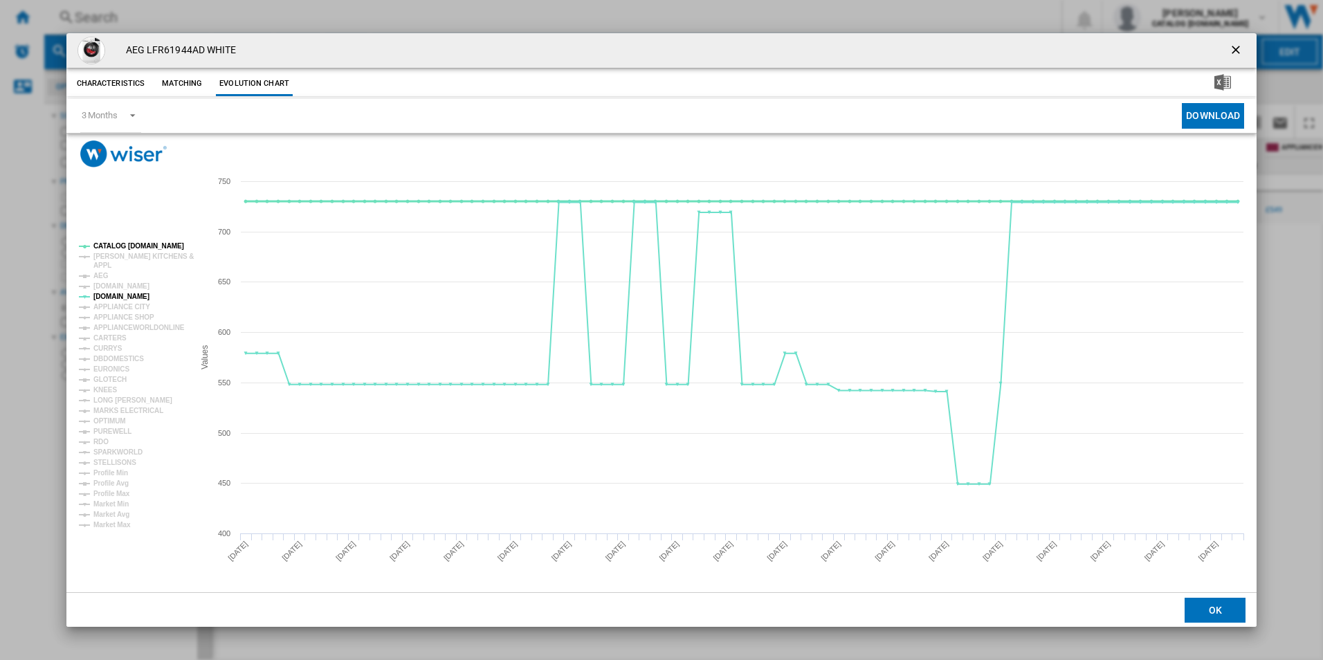
click at [116, 246] on tspan "CATALOG [DOMAIN_NAME]" at bounding box center [138, 246] width 91 height 8
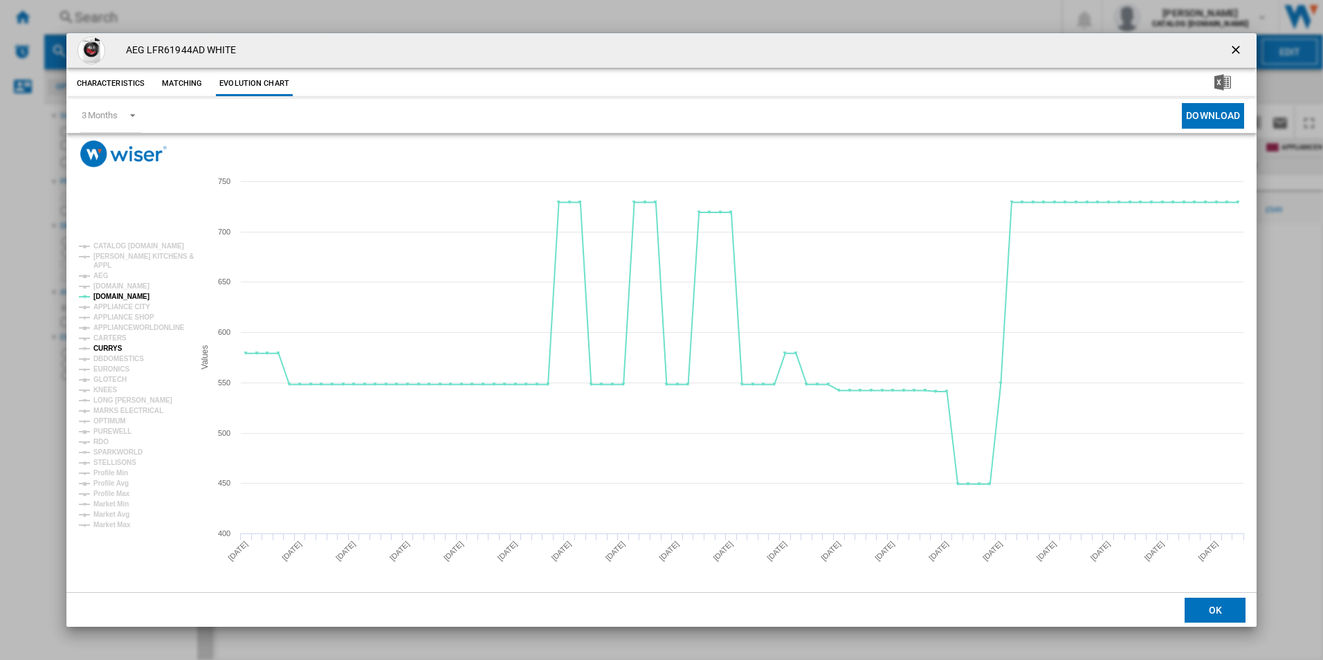
click at [110, 348] on tspan "CURRYS" at bounding box center [107, 349] width 29 height 8
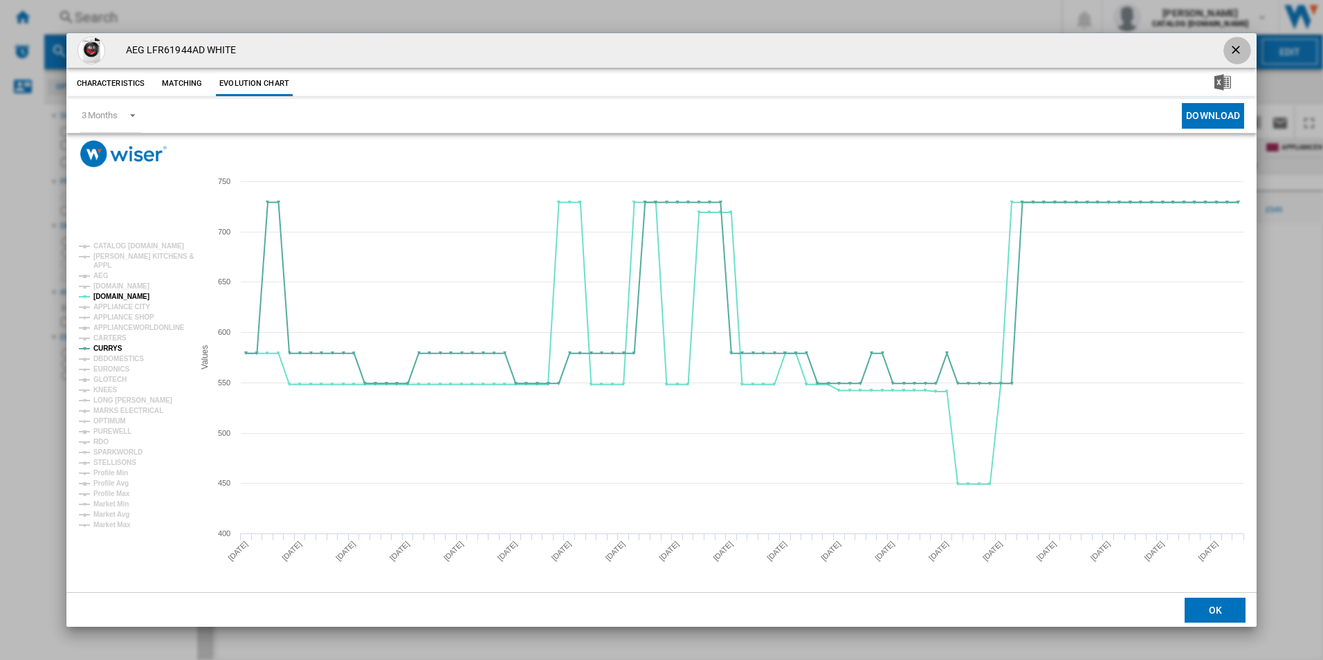
click at [1239, 44] on ng-md-icon "getI18NText('BUTTONS.CLOSE_DIALOG')" at bounding box center [1237, 51] width 17 height 17
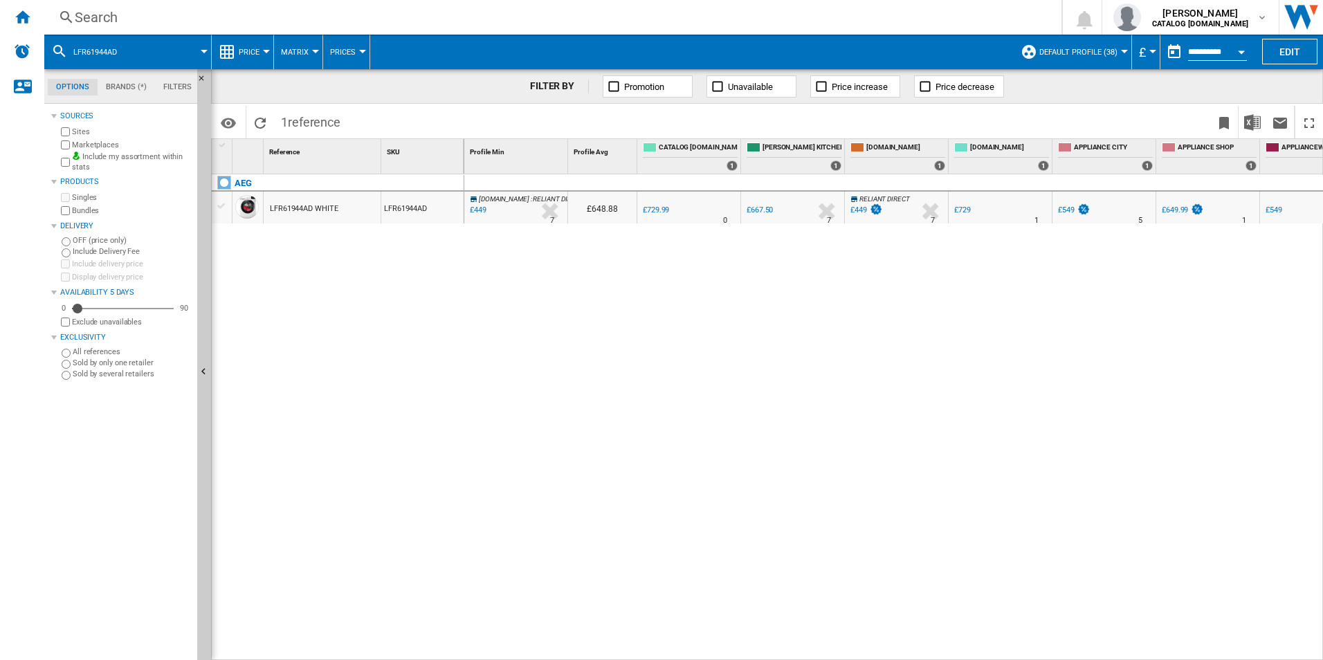
click at [476, 19] on div "Search" at bounding box center [550, 17] width 951 height 19
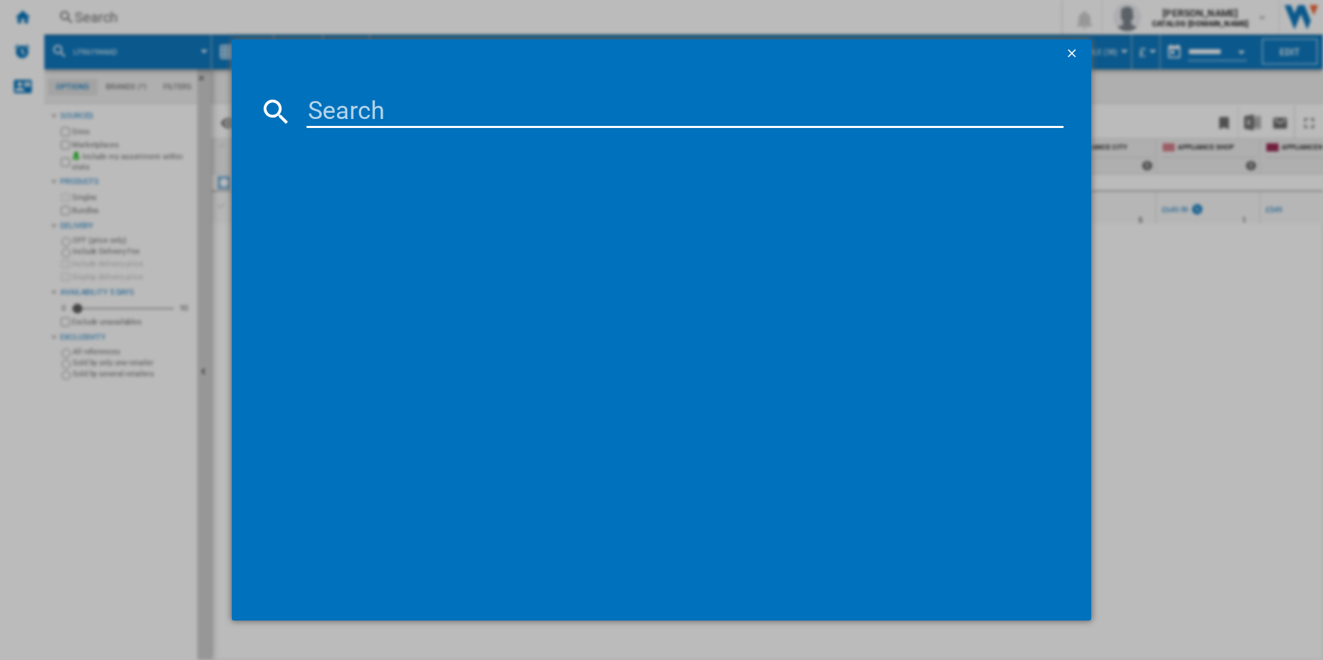
click at [372, 98] on input at bounding box center [686, 111] width 758 height 33
type input "FFB93807PM"
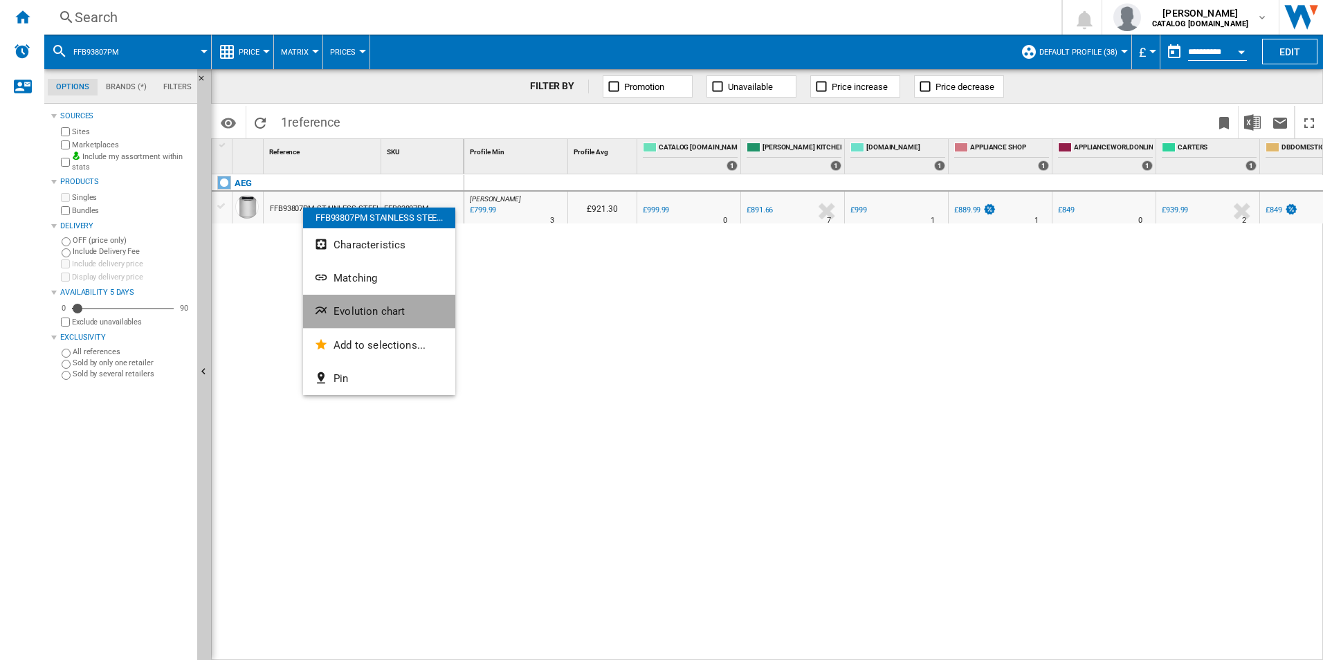
click at [342, 315] on span "Evolution chart" at bounding box center [369, 311] width 71 height 12
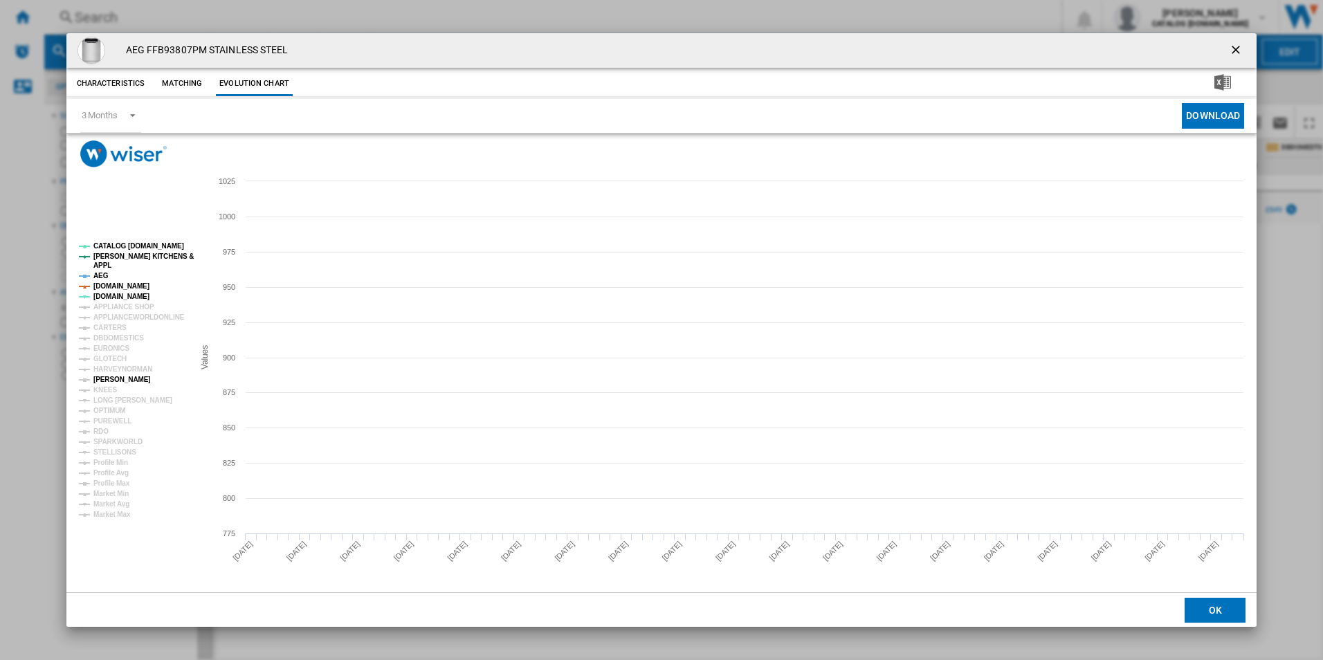
click at [106, 379] on tspan "[PERSON_NAME]" at bounding box center [121, 380] width 57 height 8
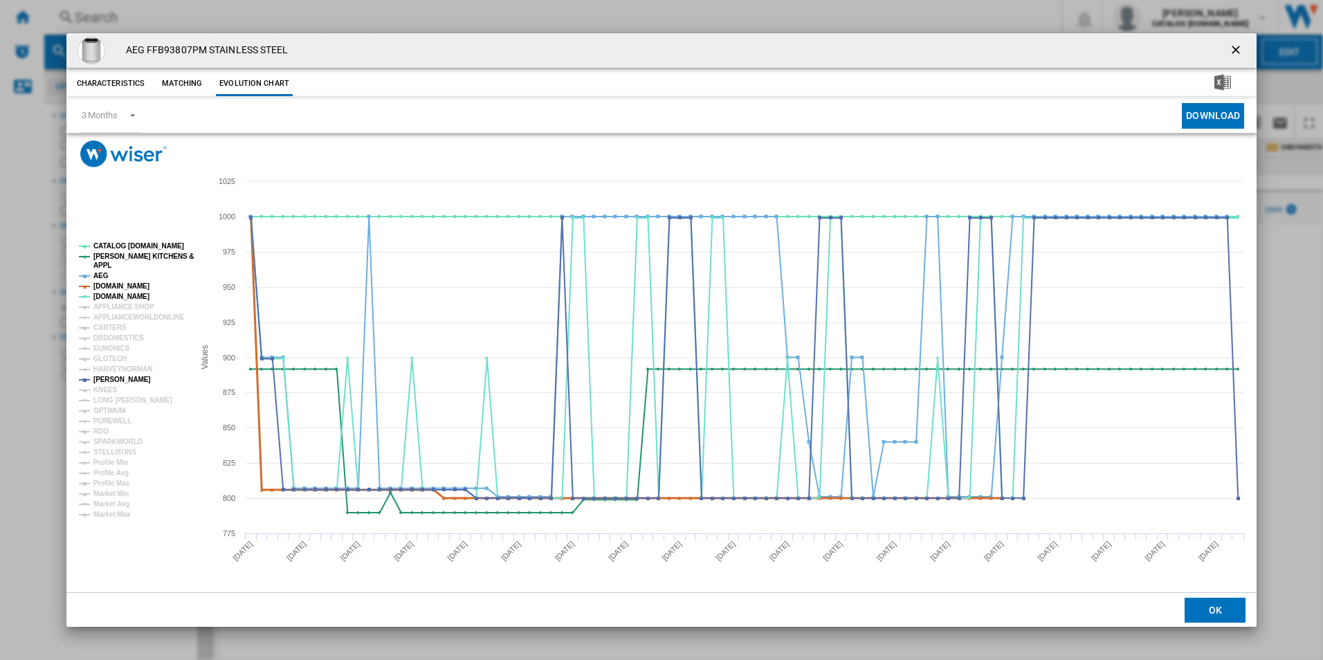
click at [117, 284] on tspan "[DOMAIN_NAME]" at bounding box center [121, 286] width 56 height 8
click at [102, 275] on tspan "AEG" at bounding box center [100, 276] width 15 height 8
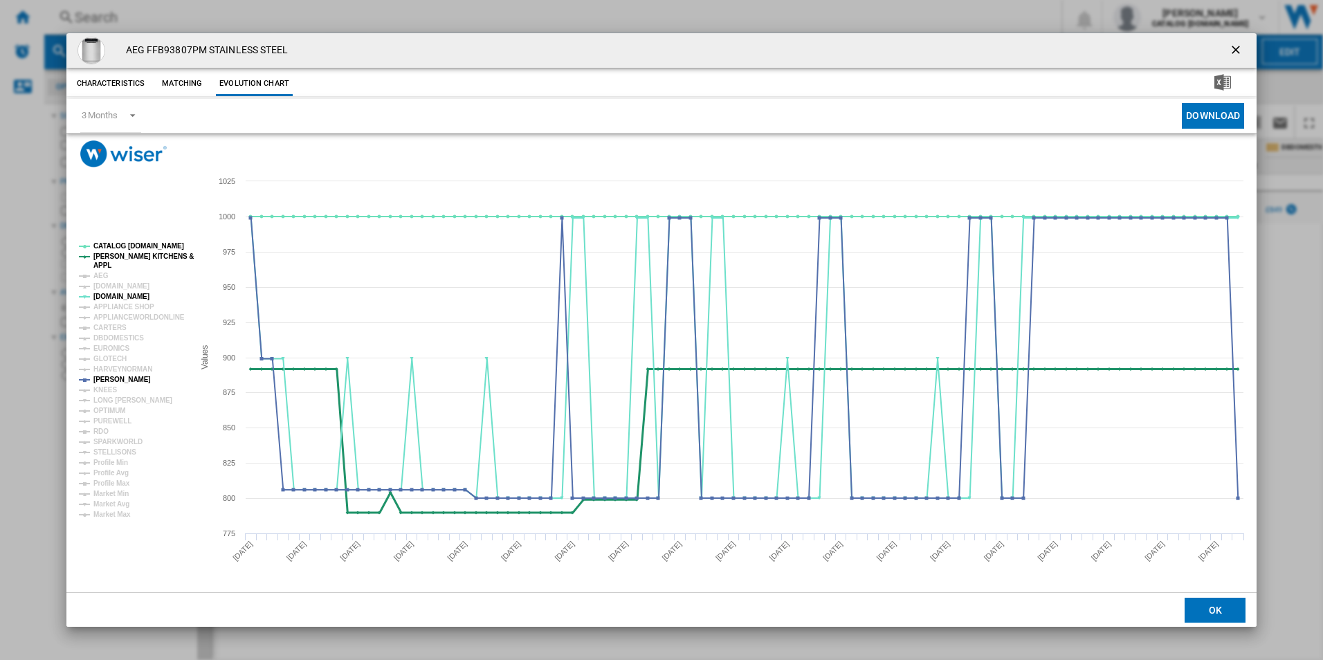
click at [120, 258] on tspan "[PERSON_NAME] KITCHENS &" at bounding box center [143, 257] width 100 height 8
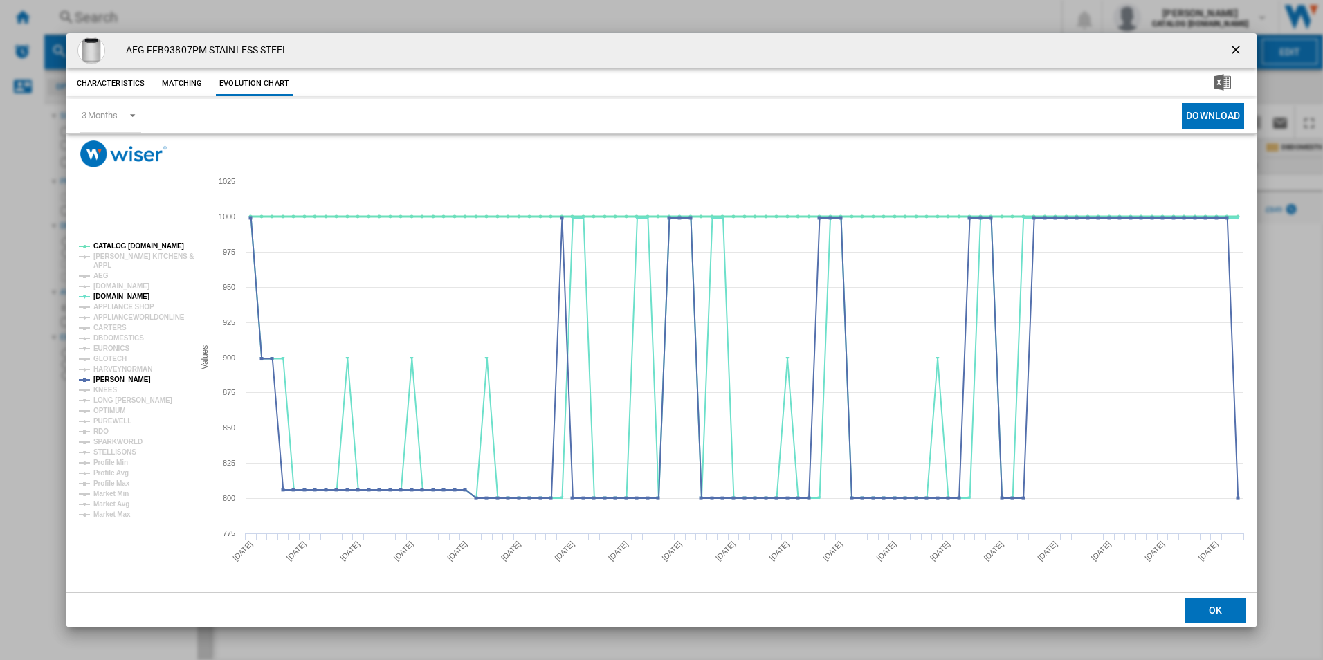
click at [127, 247] on tspan "CATALOG [DOMAIN_NAME]" at bounding box center [138, 246] width 91 height 8
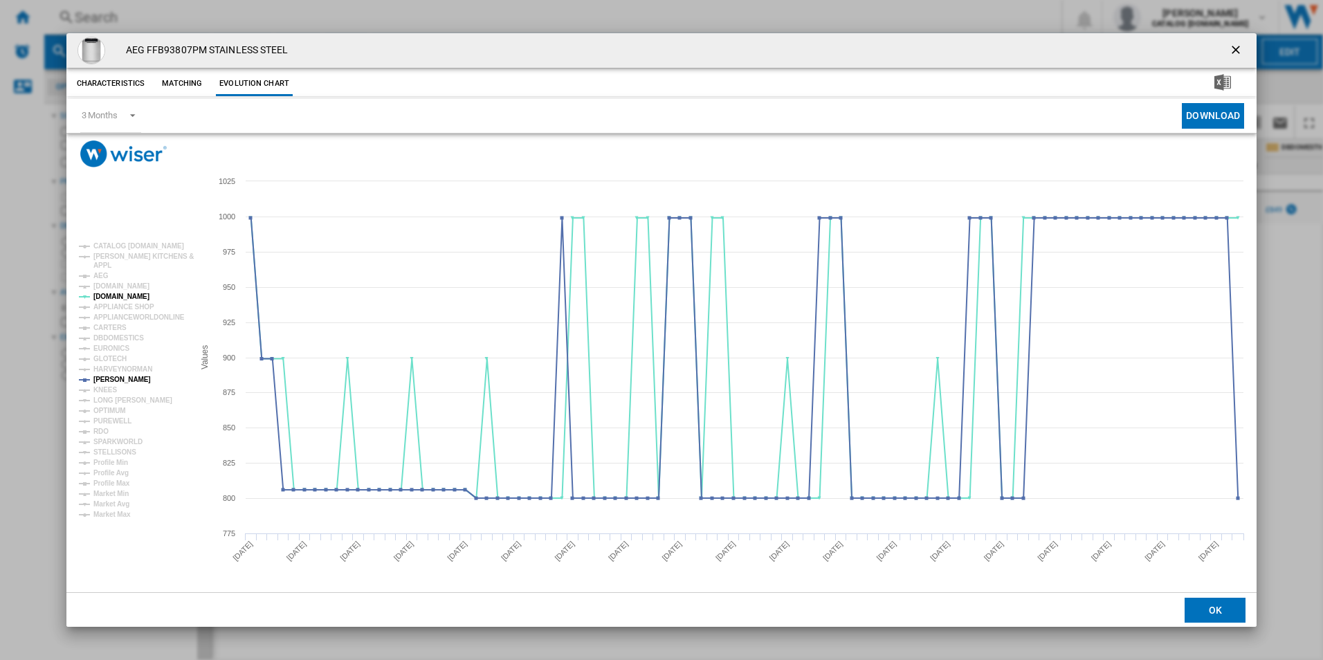
click at [1233, 45] on ng-md-icon "getI18NText('BUTTONS.CLOSE_DIALOG')" at bounding box center [1237, 51] width 17 height 17
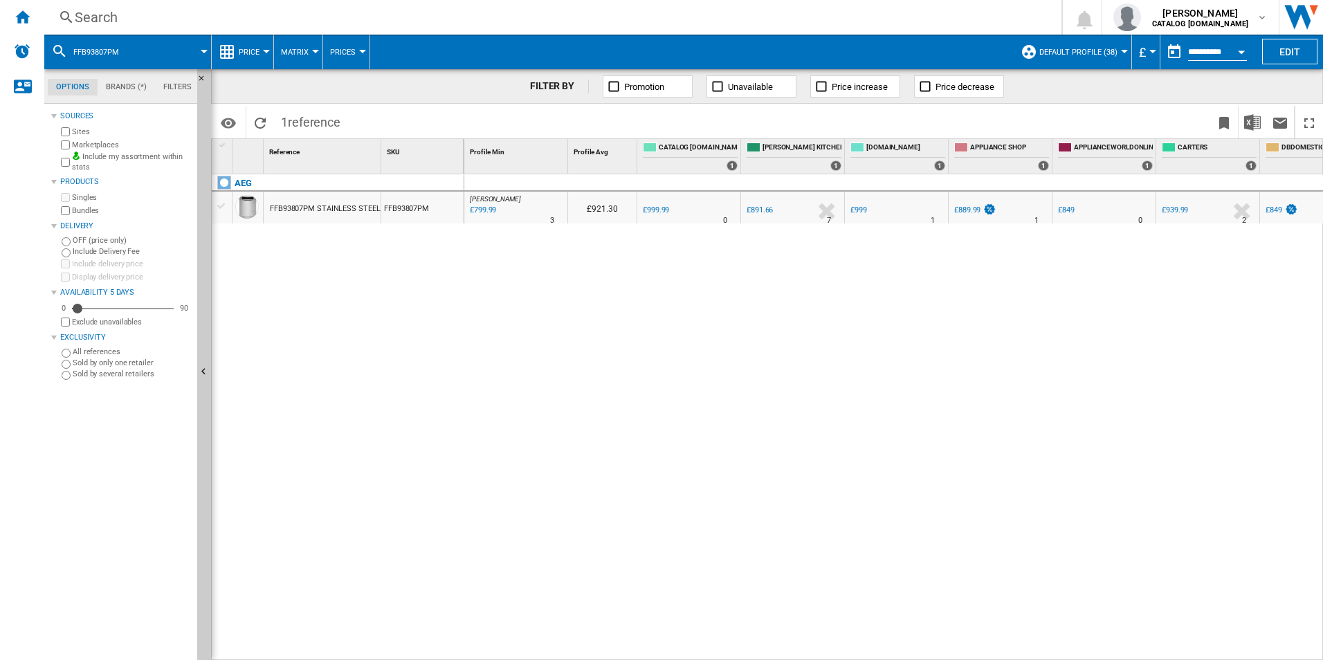
click at [332, 12] on div "Search" at bounding box center [550, 17] width 951 height 19
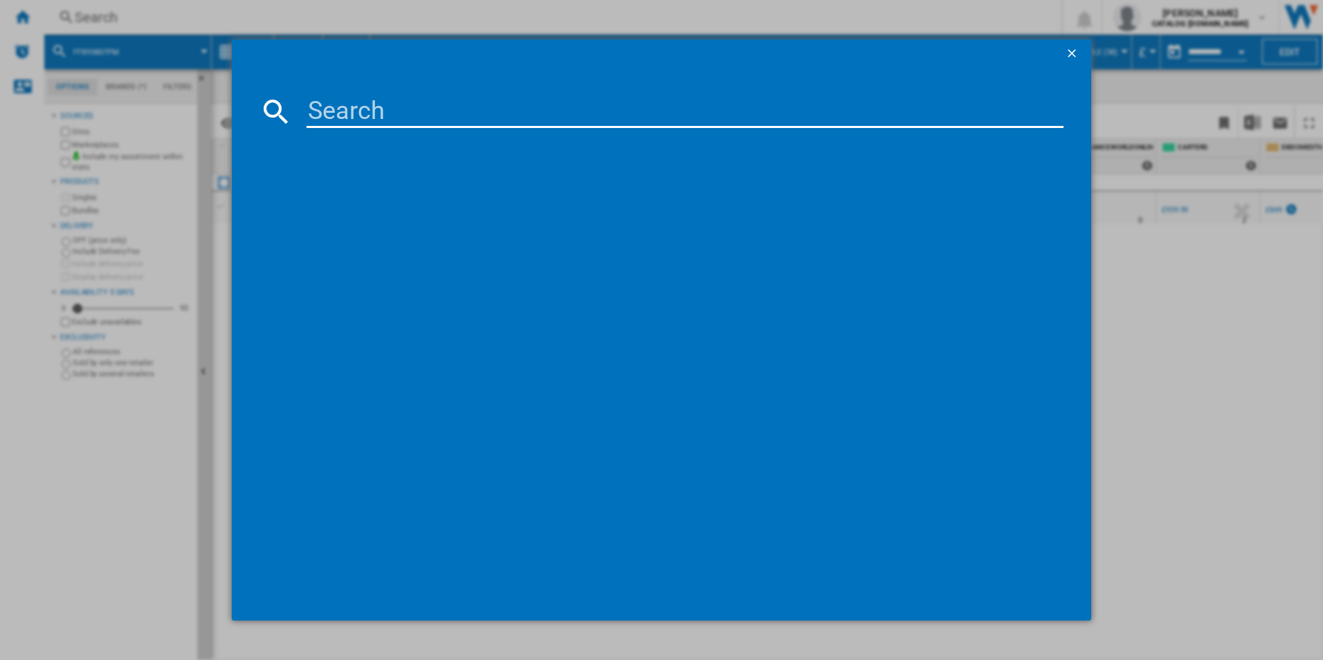
click at [307, 105] on input at bounding box center [686, 111] width 758 height 33
type input "TXH508A4R"
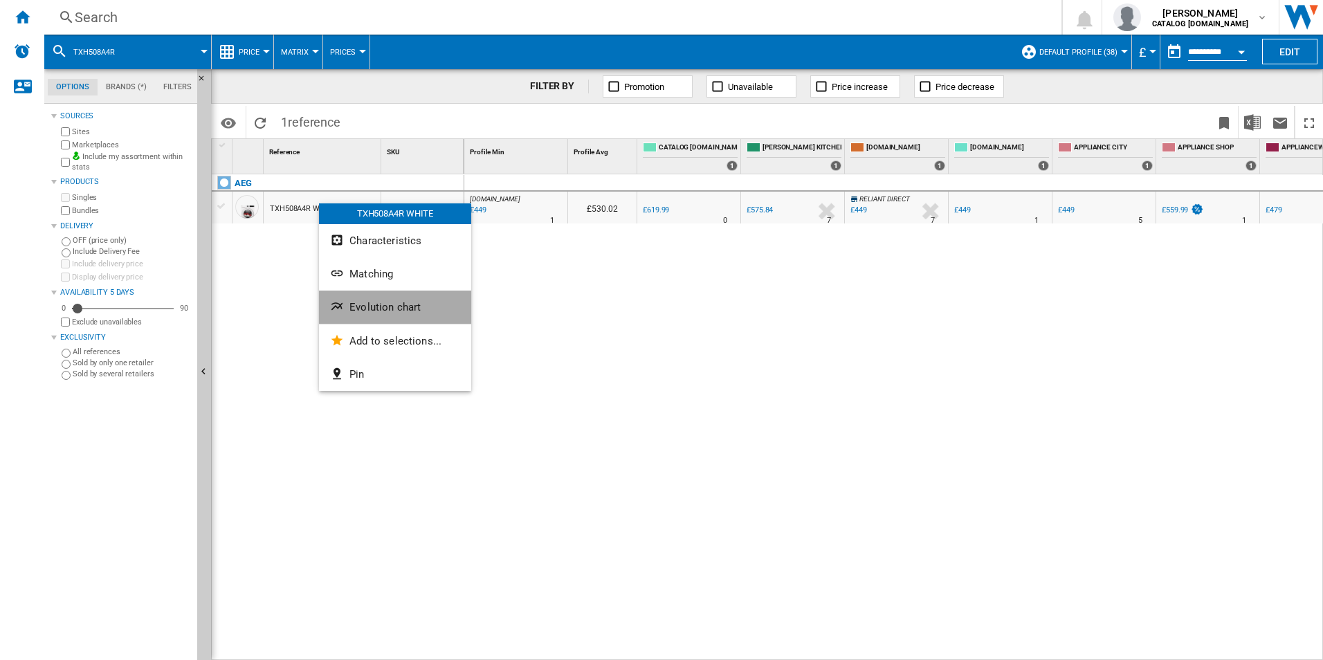
click at [361, 305] on span "Evolution chart" at bounding box center [385, 307] width 71 height 12
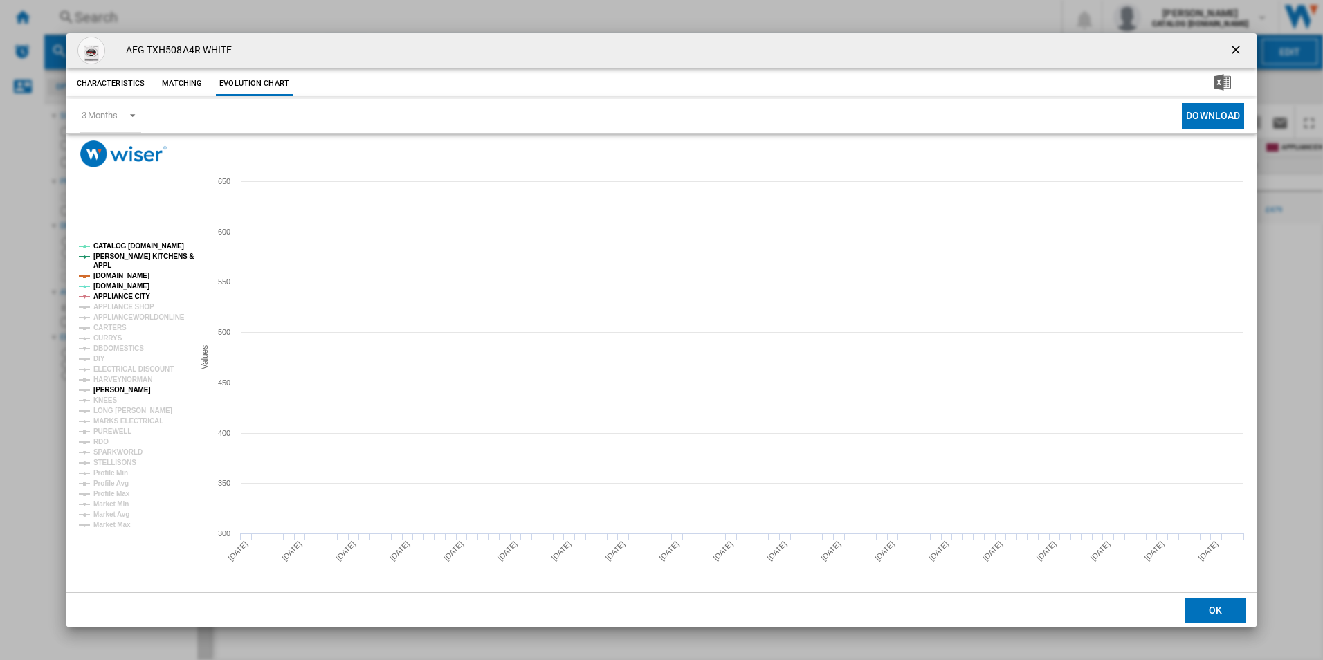
click at [118, 389] on tspan "[PERSON_NAME]" at bounding box center [121, 390] width 57 height 8
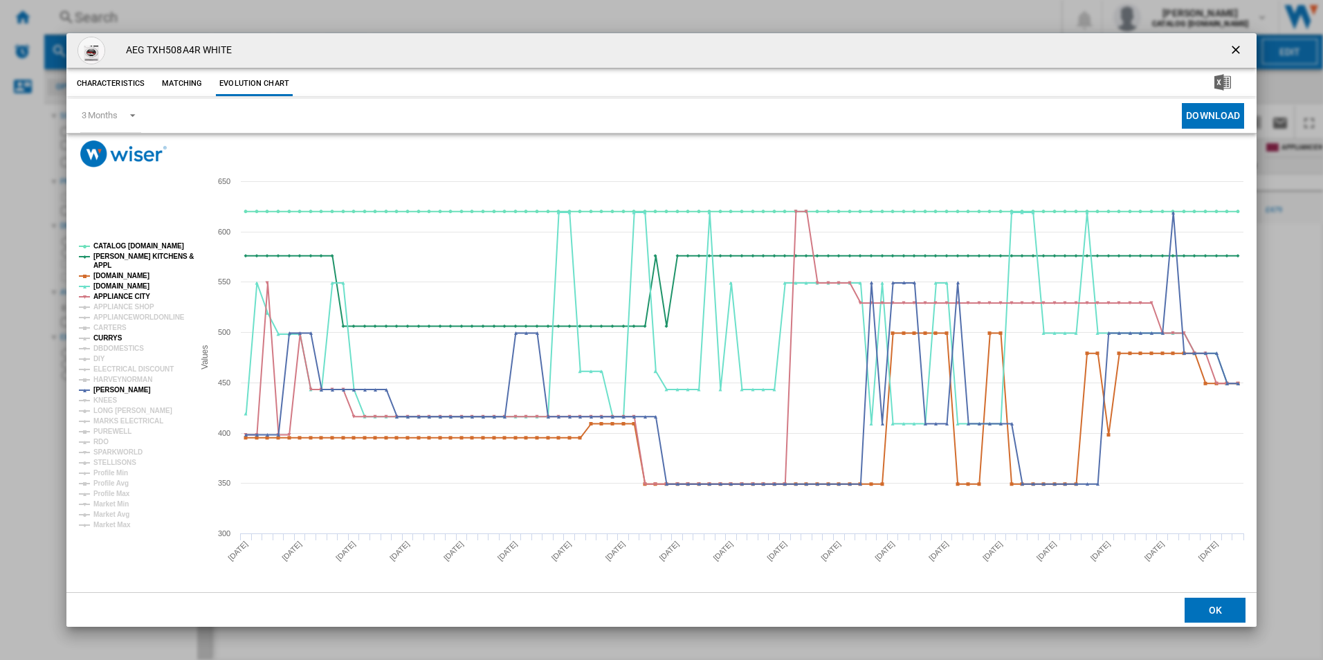
click at [108, 337] on tspan "CURRYS" at bounding box center [107, 338] width 29 height 8
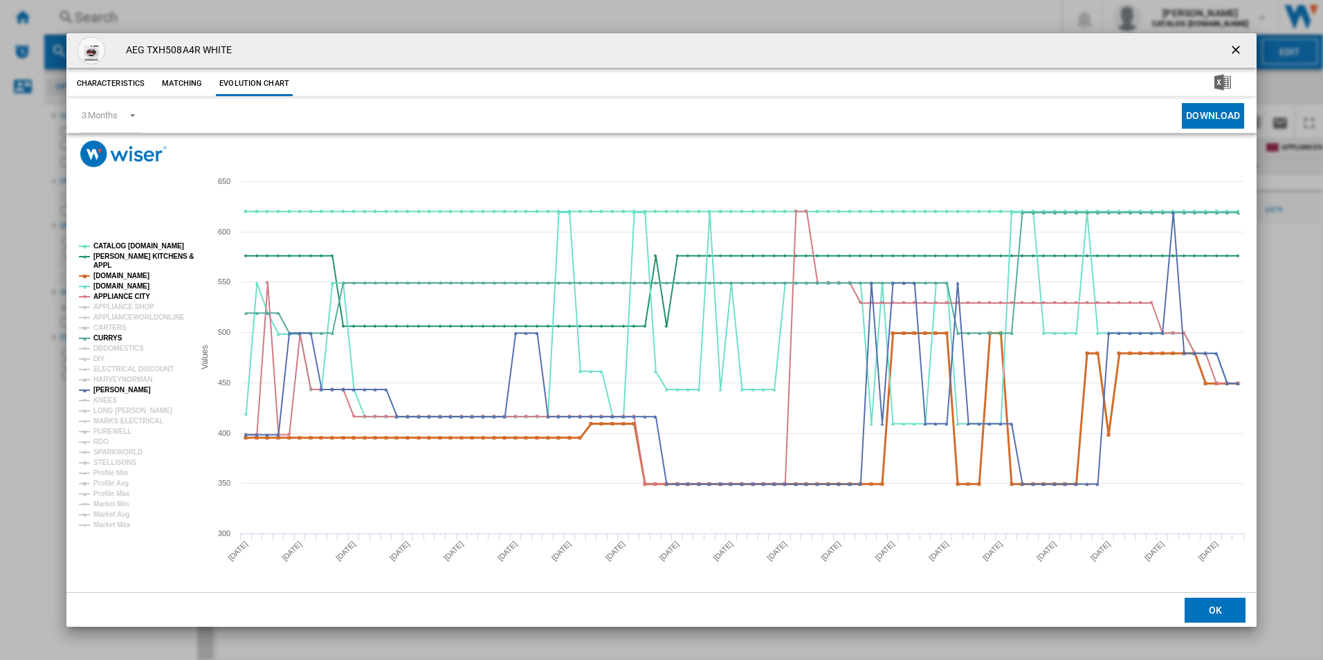
drag, startPoint x: 127, startPoint y: 296, endPoint x: 131, endPoint y: 271, distance: 24.5
click at [131, 271] on g "CATALOG [DOMAIN_NAME] [PERSON_NAME] KITCHENS & APPL [DOMAIN_NAME] [DOMAIN_NAME]…" at bounding box center [136, 385] width 115 height 287
click at [131, 272] on tspan "[DOMAIN_NAME]" at bounding box center [121, 276] width 56 height 8
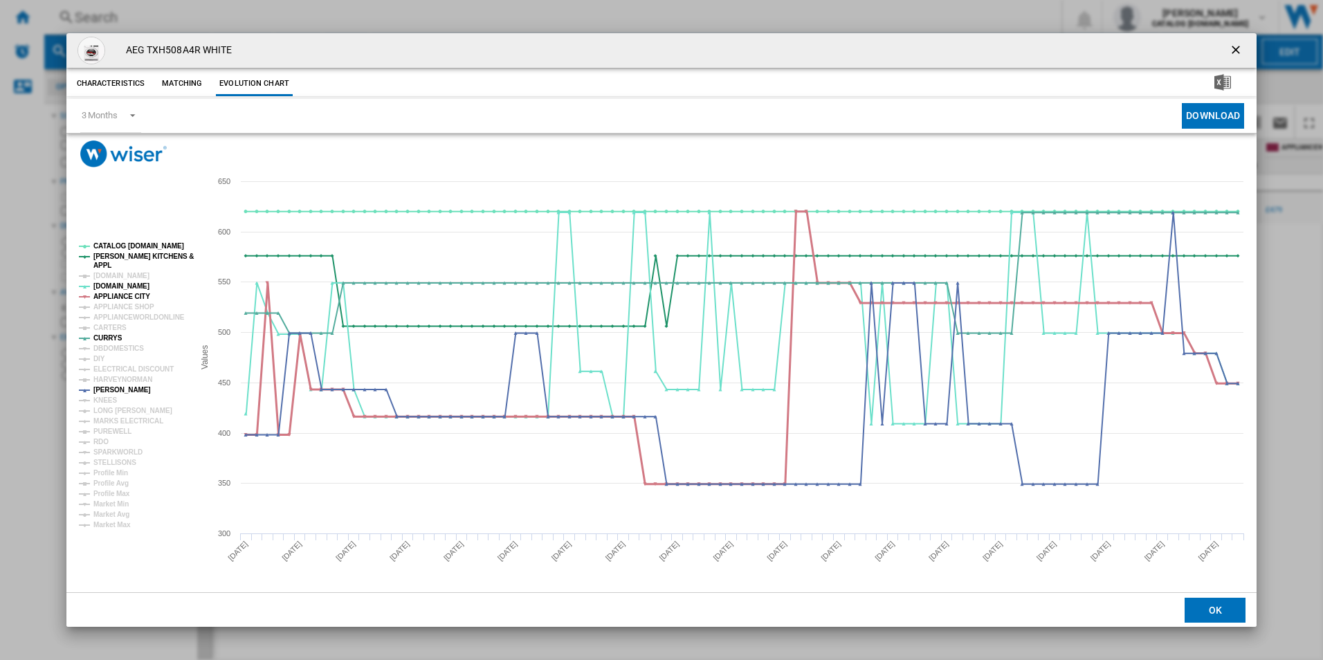
click at [134, 294] on tspan "APPLIANCE CITY" at bounding box center [121, 297] width 57 height 8
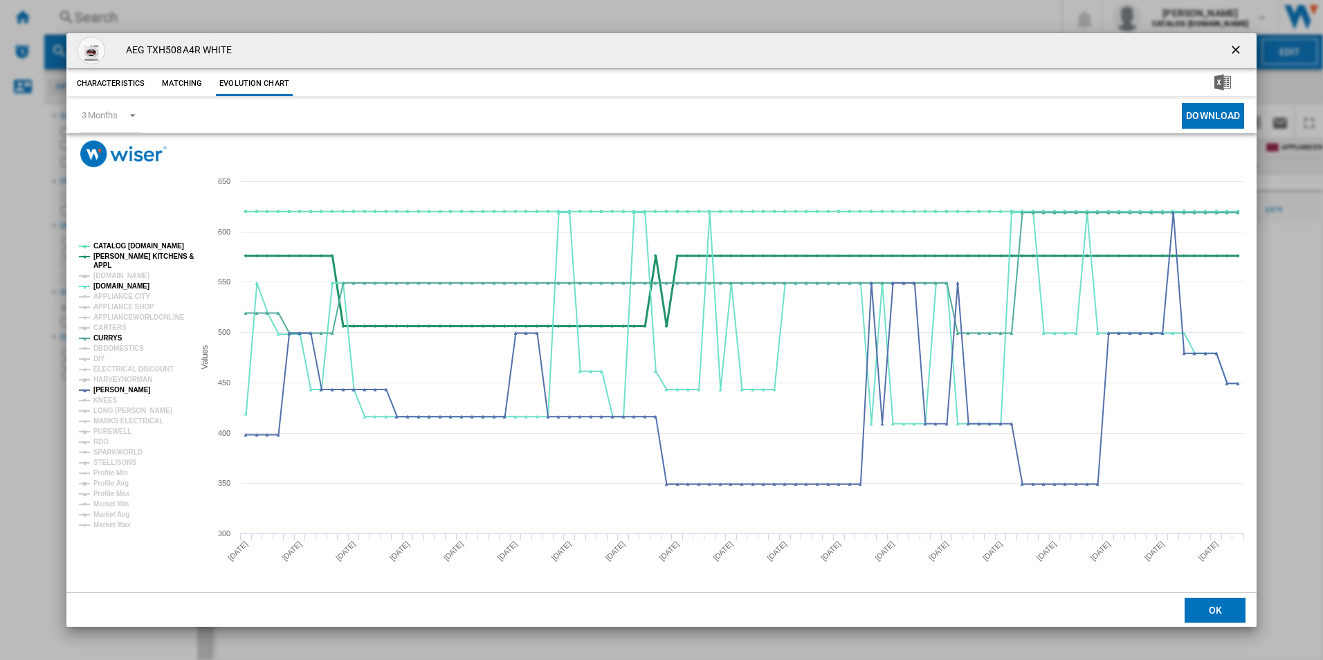
click at [152, 257] on tspan "[PERSON_NAME] KITCHENS &" at bounding box center [143, 257] width 100 height 8
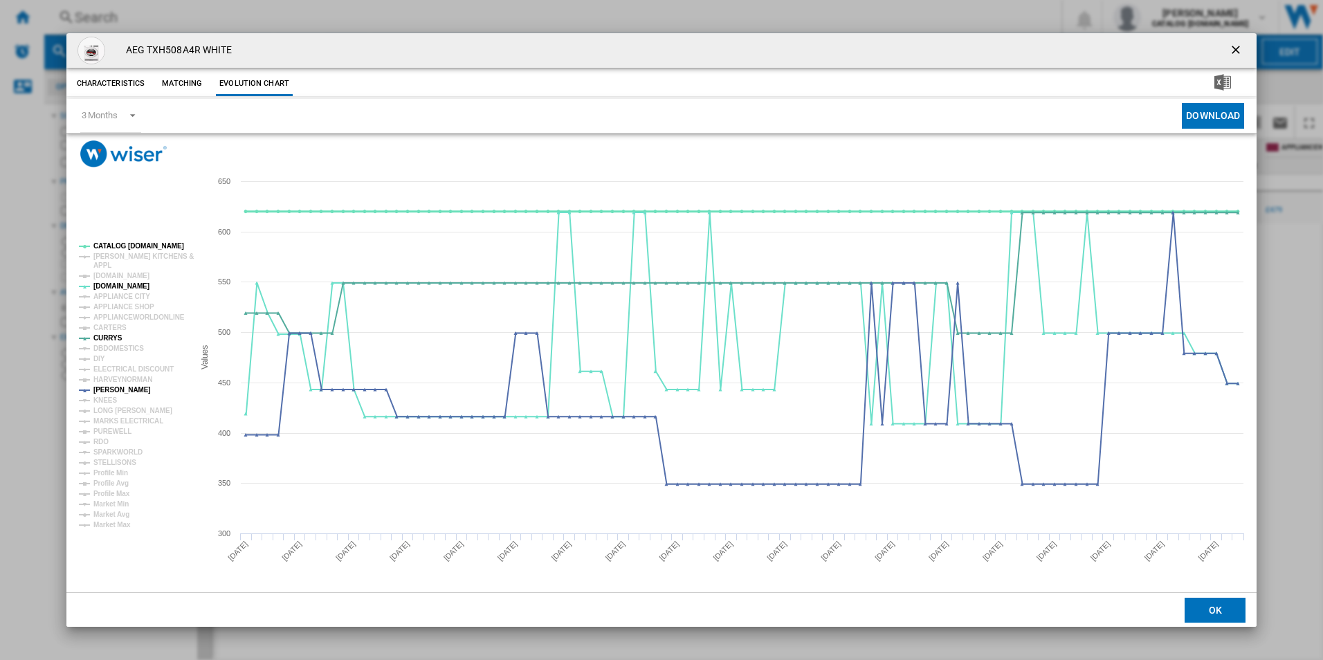
click at [154, 247] on tspan "CATALOG [DOMAIN_NAME]" at bounding box center [138, 246] width 91 height 8
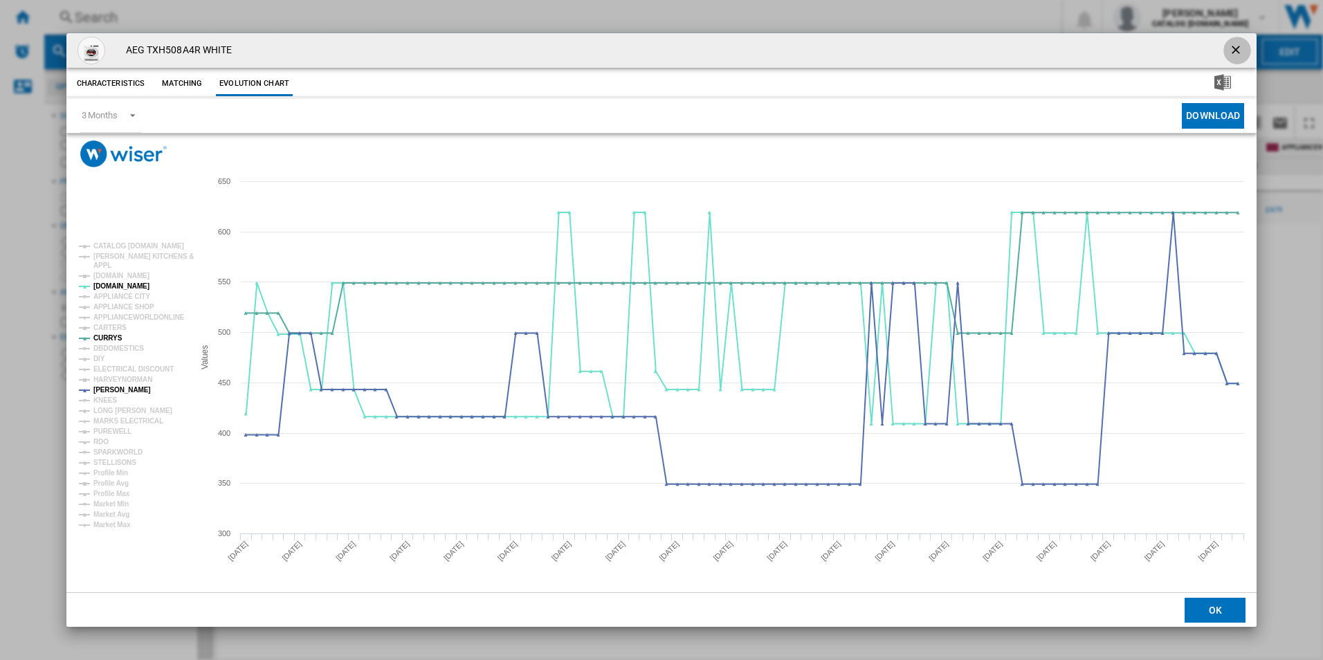
click at [1235, 48] on ng-md-icon "getI18NText('BUTTONS.CLOSE_DIALOG')" at bounding box center [1237, 51] width 17 height 17
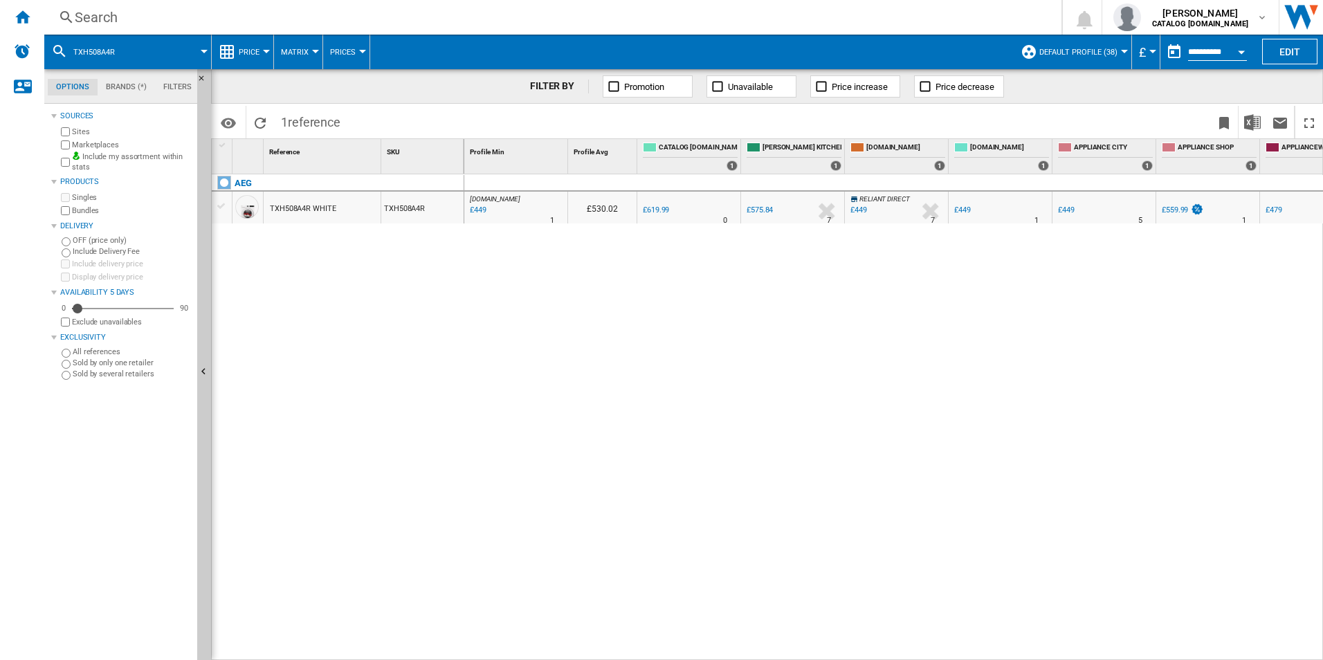
click at [352, 25] on div "Search" at bounding box center [550, 17] width 951 height 19
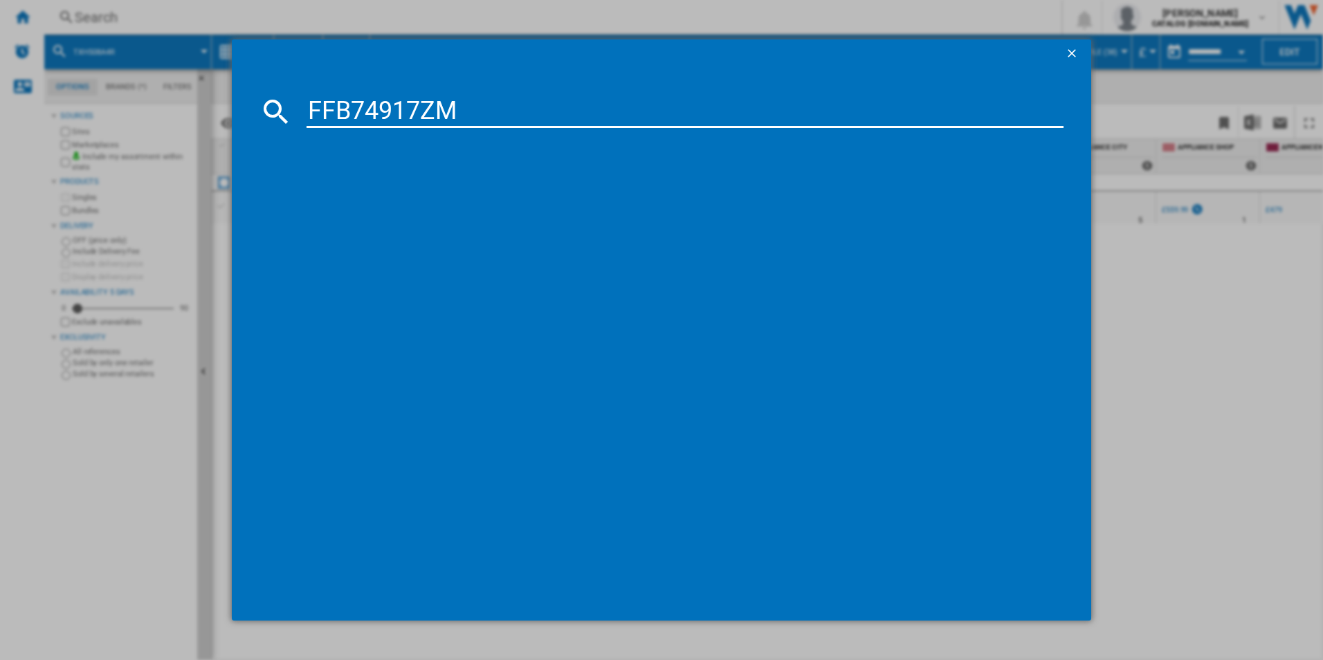
click at [313, 112] on input "FFB74917ZM" at bounding box center [686, 111] width 758 height 33
type input "FFB74917ZM"
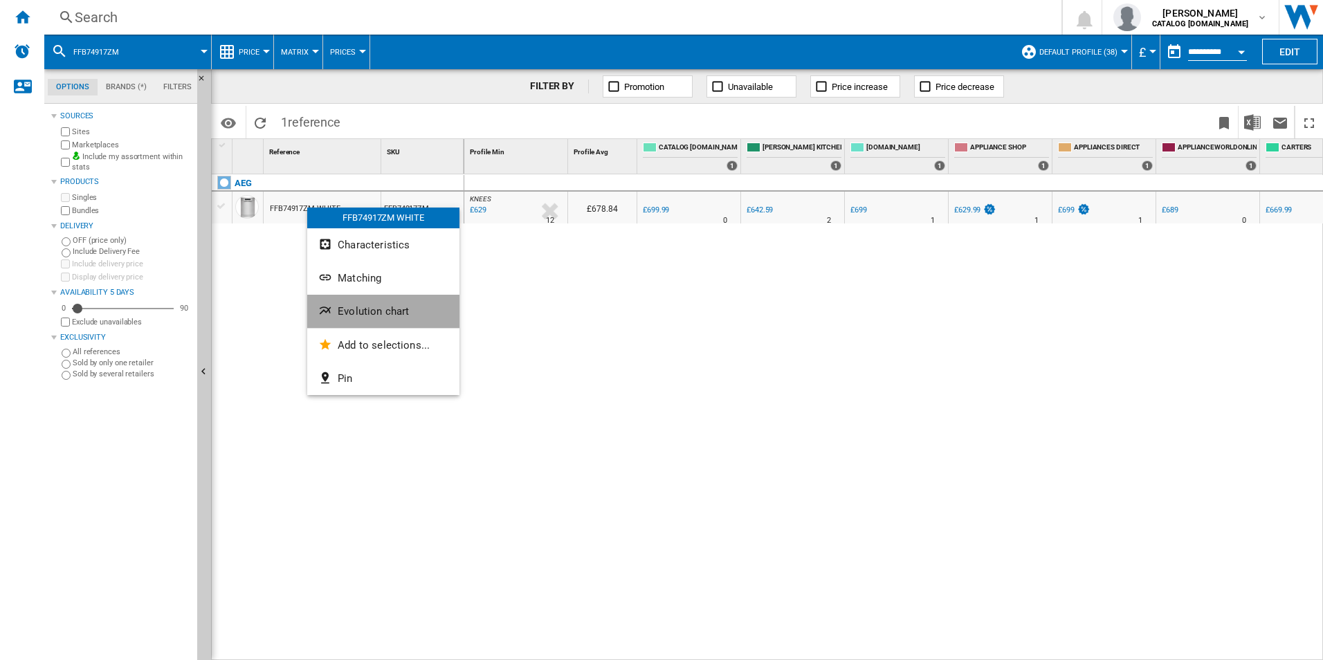
click at [341, 307] on span "Evolution chart" at bounding box center [373, 311] width 71 height 12
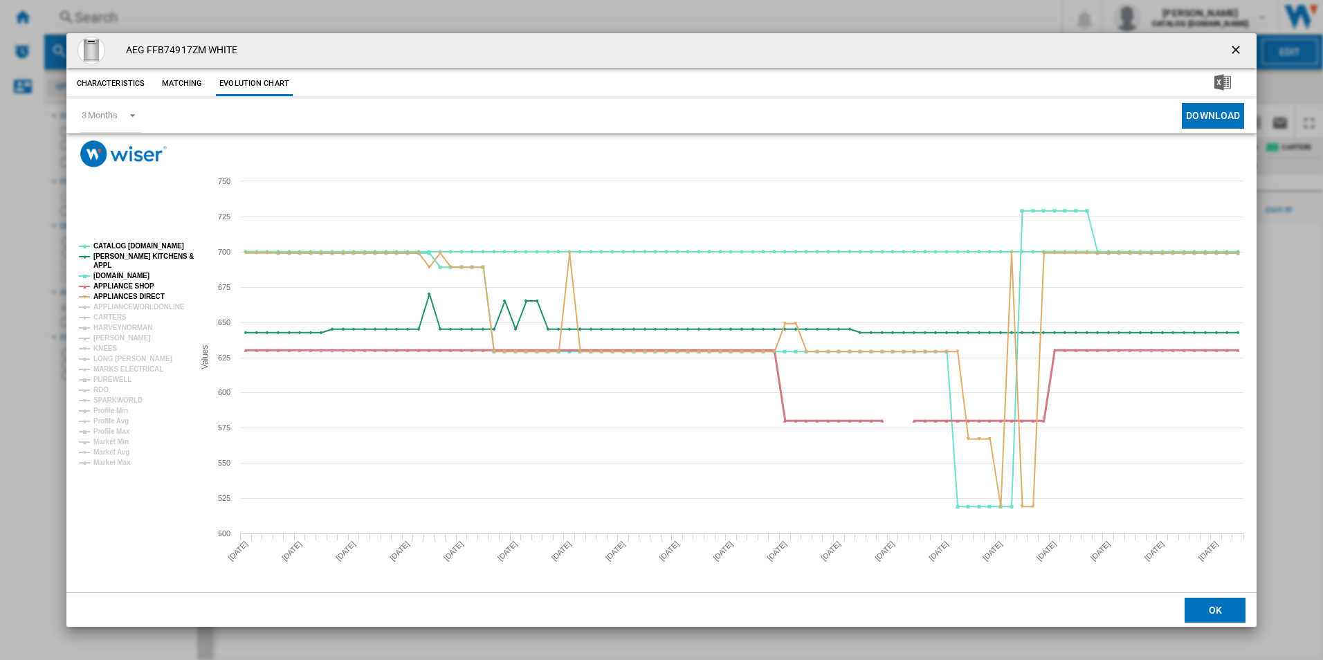
click at [126, 286] on tspan "APPLIANCE SHOP" at bounding box center [123, 286] width 61 height 8
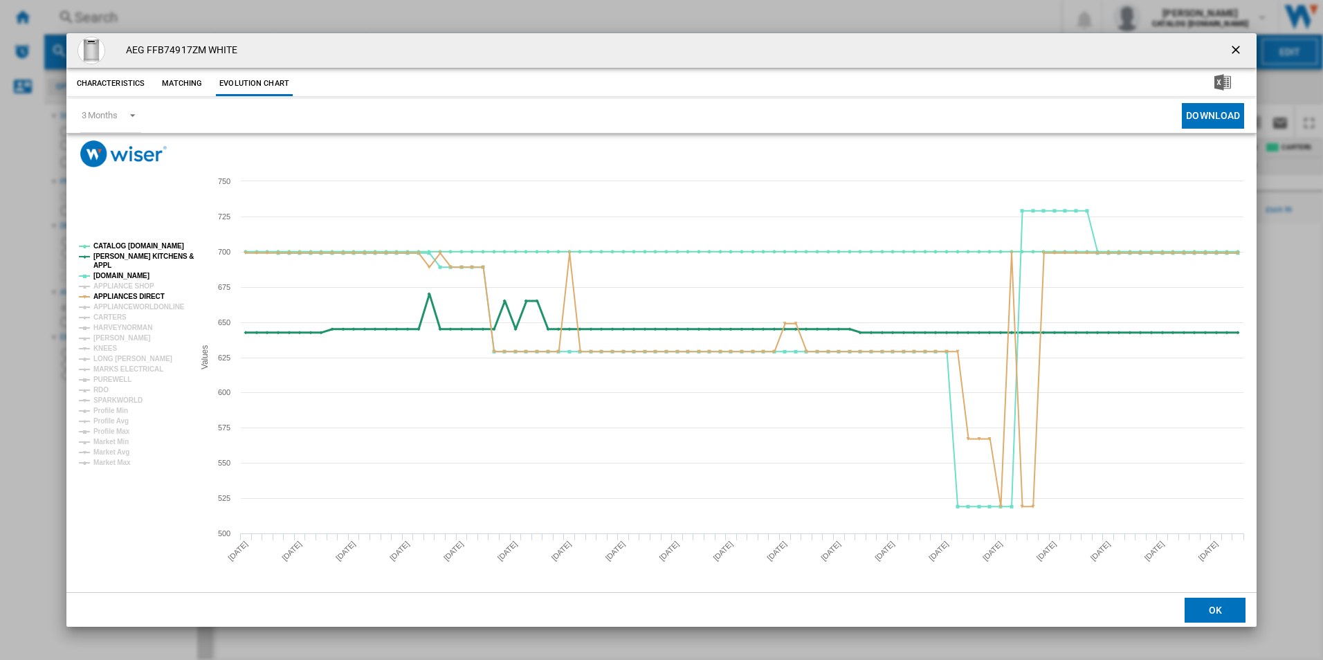
click at [116, 256] on tspan "[PERSON_NAME] KITCHENS &" at bounding box center [143, 257] width 100 height 8
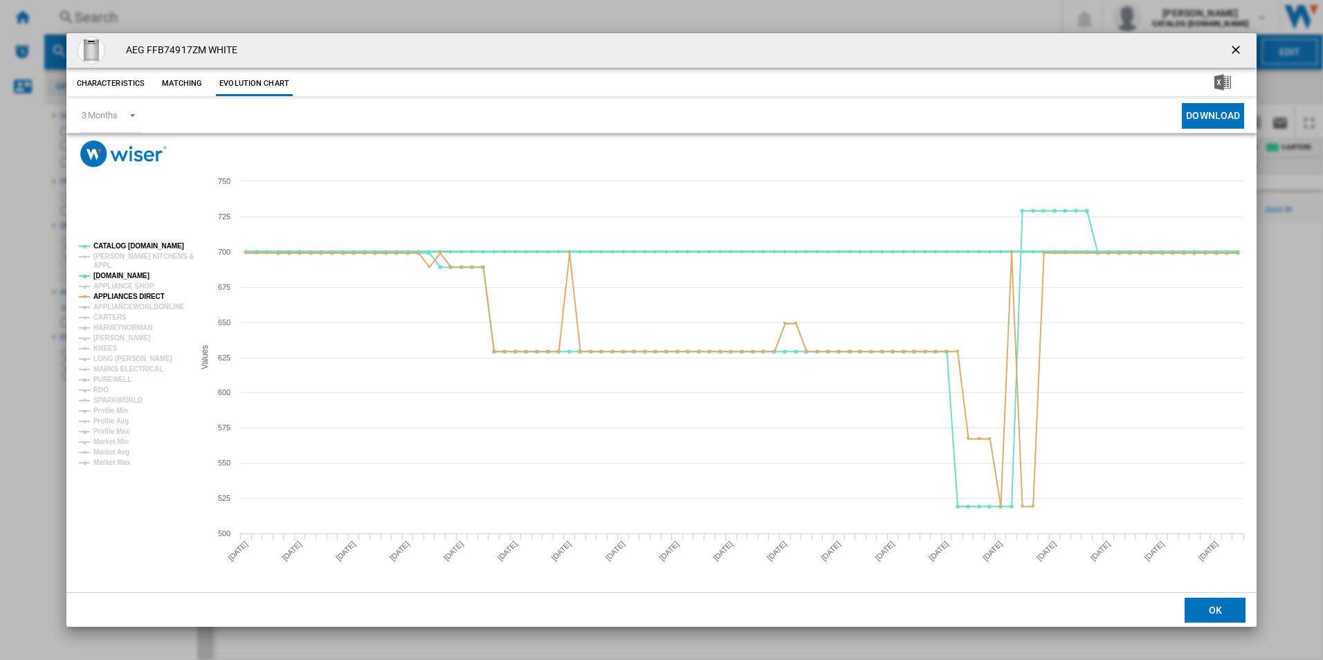
click at [123, 244] on tspan "CATALOG [DOMAIN_NAME]" at bounding box center [138, 246] width 91 height 8
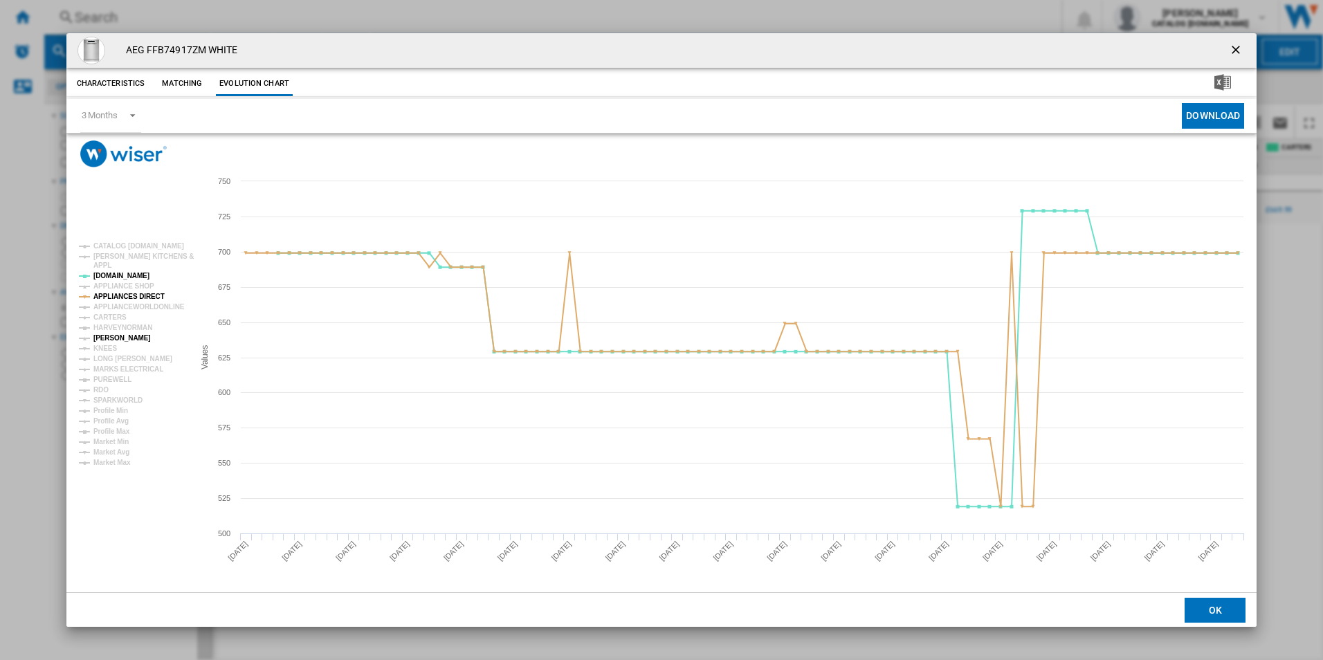
click at [114, 342] on tspan "[PERSON_NAME]" at bounding box center [121, 338] width 57 height 8
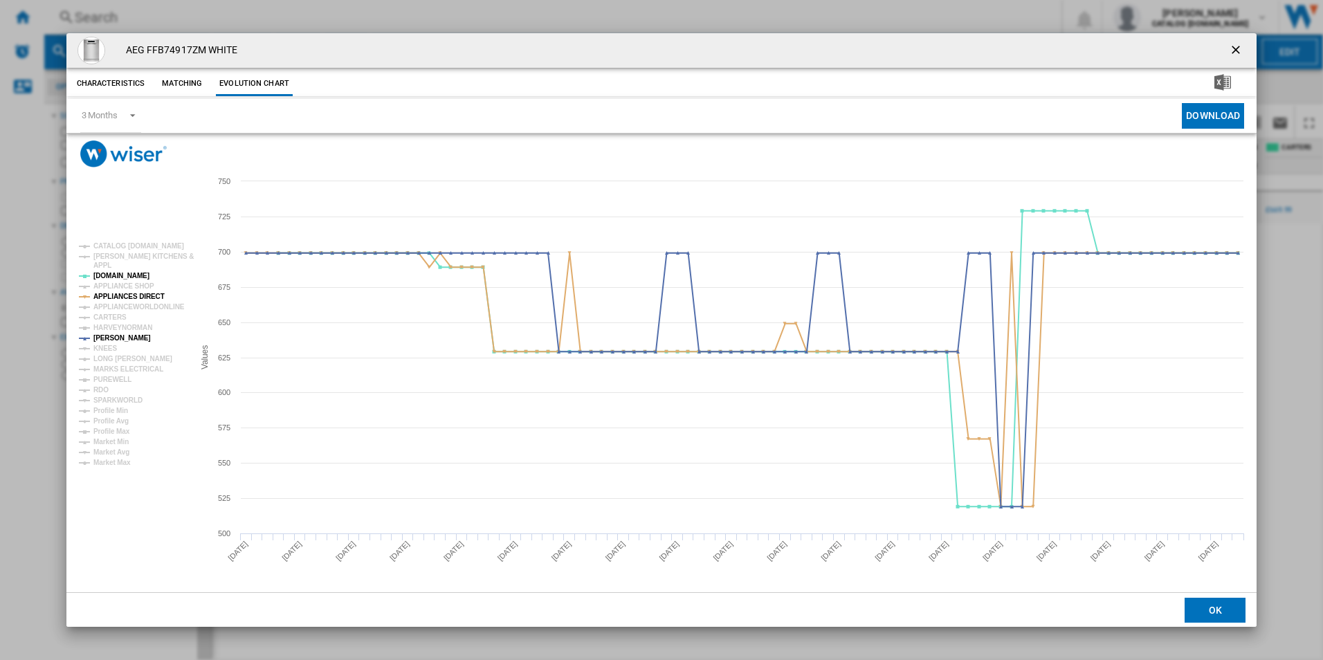
click at [114, 342] on tspan "[PERSON_NAME]" at bounding box center [121, 338] width 57 height 8
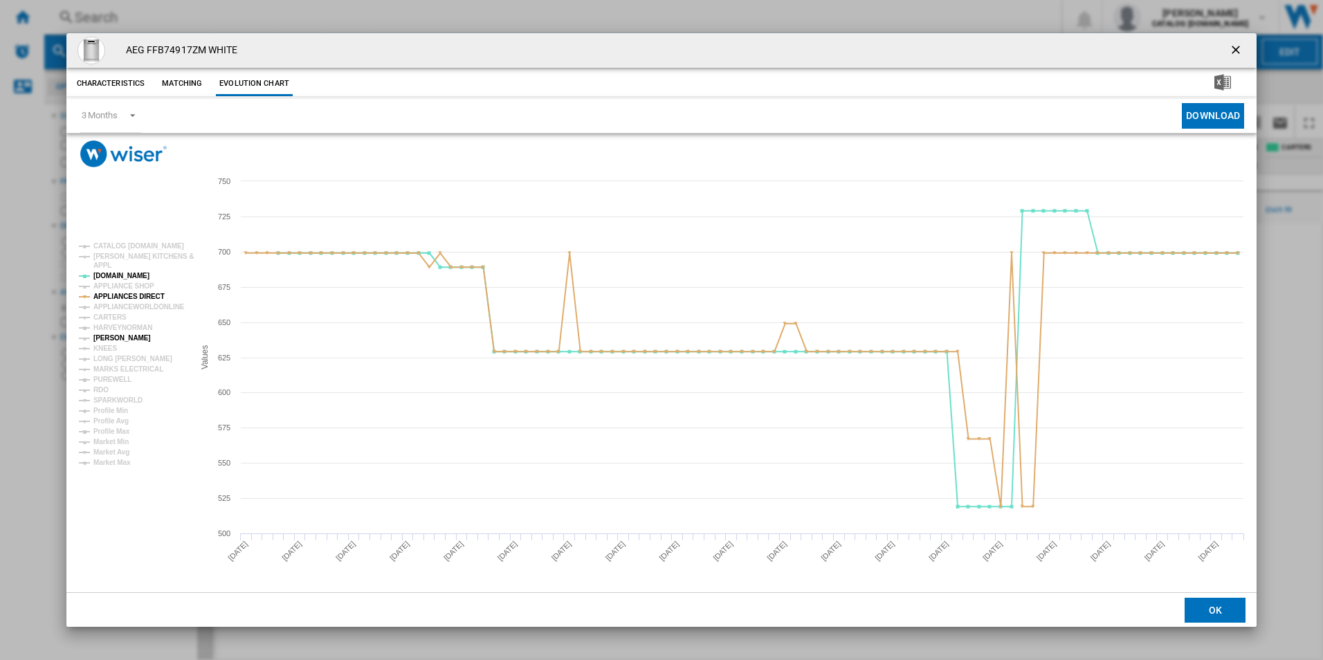
click at [125, 334] on tspan "[PERSON_NAME]" at bounding box center [121, 338] width 57 height 8
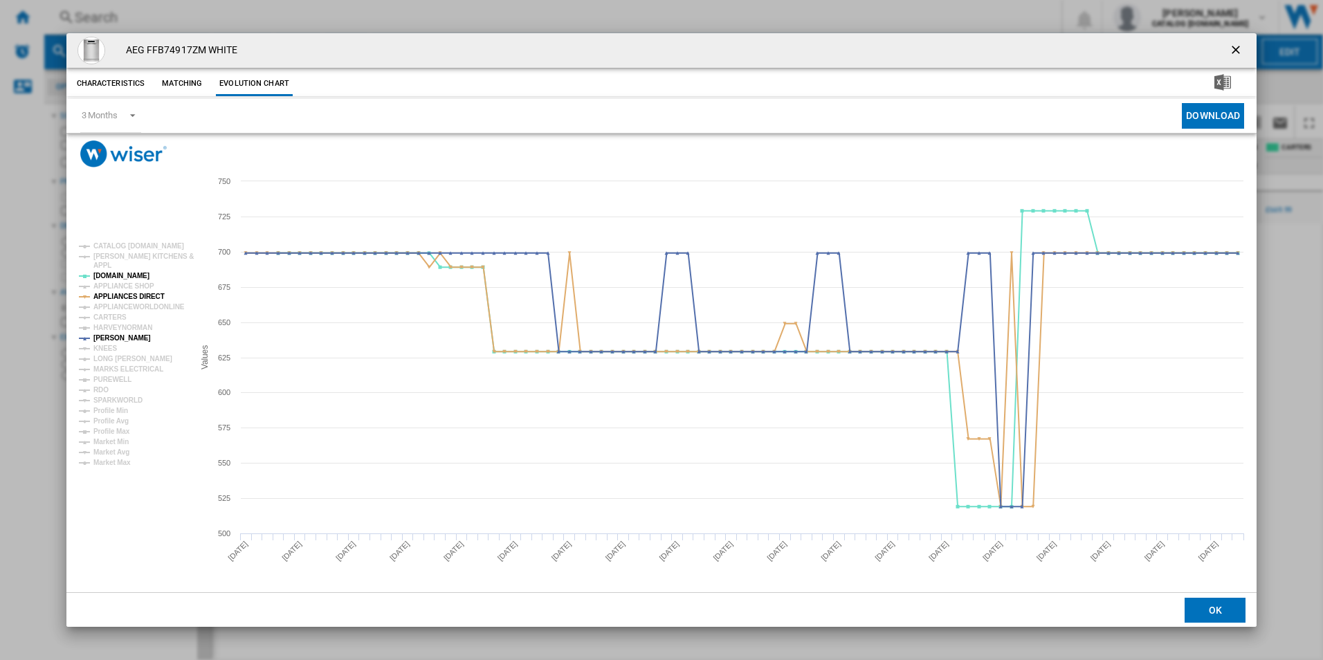
click at [1242, 46] on ng-md-icon "getI18NText('BUTTONS.CLOSE_DIALOG')" at bounding box center [1237, 51] width 17 height 17
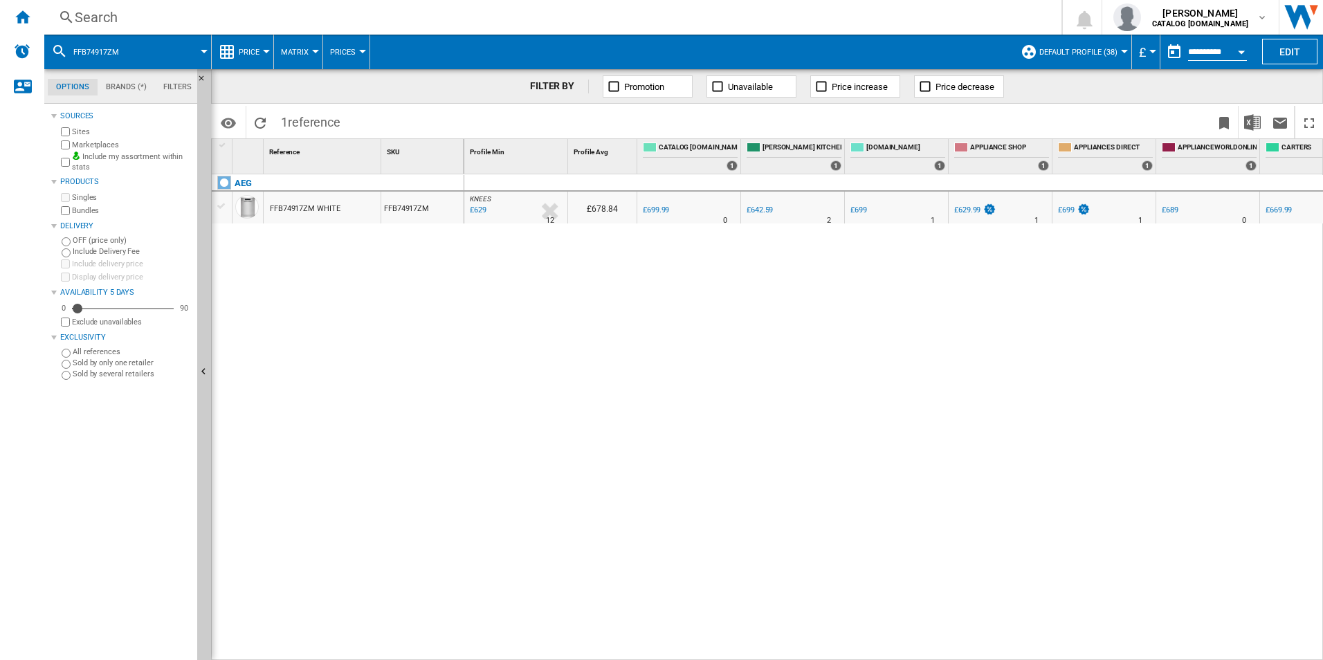
click at [625, 15] on div "Search" at bounding box center [550, 17] width 951 height 19
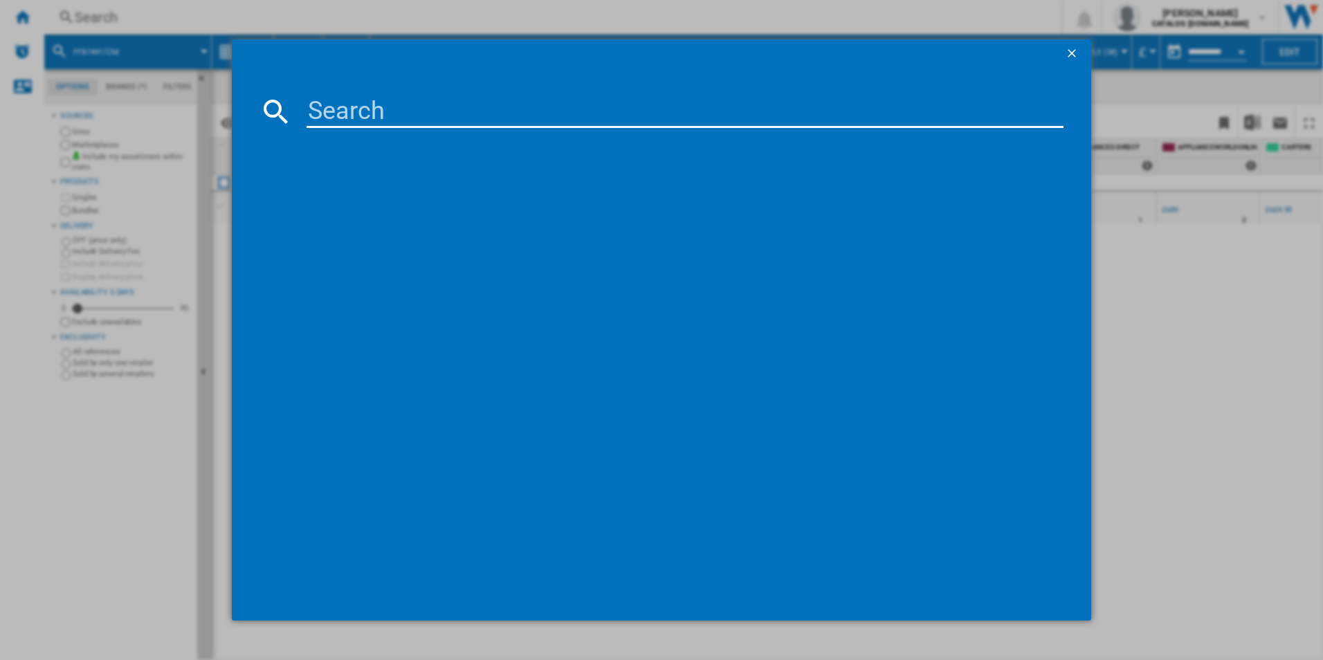
click at [433, 105] on input at bounding box center [686, 111] width 758 height 33
type input "CIB6743ACB"
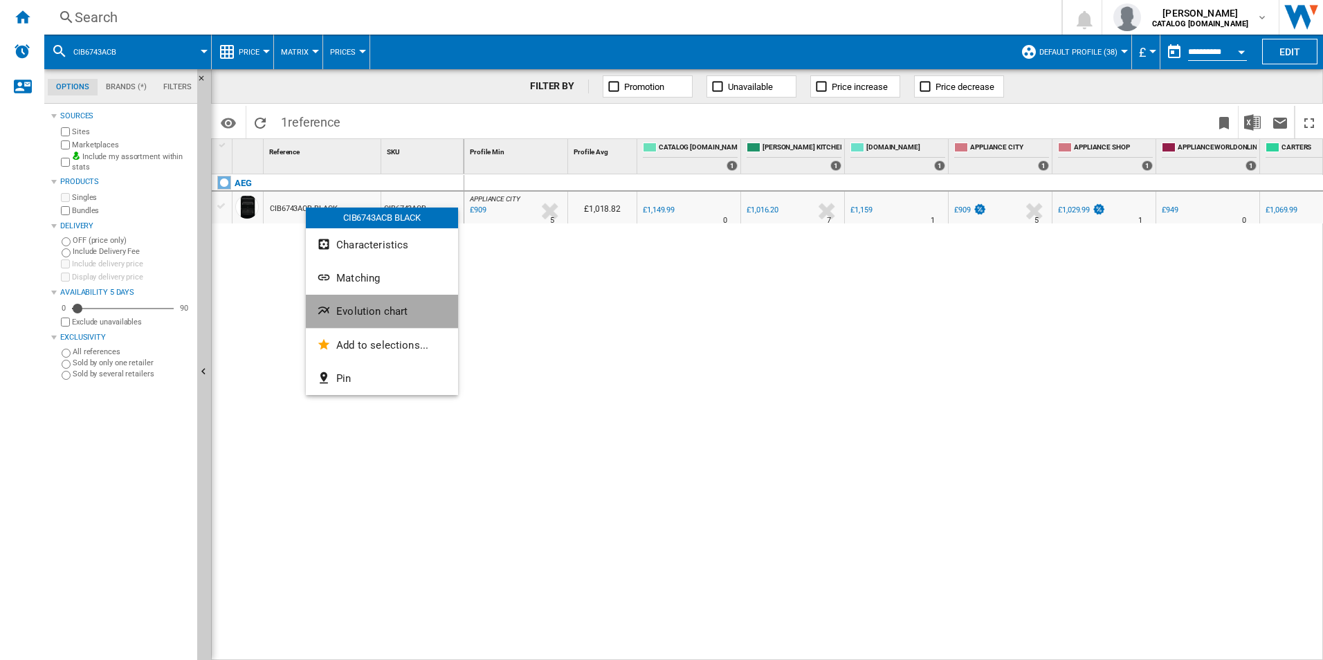
click at [331, 313] on ng-md-icon "Evolution chart" at bounding box center [325, 312] width 17 height 17
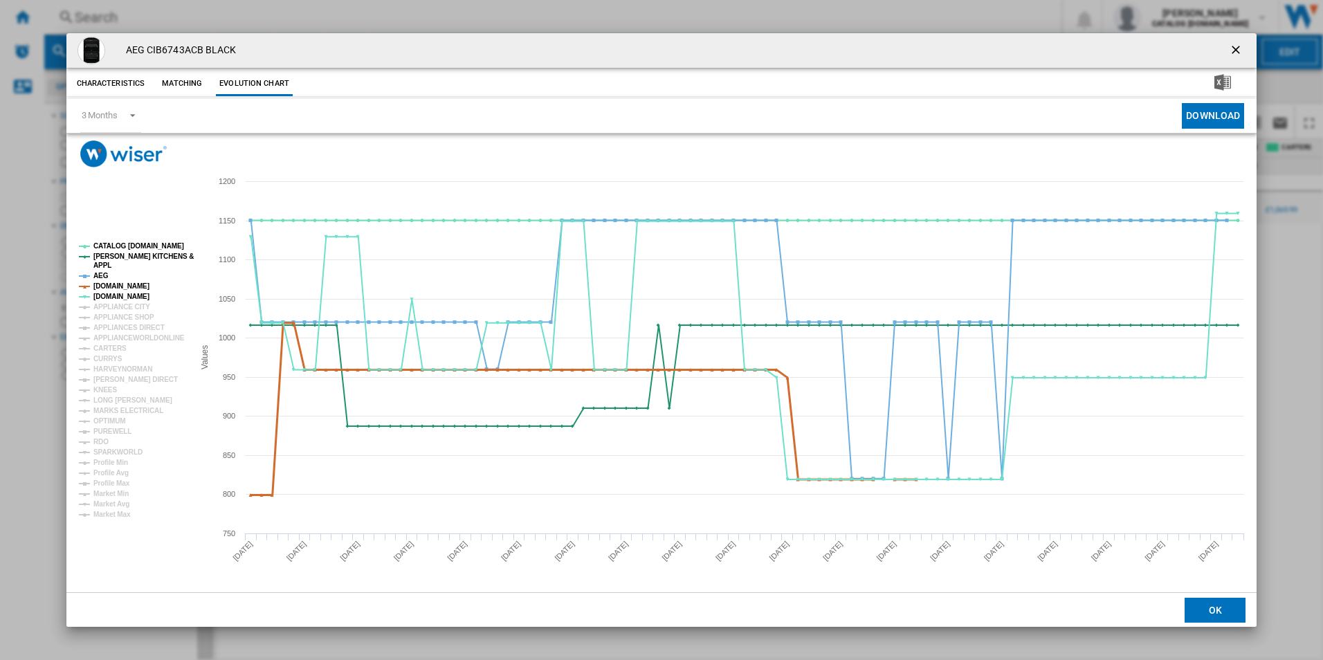
click at [129, 288] on tspan "[DOMAIN_NAME]" at bounding box center [121, 286] width 56 height 8
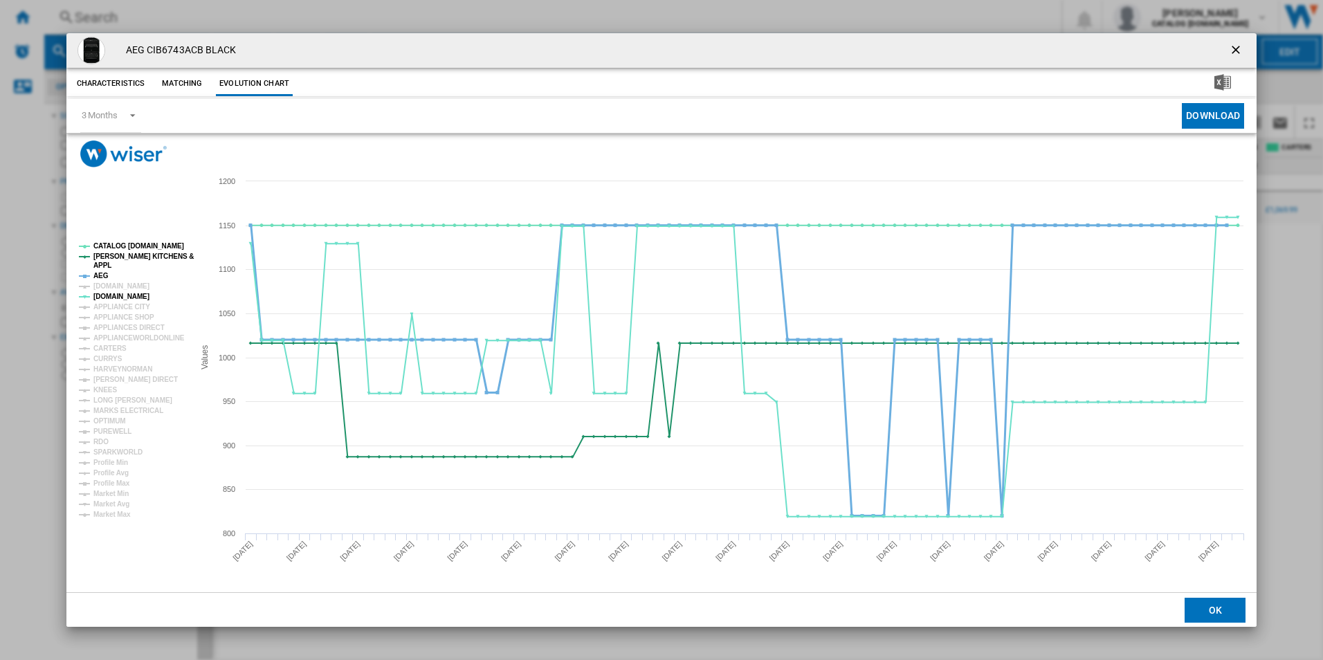
click at [102, 276] on tspan "AEG" at bounding box center [100, 276] width 15 height 8
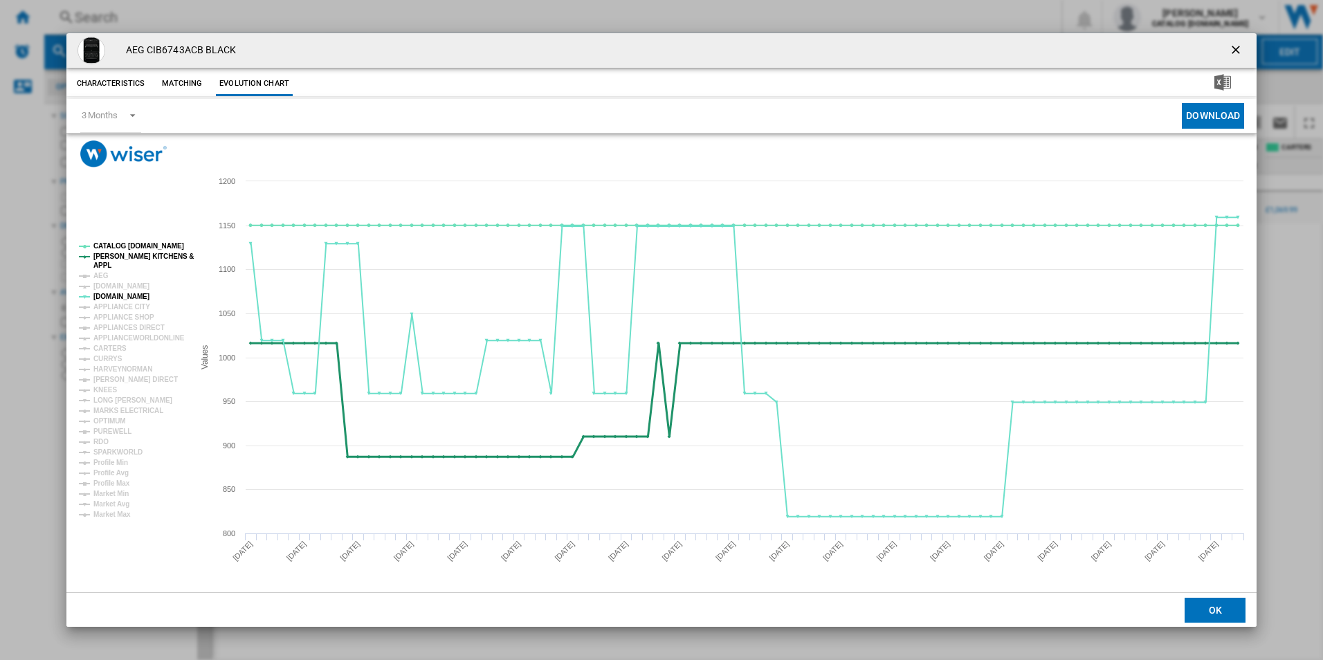
click at [126, 257] on tspan "[PERSON_NAME] KITCHENS &" at bounding box center [143, 257] width 100 height 8
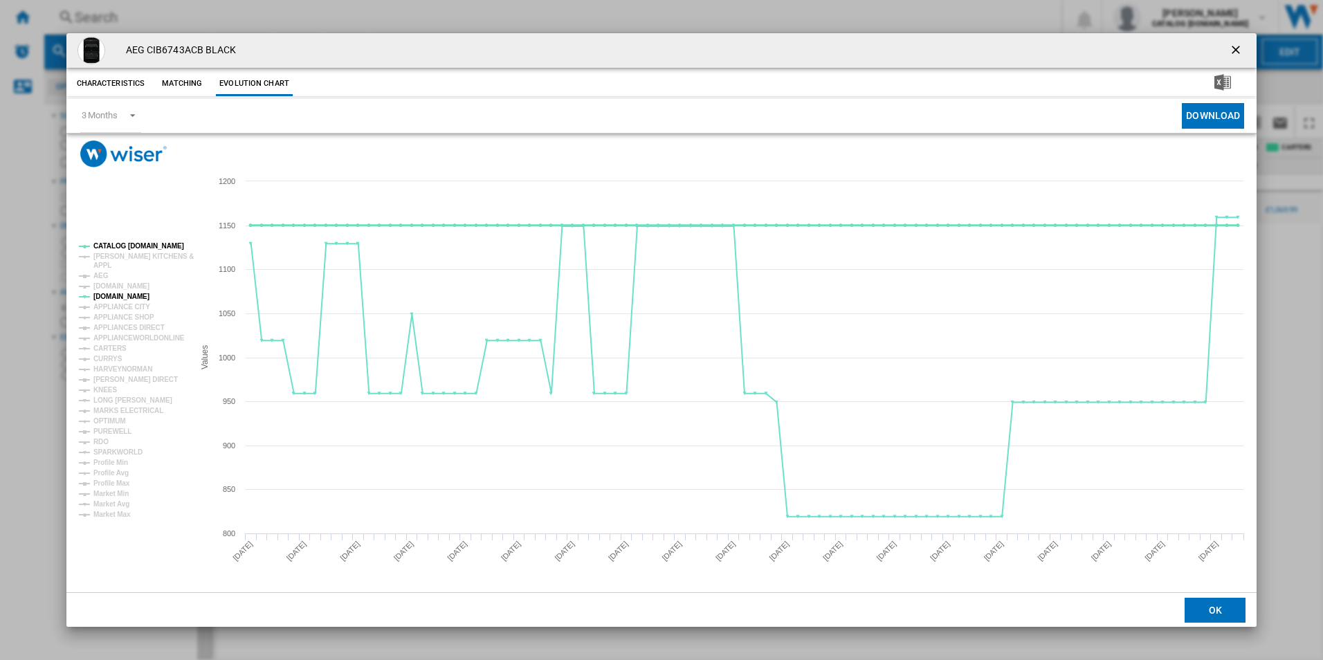
click at [132, 243] on tspan "CATALOG [DOMAIN_NAME]" at bounding box center [138, 246] width 91 height 8
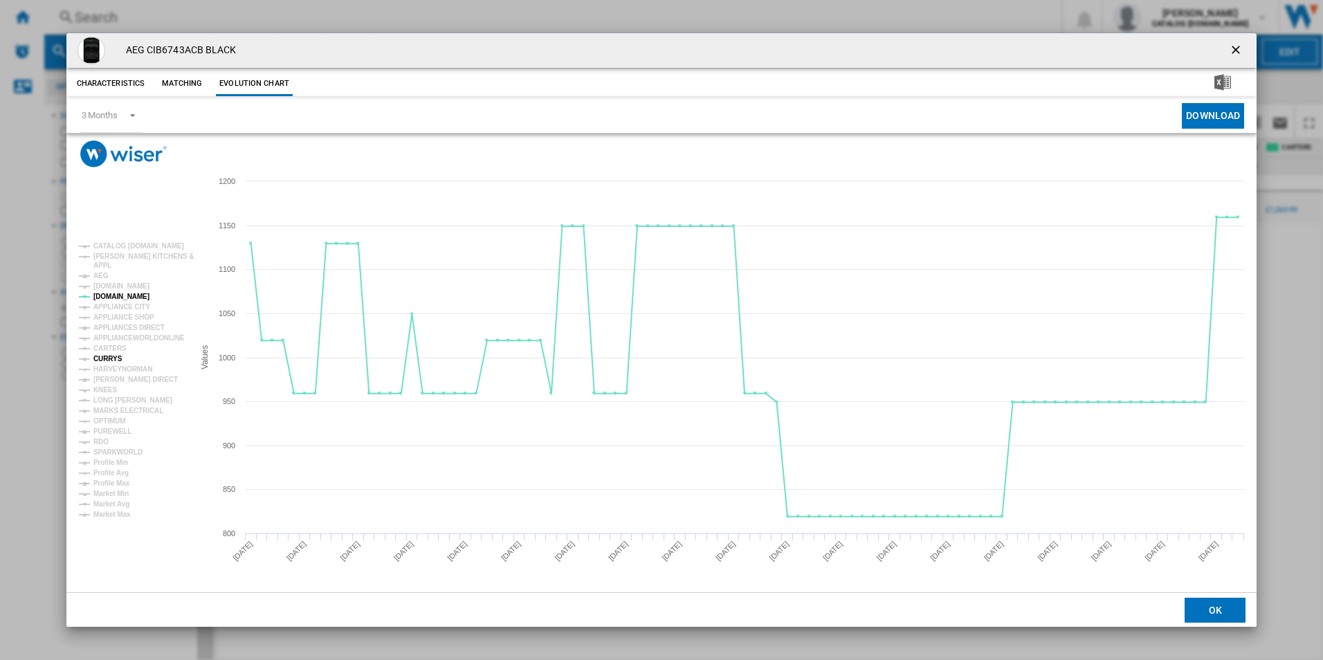
click at [111, 359] on tspan "CURRYS" at bounding box center [107, 359] width 29 height 8
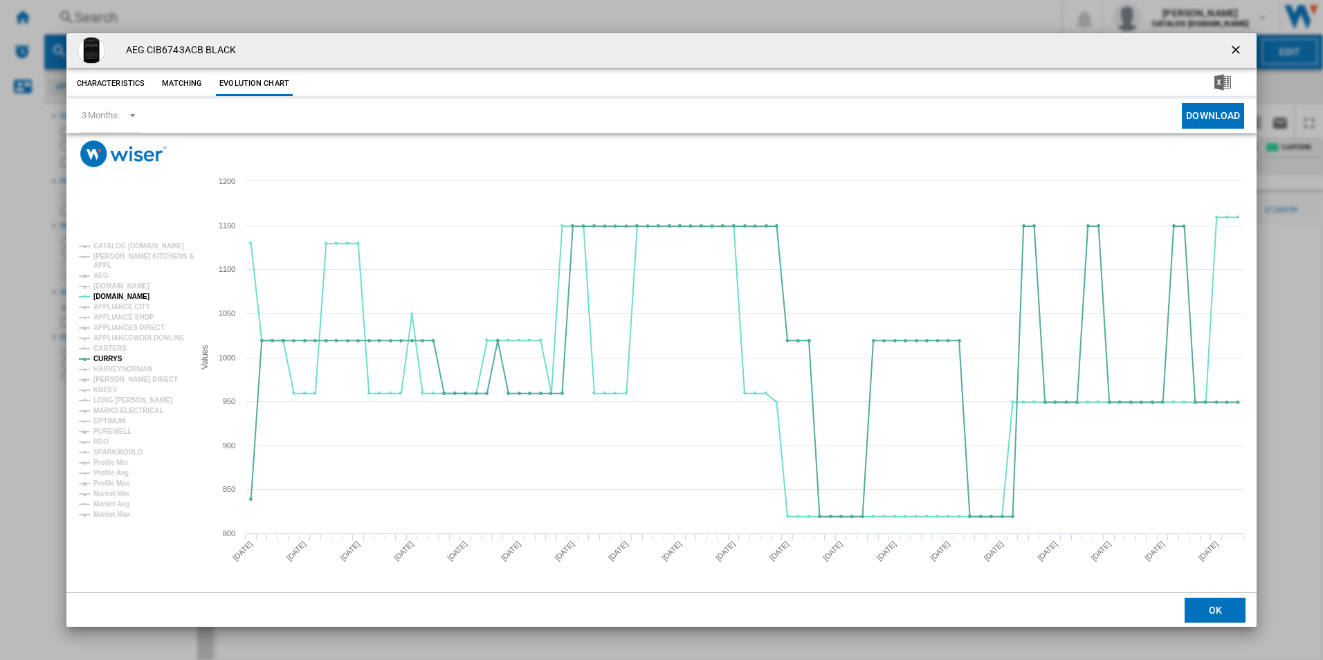
drag, startPoint x: 1239, startPoint y: 51, endPoint x: 719, endPoint y: 84, distance: 520.9
click at [1239, 51] on ng-md-icon "getI18NText('BUTTONS.CLOSE_DIALOG')" at bounding box center [1237, 51] width 17 height 17
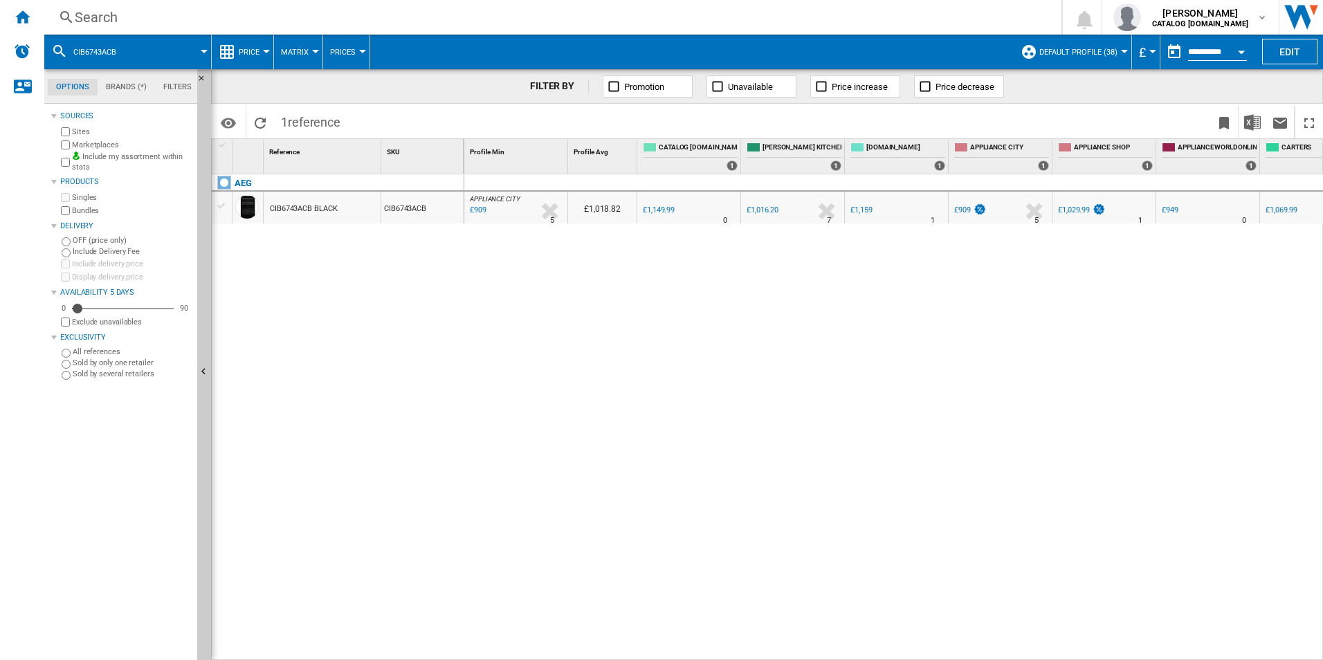
click at [435, 21] on div "Search" at bounding box center [550, 17] width 951 height 19
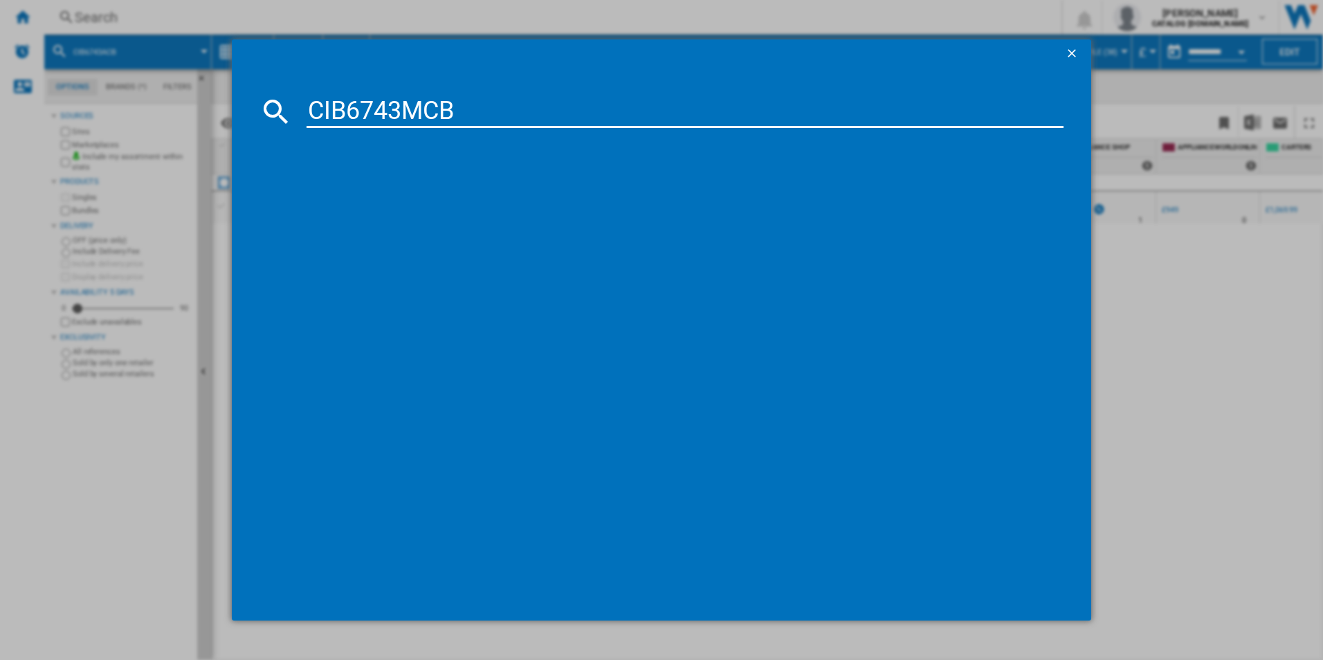
click at [372, 111] on input "CIB6743MCB" at bounding box center [686, 111] width 758 height 33
type input "CIB6743MCB"
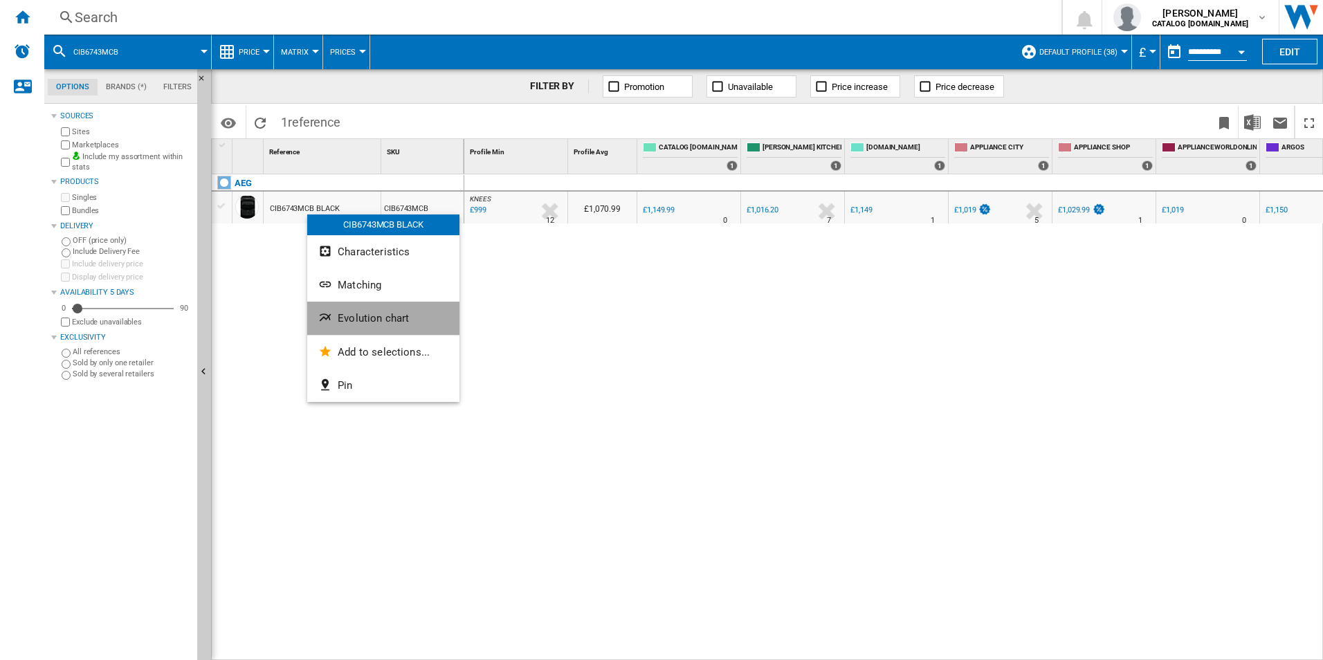
click at [343, 303] on button "Evolution chart" at bounding box center [383, 318] width 152 height 33
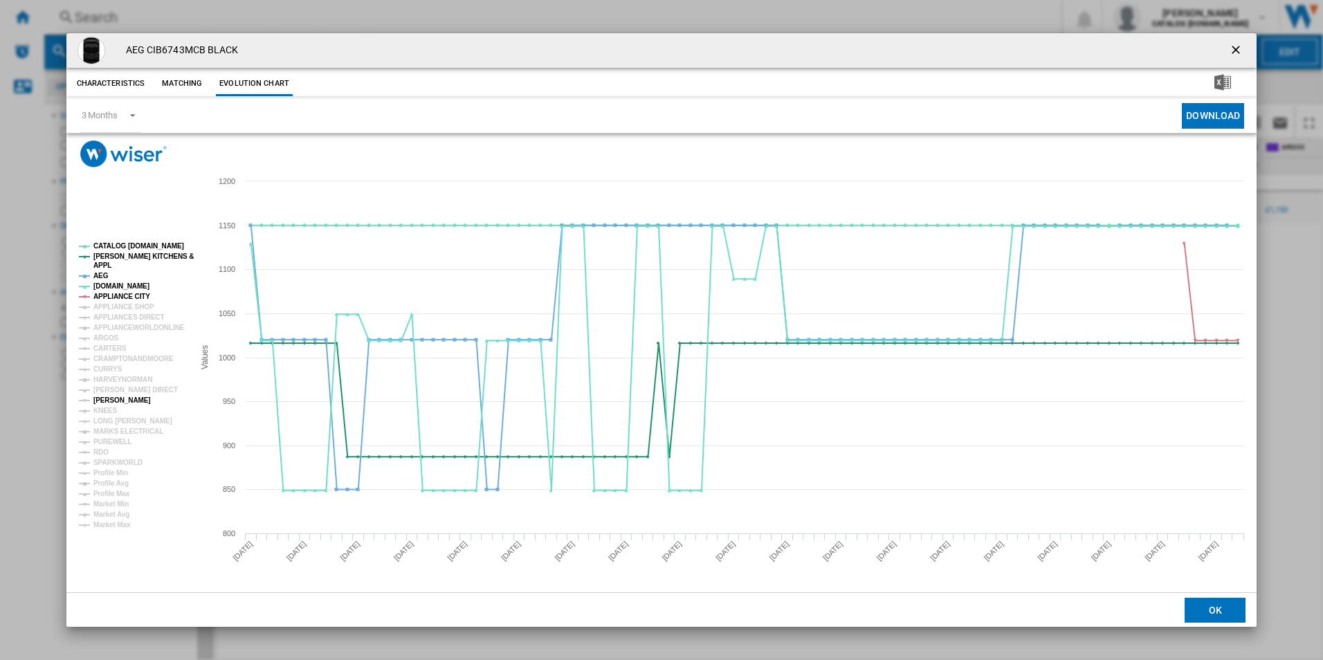
click at [116, 402] on tspan "[PERSON_NAME]" at bounding box center [121, 401] width 57 height 8
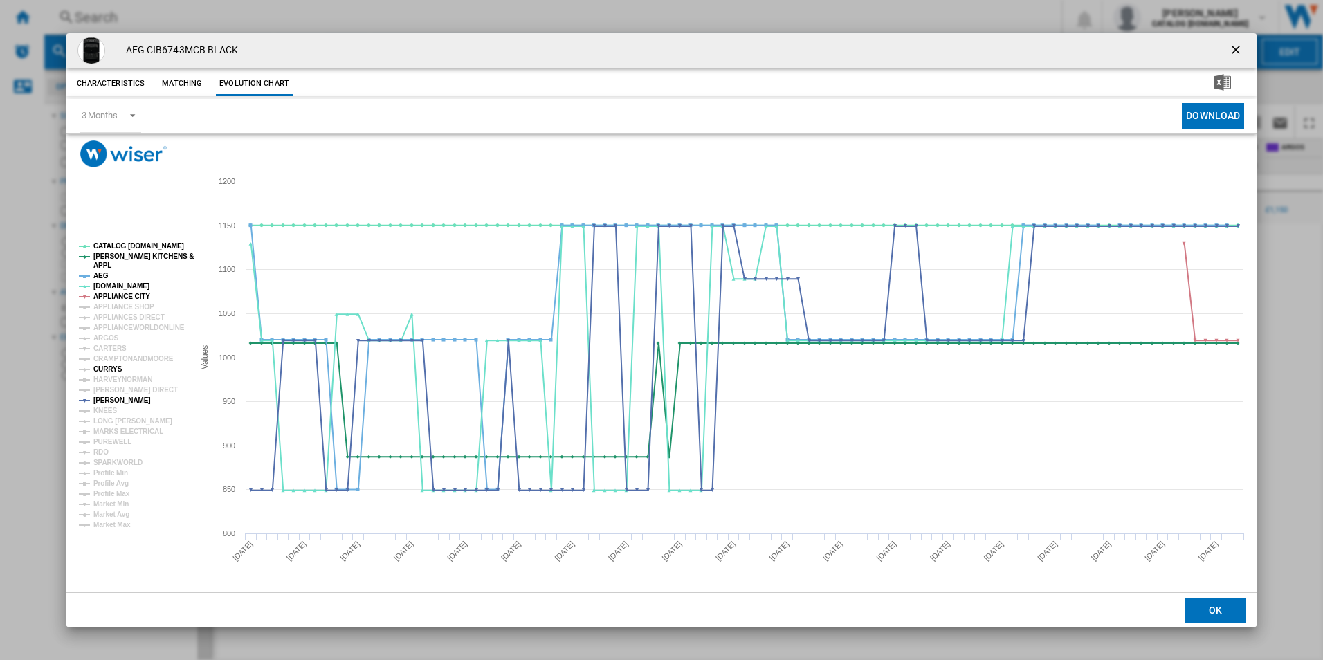
click at [111, 369] on tspan "CURRYS" at bounding box center [107, 369] width 29 height 8
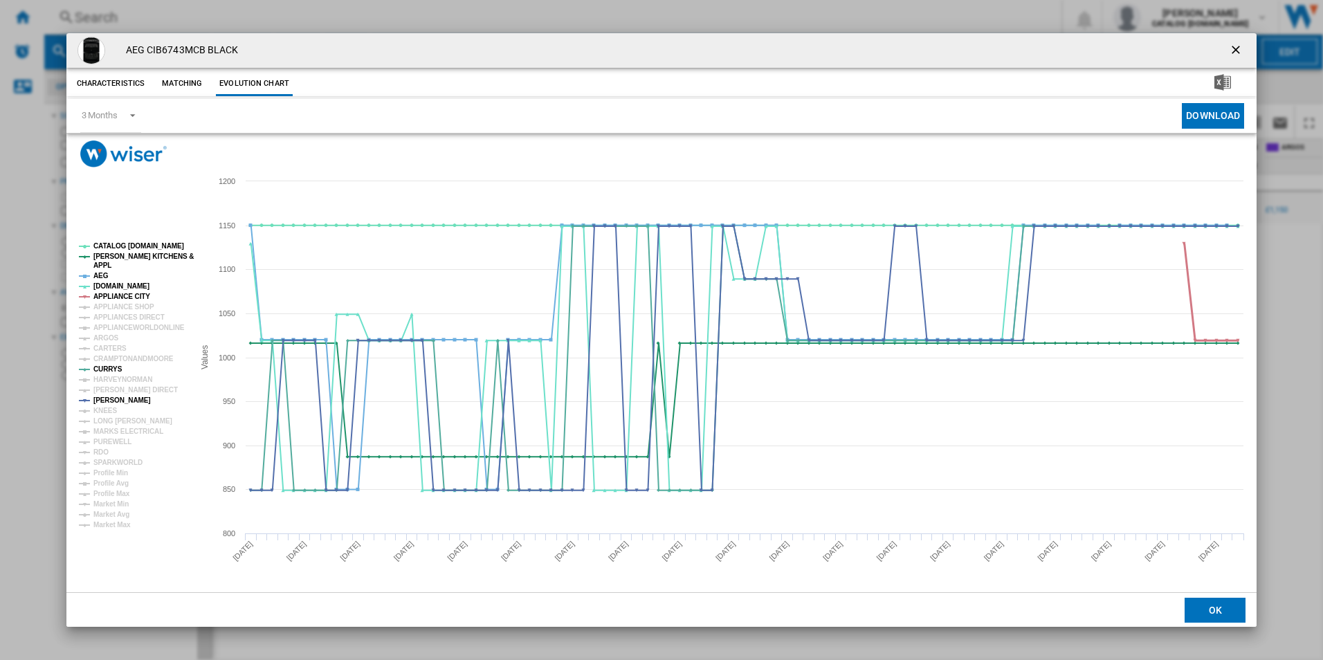
click at [125, 295] on tspan "APPLIANCE CITY" at bounding box center [121, 297] width 57 height 8
click at [105, 275] on tspan "AEG" at bounding box center [100, 276] width 15 height 8
click at [118, 259] on tspan "[PERSON_NAME] KITCHENS &" at bounding box center [143, 257] width 100 height 8
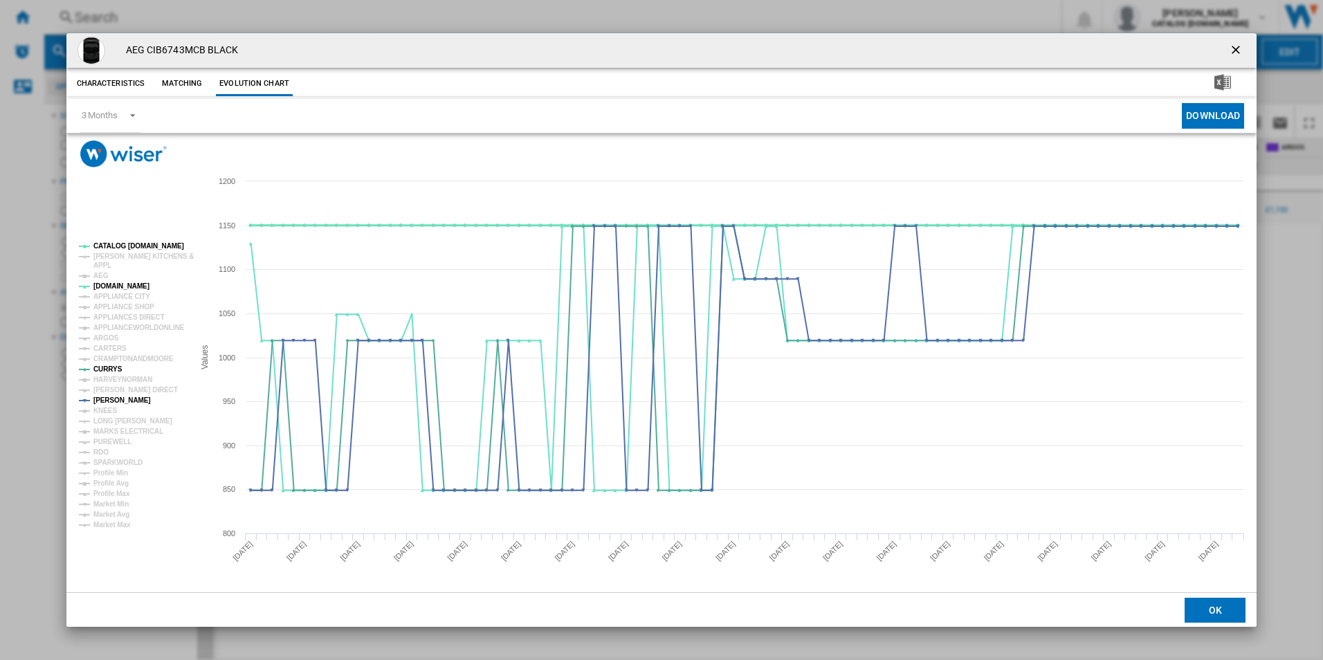
click at [133, 246] on tspan "CATALOG [DOMAIN_NAME]" at bounding box center [138, 246] width 91 height 8
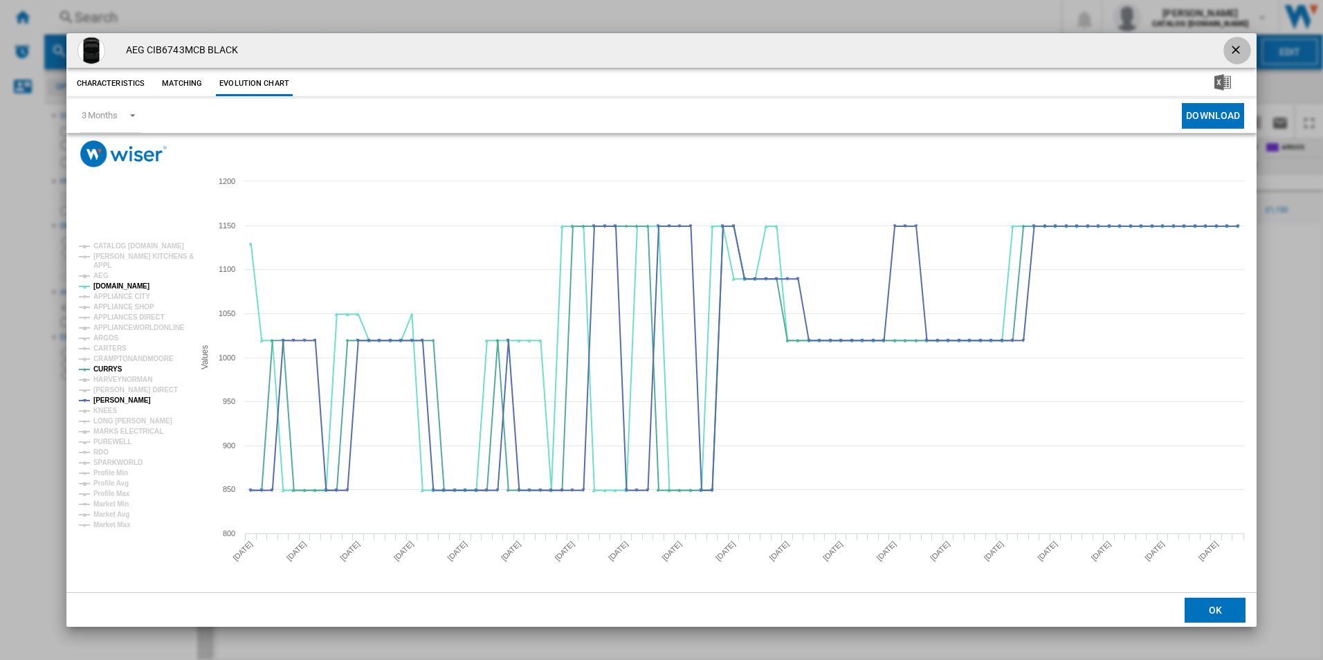
click at [1242, 47] on ng-md-icon "getI18NText('BUTTONS.CLOSE_DIALOG')" at bounding box center [1237, 51] width 17 height 17
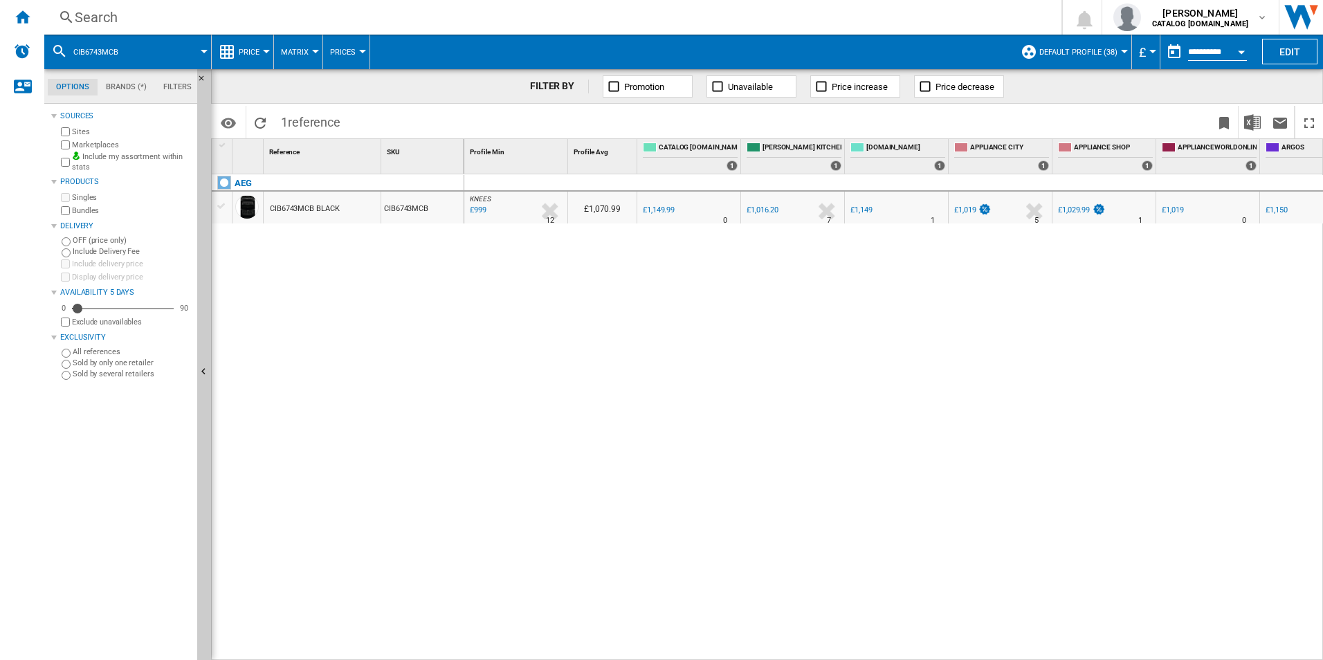
click at [549, 24] on div "Search" at bounding box center [550, 17] width 951 height 19
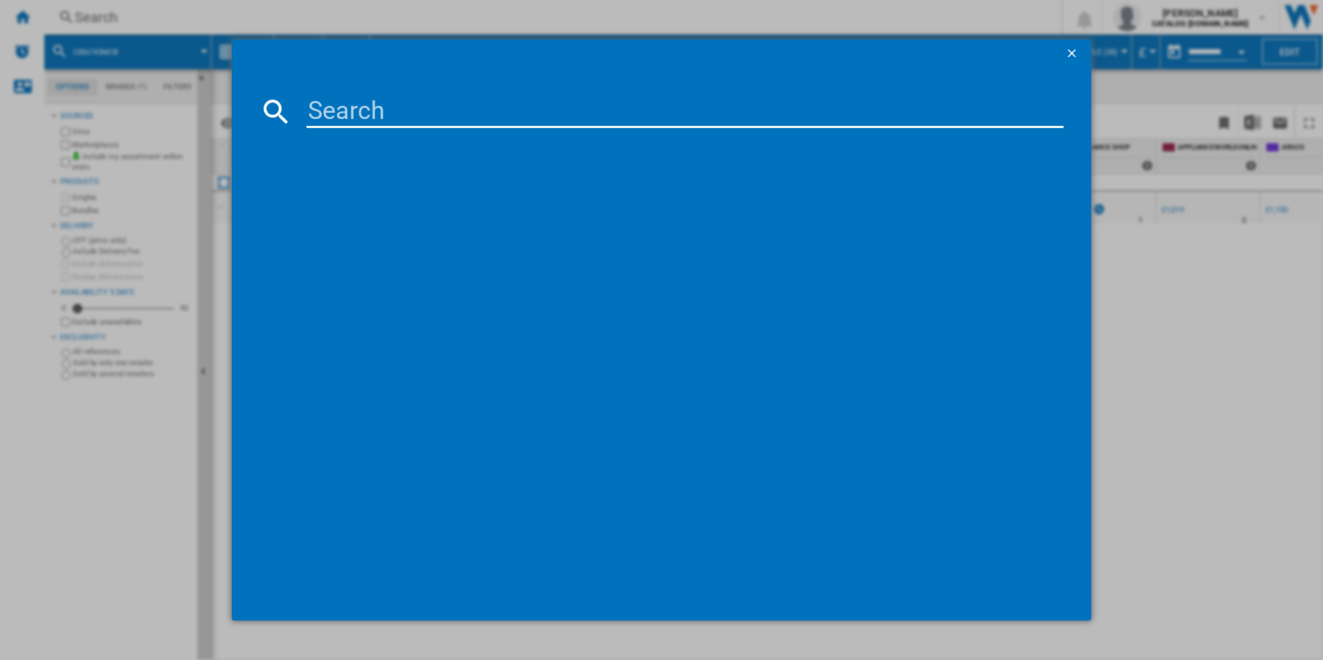
click at [422, 114] on input at bounding box center [686, 111] width 758 height 33
type input "HKB95450NB"
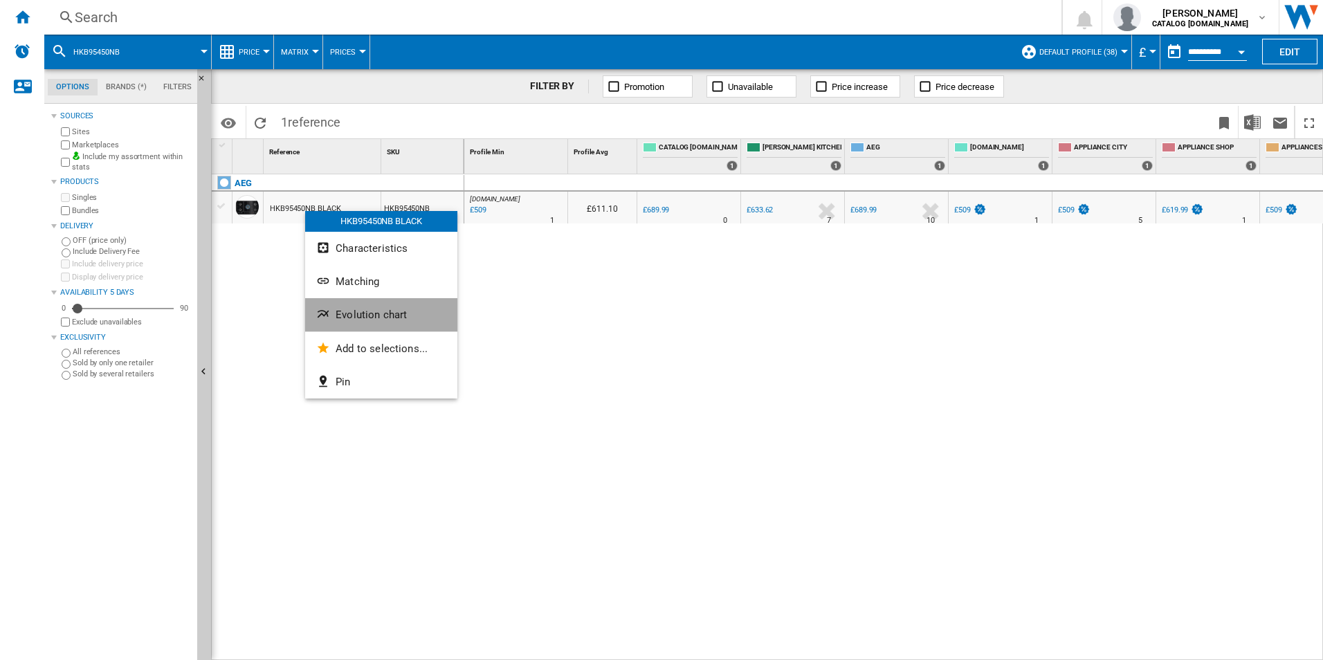
click at [350, 305] on button "Evolution chart" at bounding box center [381, 314] width 152 height 33
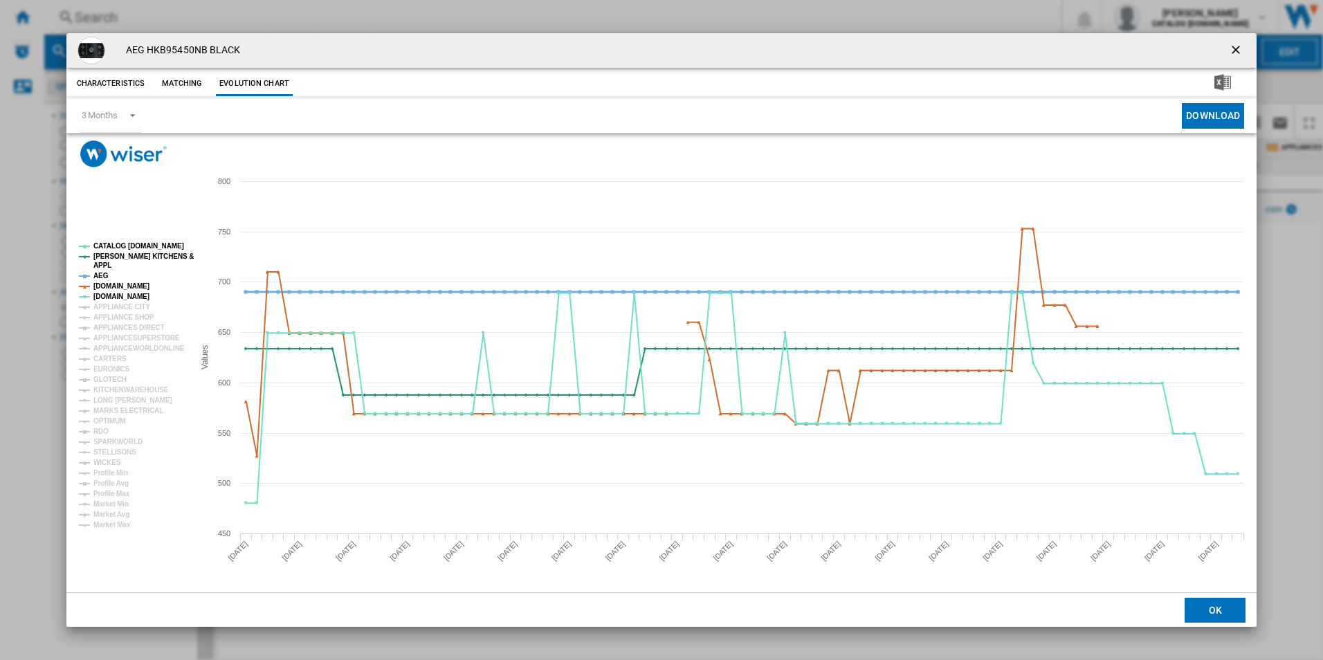
drag, startPoint x: 125, startPoint y: 287, endPoint x: 96, endPoint y: 273, distance: 32.5
click at [96, 273] on g "CATALOG [DOMAIN_NAME] [PERSON_NAME] KITCHENS & APPL AEG [DOMAIN_NAME] [DOMAIN_N…" at bounding box center [136, 385] width 115 height 287
click at [96, 273] on tspan "AEG" at bounding box center [100, 276] width 15 height 8
click at [107, 262] on tspan "APPL" at bounding box center [102, 266] width 18 height 8
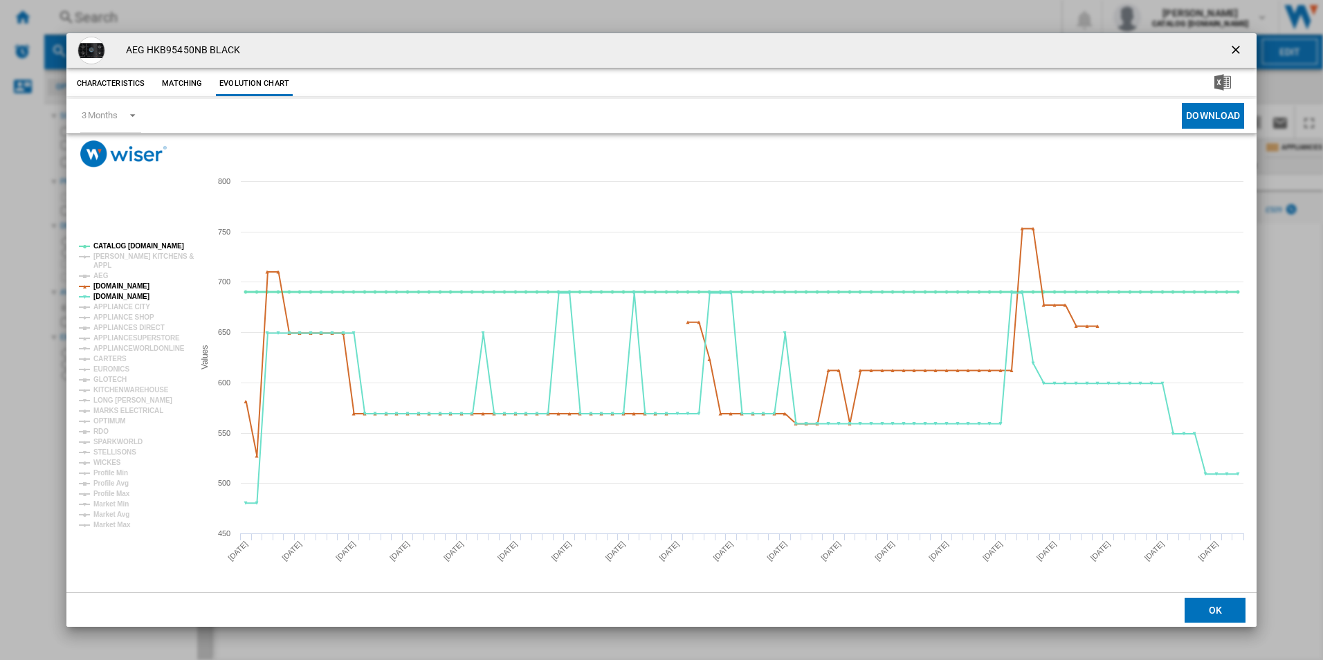
click at [120, 246] on tspan "CATALOG [DOMAIN_NAME]" at bounding box center [138, 246] width 91 height 8
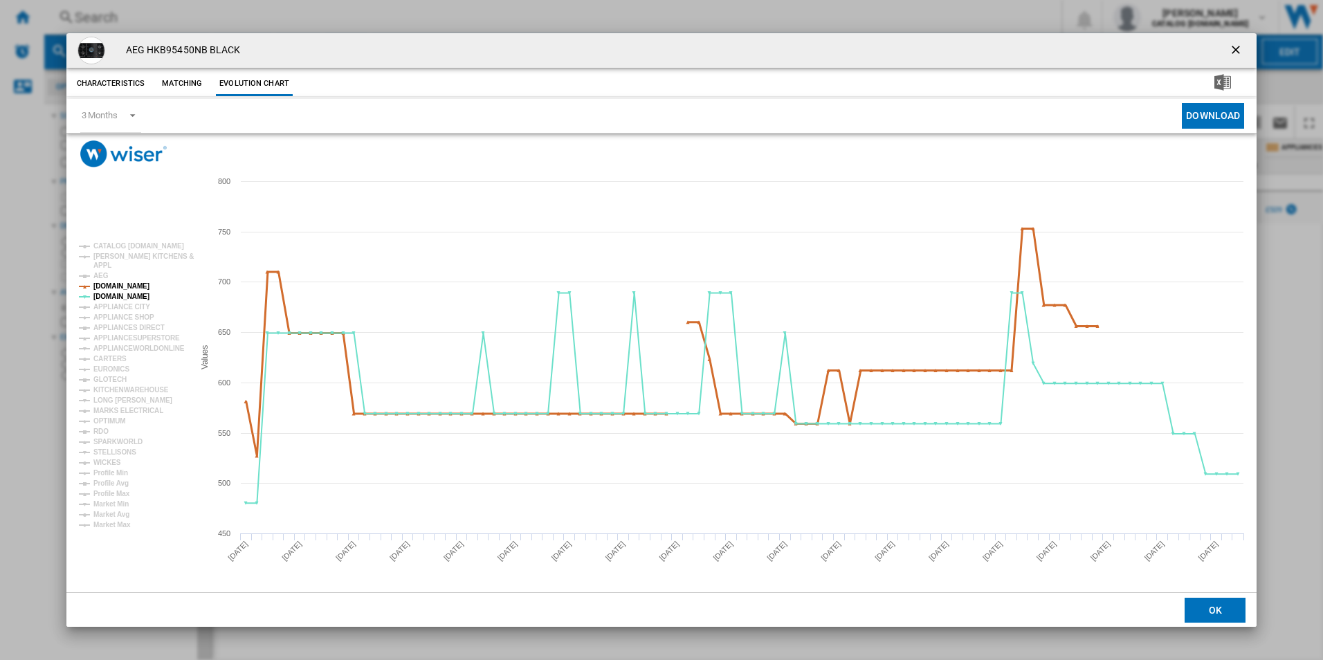
click at [129, 283] on tspan "[DOMAIN_NAME]" at bounding box center [121, 286] width 56 height 8
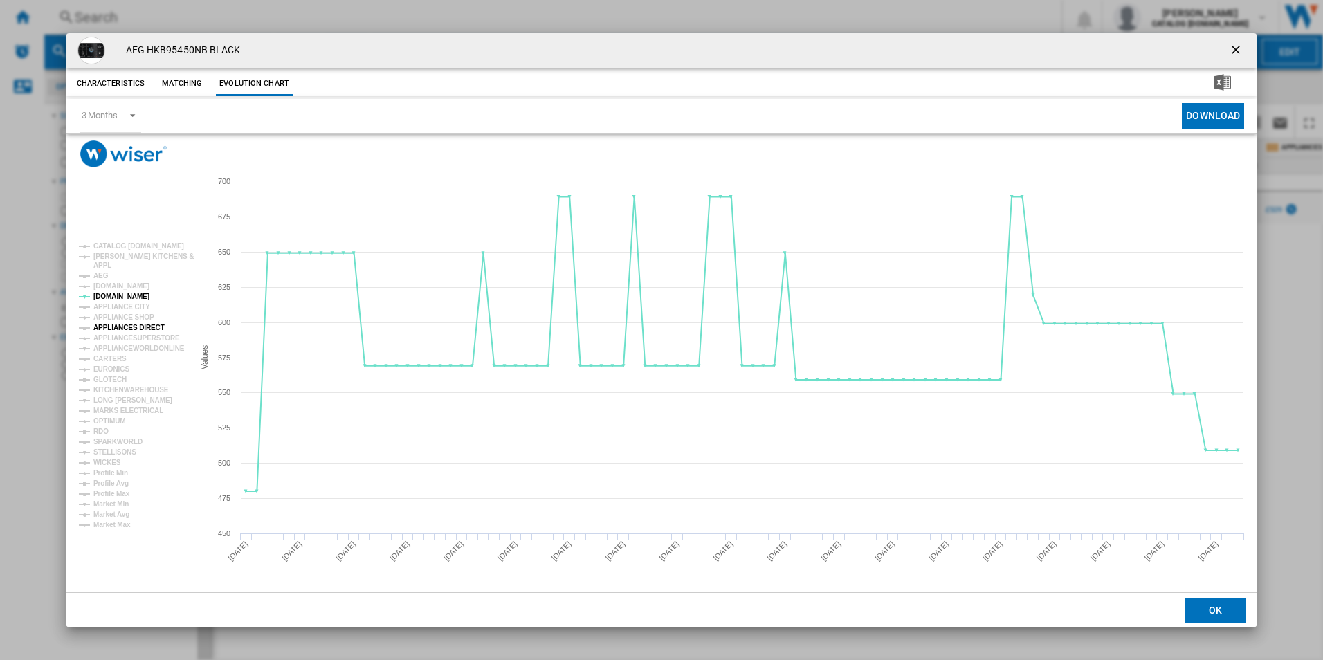
click at [133, 325] on tspan "APPLIANCES DIRECT" at bounding box center [128, 328] width 71 height 8
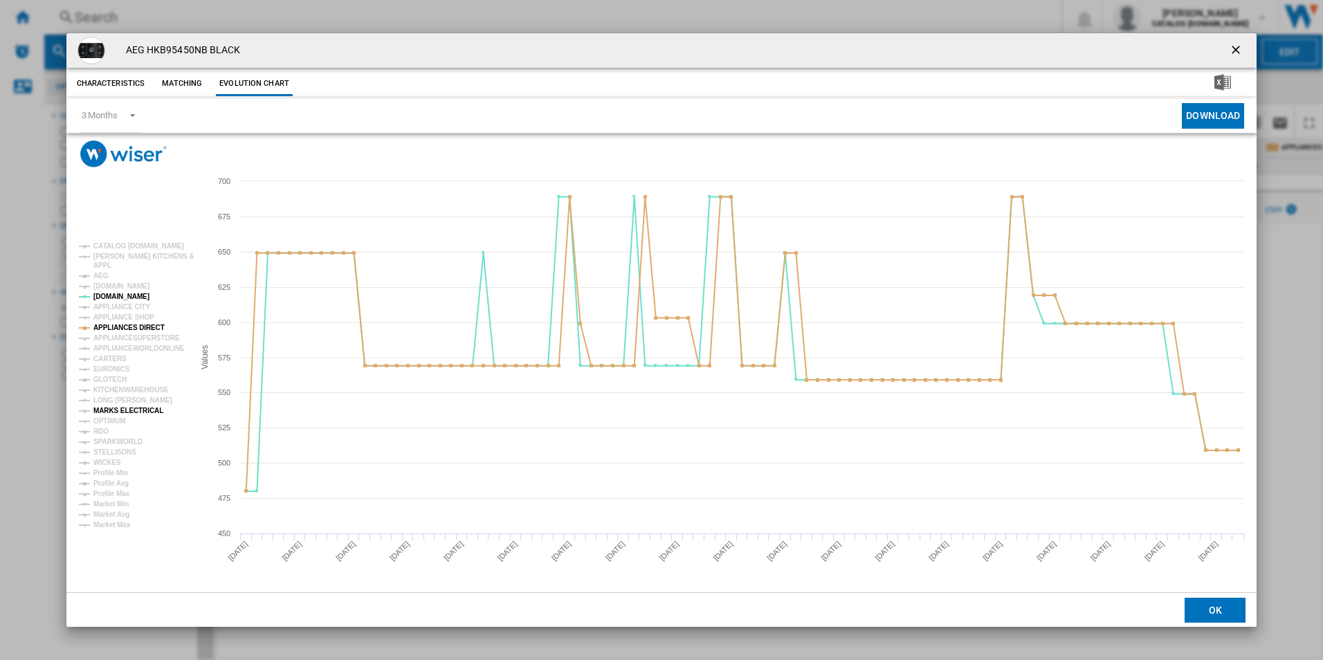
click at [133, 414] on tspan "MARKS ELECTRICAL" at bounding box center [128, 411] width 70 height 8
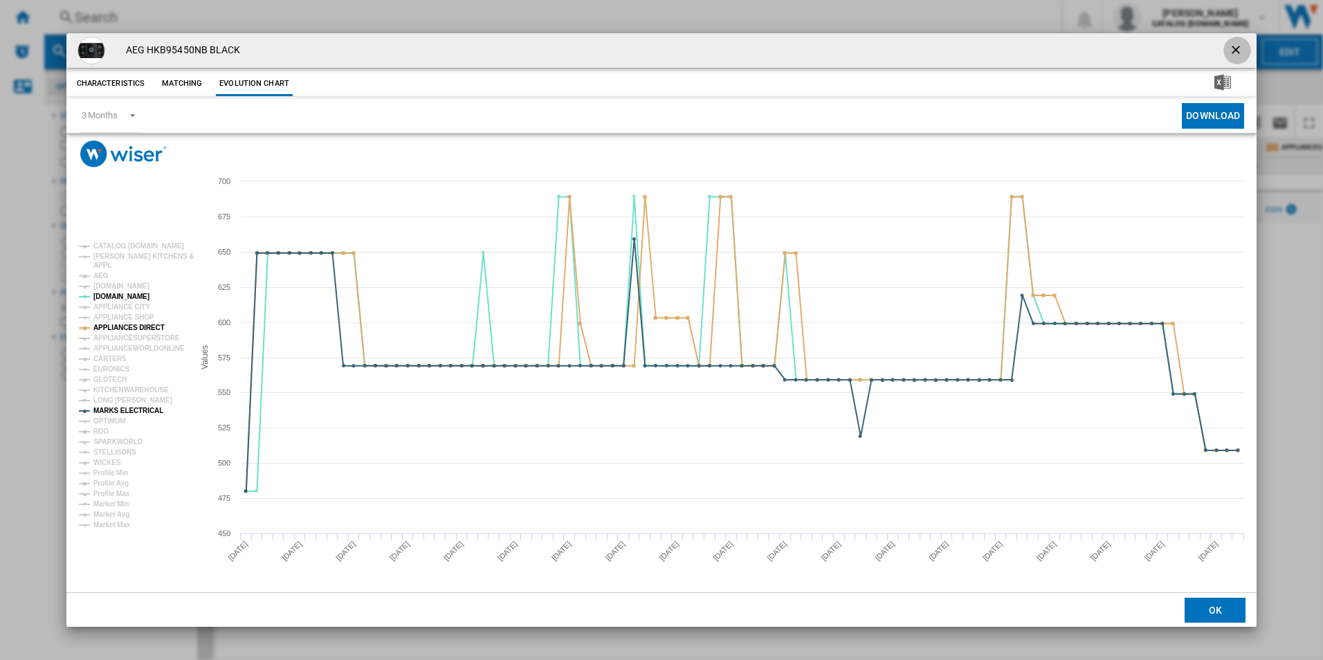
click at [1241, 51] on ng-md-icon "getI18NText('BUTTONS.CLOSE_DIALOG')" at bounding box center [1237, 51] width 17 height 17
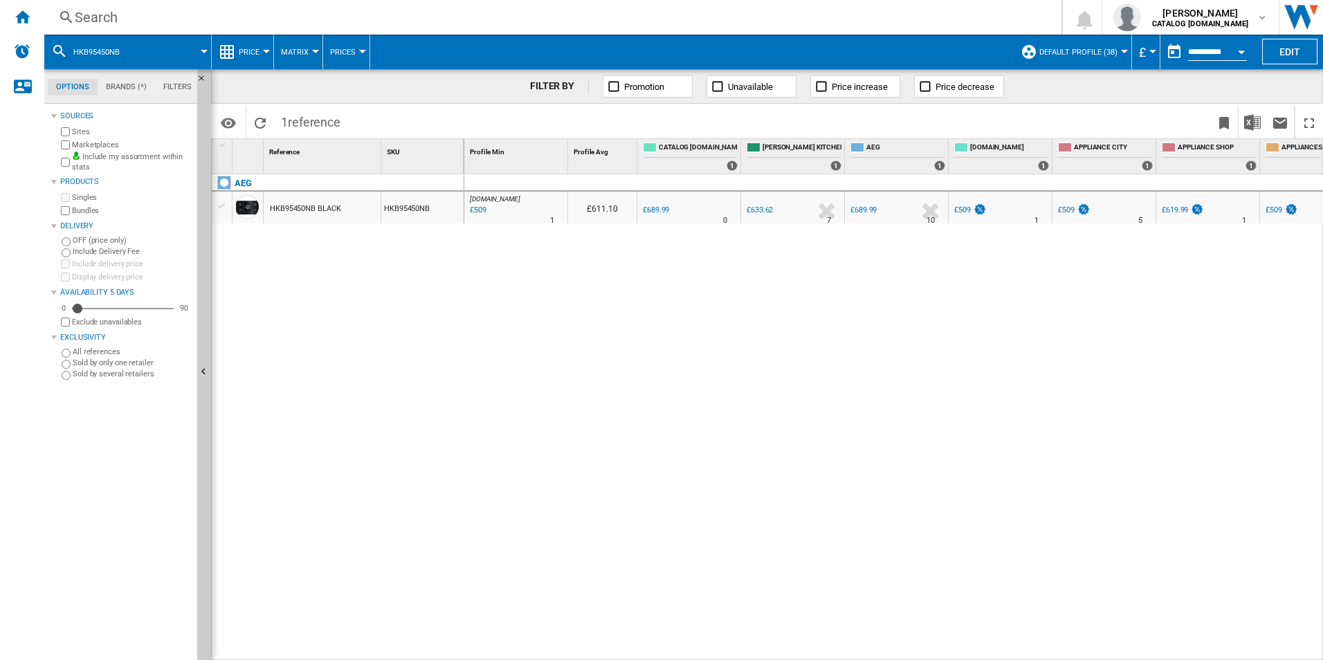
click at [637, 28] on div "Search Search 0 [PERSON_NAME] CATALOG [DOMAIN_NAME] CATALOG [DOMAIN_NAME] My se…" at bounding box center [683, 17] width 1279 height 35
click at [635, 21] on div "Search" at bounding box center [550, 17] width 951 height 19
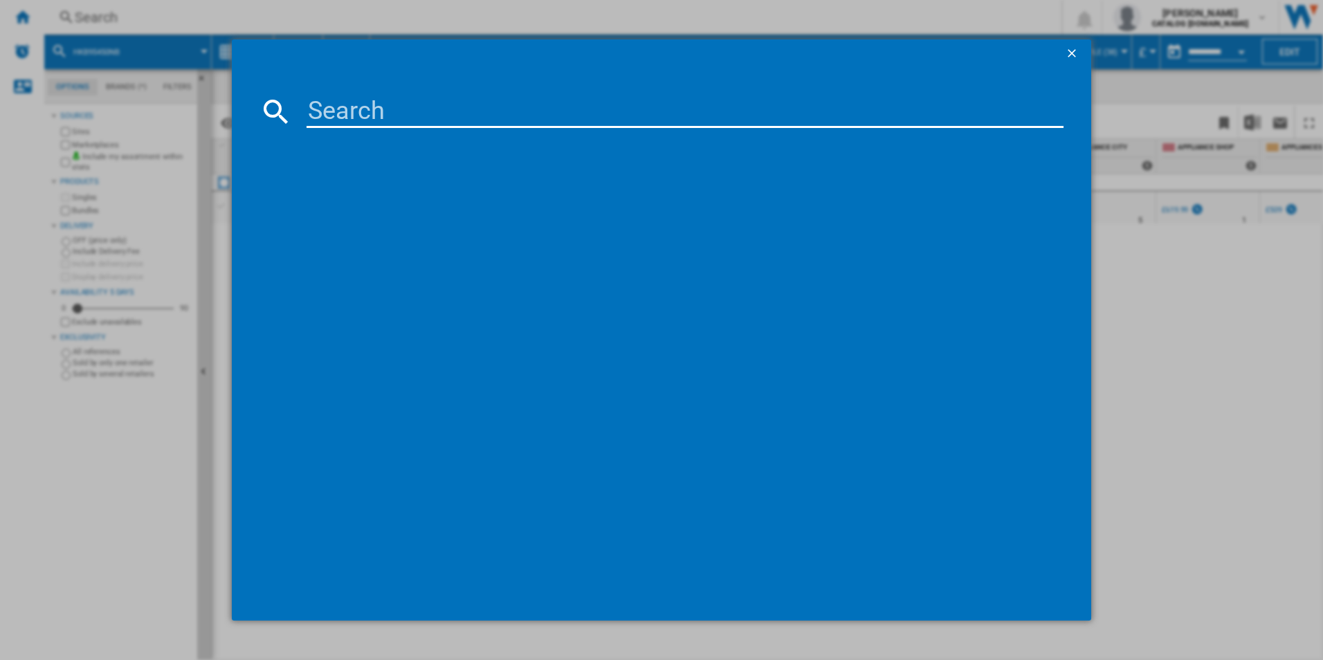
click at [589, 109] on input at bounding box center [686, 111] width 758 height 33
type input "CCE84751FB"
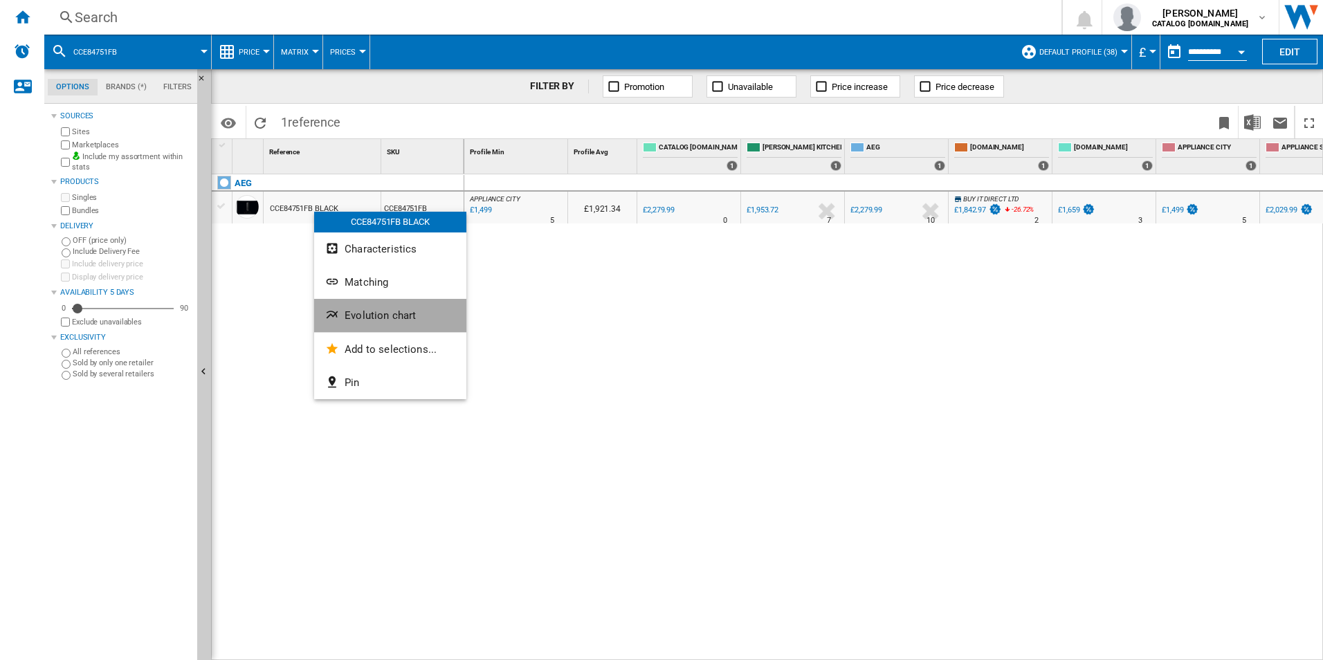
click at [361, 313] on span "Evolution chart" at bounding box center [380, 315] width 71 height 12
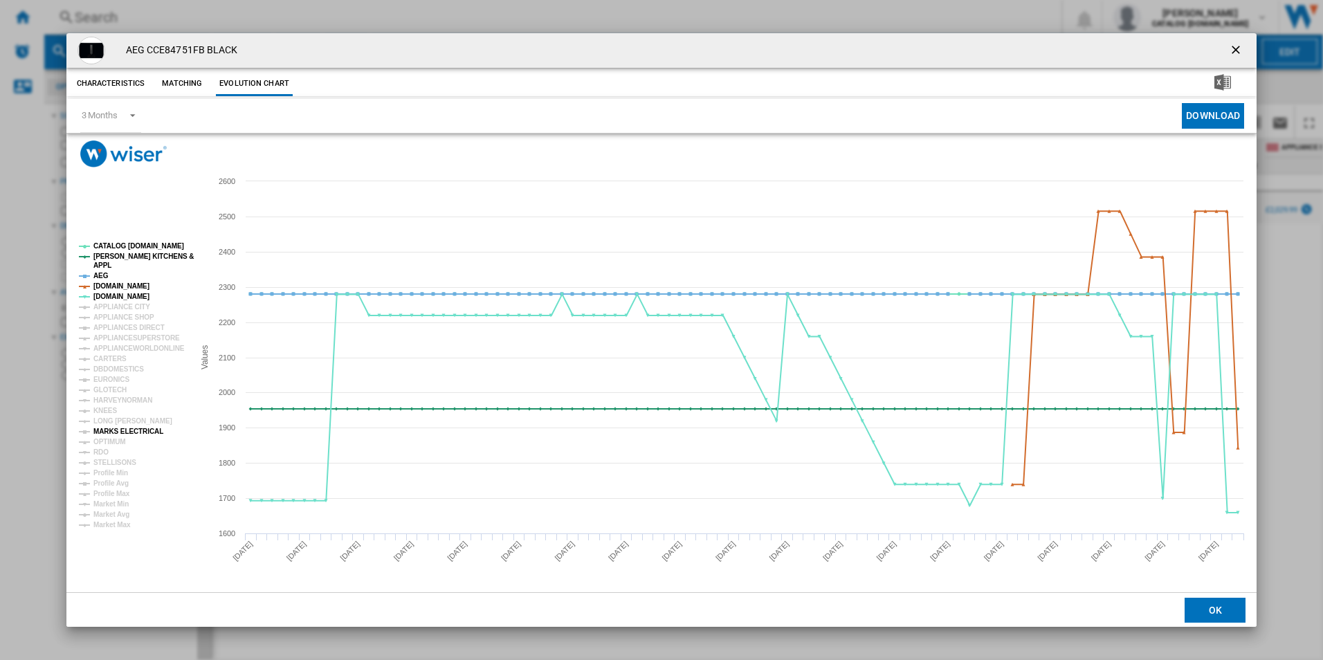
click at [121, 429] on tspan "MARKS ELECTRICAL" at bounding box center [128, 432] width 70 height 8
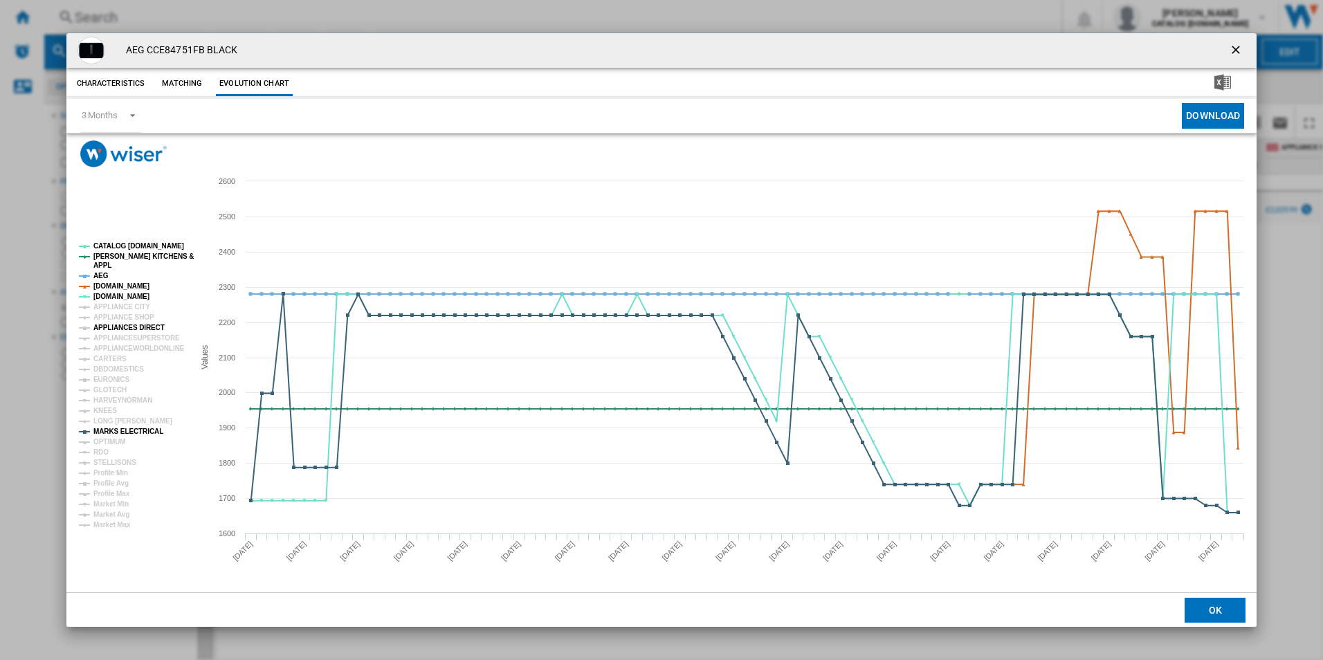
click at [112, 328] on tspan "APPLIANCES DIRECT" at bounding box center [128, 328] width 71 height 8
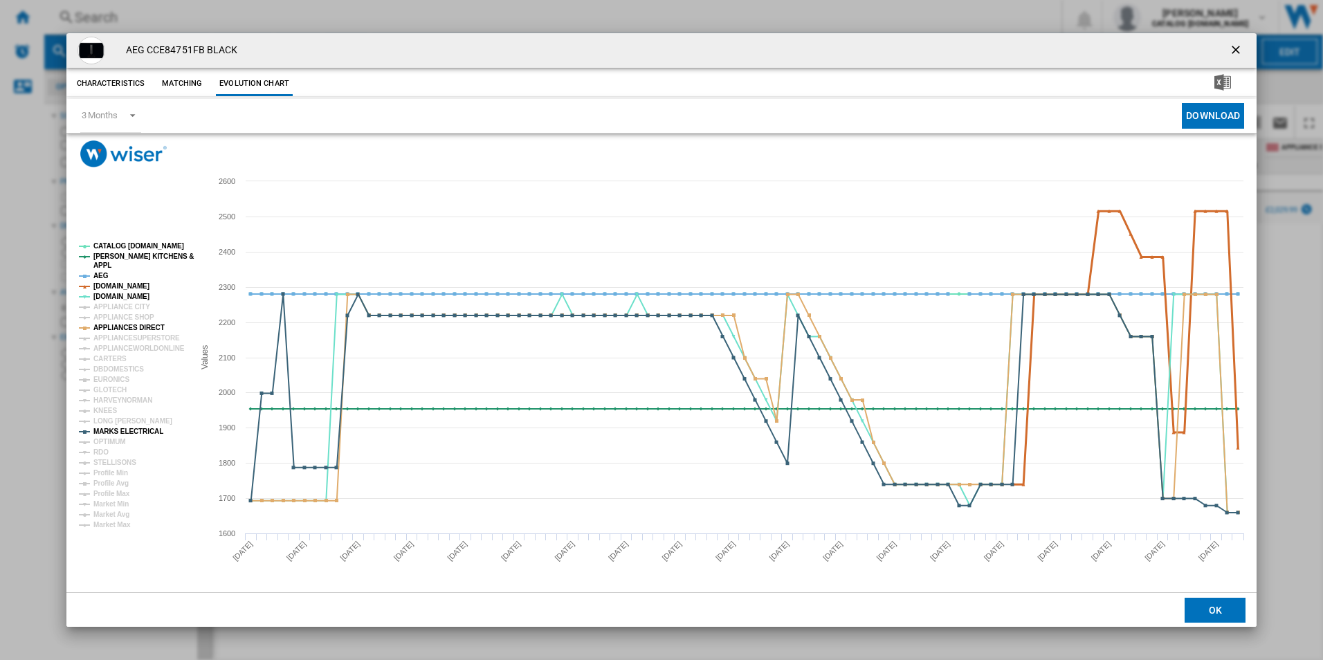
click at [109, 286] on tspan "[DOMAIN_NAME]" at bounding box center [121, 286] width 56 height 8
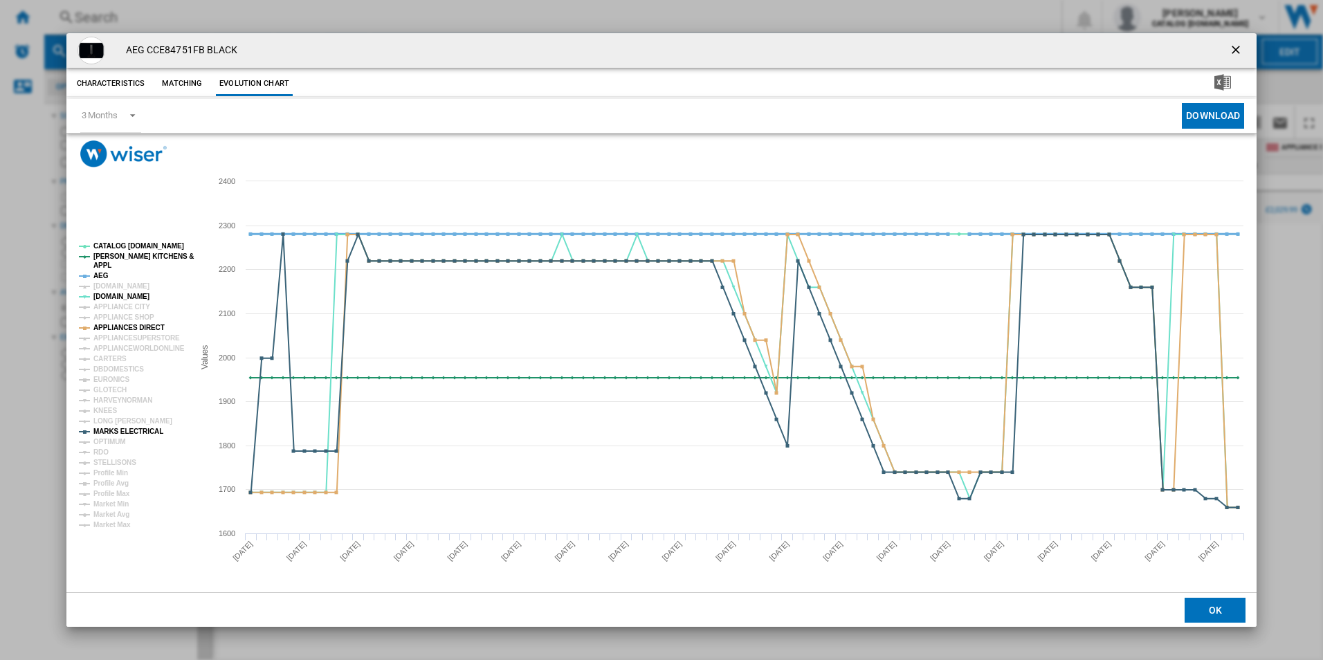
click at [98, 274] on tspan "AEG" at bounding box center [100, 276] width 15 height 8
click at [107, 255] on tspan "[PERSON_NAME] KITCHENS &" at bounding box center [143, 257] width 100 height 8
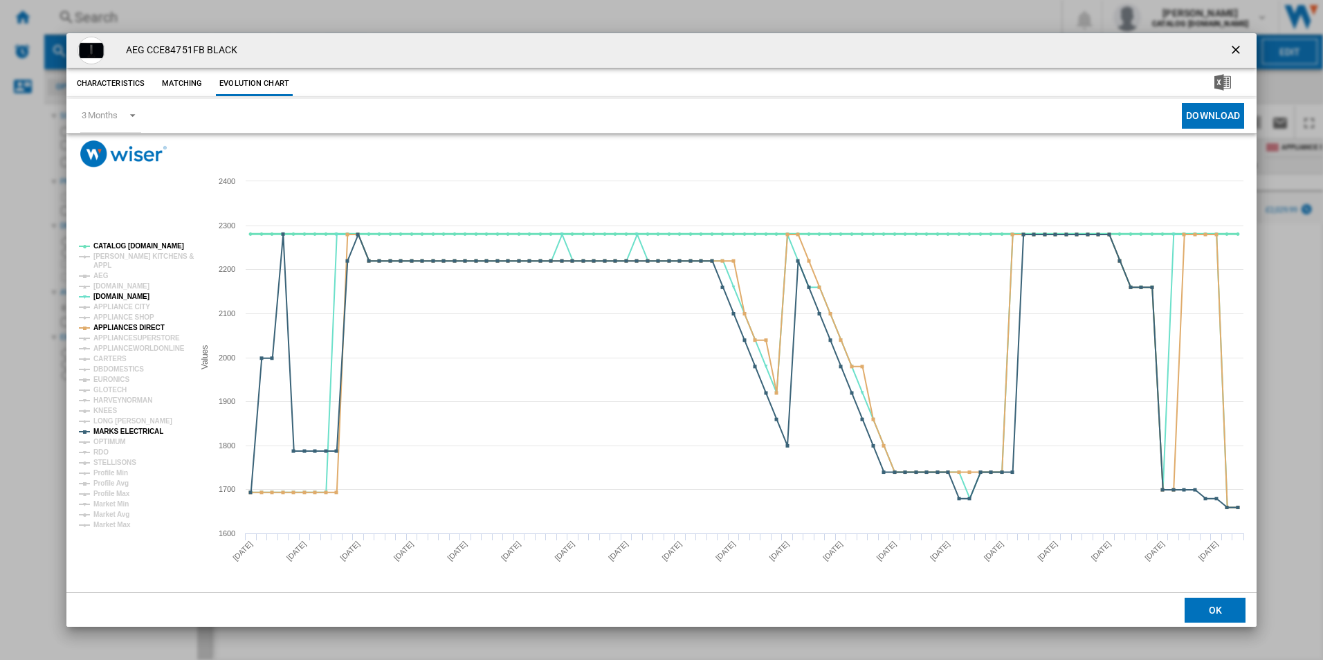
click at [114, 245] on tspan "CATALOG [DOMAIN_NAME]" at bounding box center [138, 246] width 91 height 8
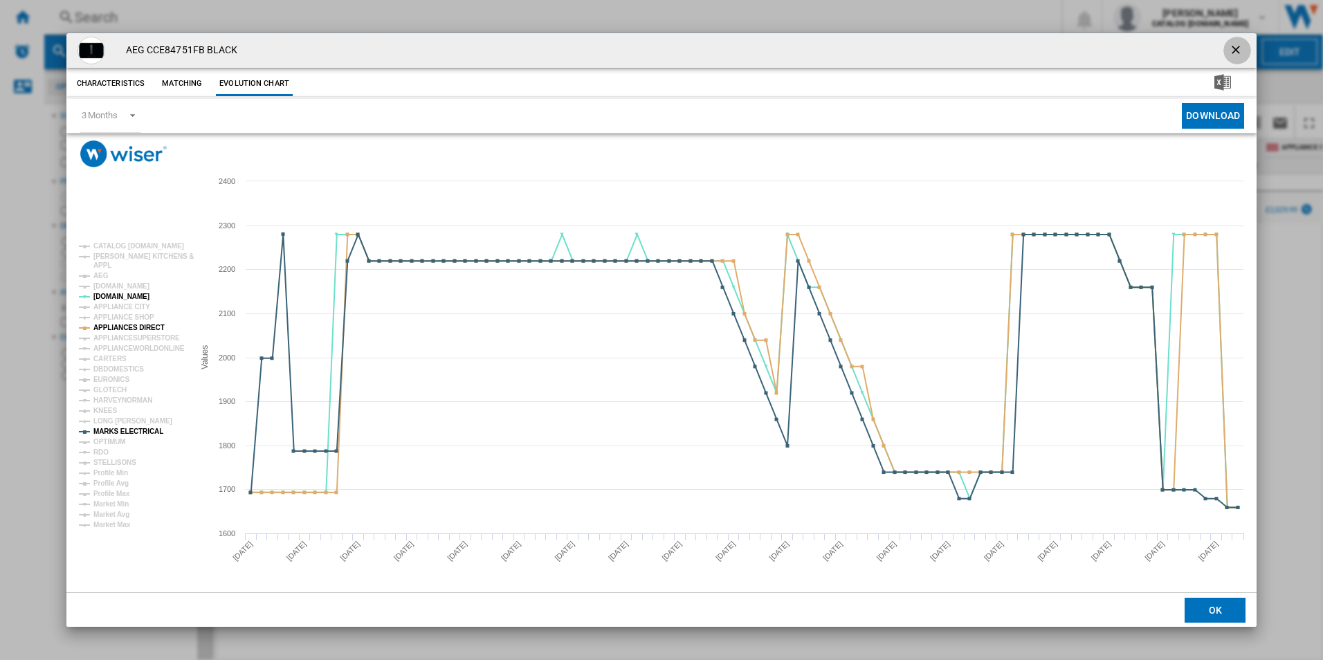
click at [1242, 44] on ng-md-icon "getI18NText('BUTTONS.CLOSE_DIALOG')" at bounding box center [1237, 51] width 17 height 17
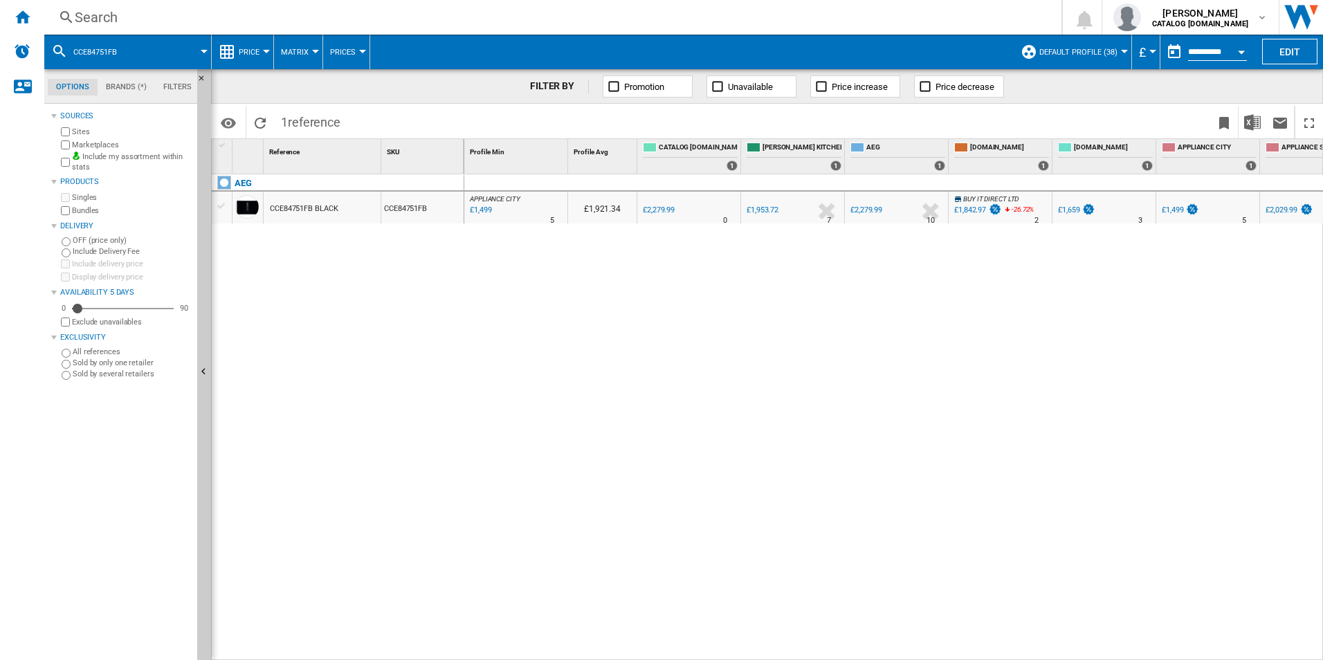
click at [583, 25] on div "Search" at bounding box center [550, 17] width 951 height 19
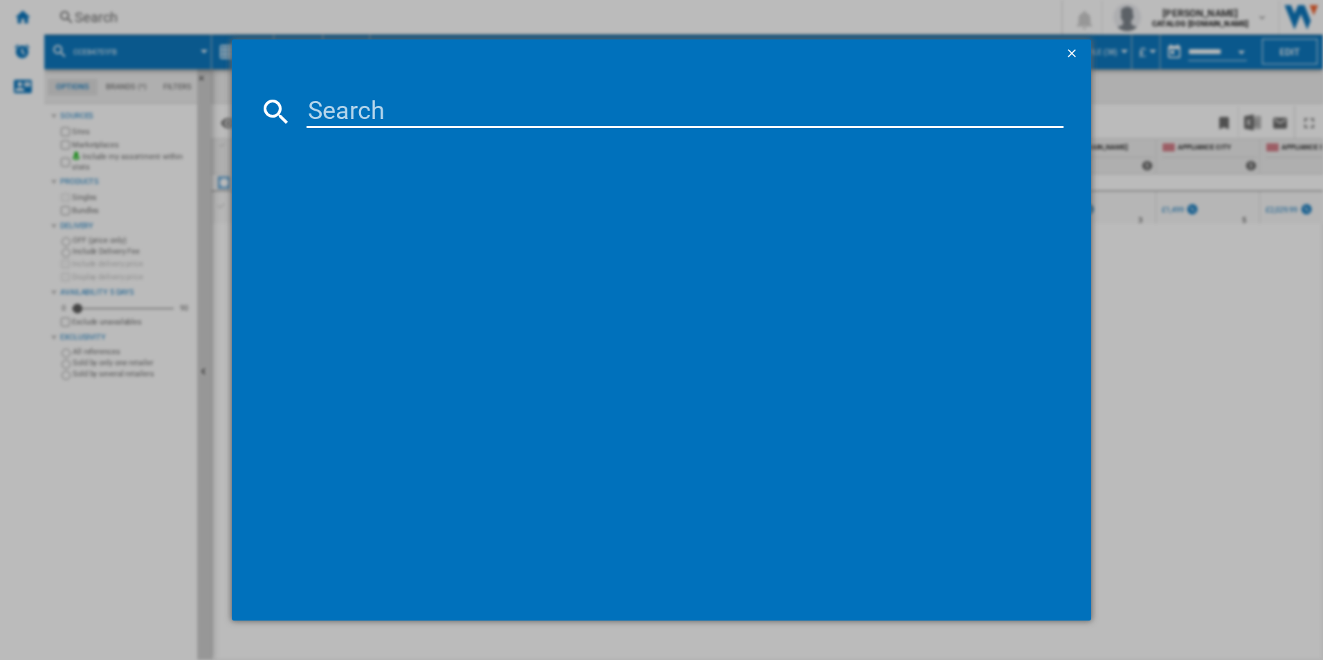
click at [510, 111] on input at bounding box center [686, 111] width 758 height 33
type input "TK8NK721T"
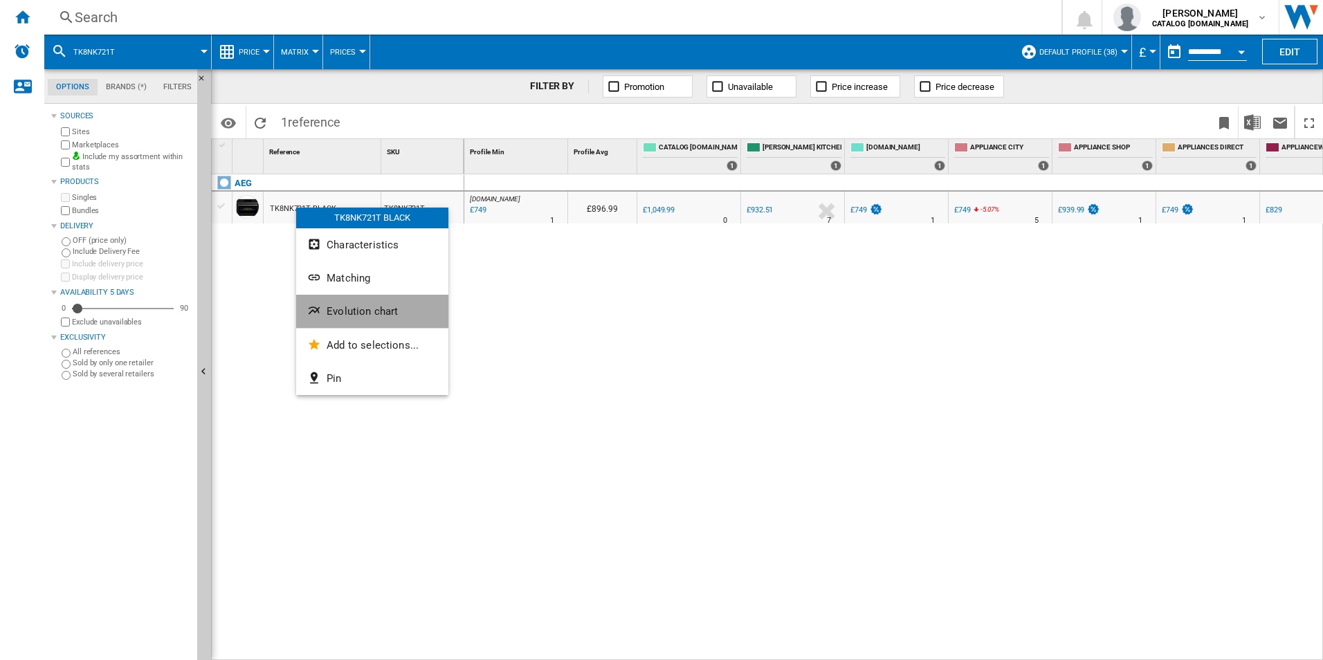
click at [336, 314] on span "Evolution chart" at bounding box center [362, 311] width 71 height 12
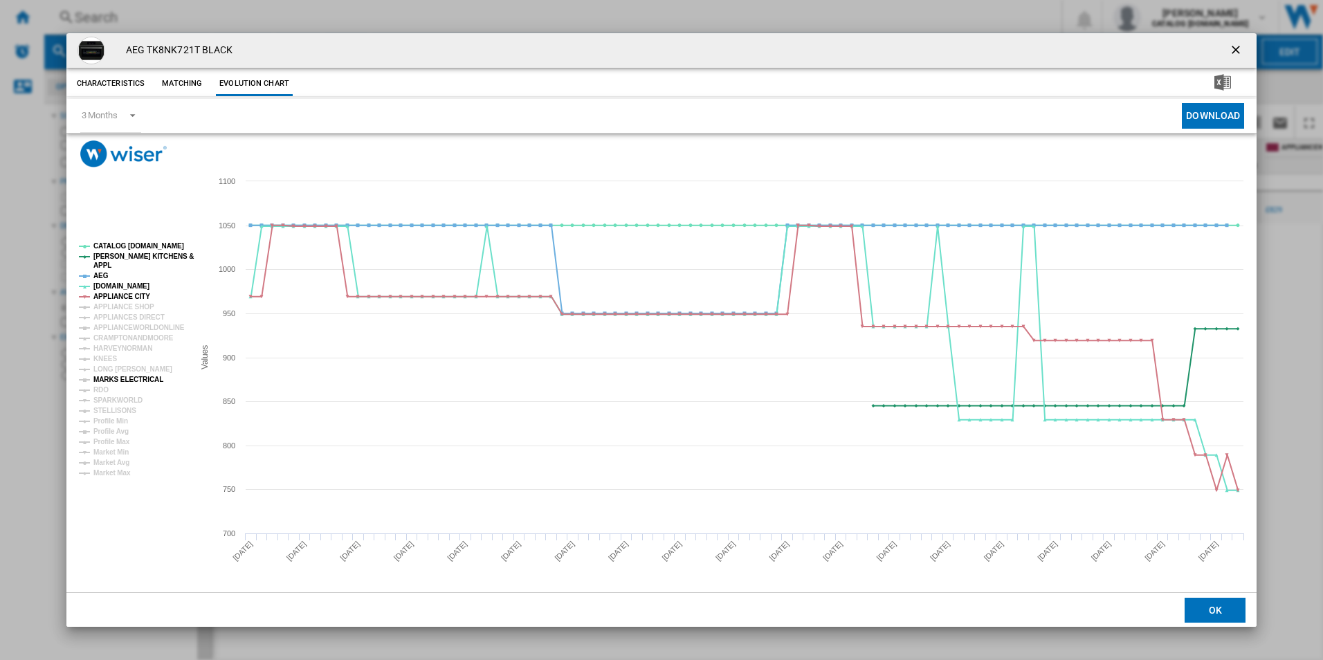
click at [109, 379] on tspan "MARKS ELECTRICAL" at bounding box center [128, 380] width 70 height 8
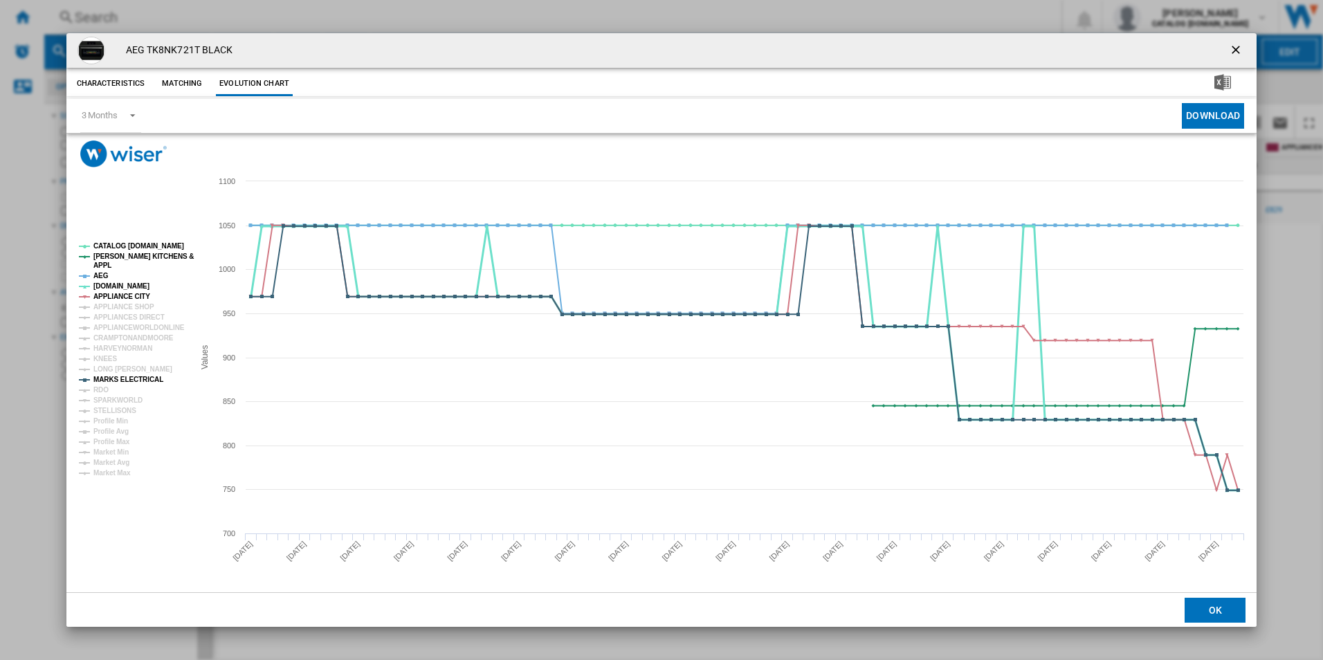
drag, startPoint x: 118, startPoint y: 292, endPoint x: 96, endPoint y: 269, distance: 31.8
click at [96, 269] on g "CATALOG ELECTROLUX.UK PAUL DAVIES KITCHENS & APPL AEG AO.COM APPLIANCE CITY APP…" at bounding box center [136, 359] width 115 height 235
click at [96, 269] on tspan "APPL" at bounding box center [102, 266] width 18 height 8
click at [101, 273] on tspan "AEG" at bounding box center [100, 276] width 15 height 8
click at [119, 298] on tspan "APPLIANCE CITY" at bounding box center [121, 297] width 57 height 8
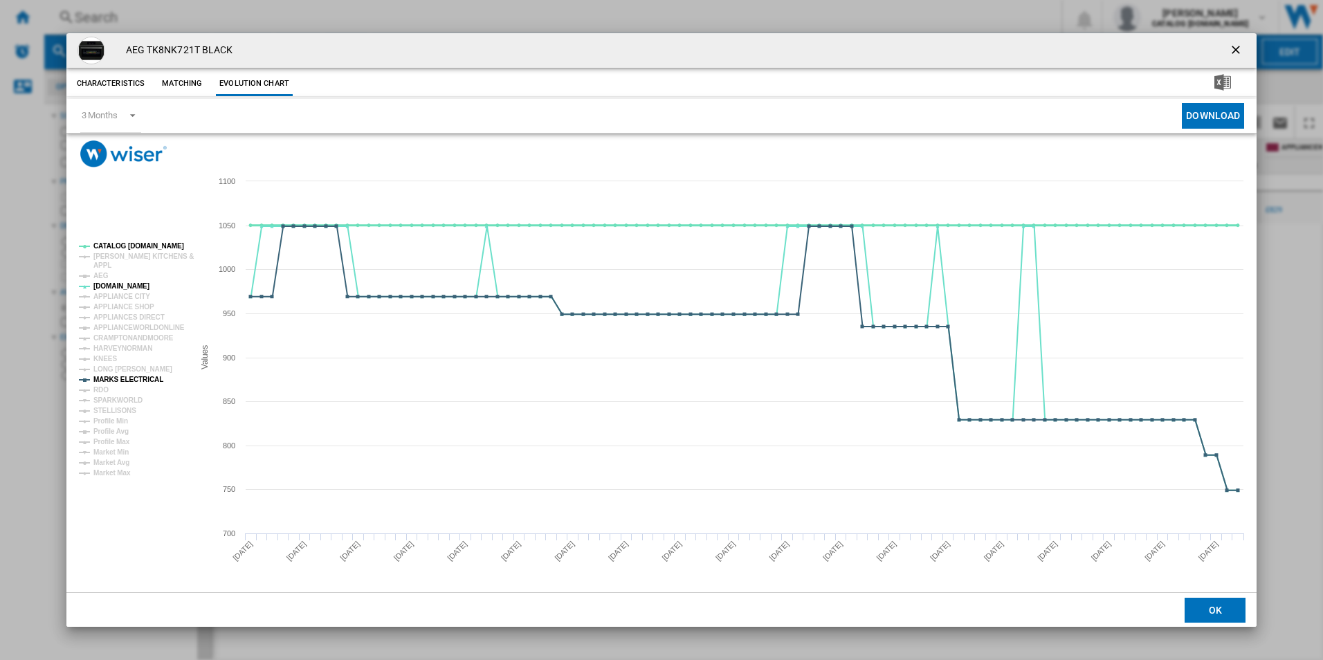
click at [150, 244] on tspan "CATALOG [DOMAIN_NAME]" at bounding box center [138, 246] width 91 height 8
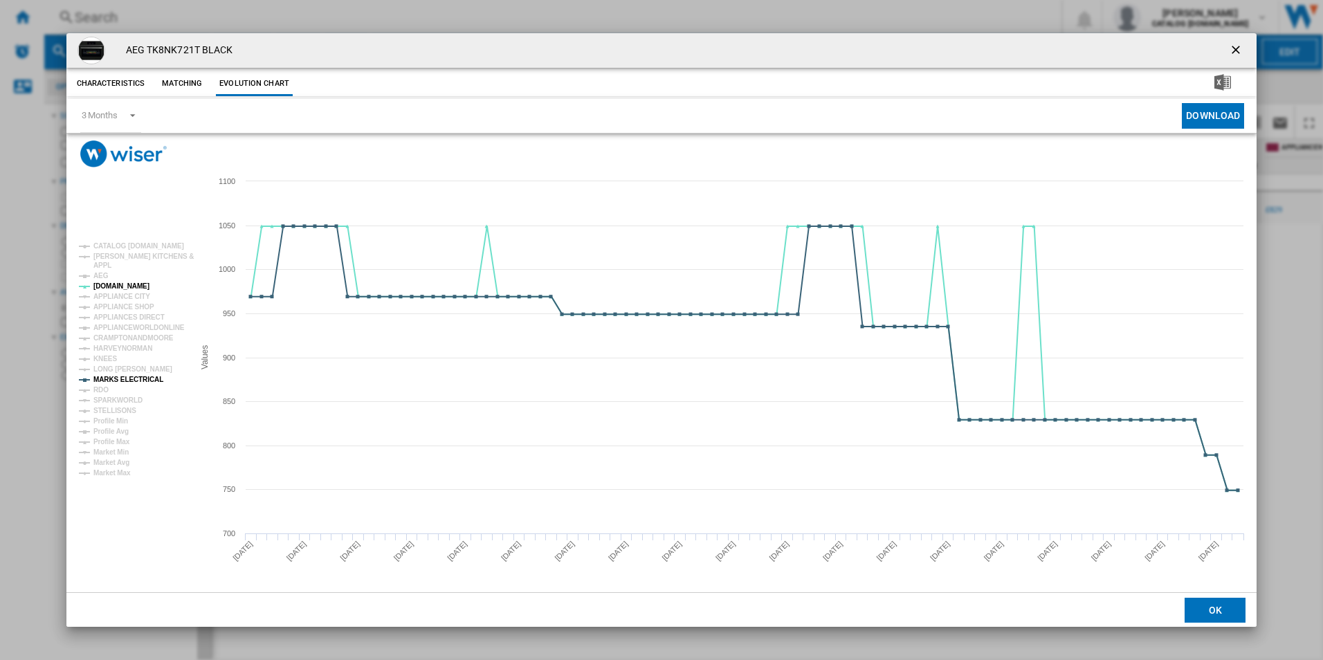
click at [1231, 53] on ng-md-icon "getI18NText('BUTTONS.CLOSE_DIALOG')" at bounding box center [1237, 51] width 17 height 17
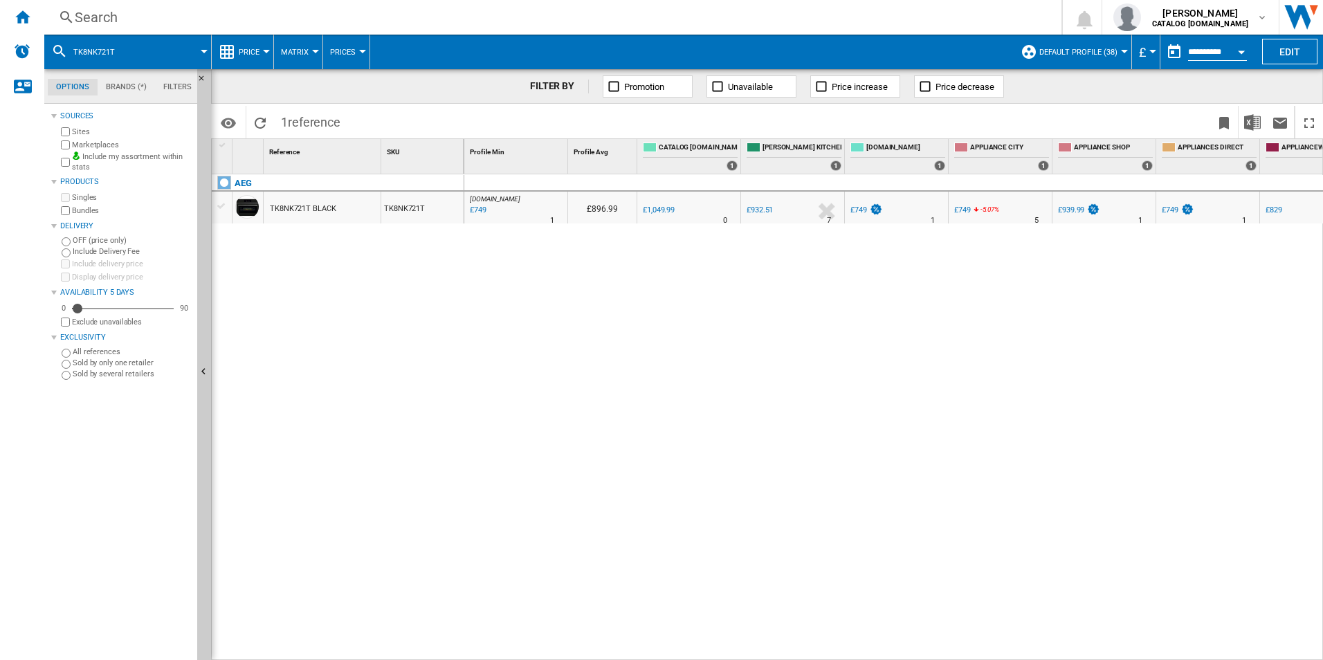
click at [585, 27] on div "Search Search 0 [PERSON_NAME] CATALOG [DOMAIN_NAME] CATALOG [DOMAIN_NAME] My se…" at bounding box center [683, 17] width 1279 height 35
click at [584, 16] on div "Search" at bounding box center [550, 17] width 951 height 19
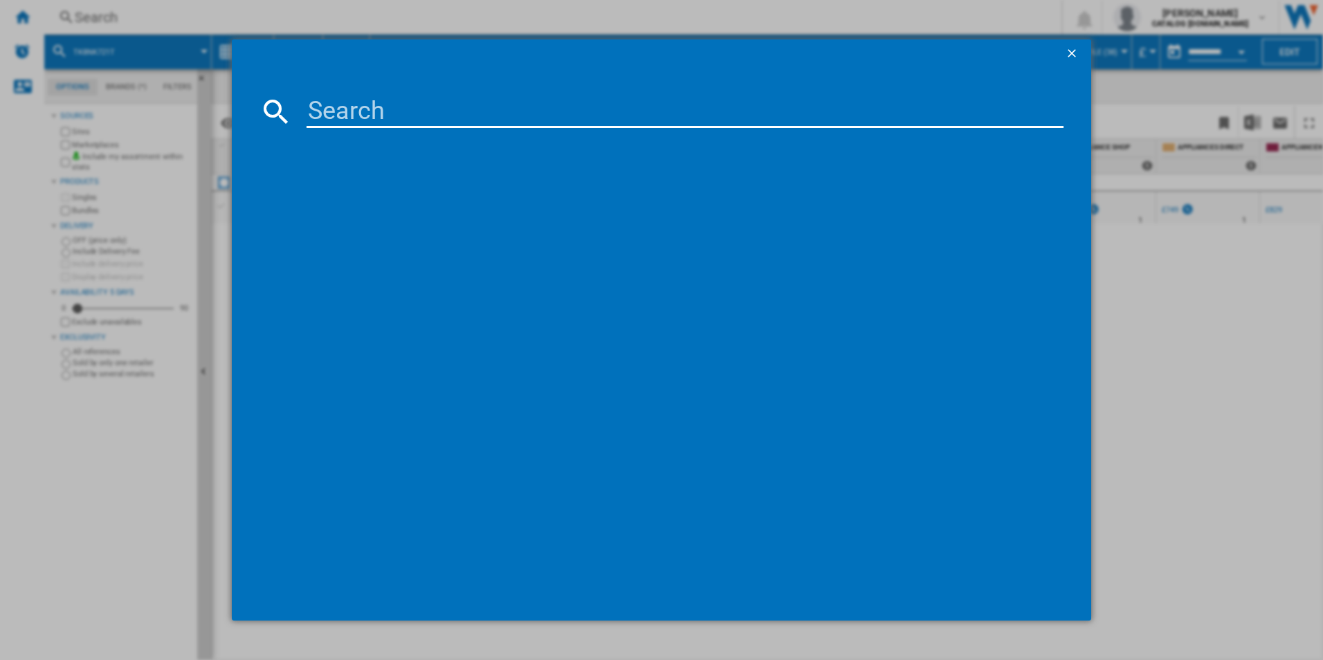
click at [525, 102] on input at bounding box center [686, 111] width 758 height 33
type input "OU5AB20CK"
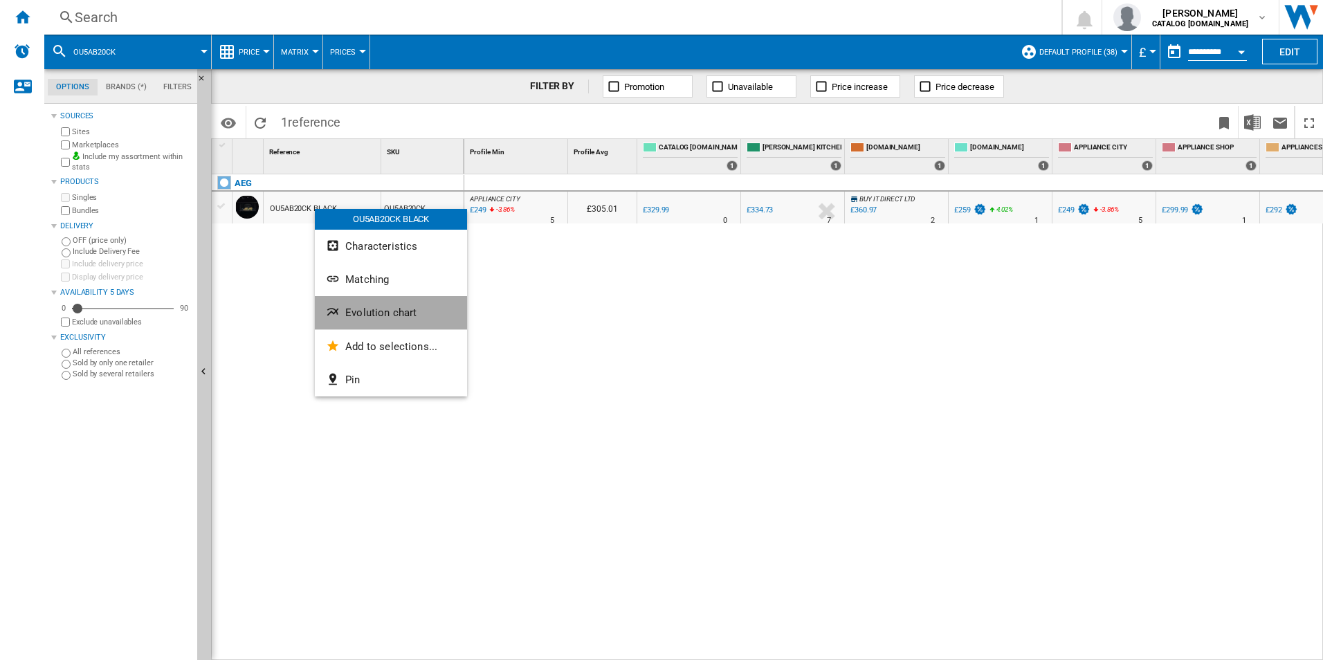
click at [350, 305] on button "Evolution chart" at bounding box center [391, 312] width 152 height 33
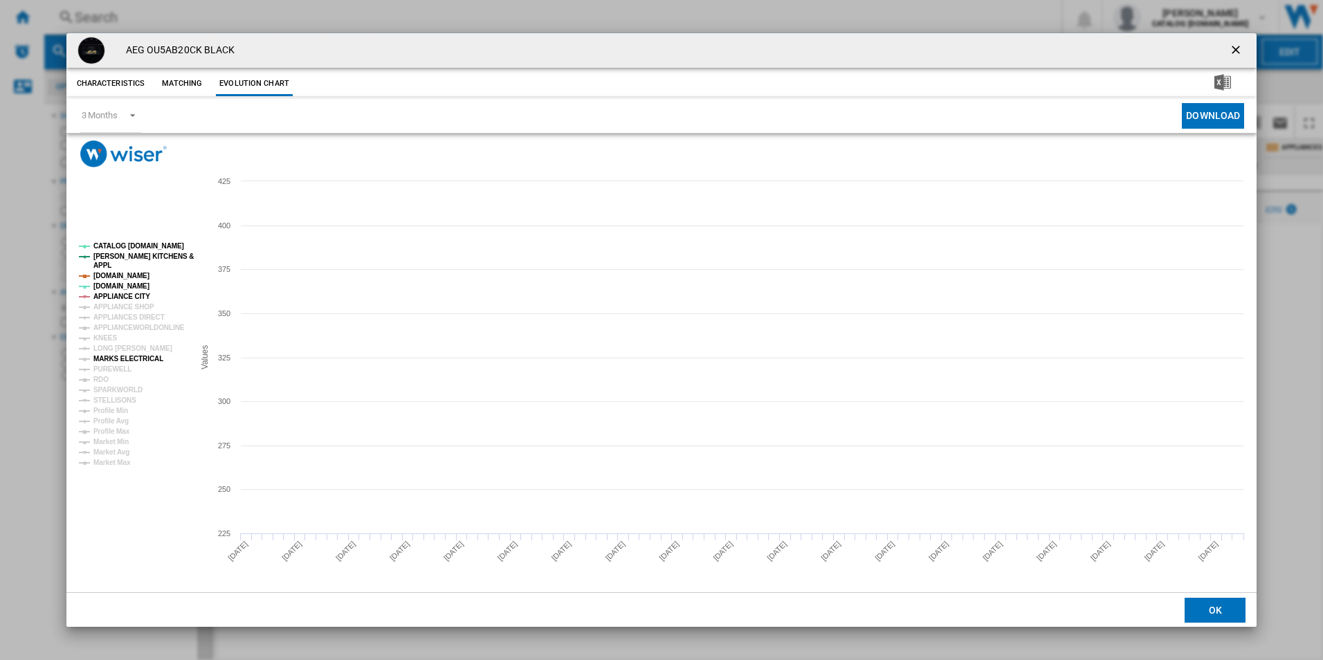
click at [123, 358] on tspan "MARKS ELECTRICAL" at bounding box center [128, 359] width 70 height 8
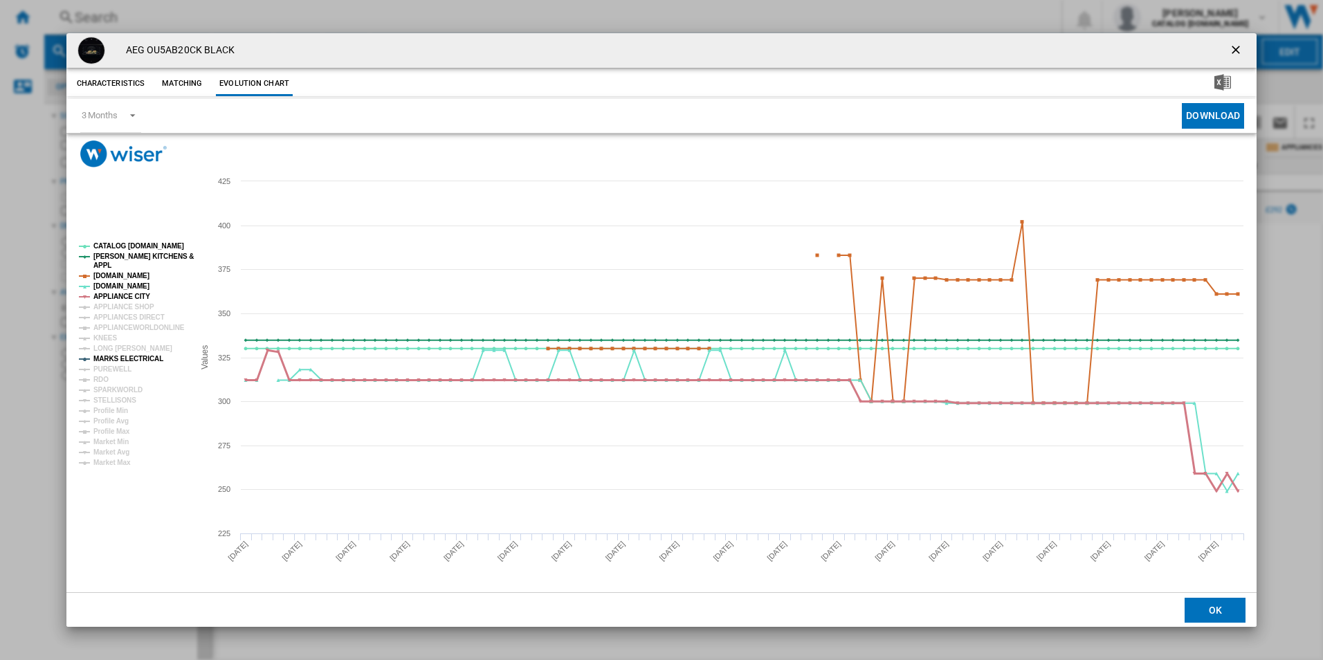
click at [126, 293] on tspan "APPLIANCE CITY" at bounding box center [121, 297] width 57 height 8
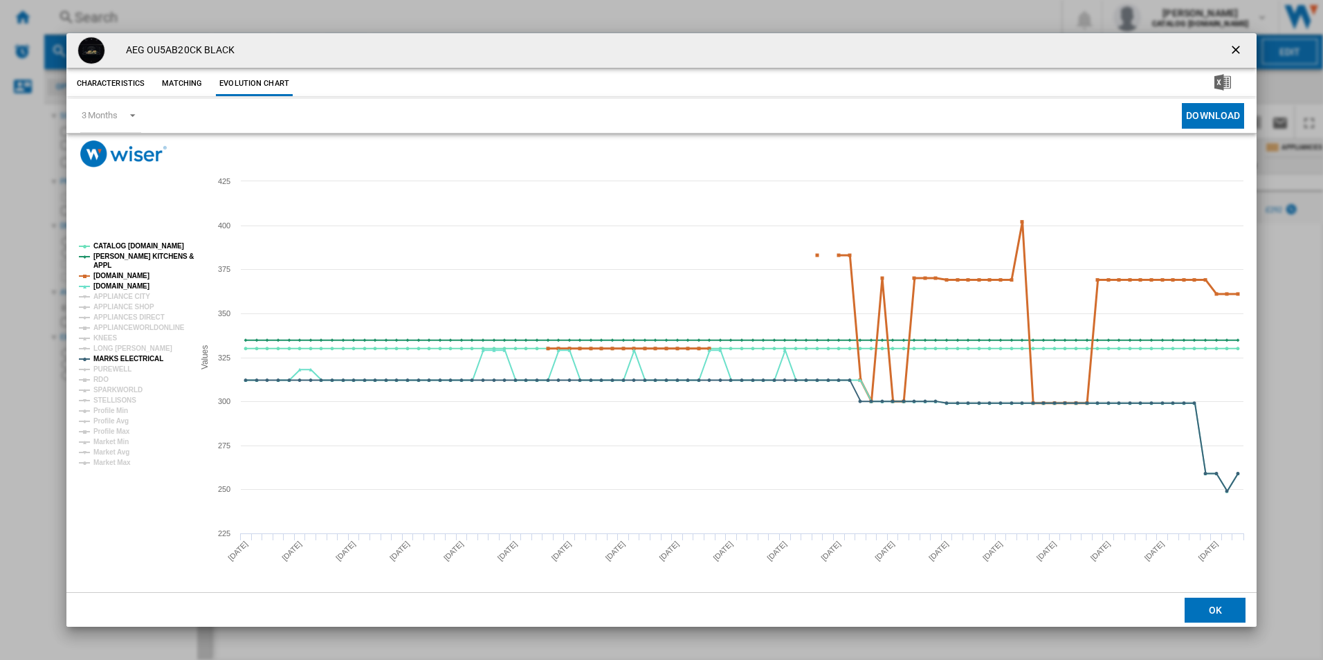
click at [127, 276] on tspan "[DOMAIN_NAME]" at bounding box center [121, 276] width 56 height 8
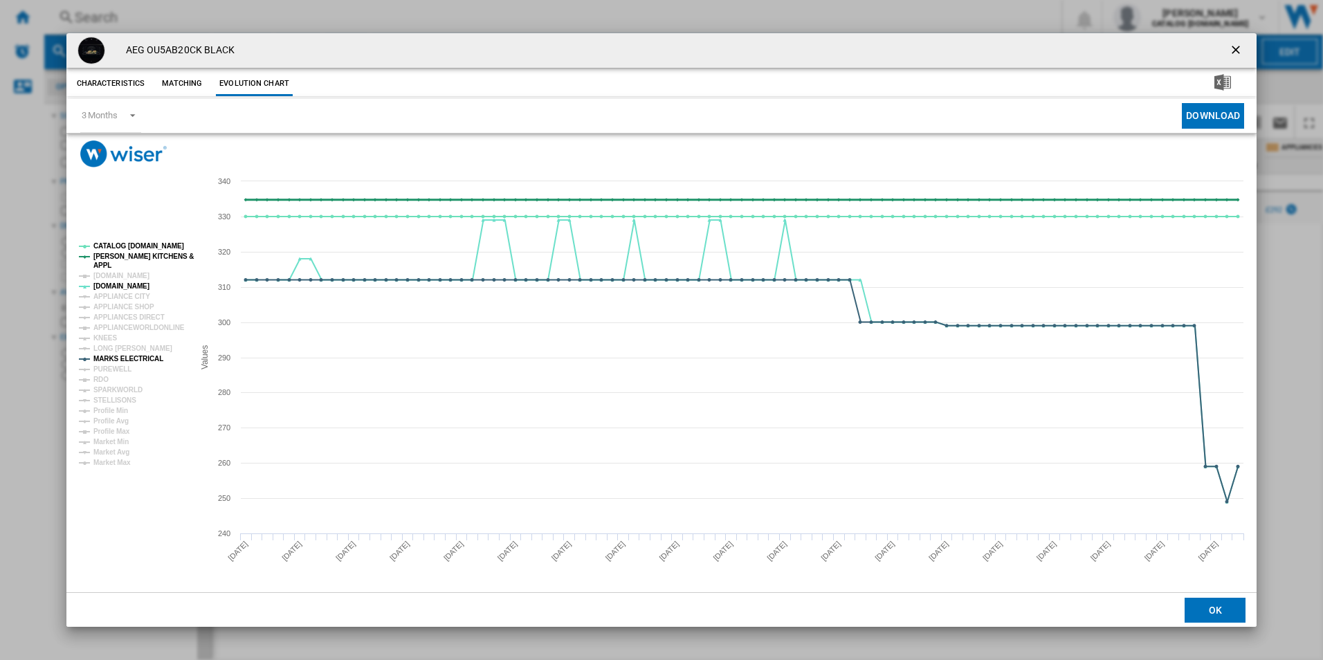
click at [134, 253] on tspan "[PERSON_NAME] KITCHENS &" at bounding box center [143, 257] width 100 height 8
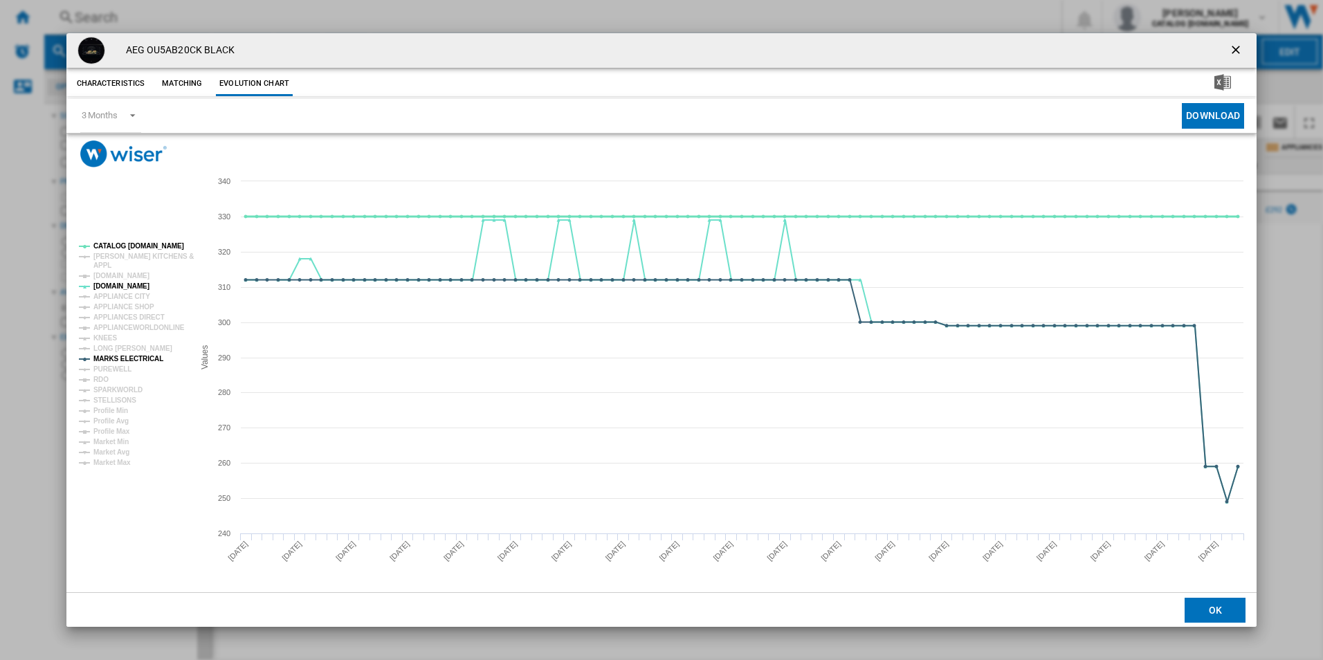
click at [134, 245] on tspan "CATALOG [DOMAIN_NAME]" at bounding box center [138, 246] width 91 height 8
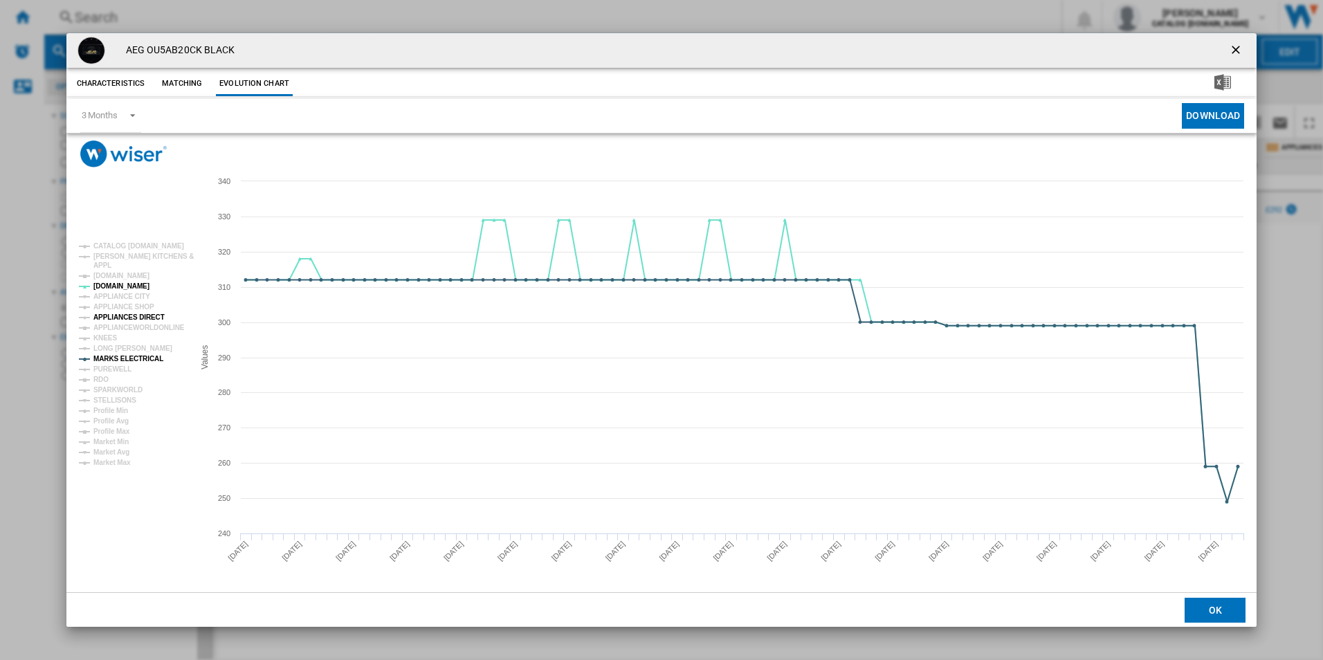
click at [136, 314] on tspan "APPLIANCES DIRECT" at bounding box center [128, 318] width 71 height 8
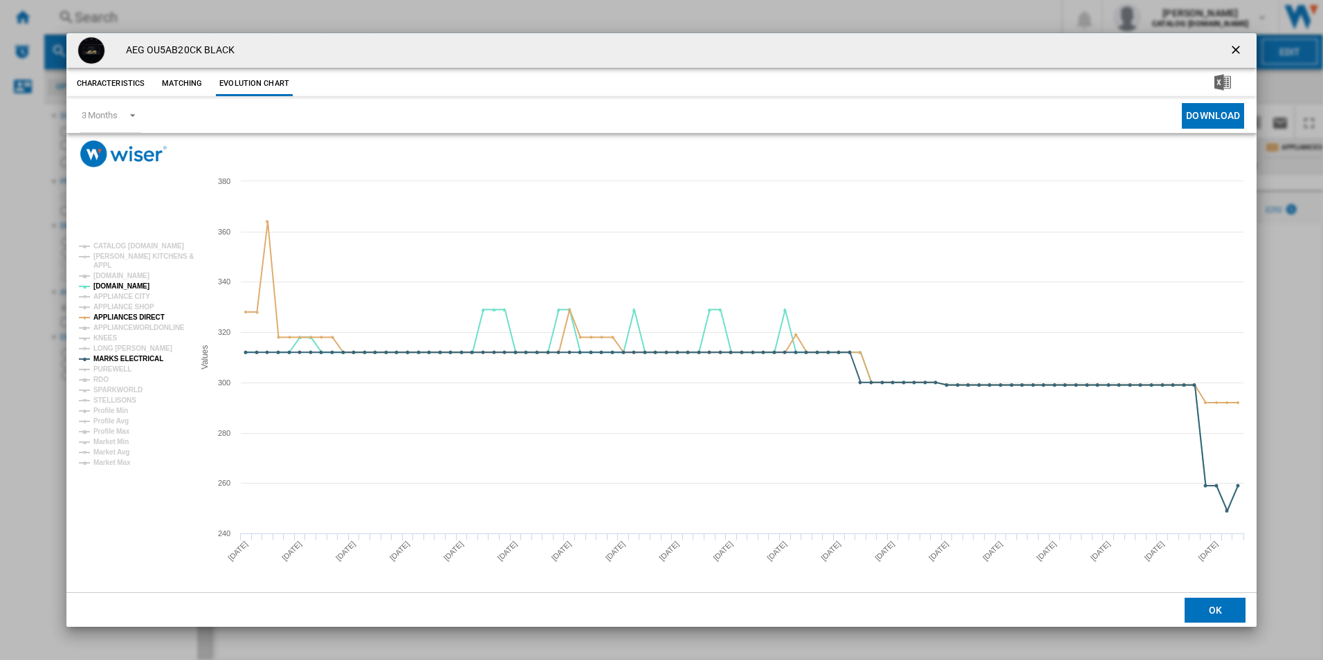
click at [1239, 46] on ng-md-icon "getI18NText('BUTTONS.CLOSE_DIALOG')" at bounding box center [1237, 51] width 17 height 17
